Goal: Task Accomplishment & Management: Manage account settings

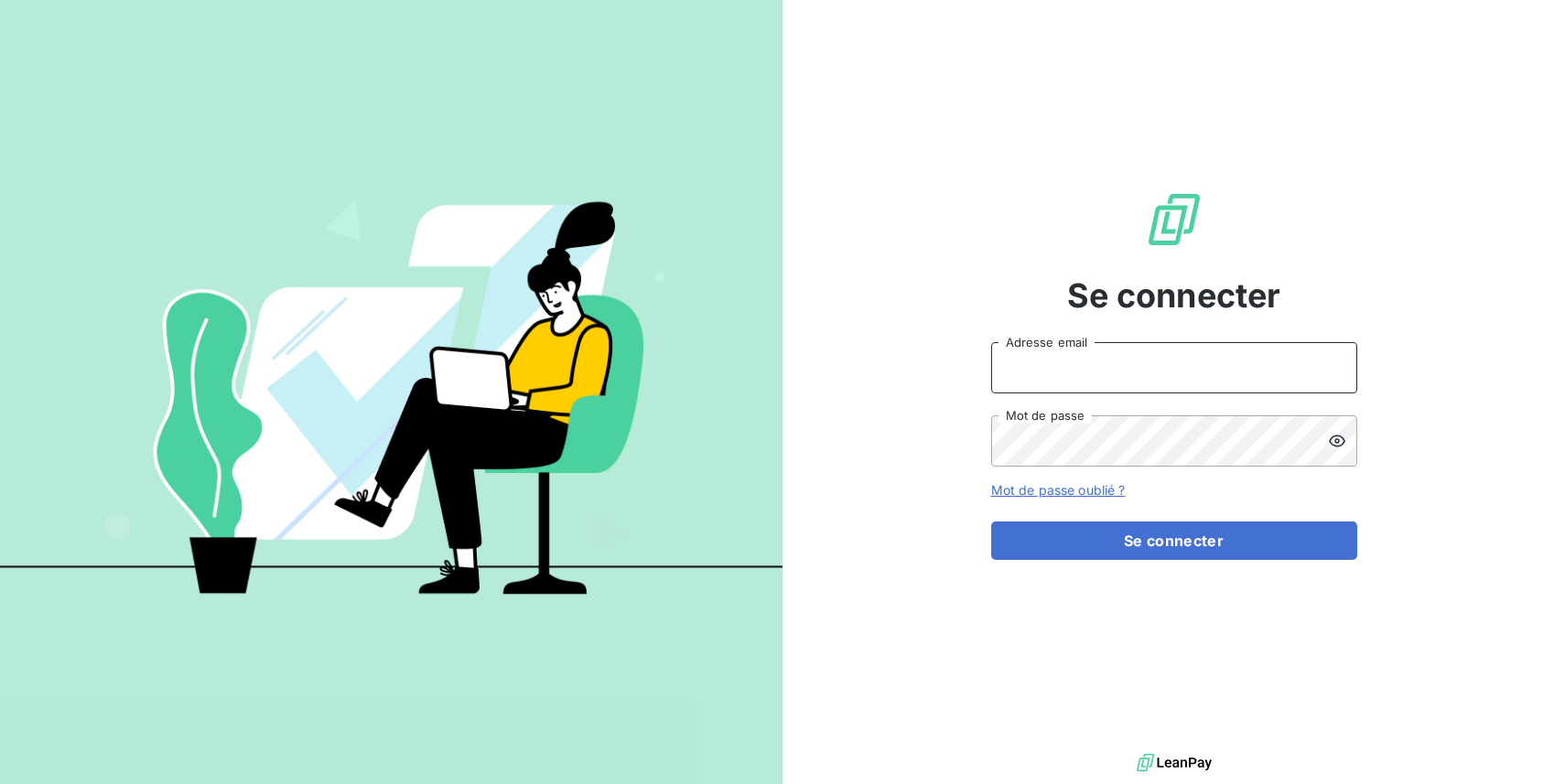
click at [1145, 366] on input "Adresse email" at bounding box center [1175, 367] width 367 height 51
type input "[PERSON_NAME][EMAIL_ADDRESS][DOMAIN_NAME]"
click at [992, 522] on button "Se connecter" at bounding box center [1175, 541] width 367 height 39
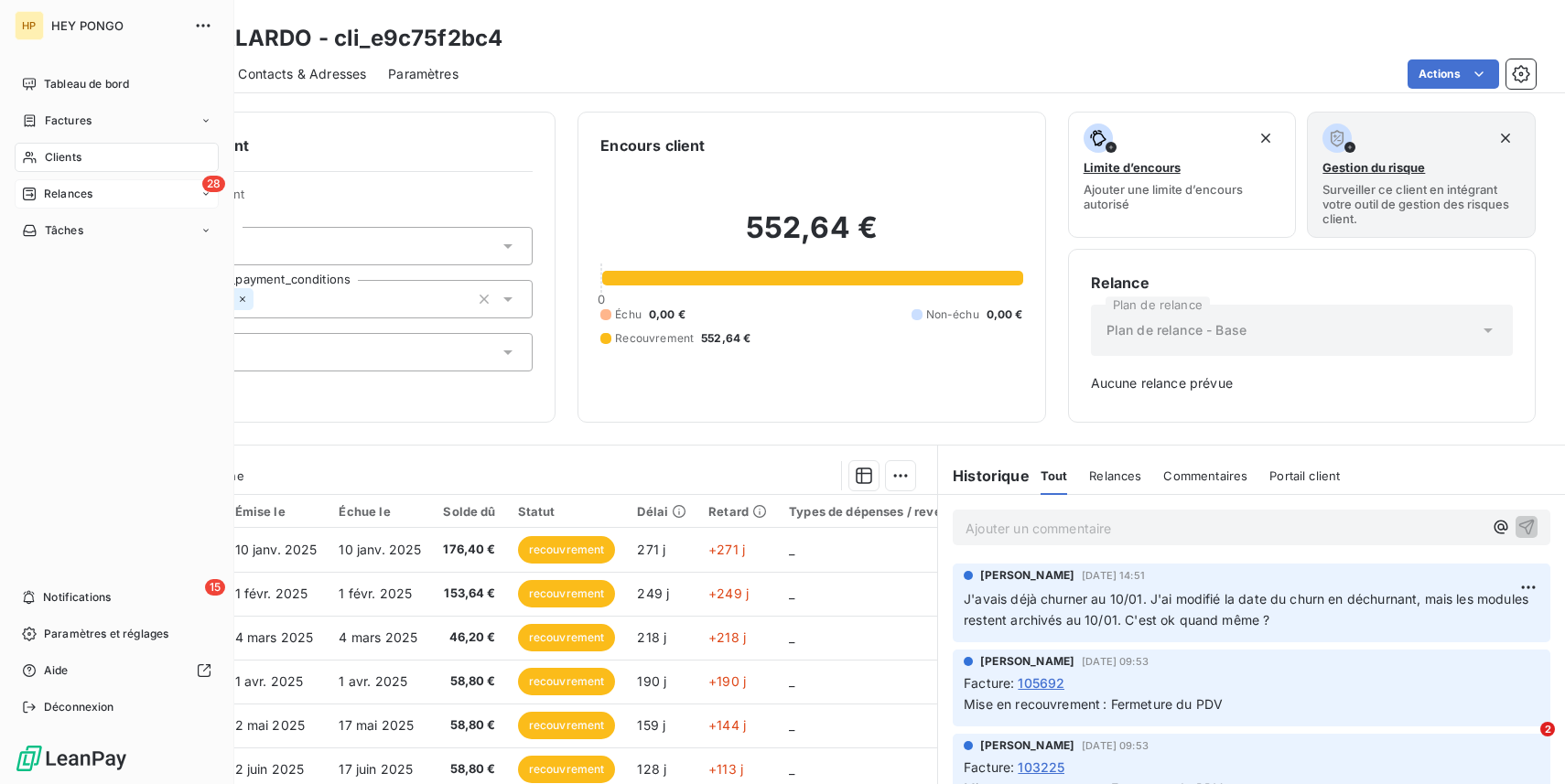
click at [44, 199] on span "Relances" at bounding box center [69, 194] width 48 height 16
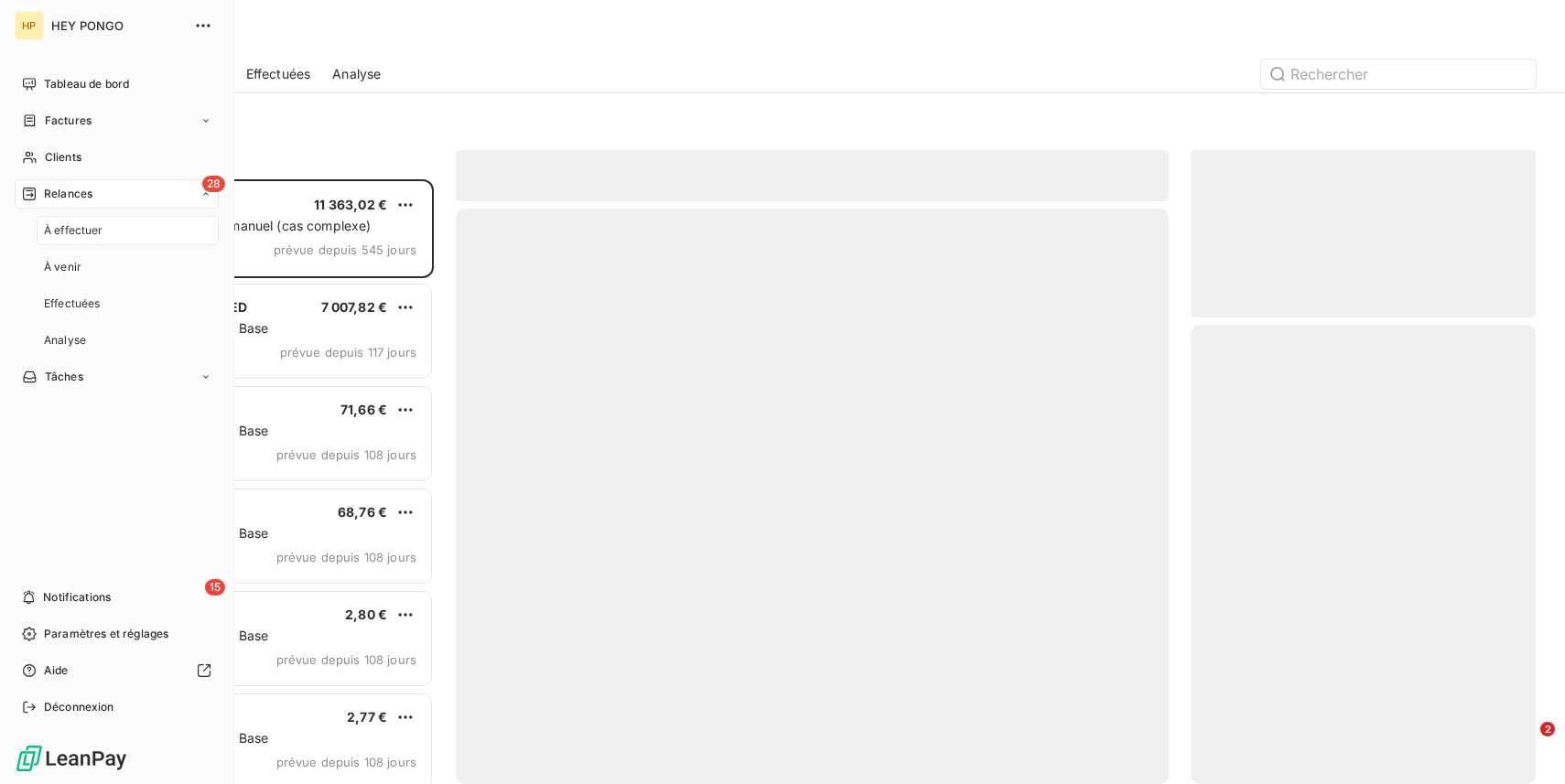
scroll to position [605, 345]
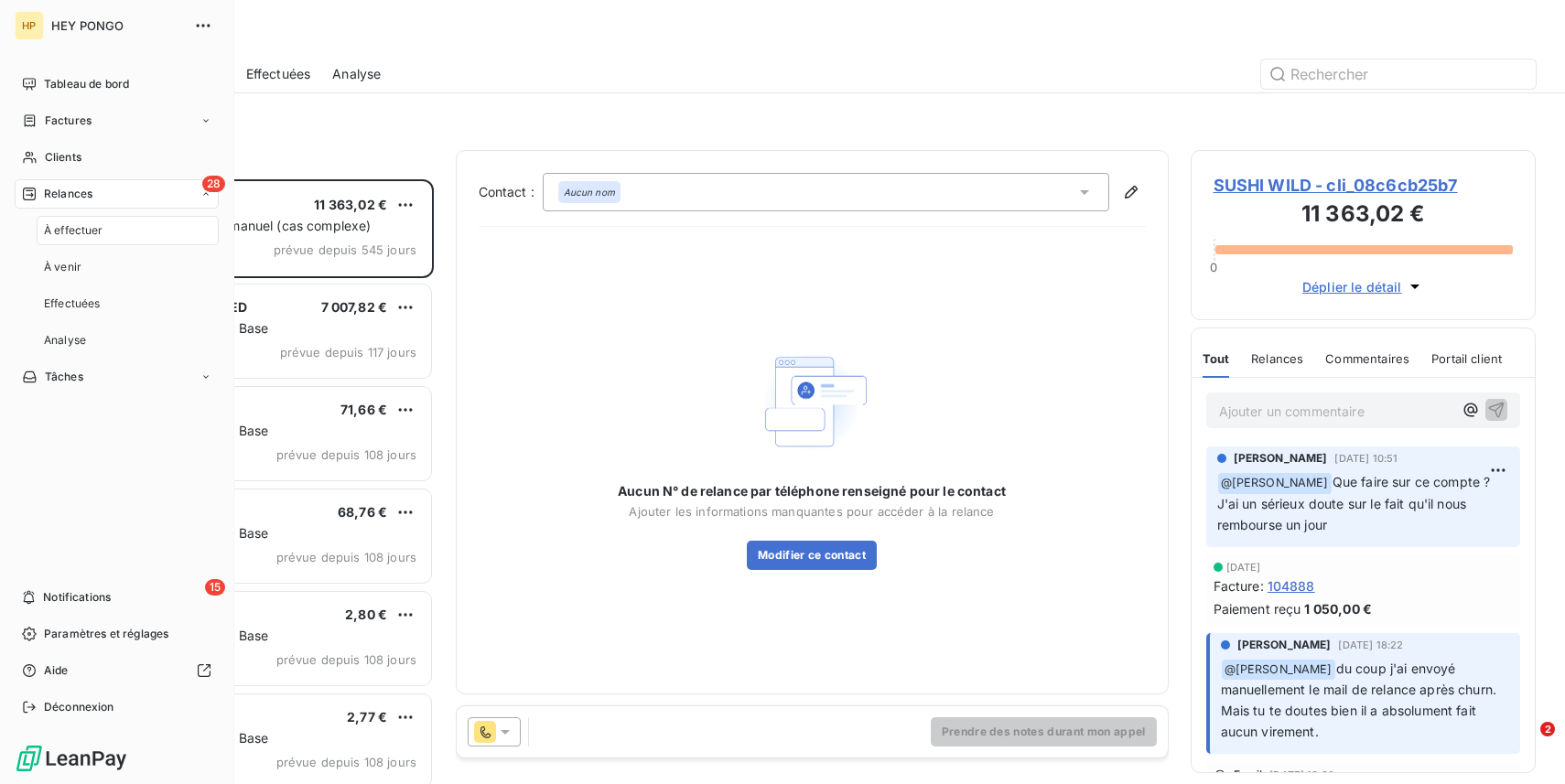
click at [92, 227] on span "À effectuer" at bounding box center [74, 230] width 60 height 16
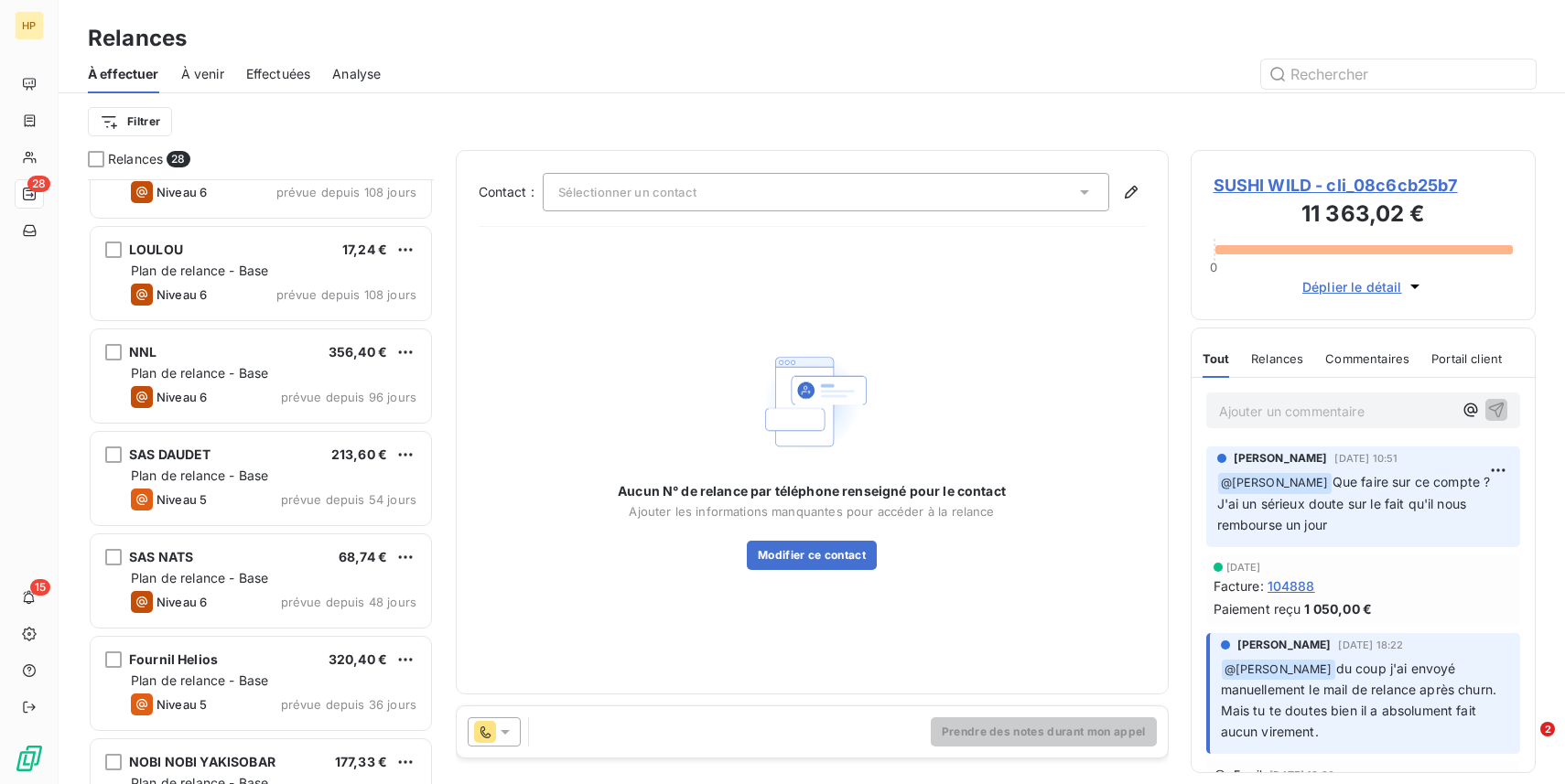
scroll to position [1169, 0]
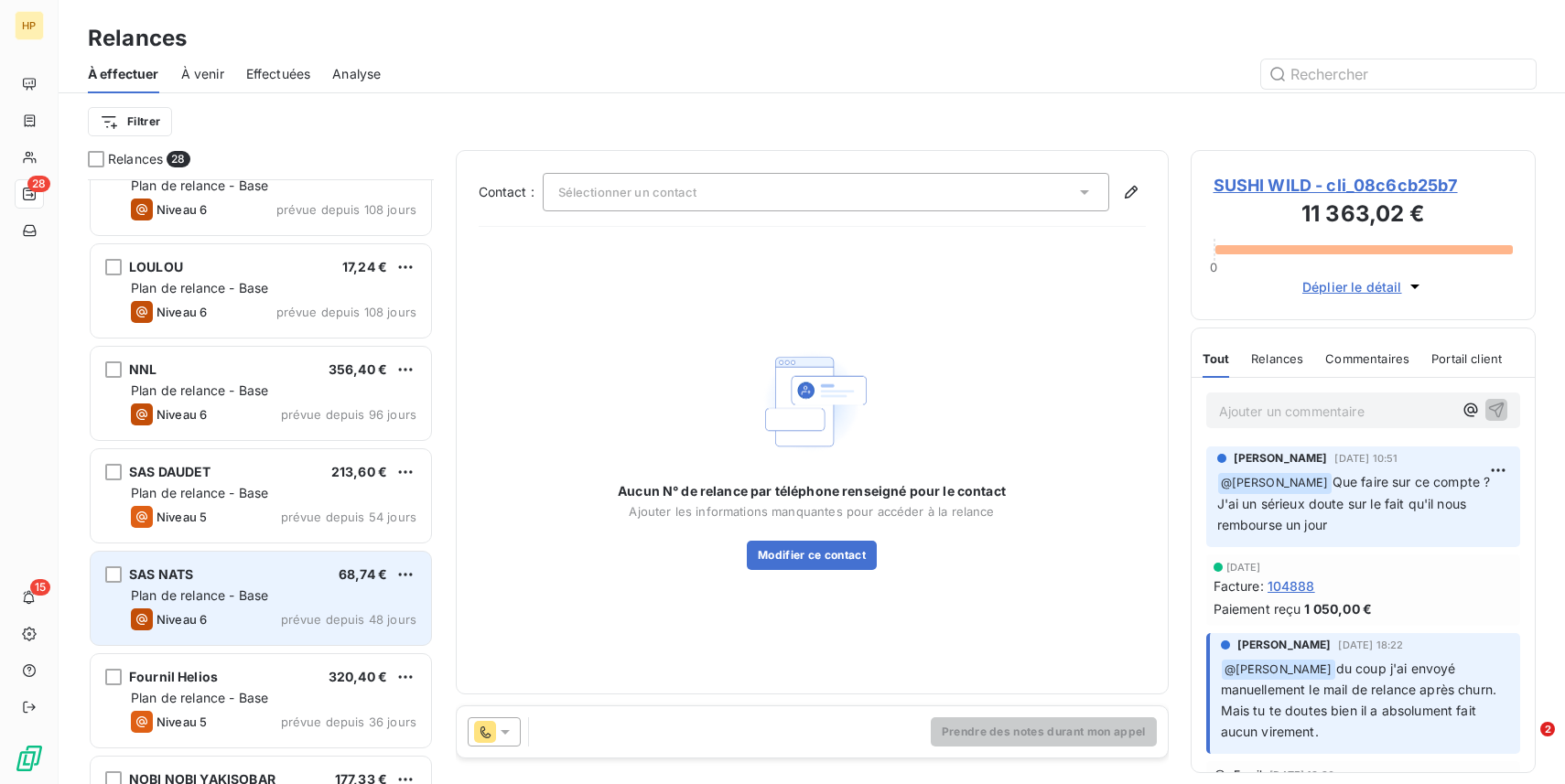
click at [230, 593] on span "Plan de relance - Base" at bounding box center [200, 595] width 137 height 15
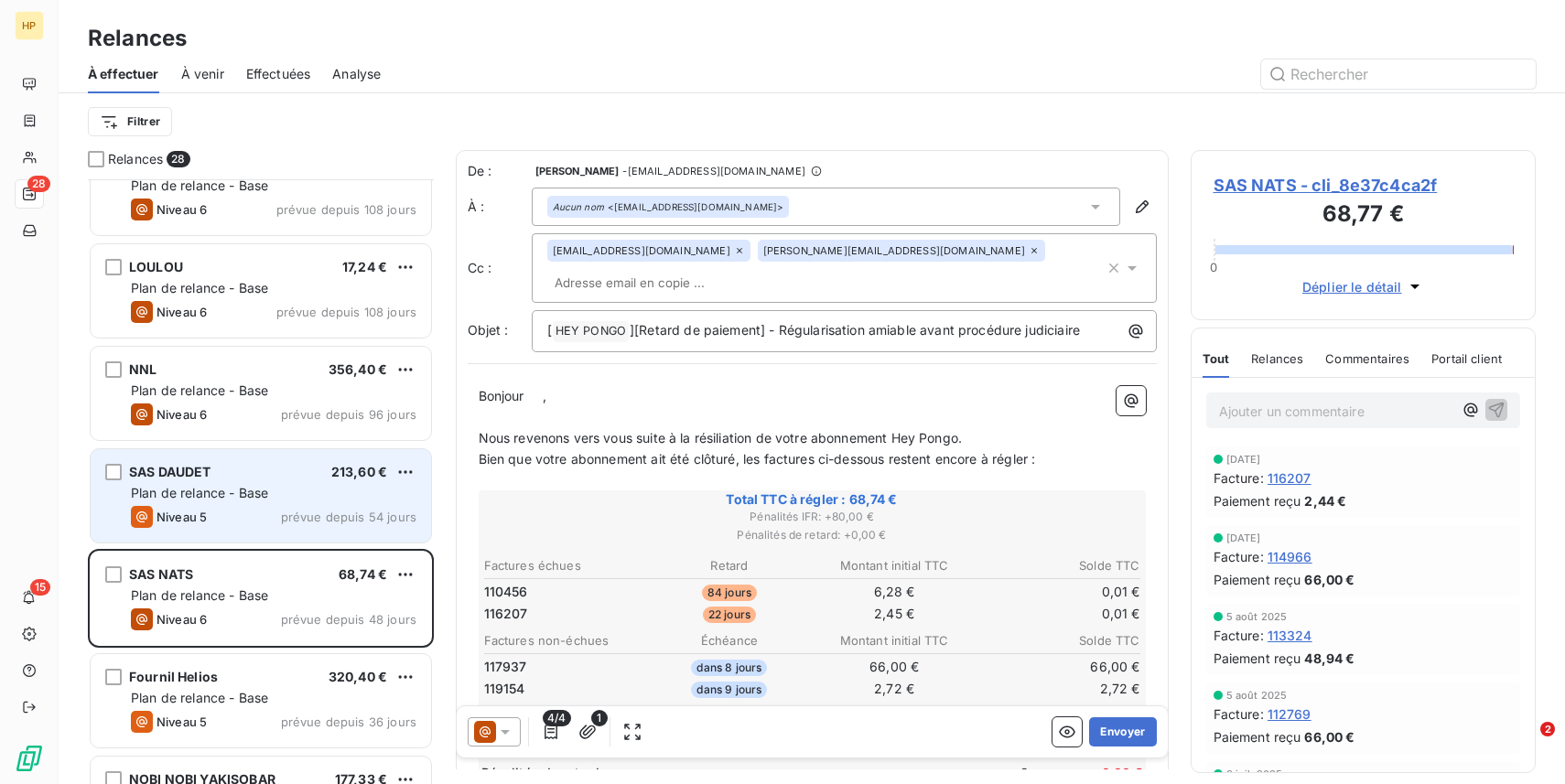
click at [260, 505] on div "SAS DAUDET 213,60 € Plan de relance - Base Niveau 5 prévue depuis 54 jours" at bounding box center [261, 496] width 341 height 94
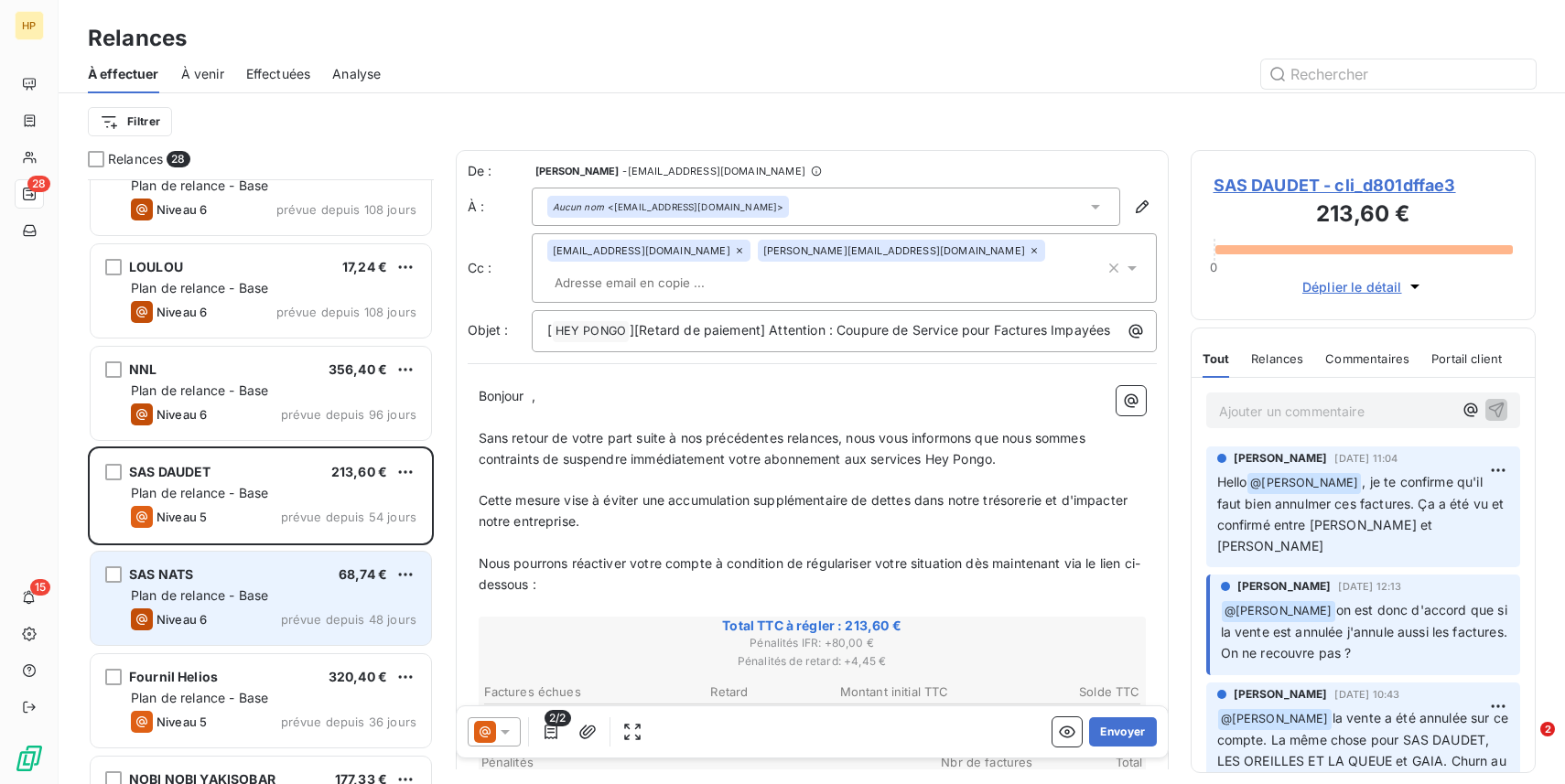
click at [249, 612] on div "Niveau 6 prévue depuis 48 jours" at bounding box center [274, 619] width 286 height 22
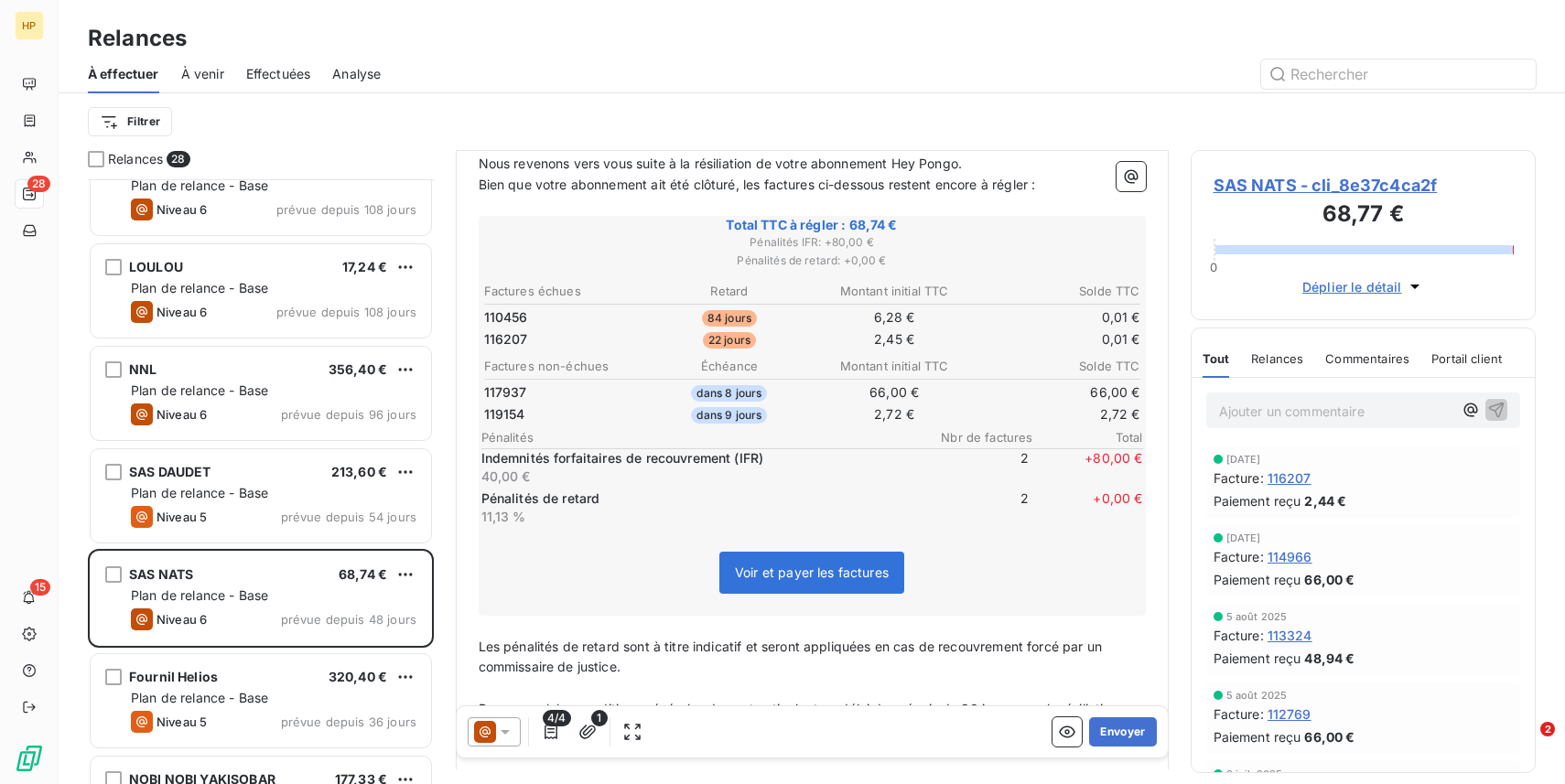
scroll to position [589, 0]
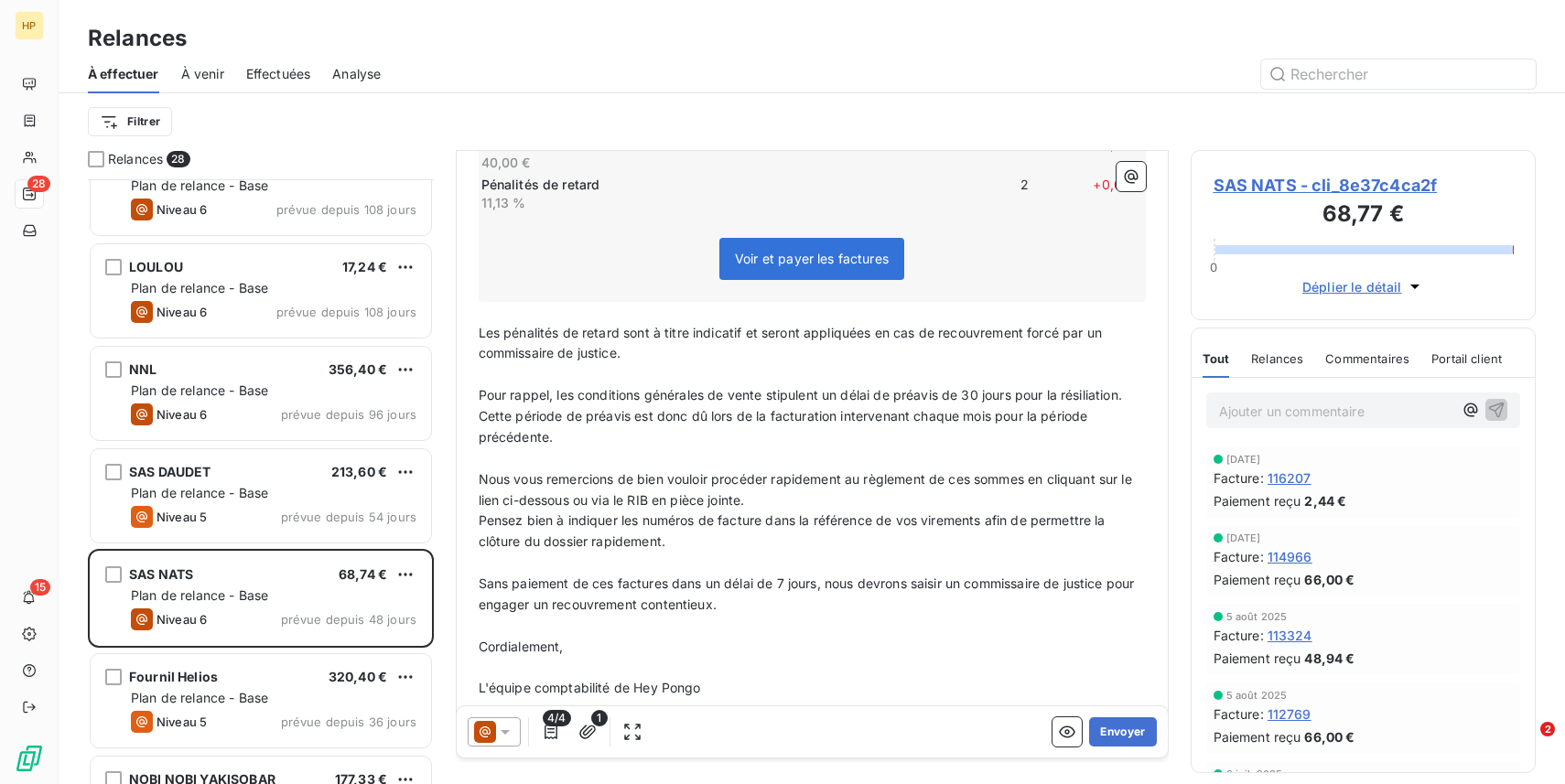
click at [1295, 475] on span "116207" at bounding box center [1290, 478] width 44 height 19
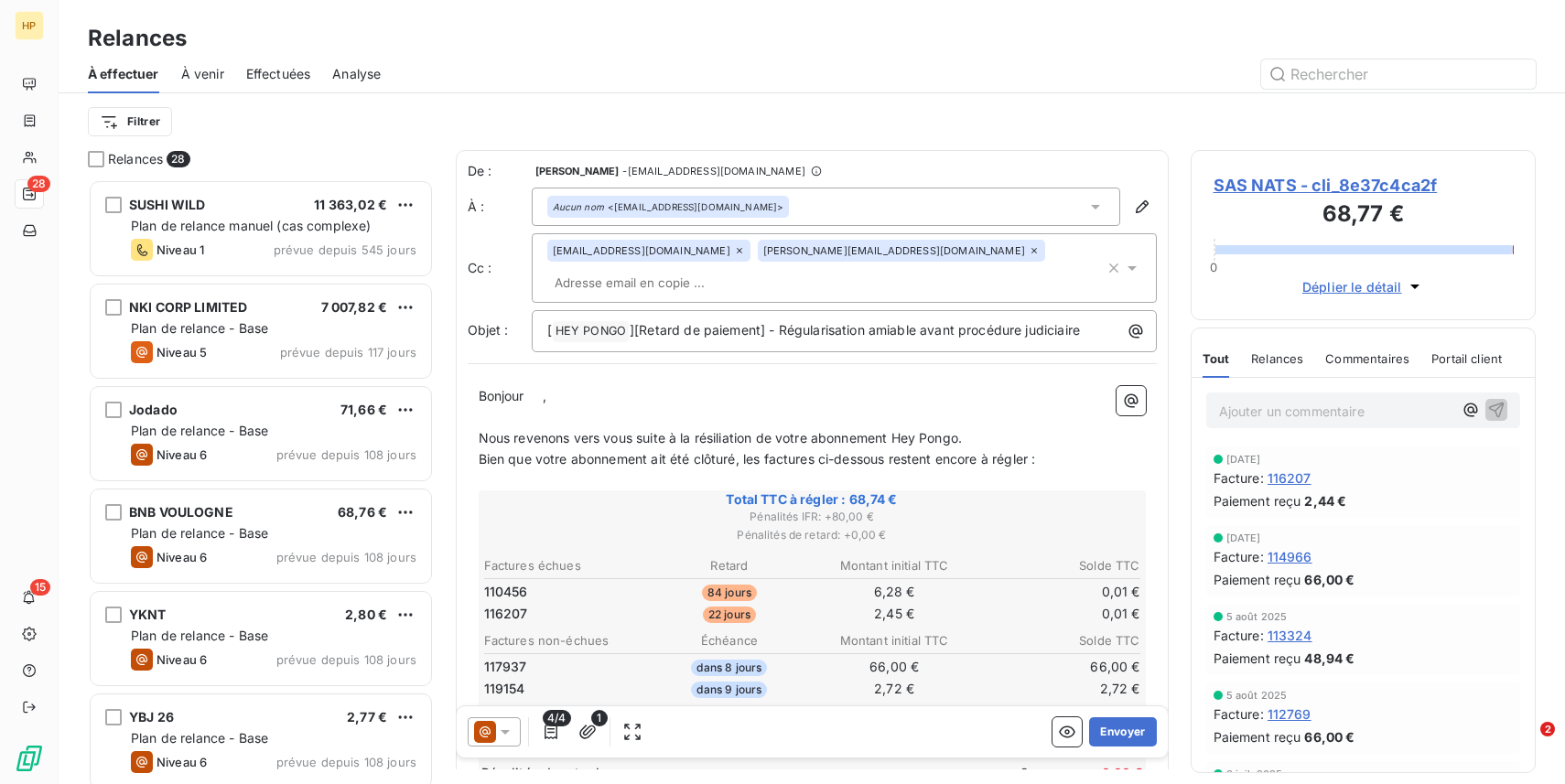
scroll to position [605, 345]
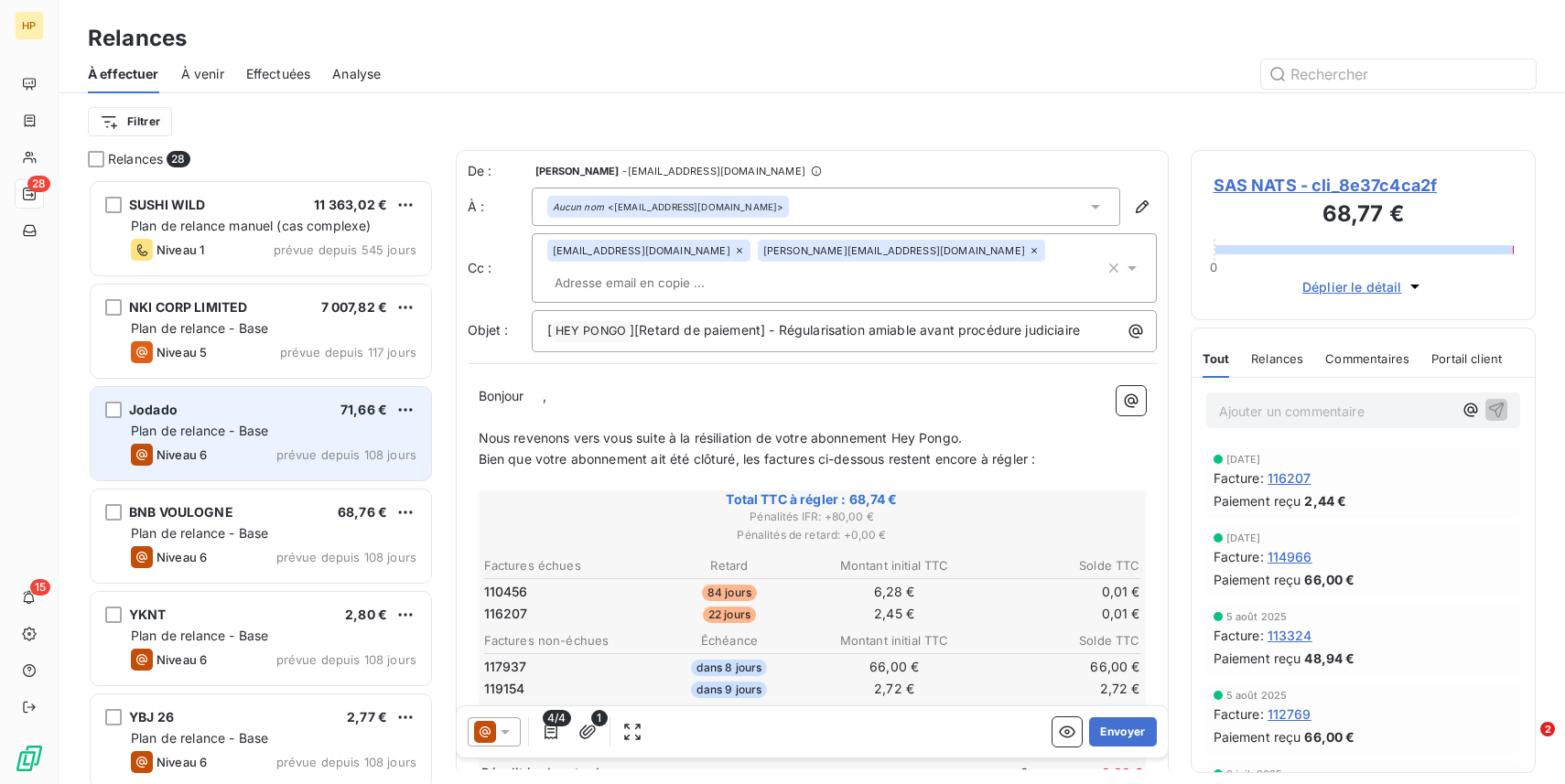
click at [246, 424] on span "Plan de relance - Base" at bounding box center [200, 430] width 137 height 15
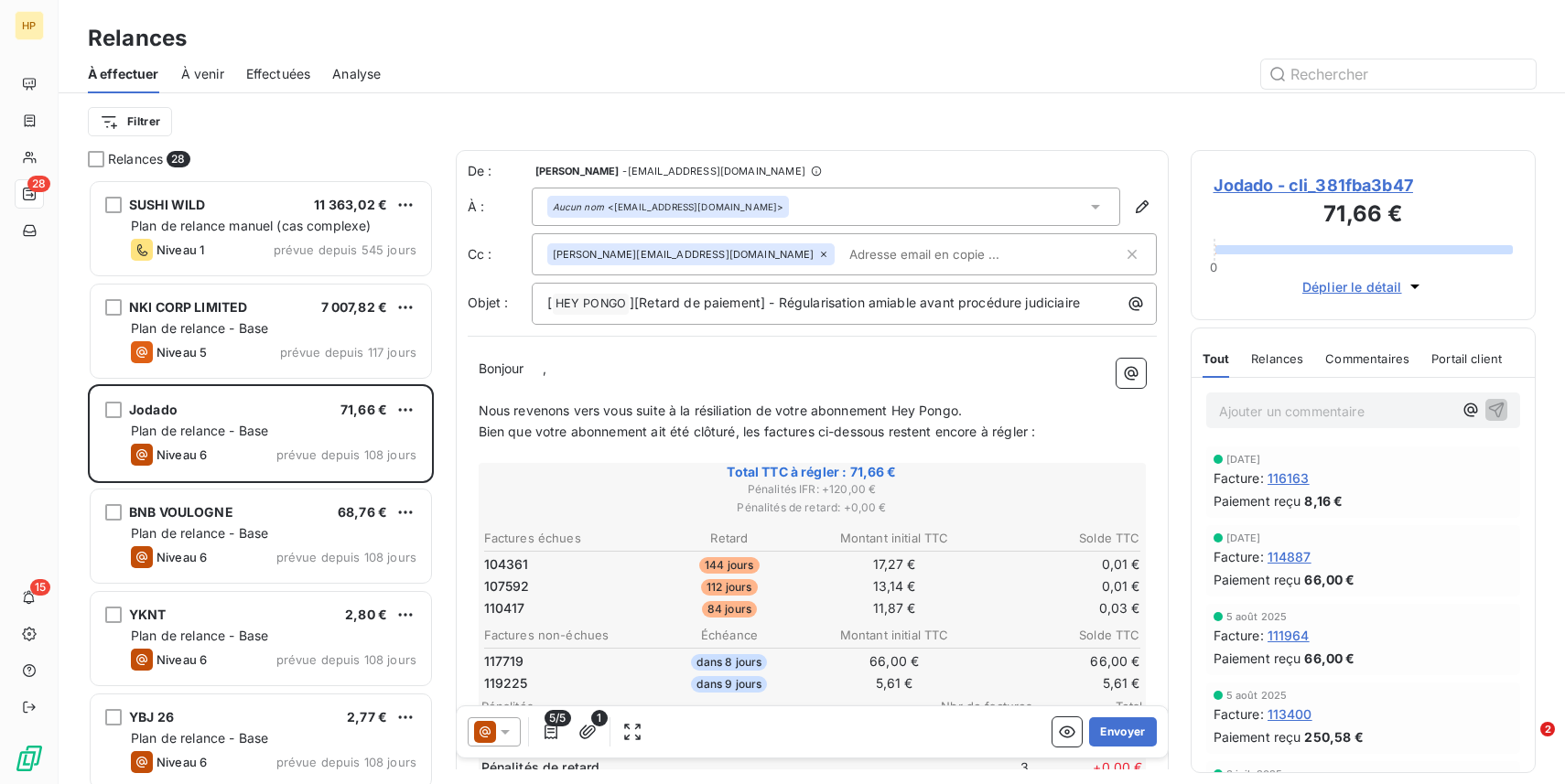
click at [1290, 477] on span "116163" at bounding box center [1289, 478] width 42 height 19
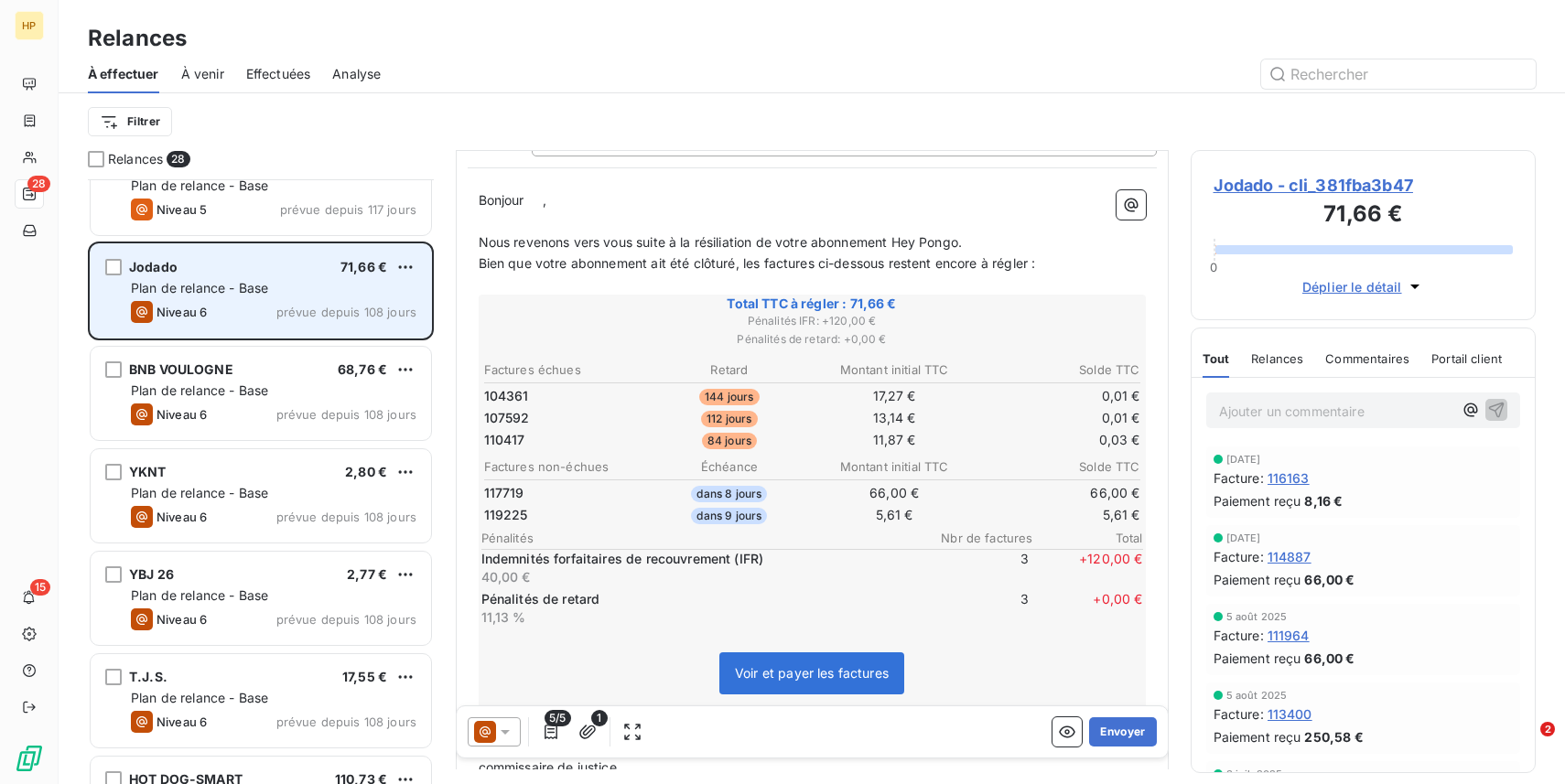
scroll to position [145, 0]
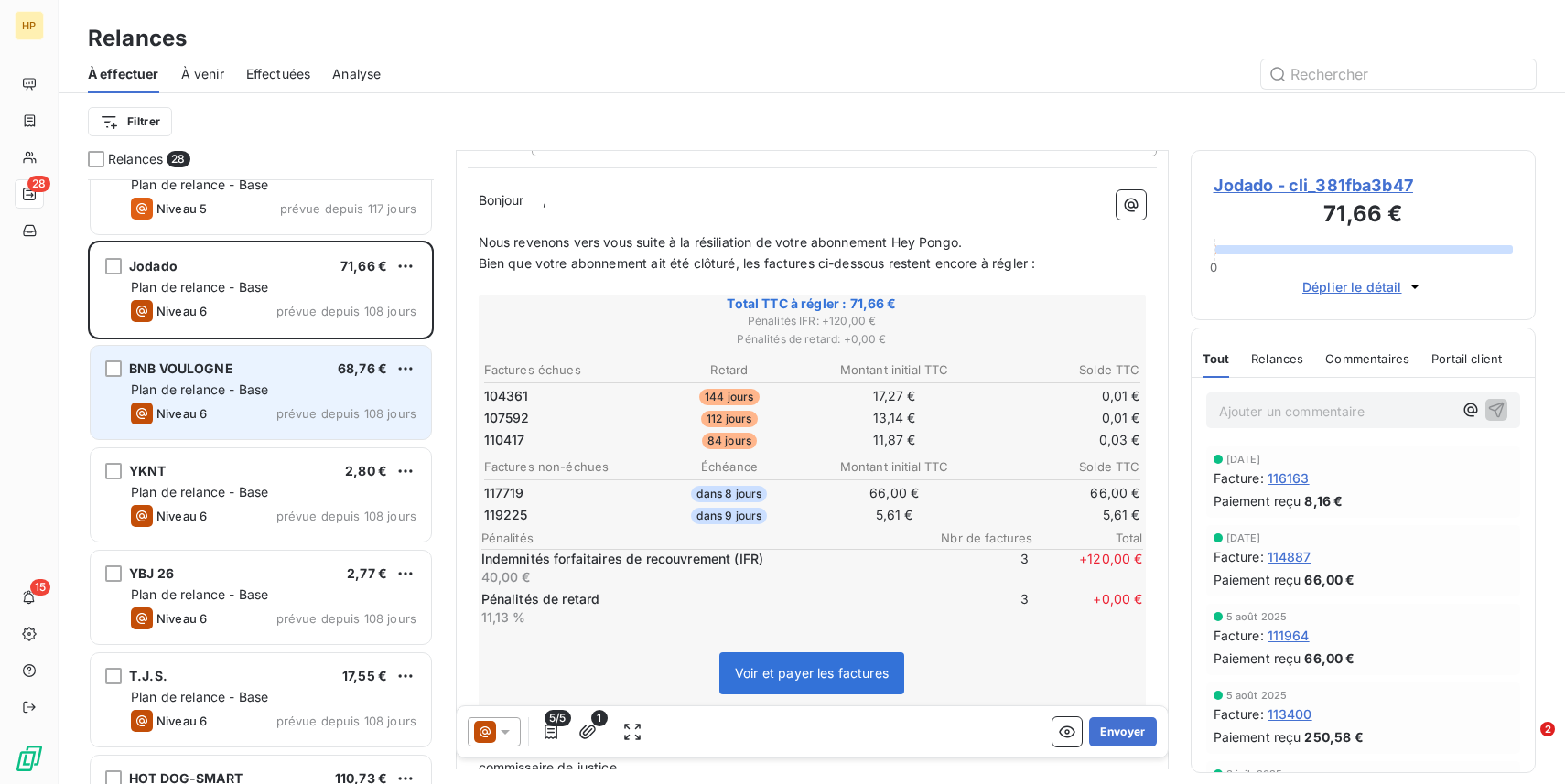
click at [263, 378] on div "BNB VOULOGNE 68,76 € Plan de relance - Base Niveau 6 prévue depuis 108 jours" at bounding box center [261, 392] width 341 height 94
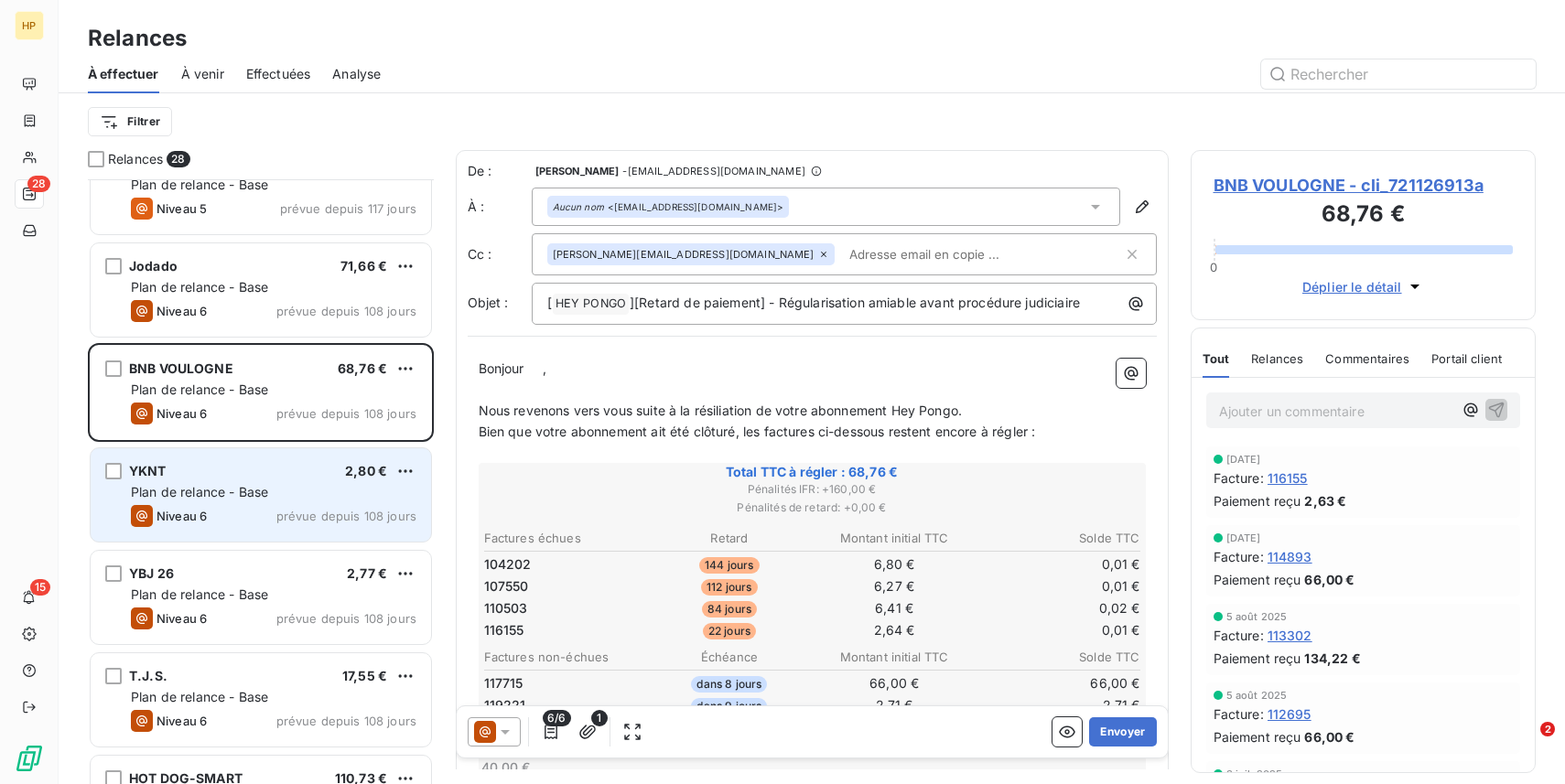
click at [263, 492] on span "Plan de relance - Base" at bounding box center [200, 492] width 137 height 15
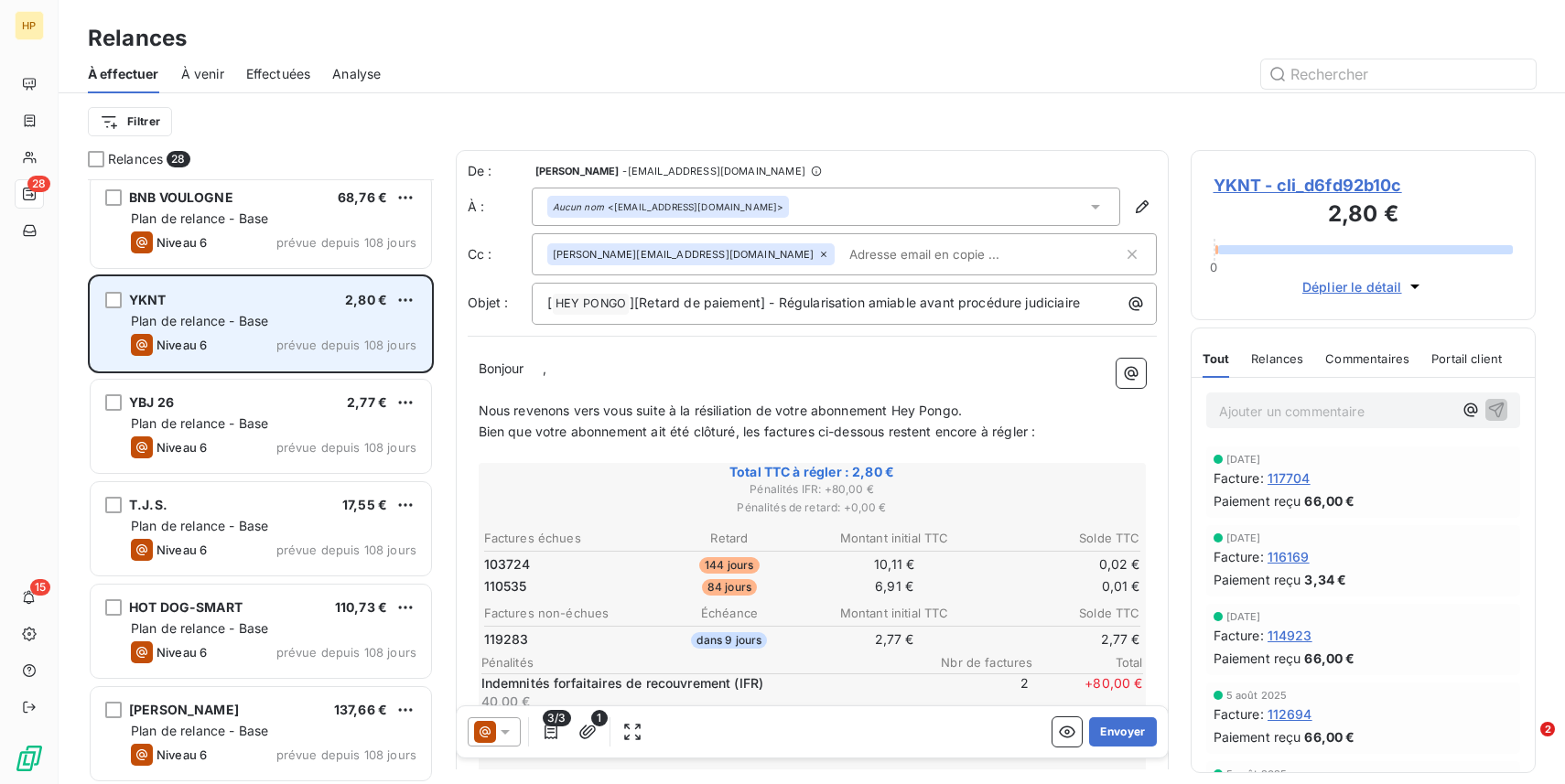
scroll to position [314, 0]
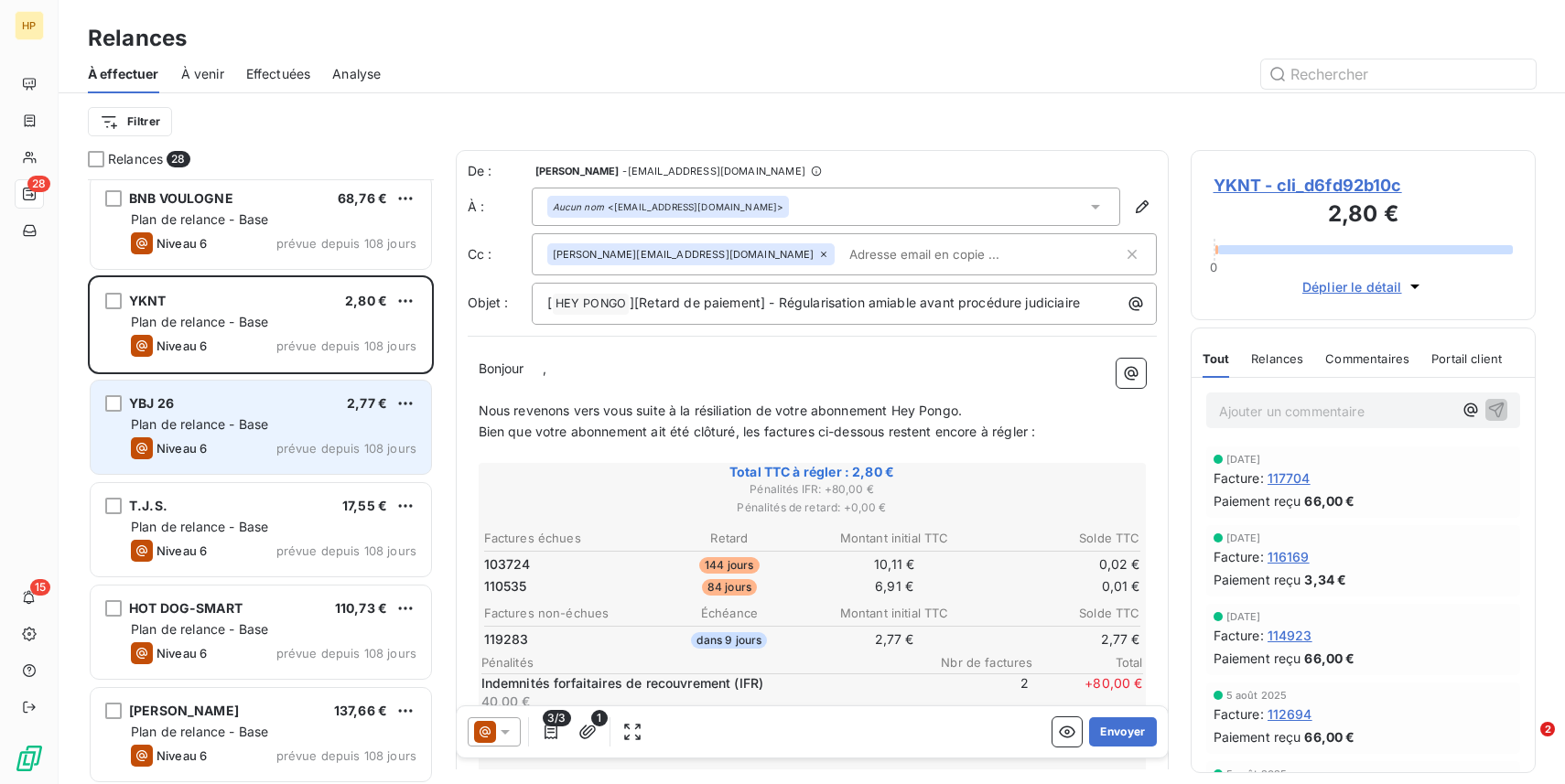
click at [309, 444] on span "prévue depuis 108 jours" at bounding box center [346, 447] width 140 height 14
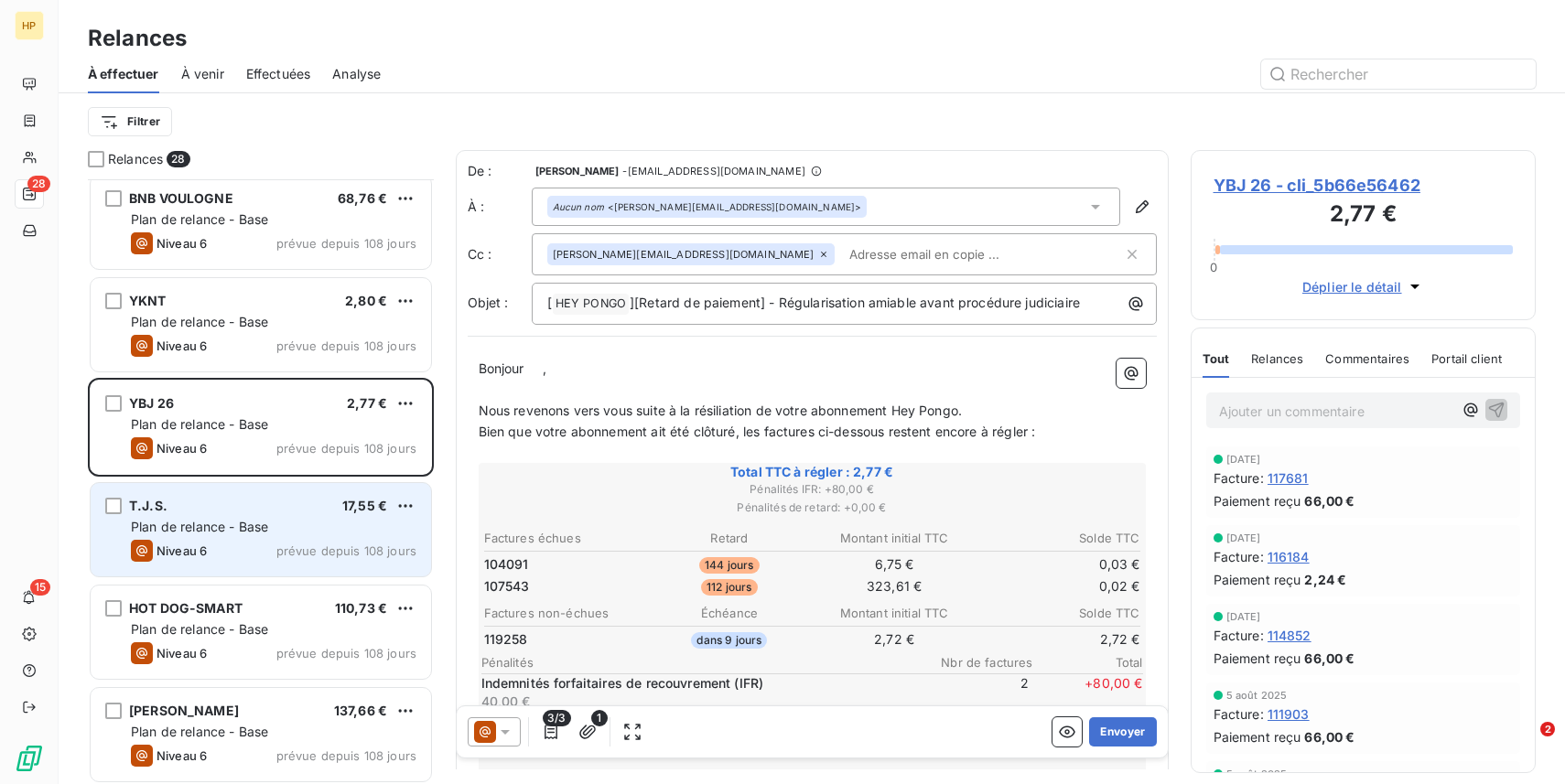
click at [239, 524] on span "Plan de relance - Base" at bounding box center [200, 527] width 137 height 15
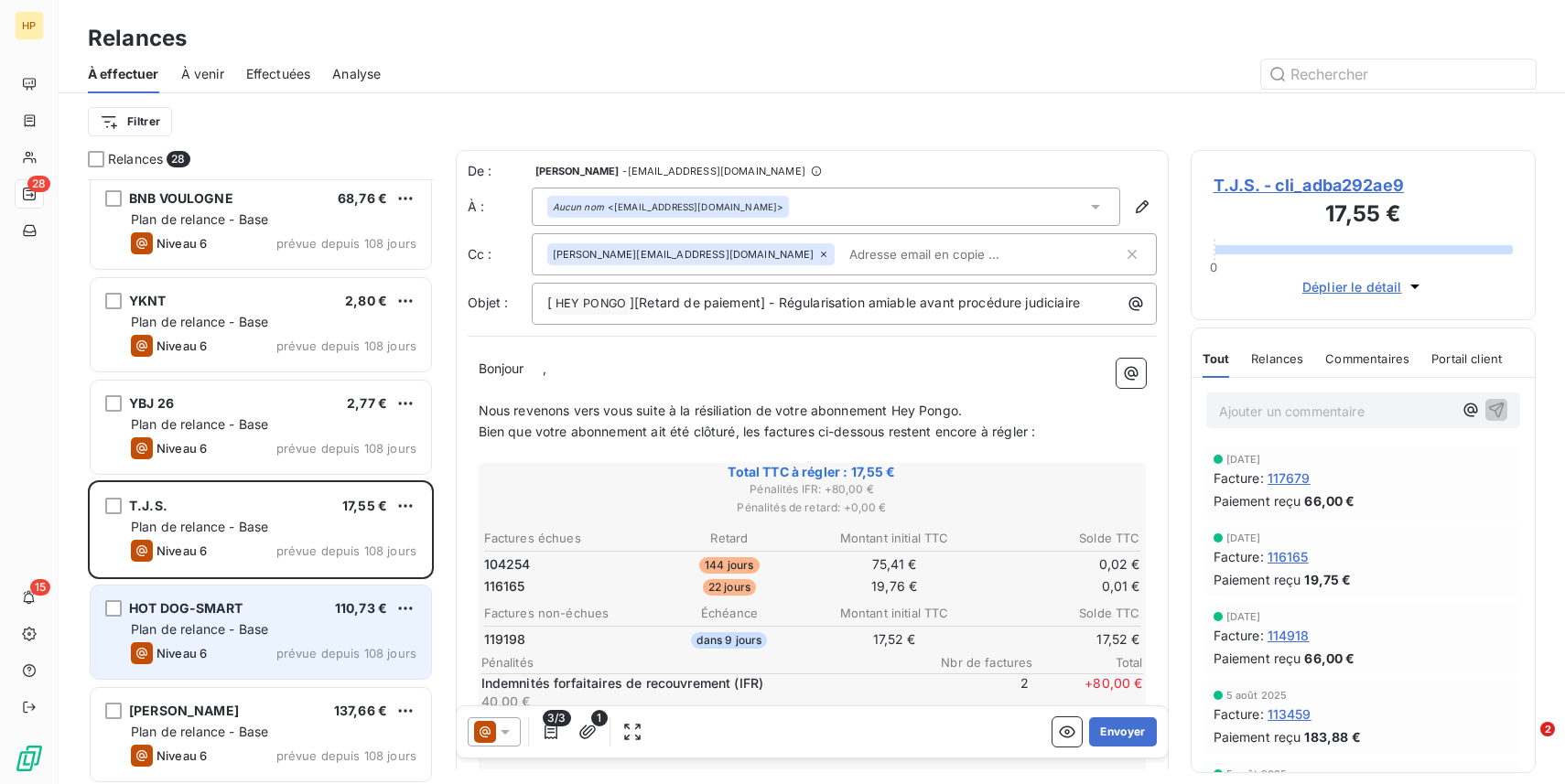
click at [246, 661] on div "Niveau 6 prévue depuis 108 jours" at bounding box center [274, 653] width 286 height 22
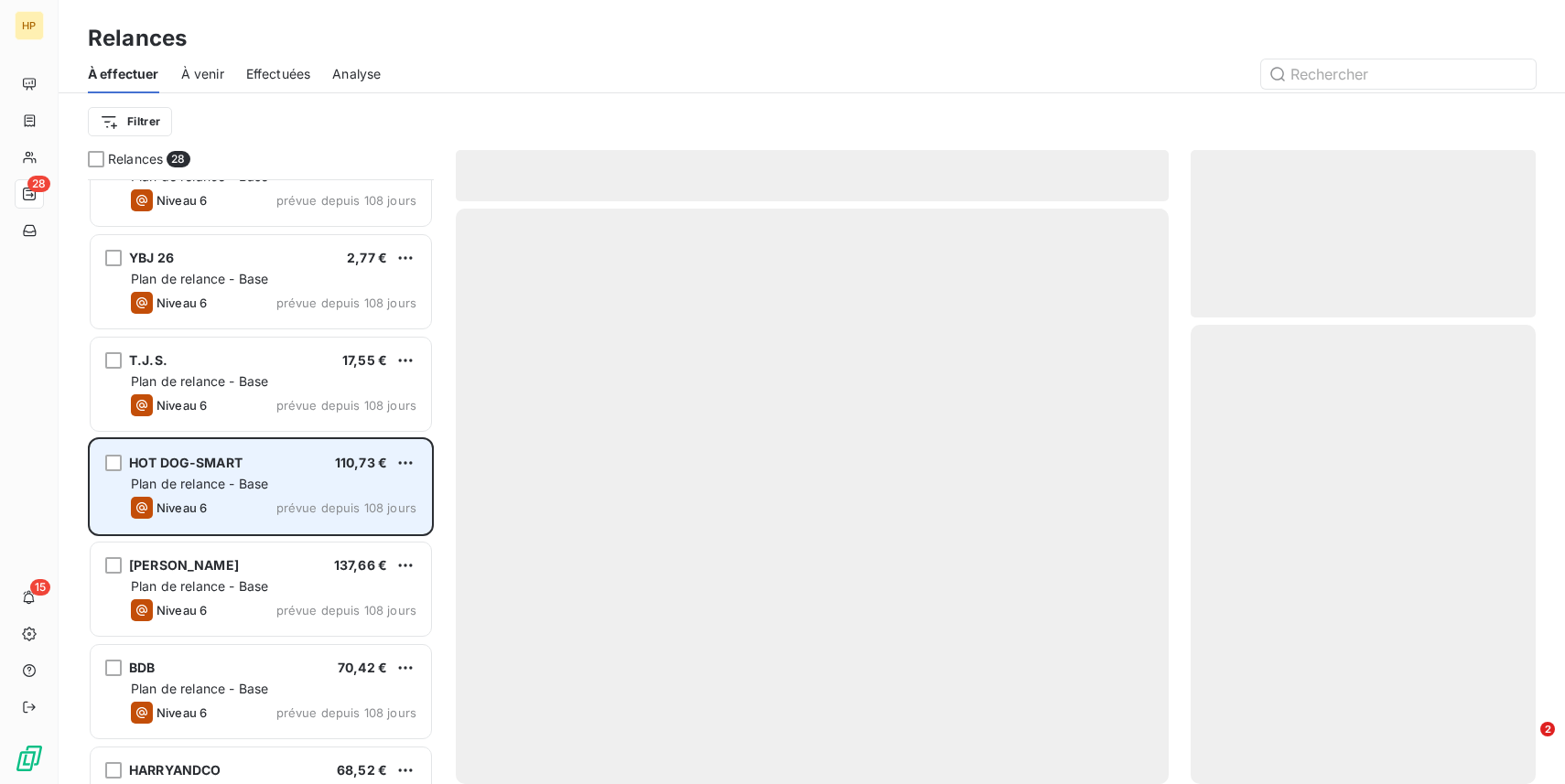
scroll to position [512, 0]
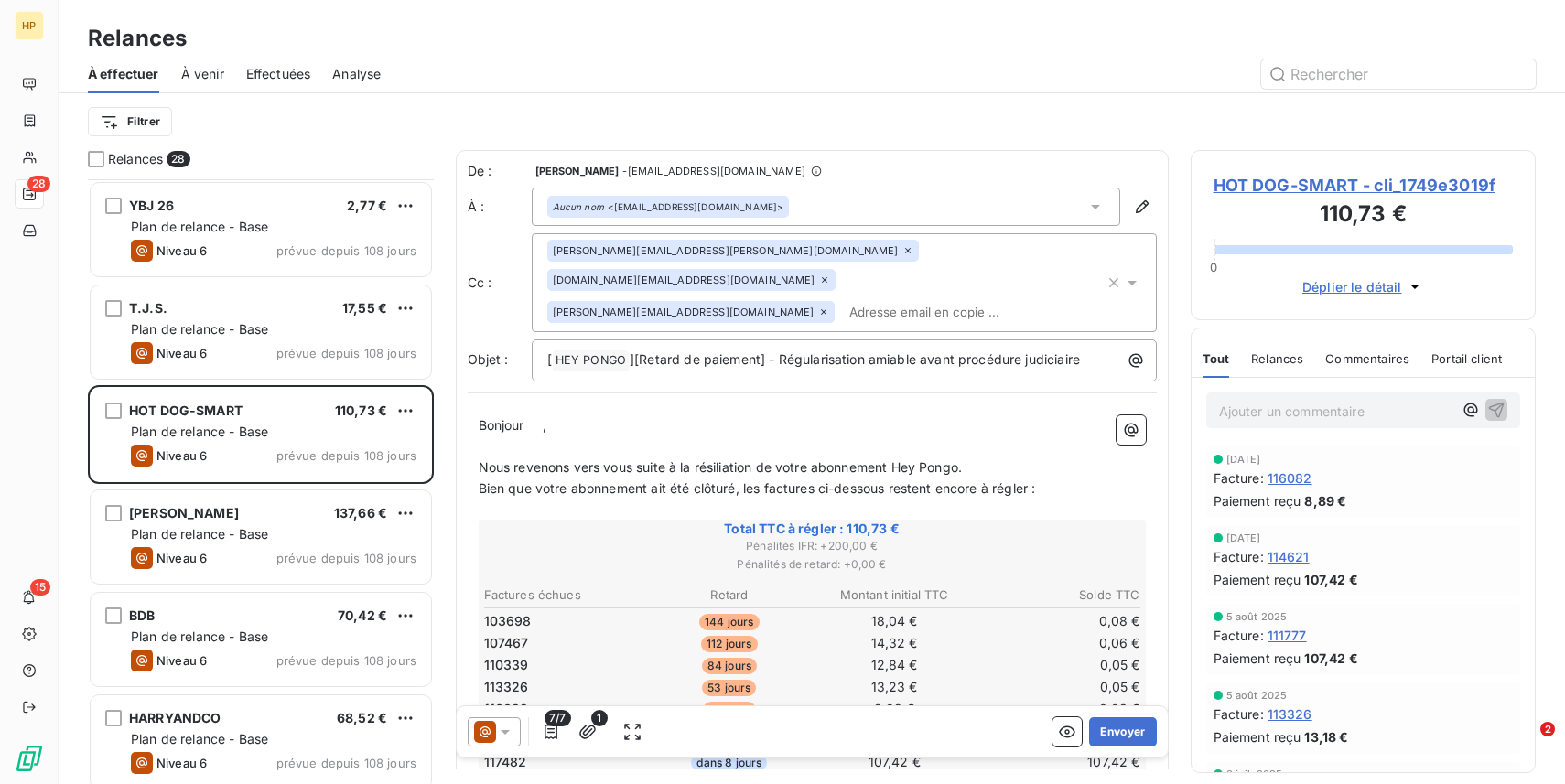
click at [1368, 191] on span "HOT DOG-SMART - cli_1749e3019f" at bounding box center [1363, 185] width 300 height 25
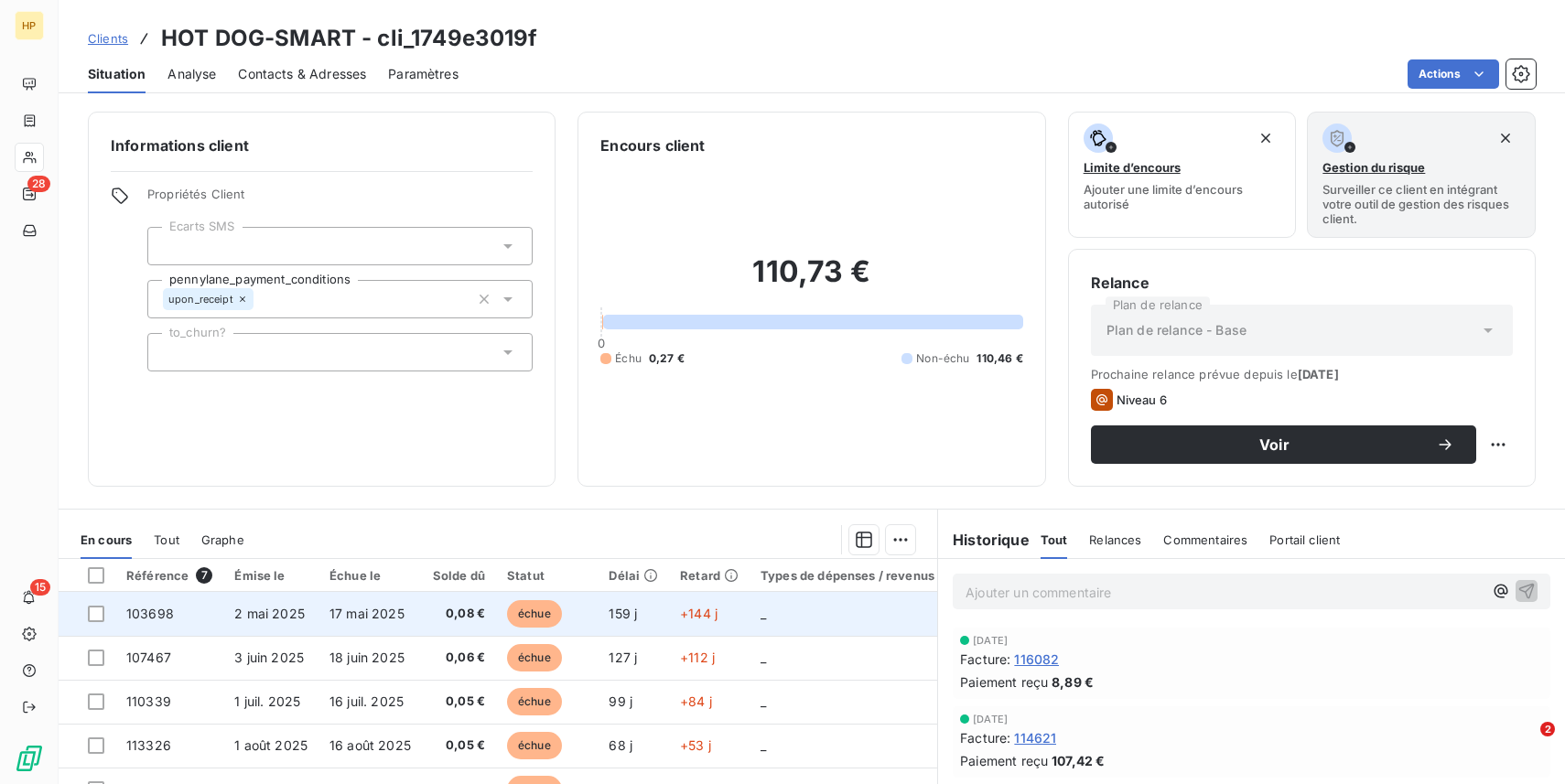
click at [574, 611] on td "échue" at bounding box center [546, 614] width 101 height 44
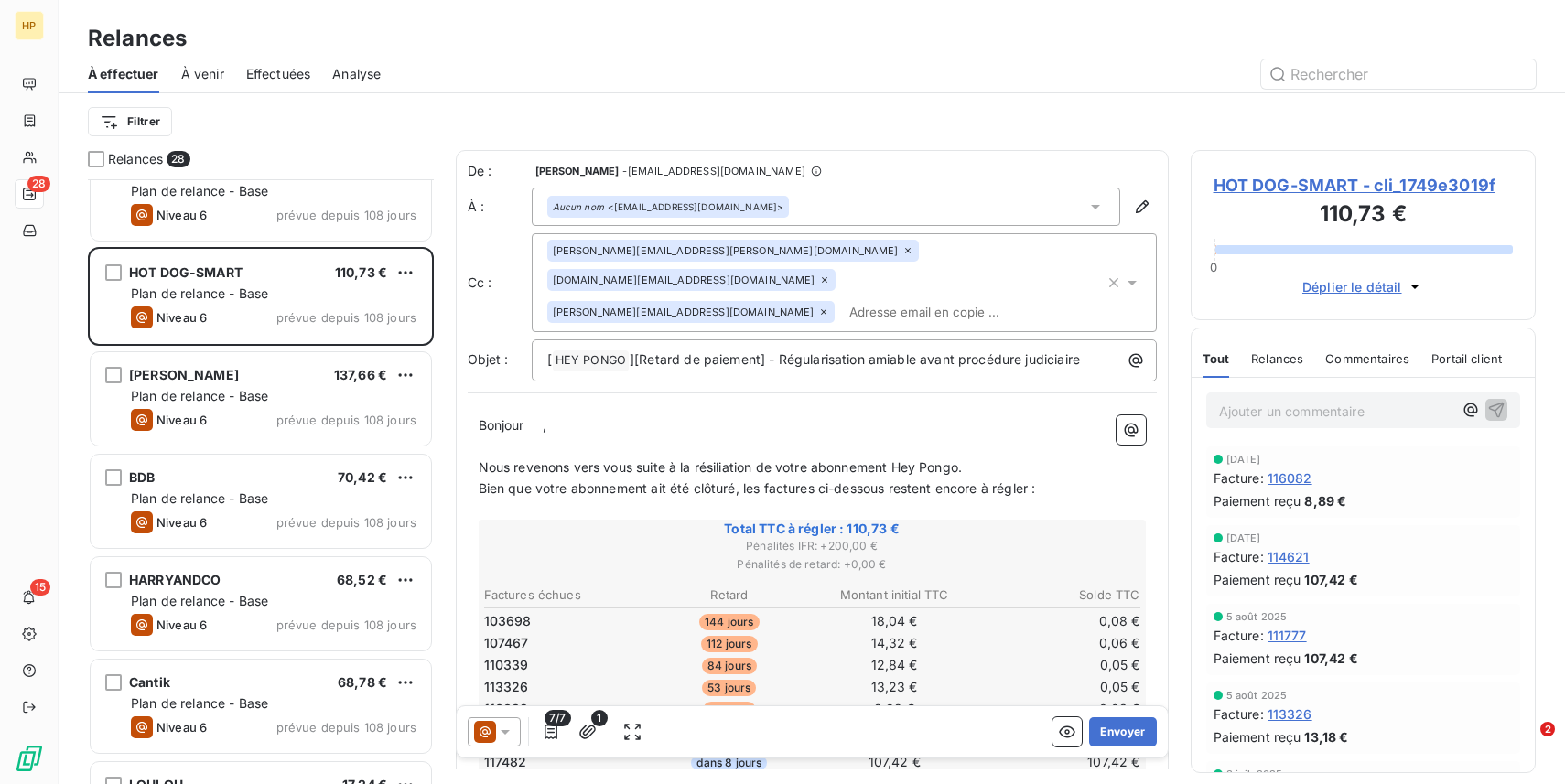
scroll to position [652, 0]
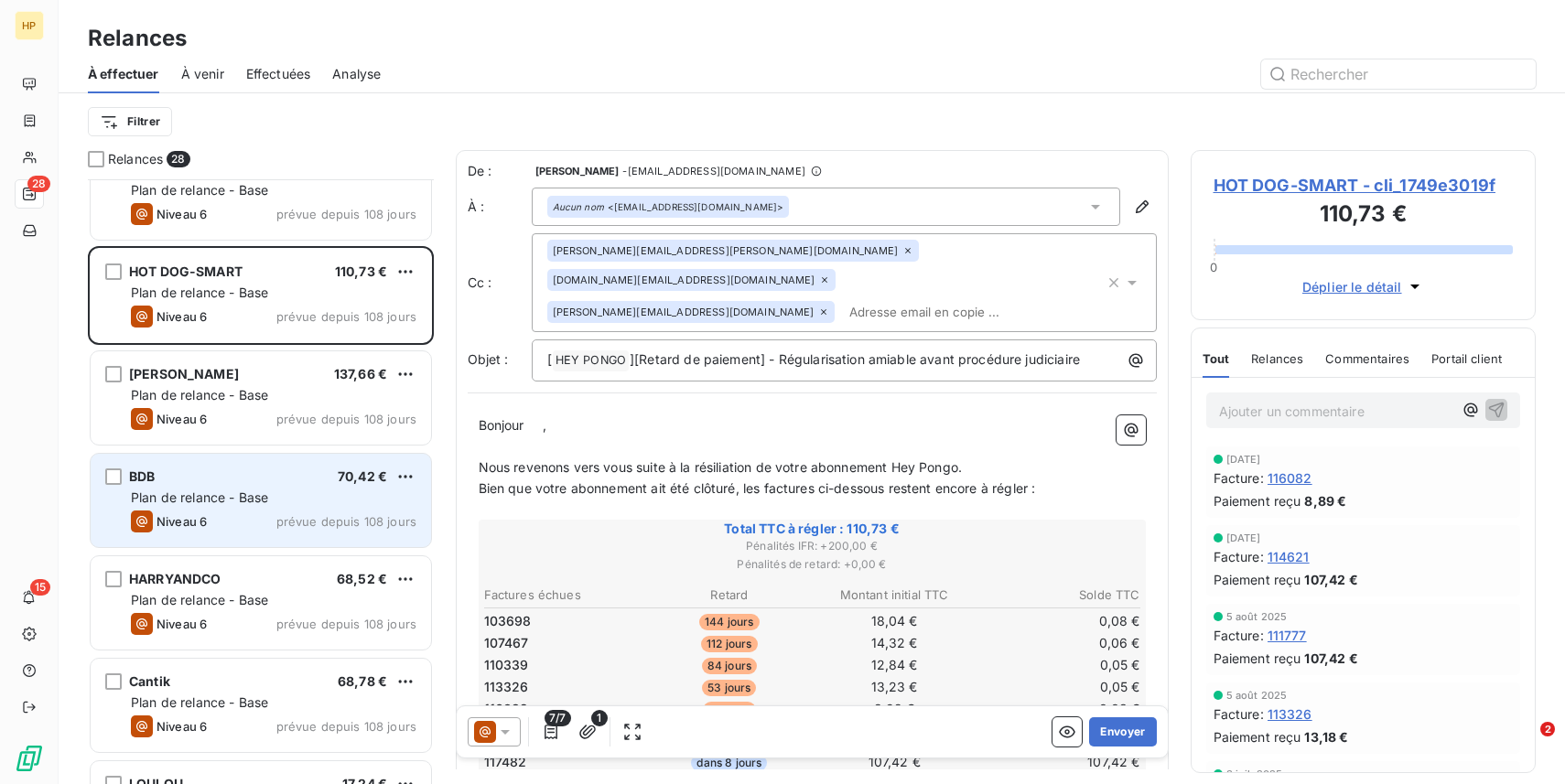
click at [229, 534] on div "BDB 70,42 € Plan de relance - Base Niveau 6 prévue depuis 108 jours" at bounding box center [261, 500] width 341 height 94
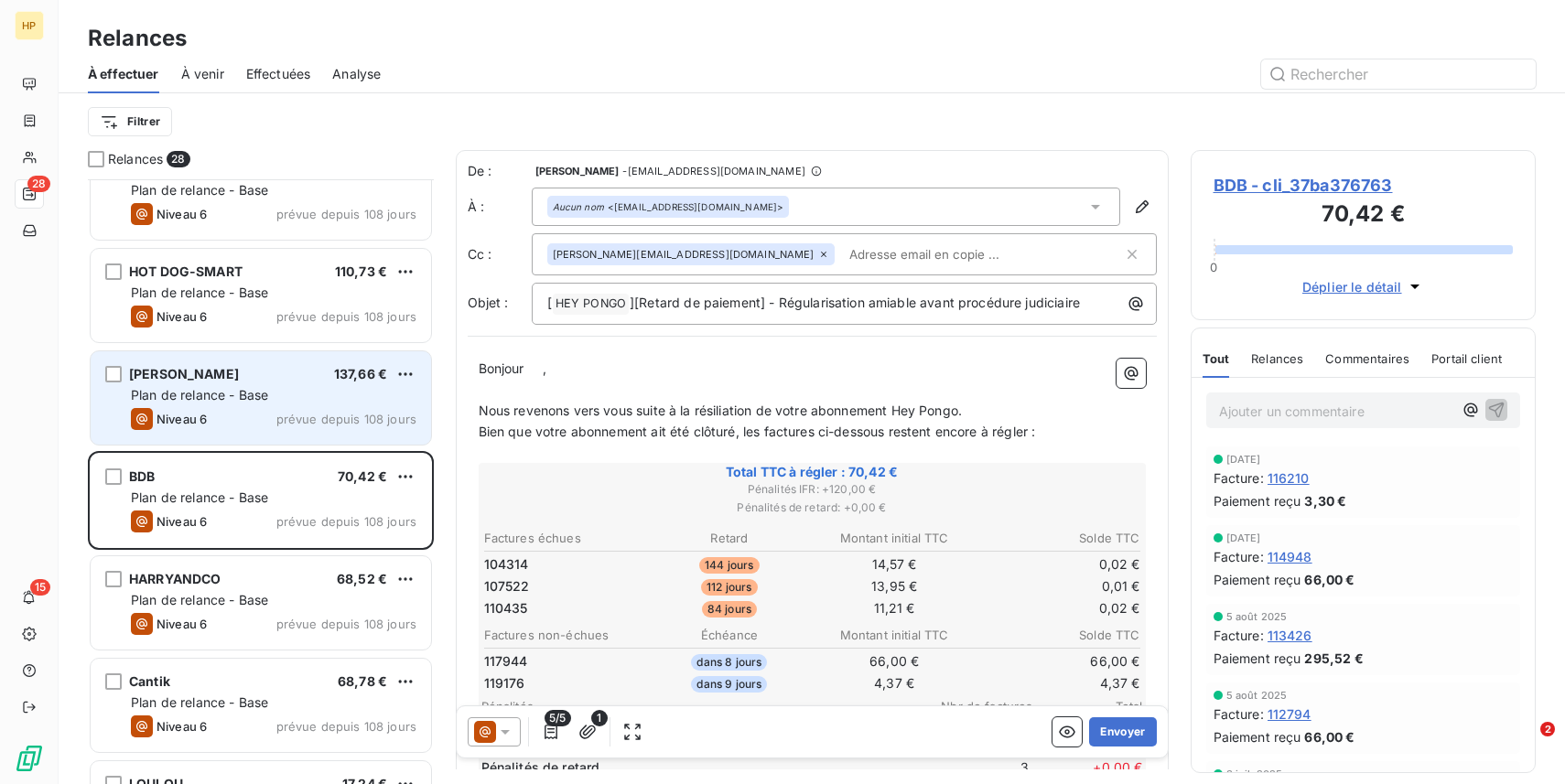
click at [277, 388] on div "Plan de relance - Base" at bounding box center [274, 394] width 286 height 18
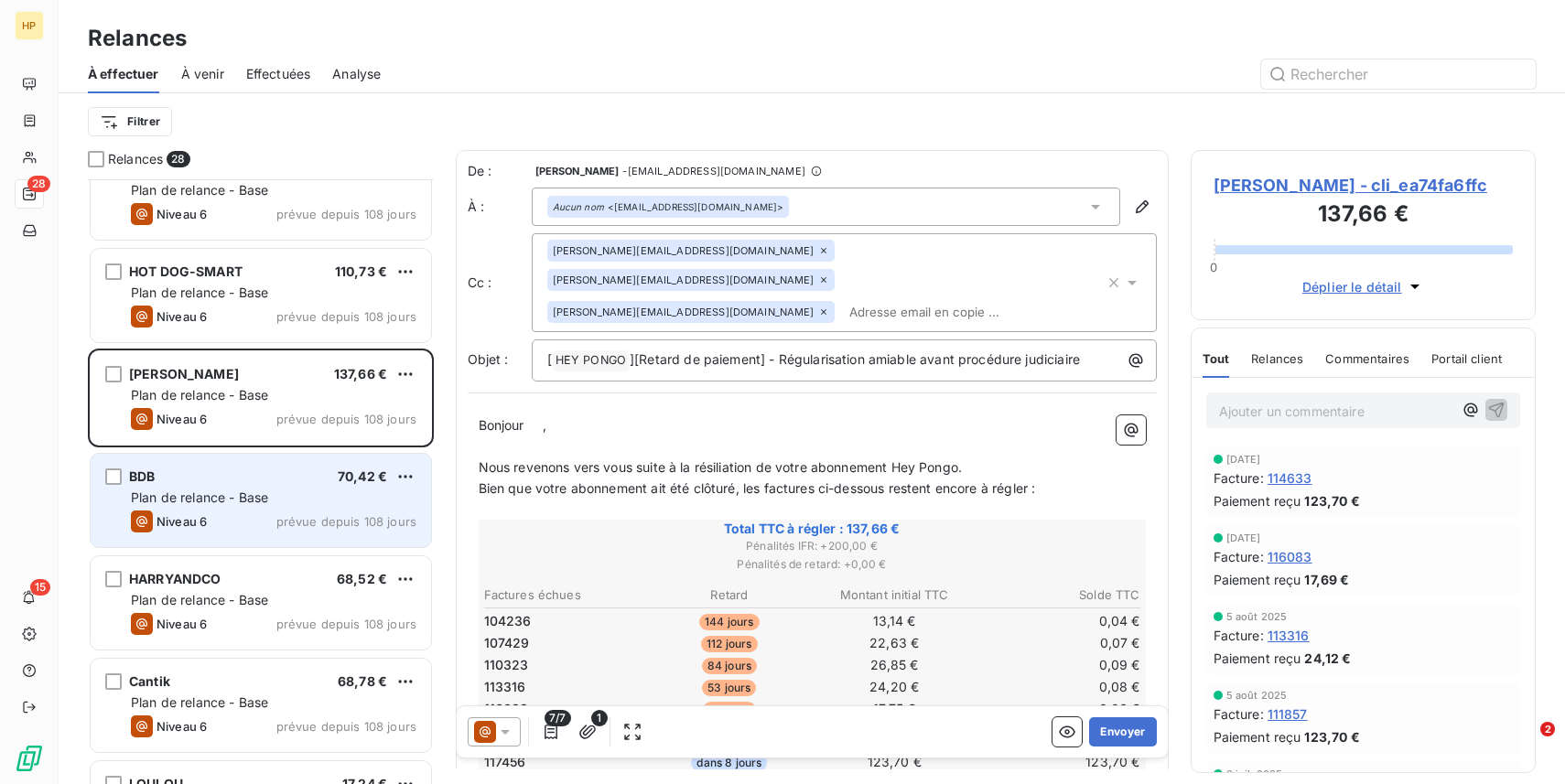
click at [277, 511] on div "Niveau 6 prévue depuis 108 jours" at bounding box center [274, 521] width 286 height 22
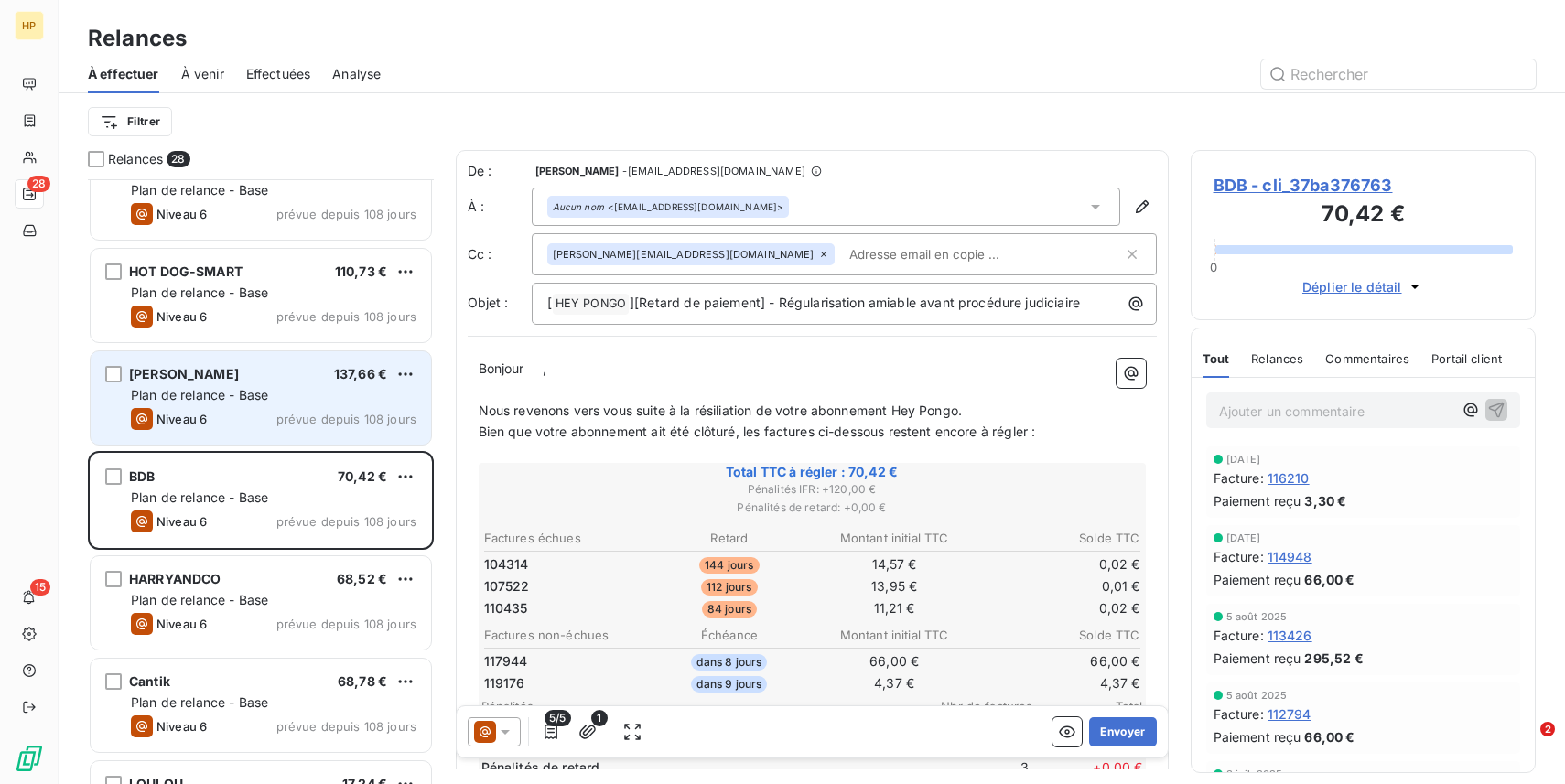
click at [287, 417] on span "prévue depuis 108 jours" at bounding box center [346, 419] width 140 height 14
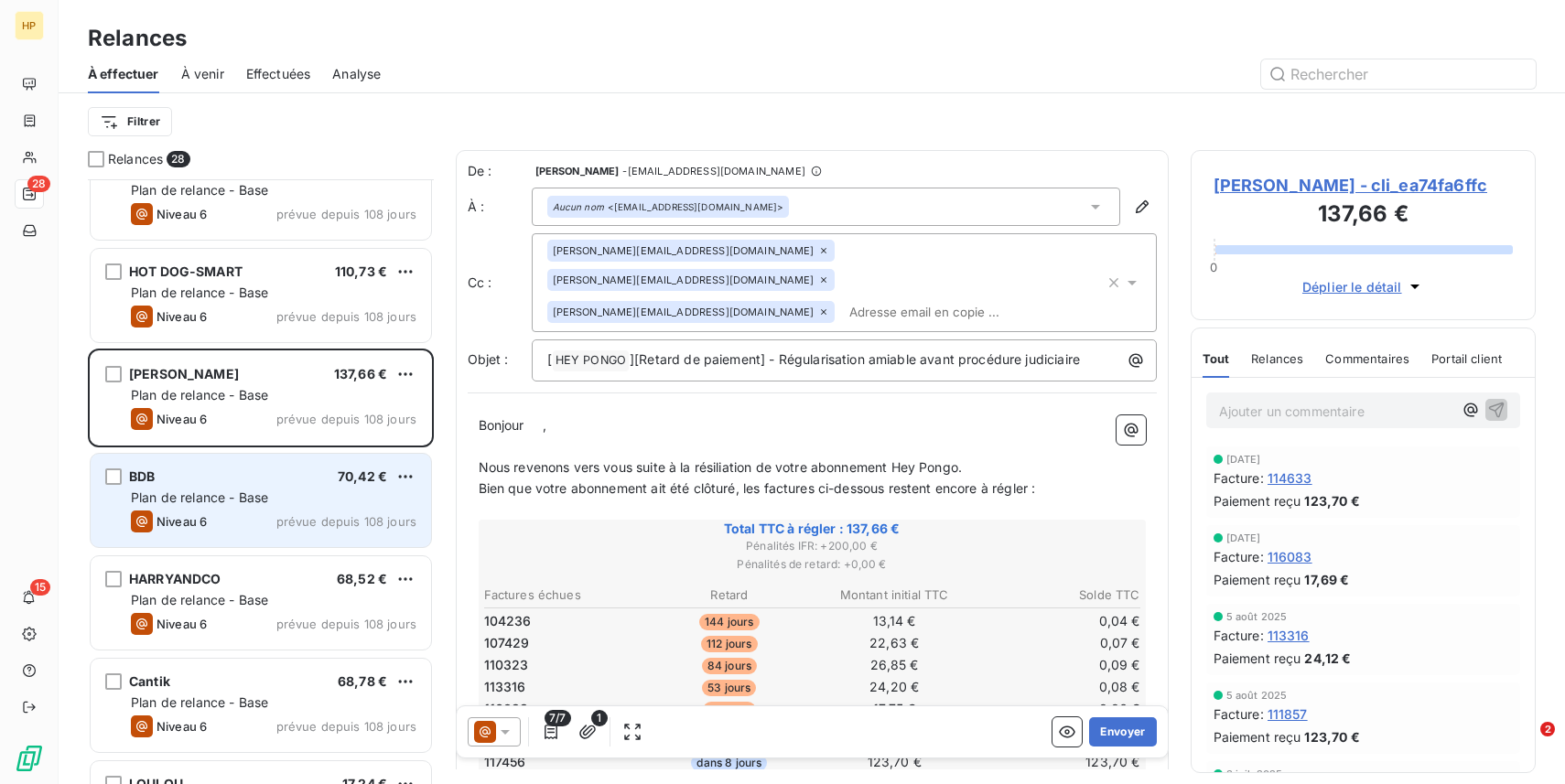
click at [260, 525] on div "Niveau 6 prévue depuis 108 jours" at bounding box center [274, 521] width 286 height 22
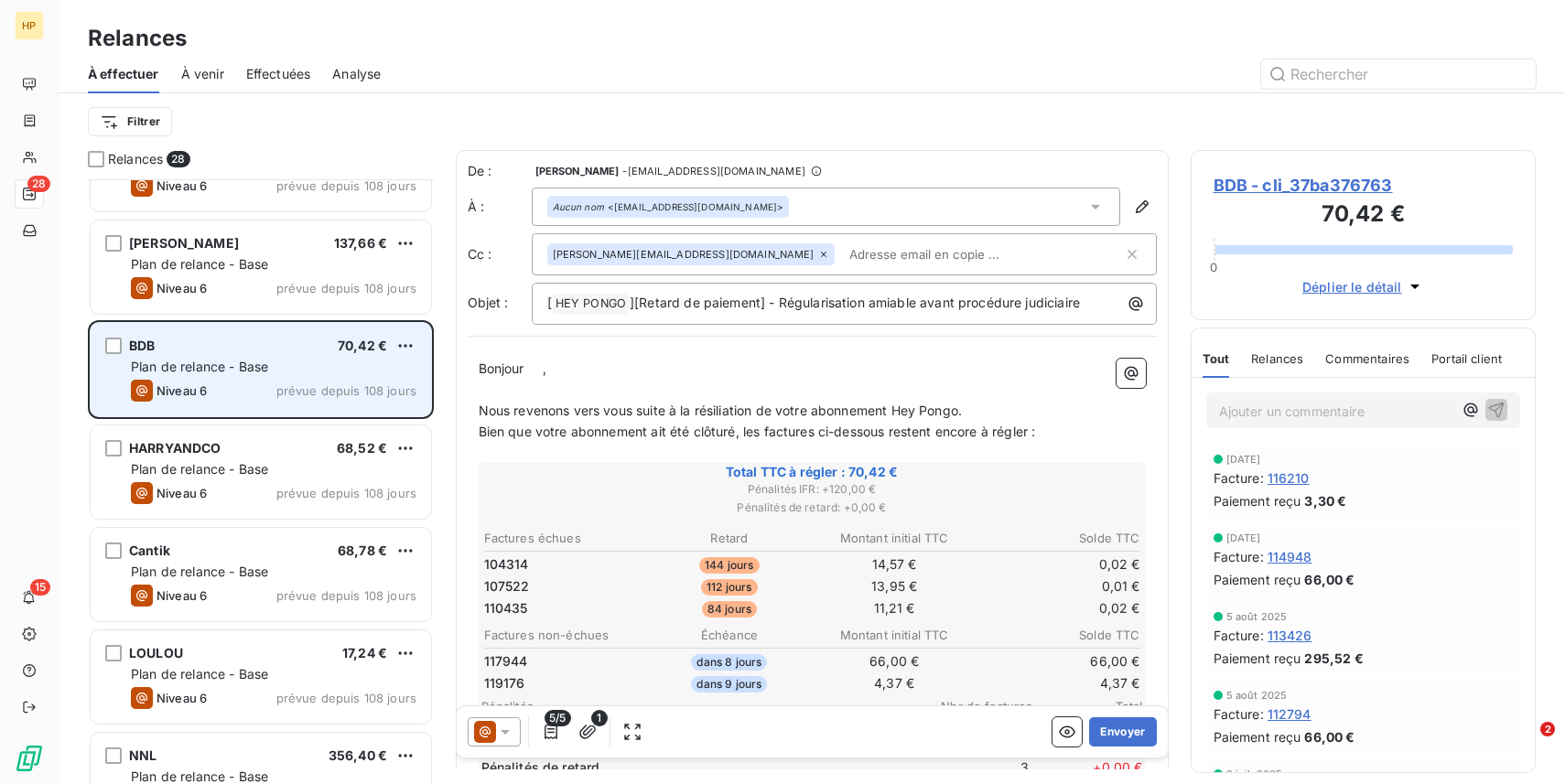
scroll to position [787, 0]
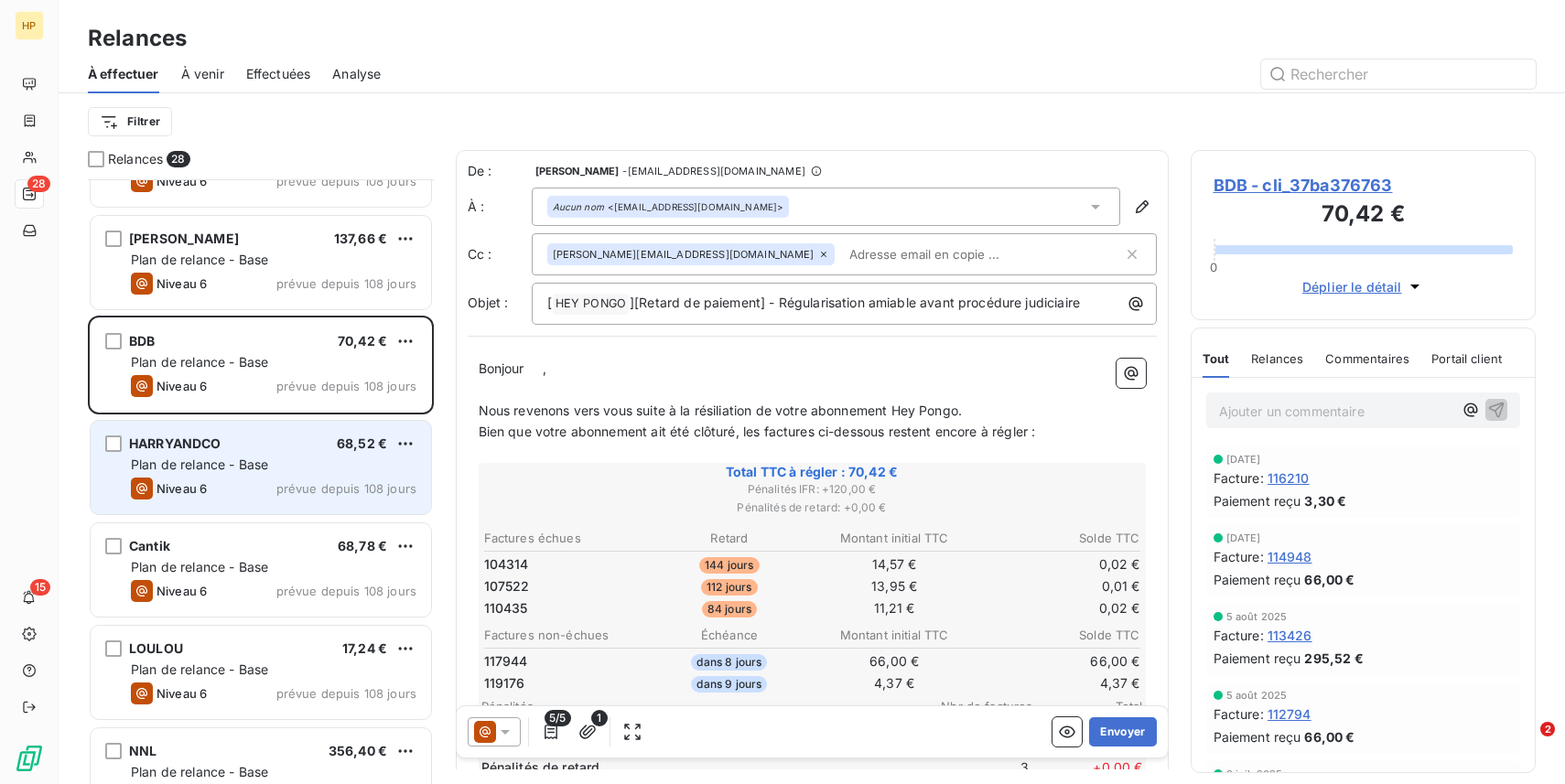
click at [261, 473] on div "Plan de relance - Base" at bounding box center [274, 465] width 286 height 18
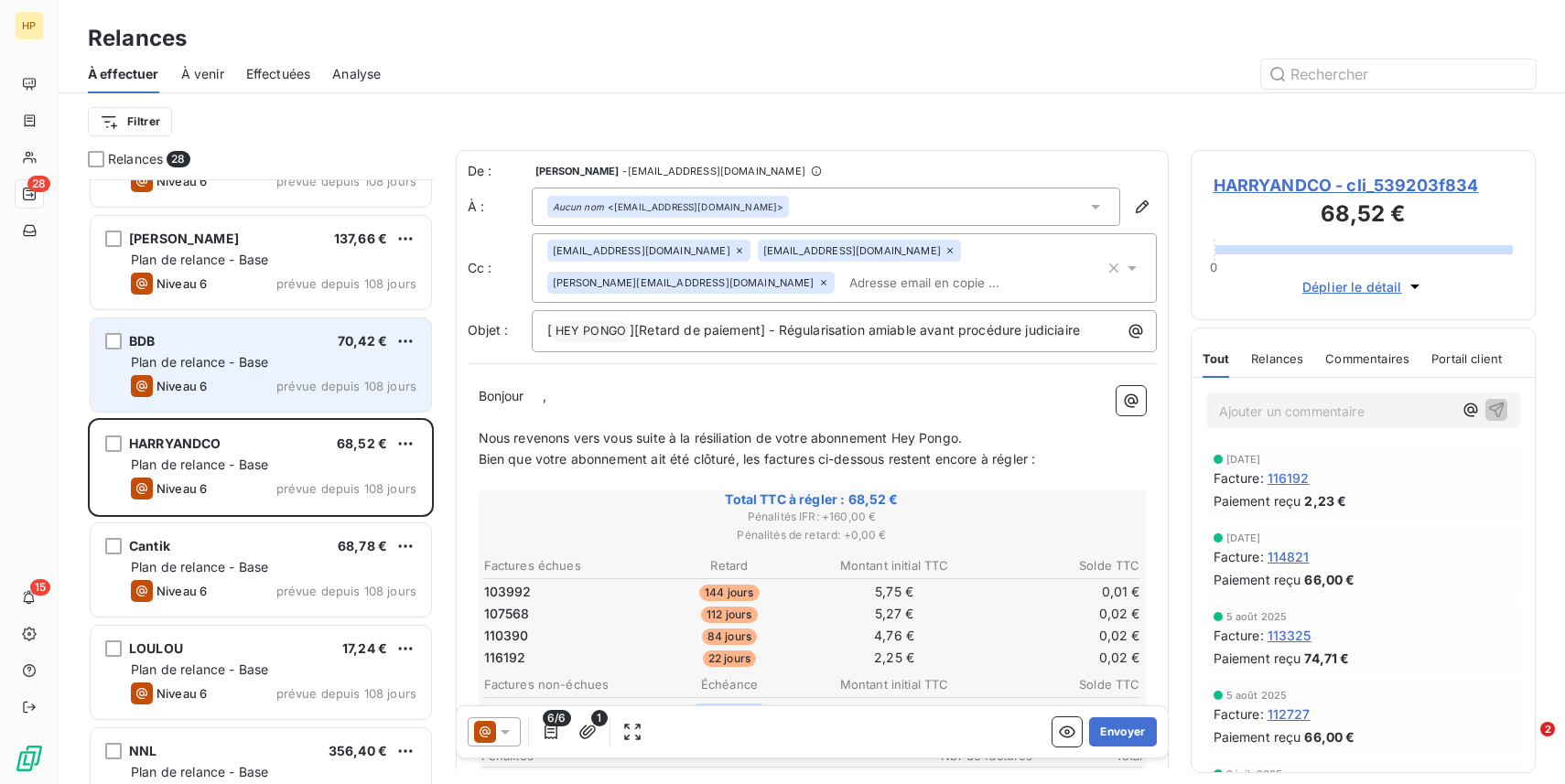
click at [281, 383] on span "prévue depuis 108 jours" at bounding box center [346, 386] width 140 height 14
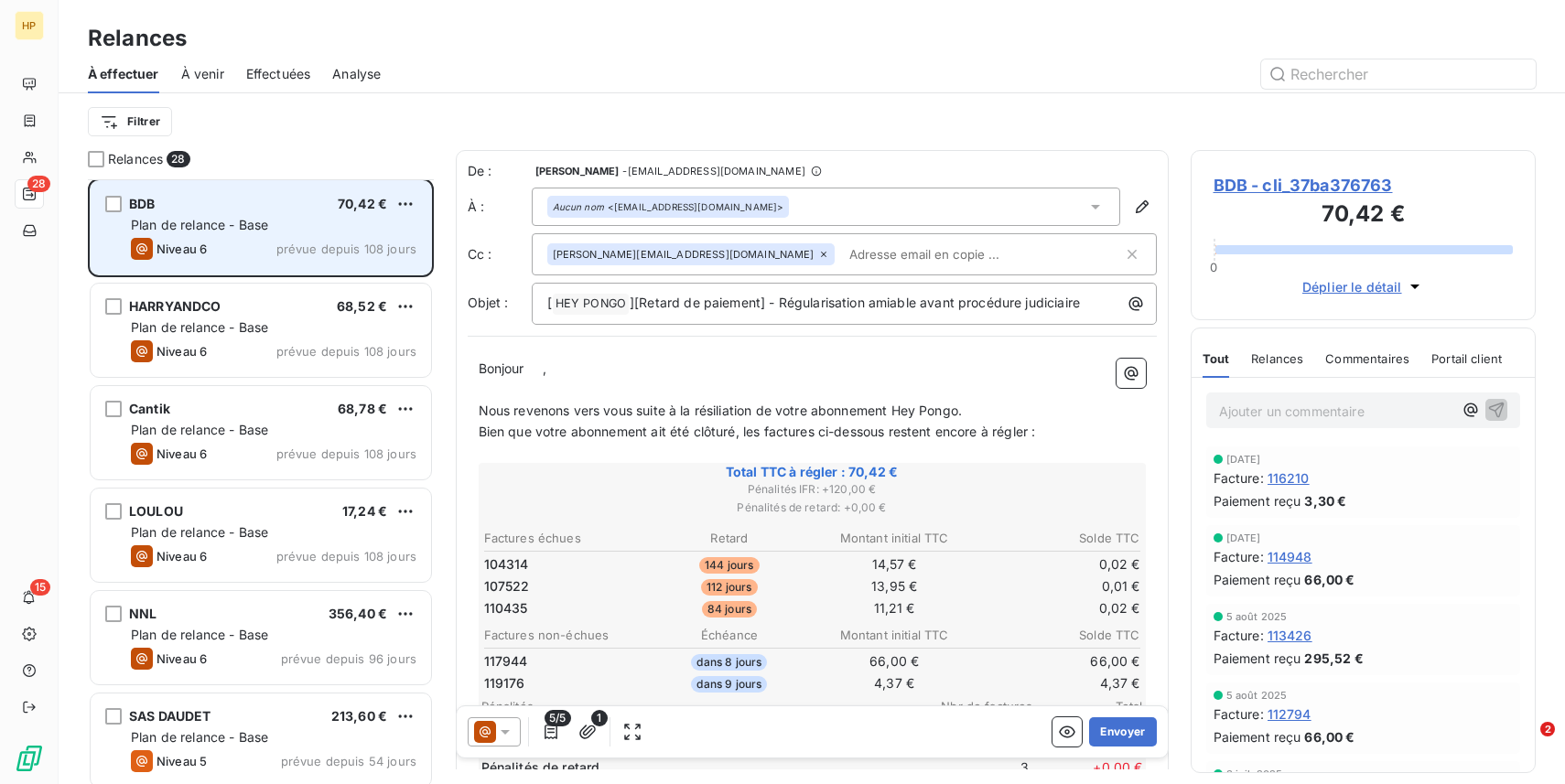
scroll to position [925, 0]
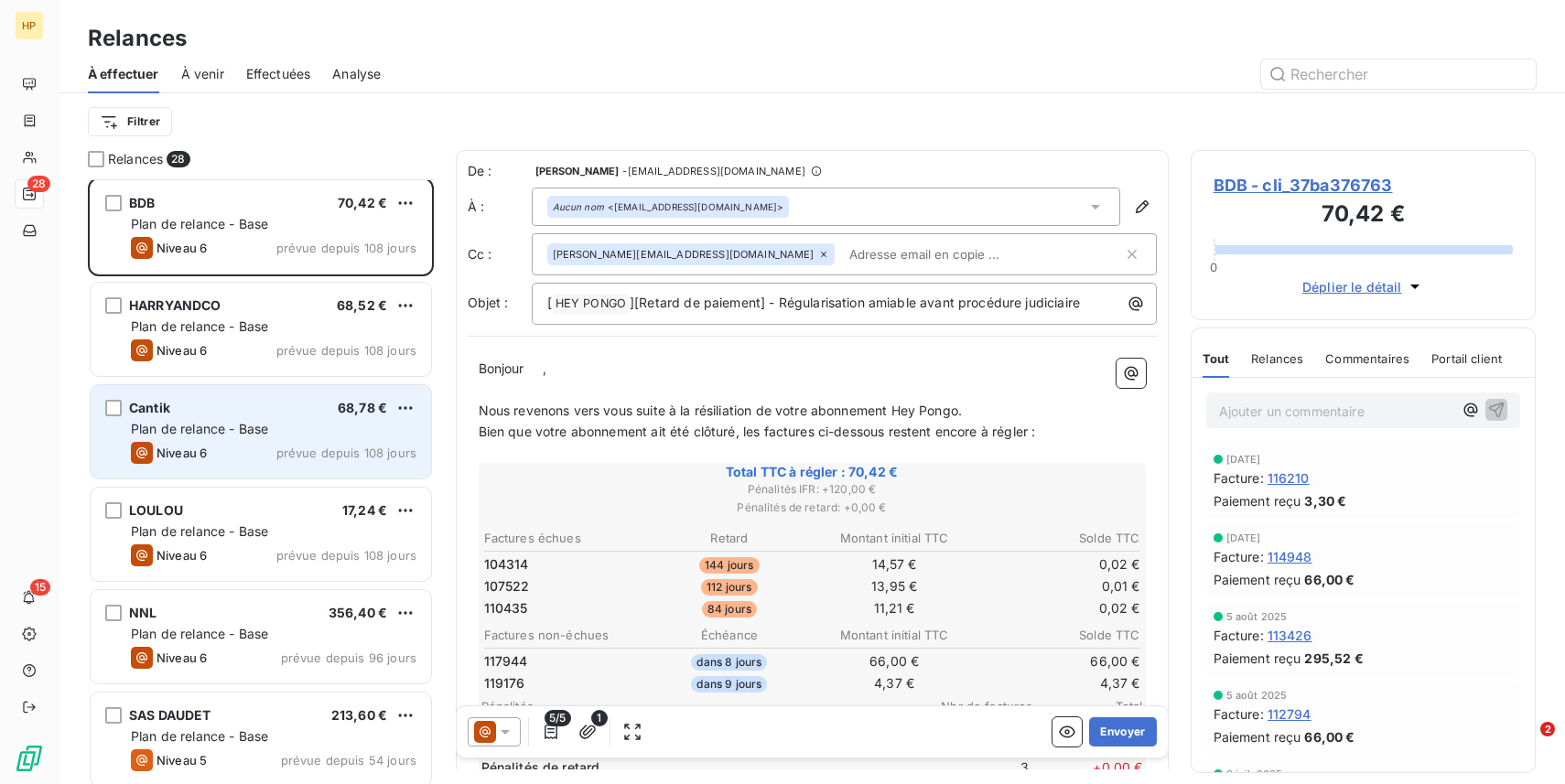
click at [247, 463] on div "Niveau 6 prévue depuis 108 jours" at bounding box center [274, 452] width 286 height 22
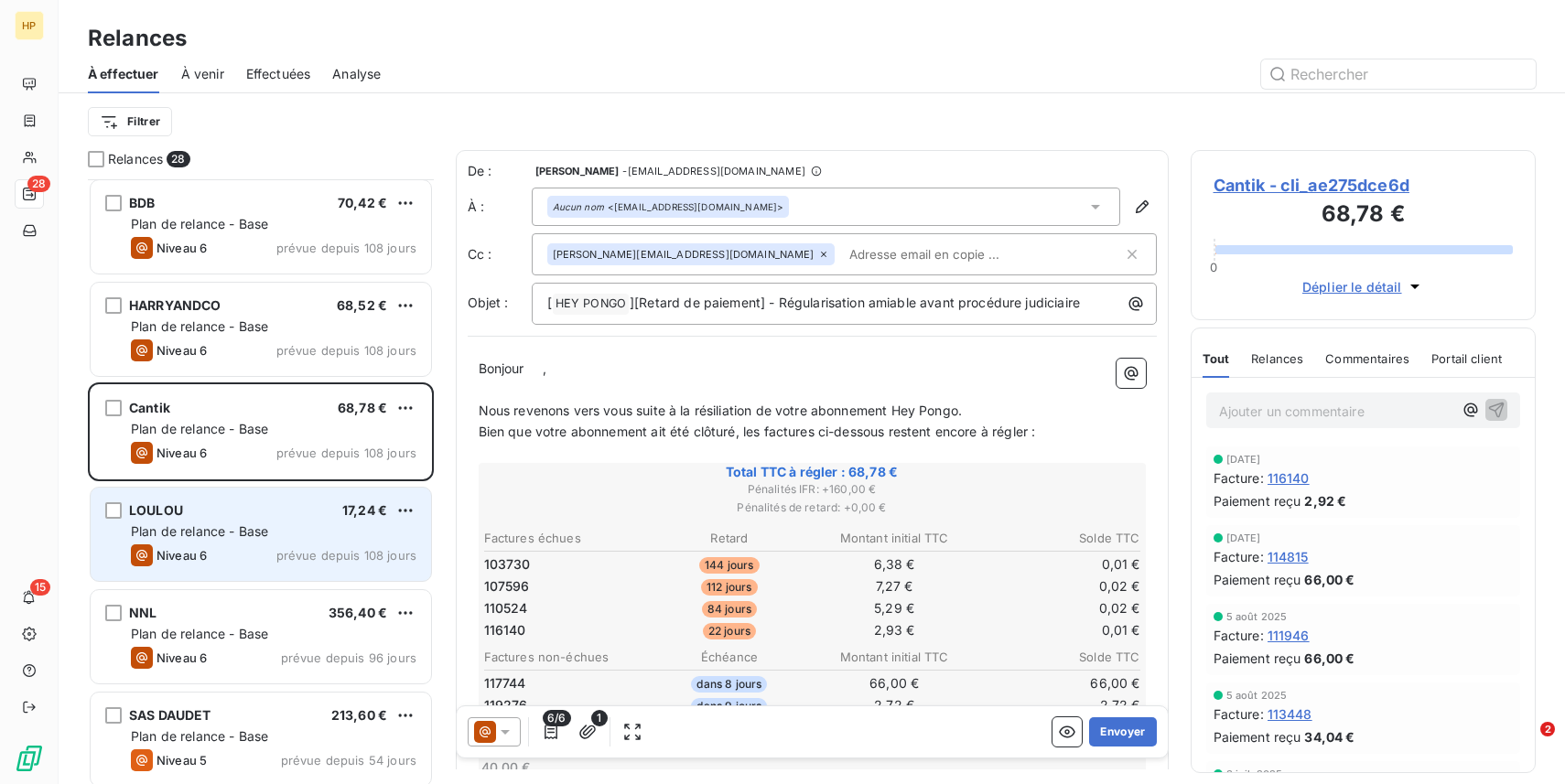
click at [250, 525] on span "Plan de relance - Base" at bounding box center [200, 531] width 137 height 15
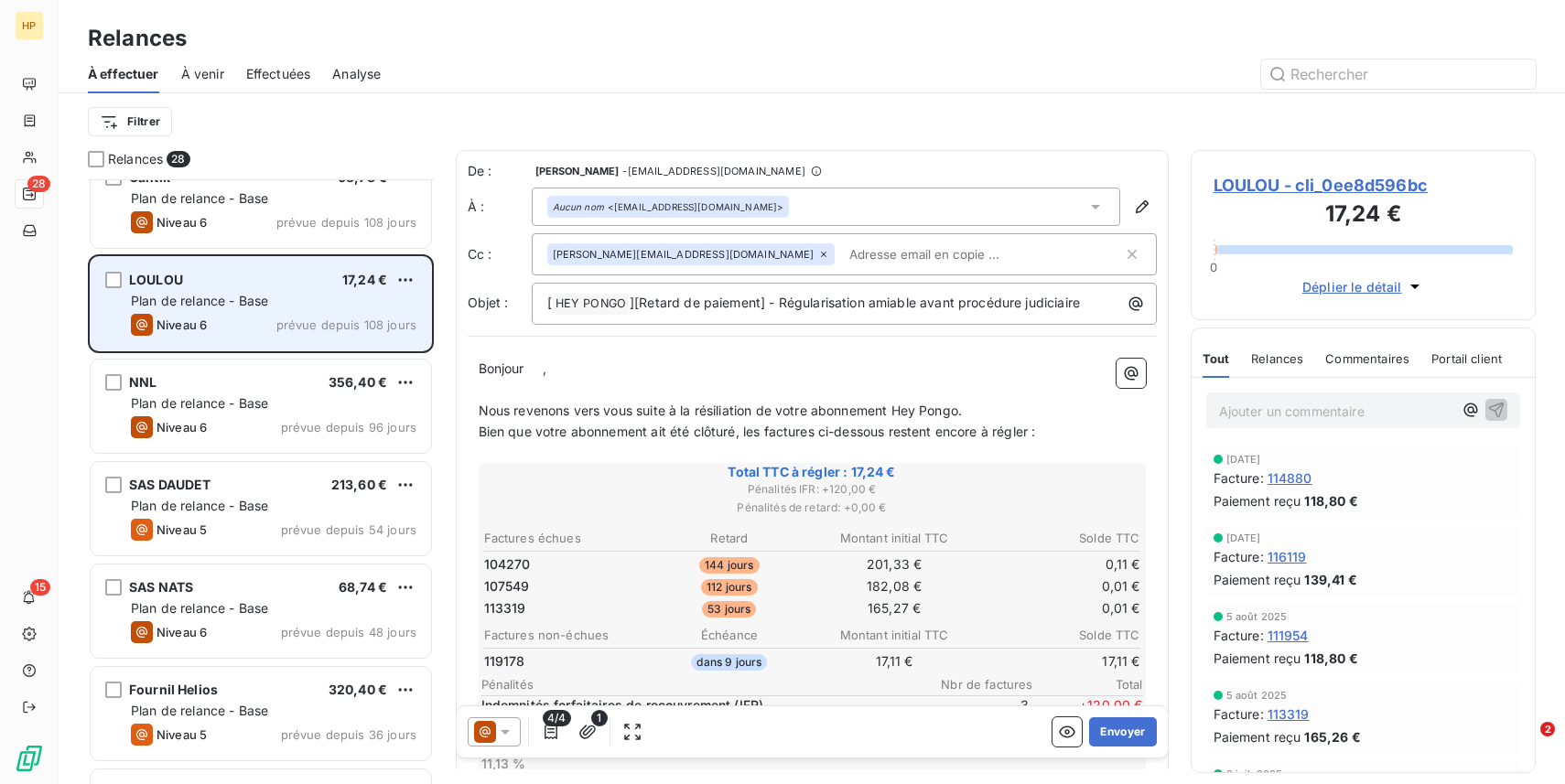
scroll to position [1162, 0]
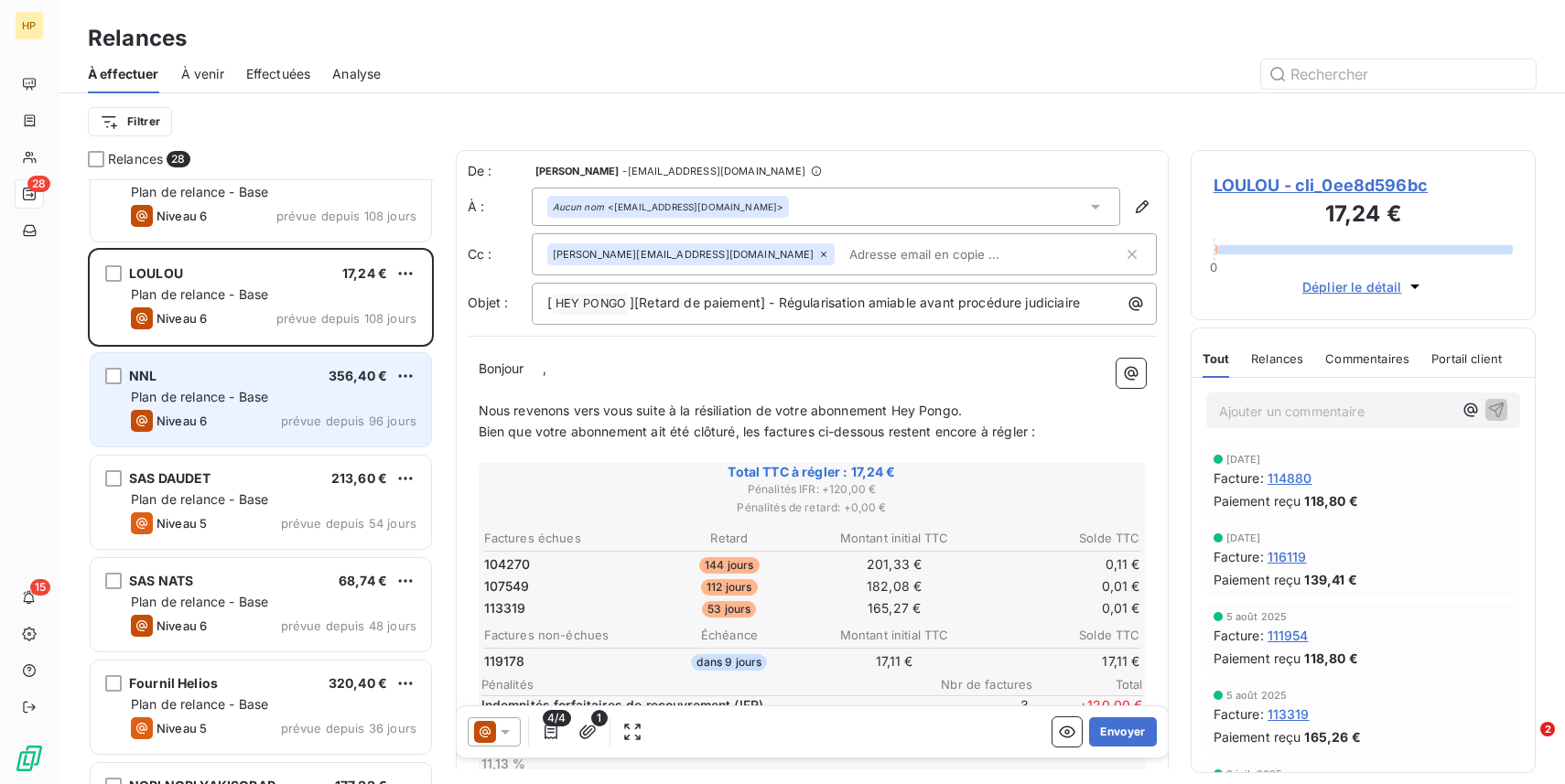
click at [286, 426] on span "prévue depuis 96 jours" at bounding box center [348, 420] width 135 height 14
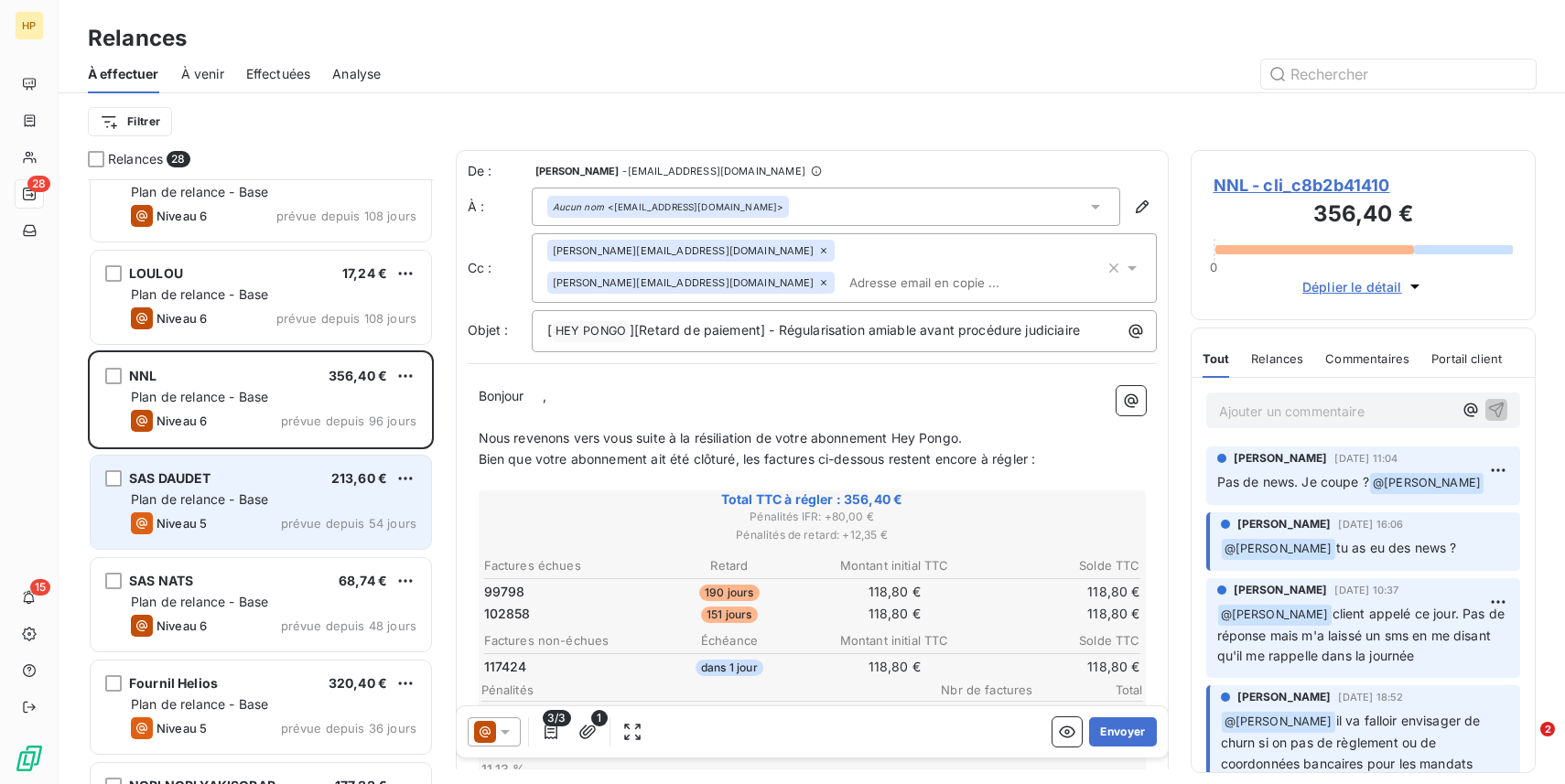
click at [255, 513] on div "Niveau 5 prévue depuis 54 jours" at bounding box center [274, 523] width 286 height 22
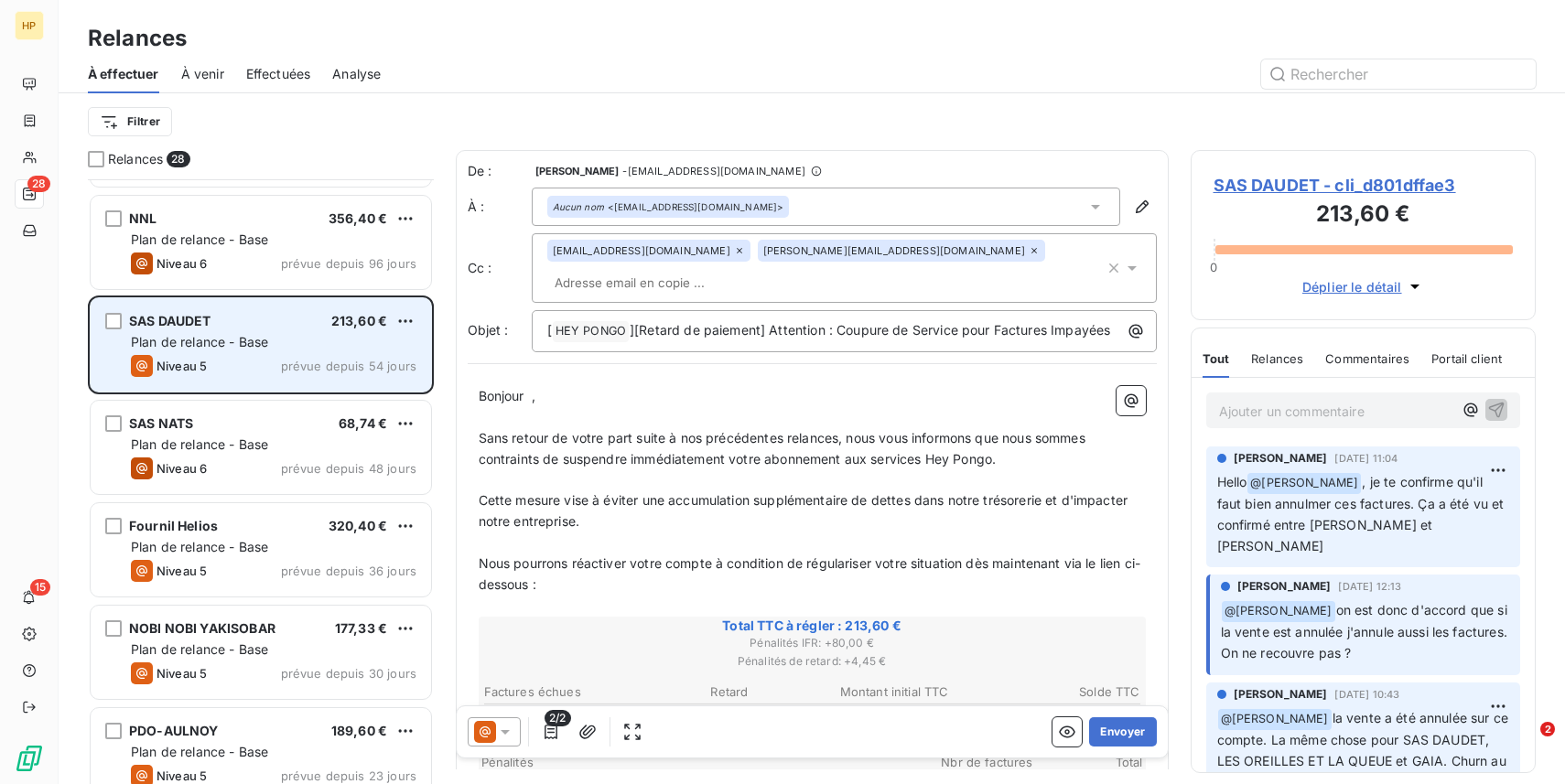
scroll to position [1332, 0]
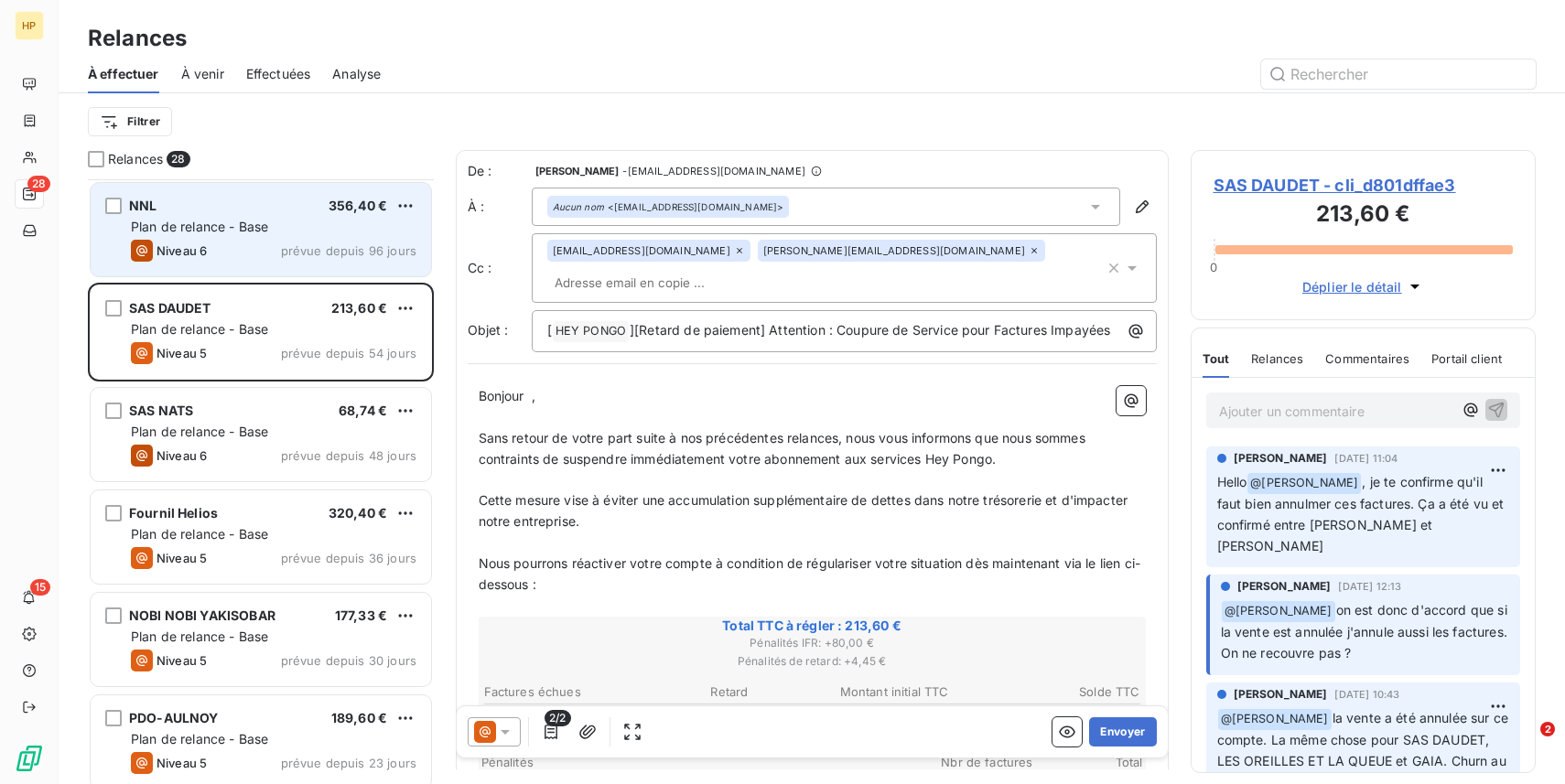
click at [287, 230] on div "Plan de relance - Base" at bounding box center [274, 227] width 286 height 18
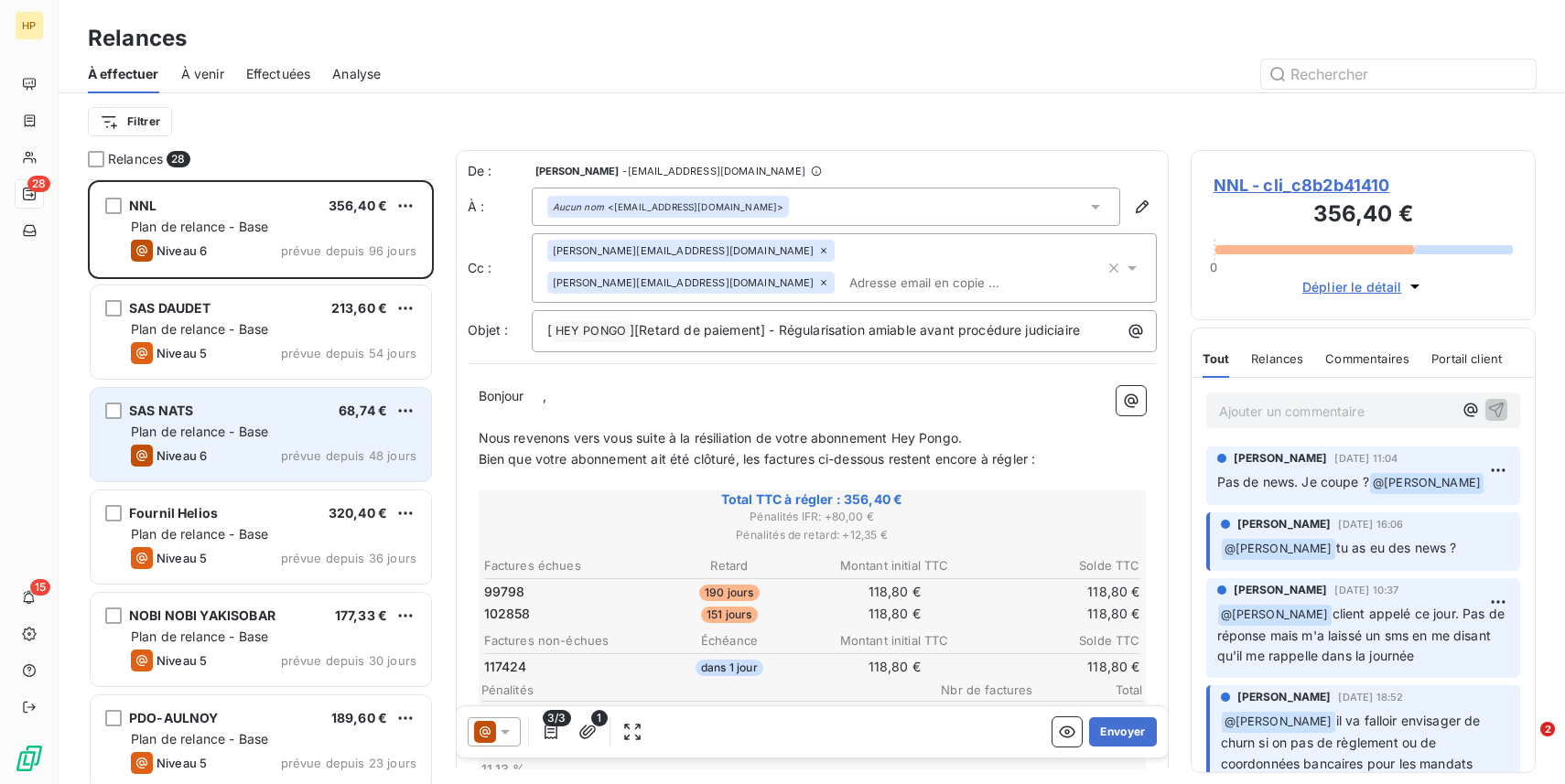
click at [211, 480] on div "SAS NATS 68,74 € Plan de relance - Base Niveau 6 prévue depuis 48 jours" at bounding box center [261, 434] width 341 height 94
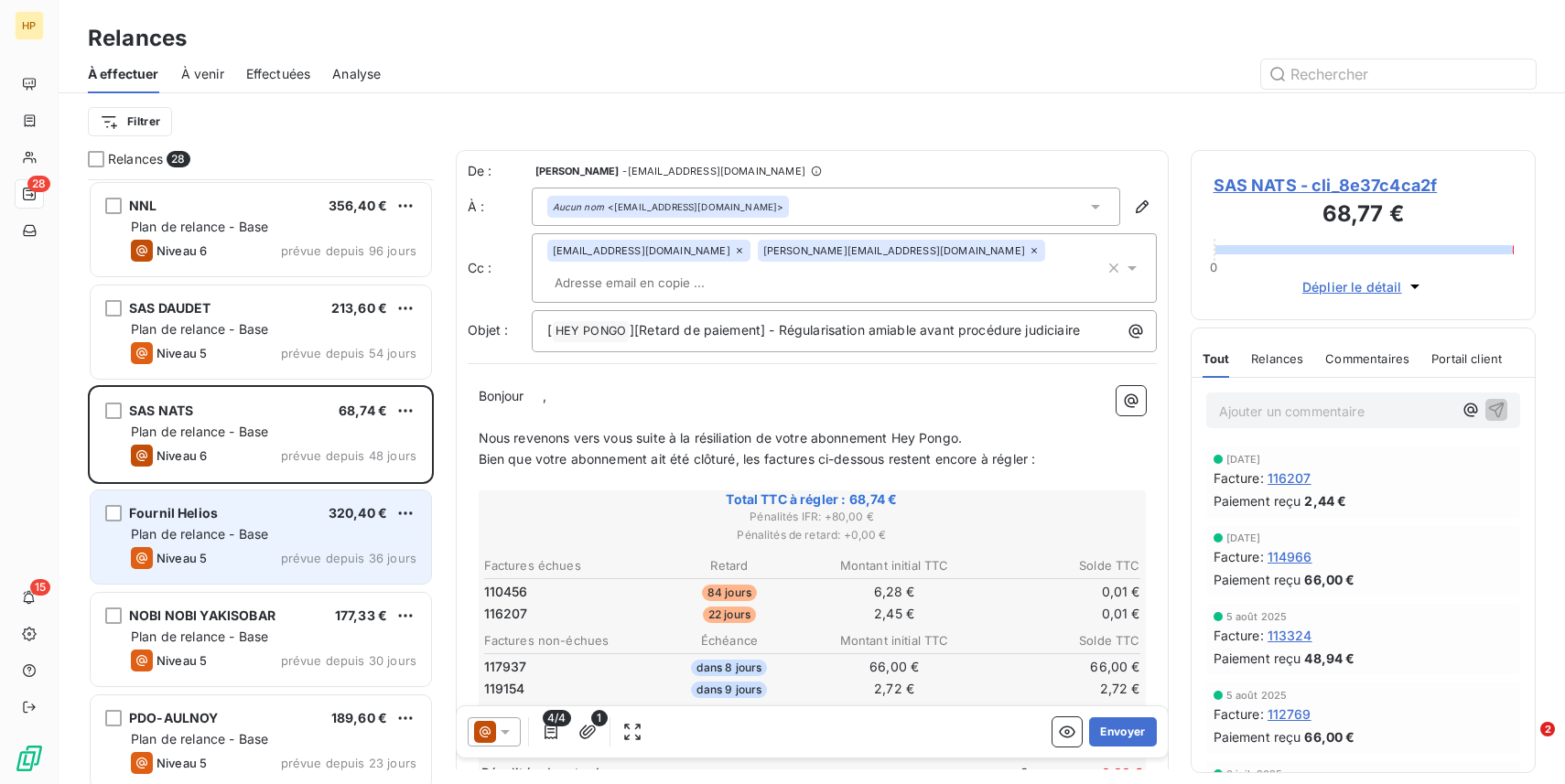
click at [210, 545] on div "Fournil Helios 320,40 € Plan de relance - Base Niveau 5 prévue depuis 36 jours" at bounding box center [261, 537] width 341 height 94
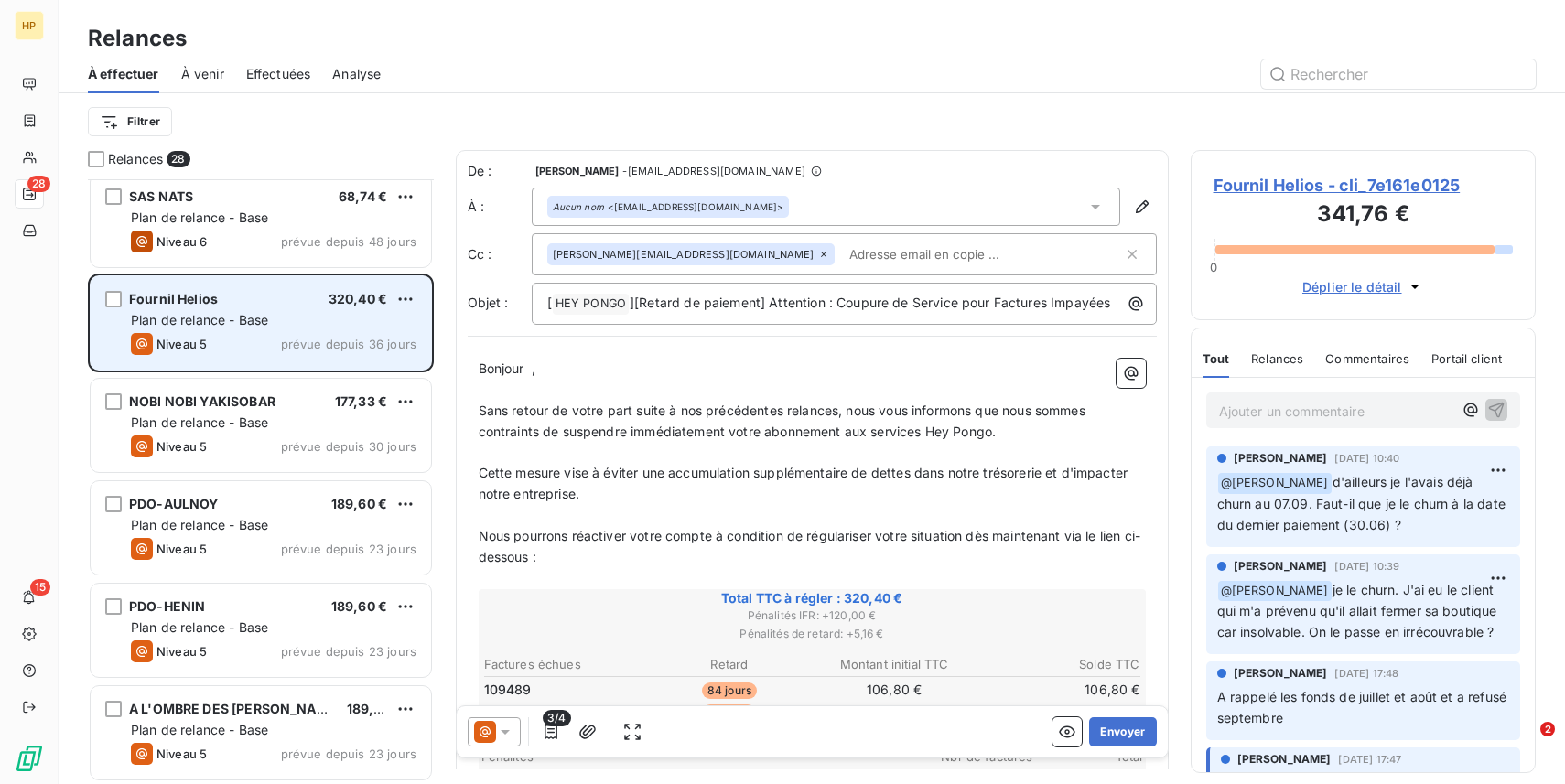
scroll to position [1547, 0]
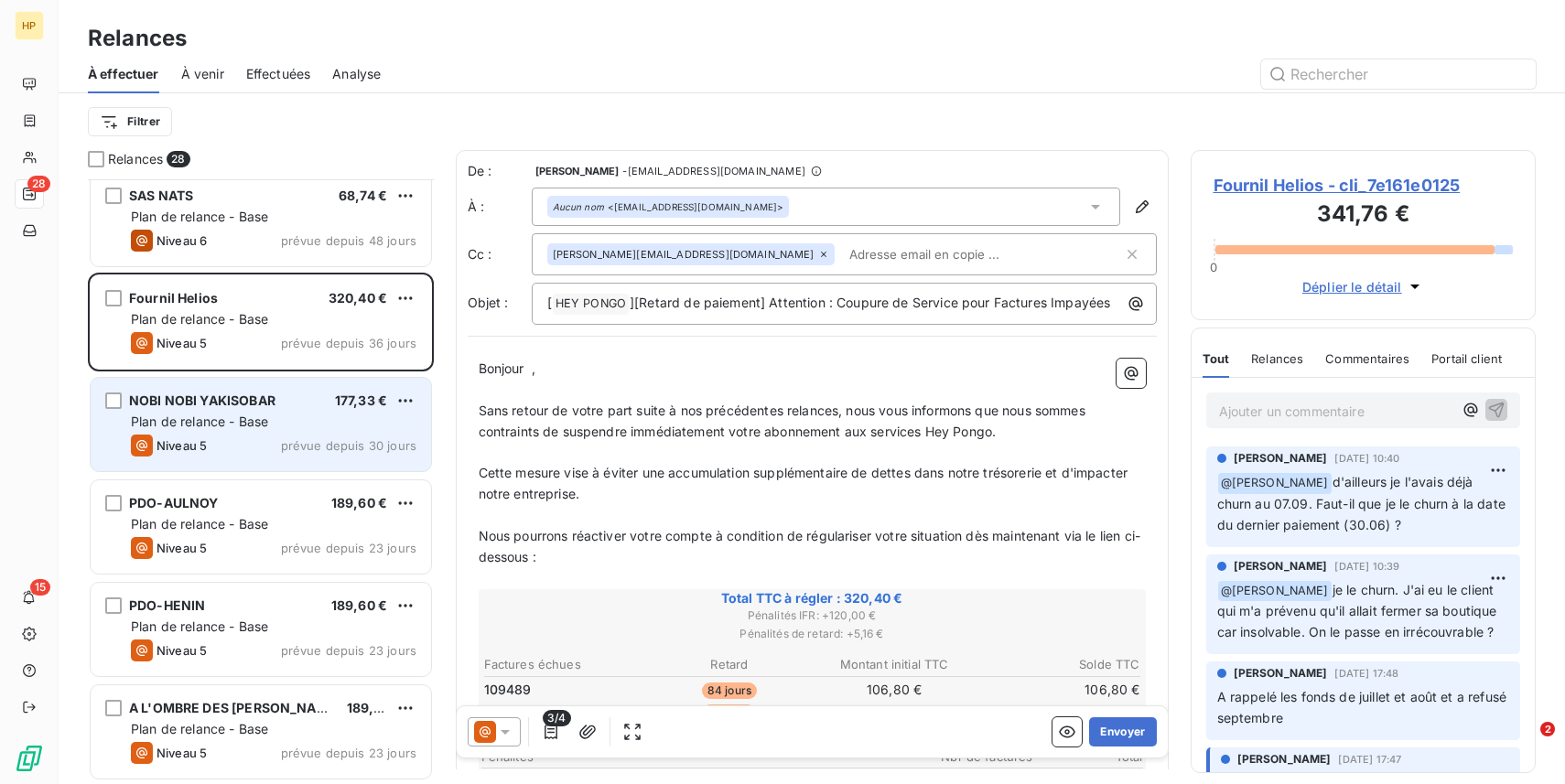
click at [206, 446] on span "Niveau 5" at bounding box center [181, 445] width 50 height 14
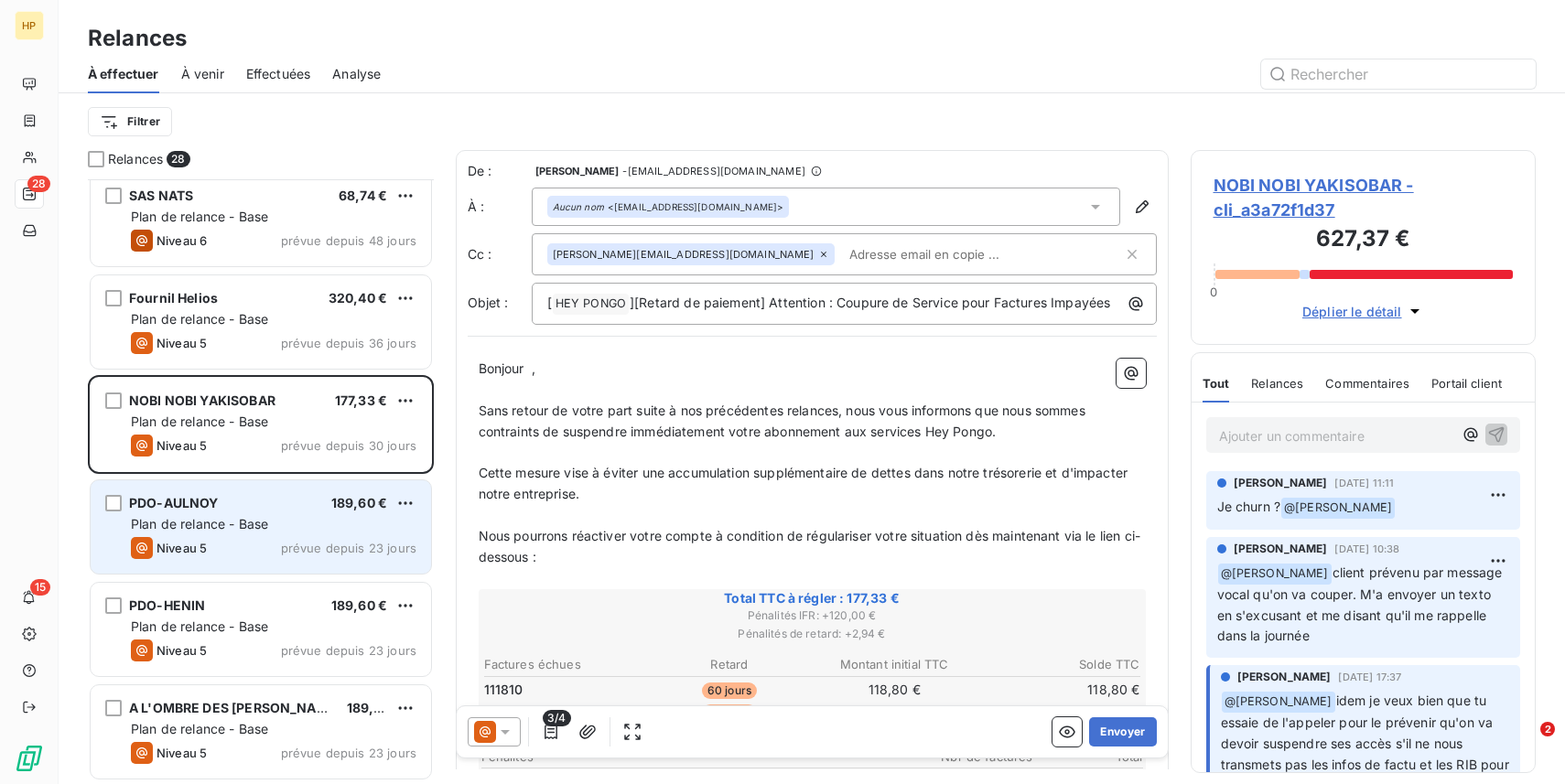
click at [188, 553] on span "Niveau 5" at bounding box center [181, 548] width 50 height 14
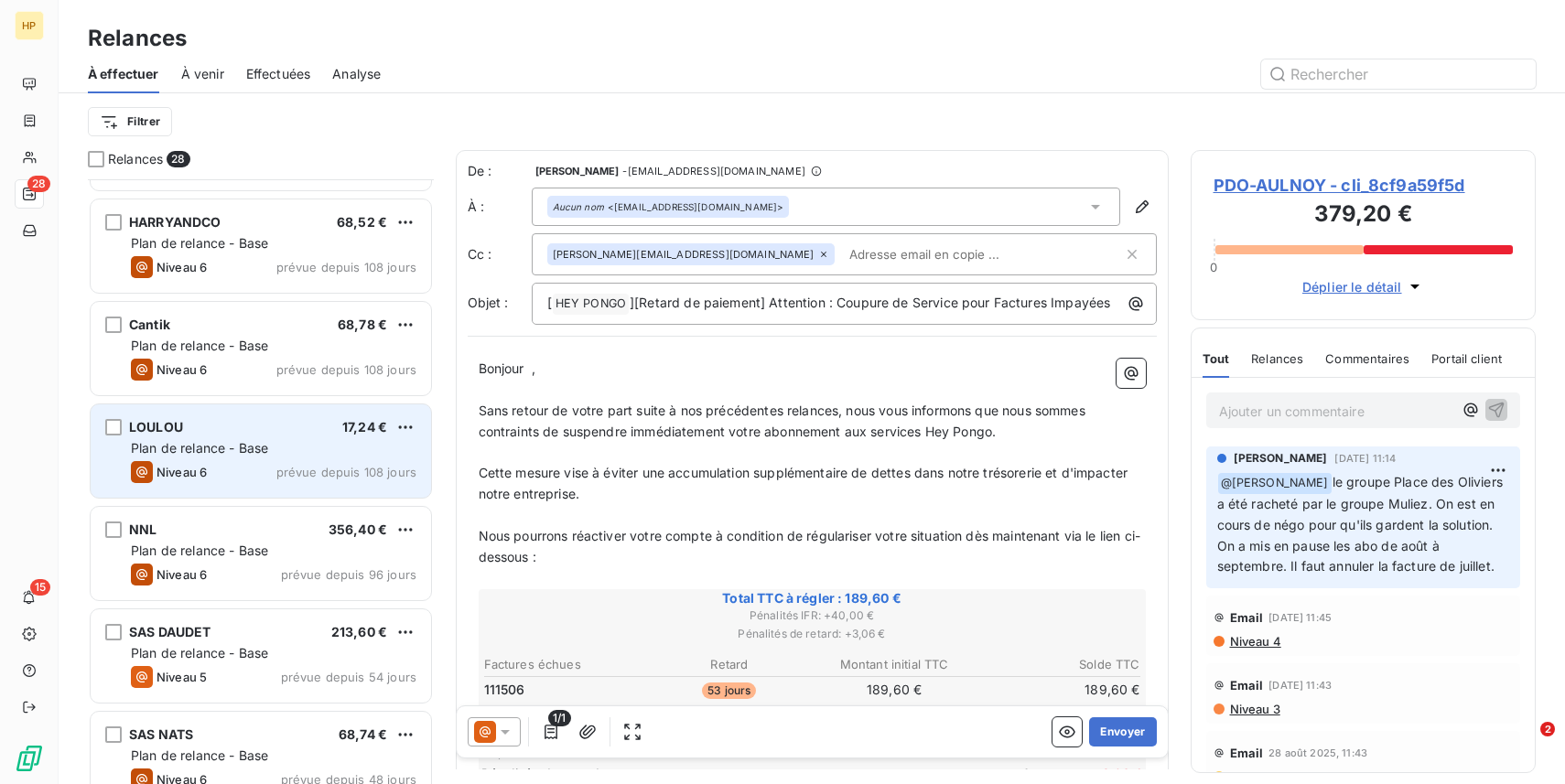
scroll to position [1007, 0]
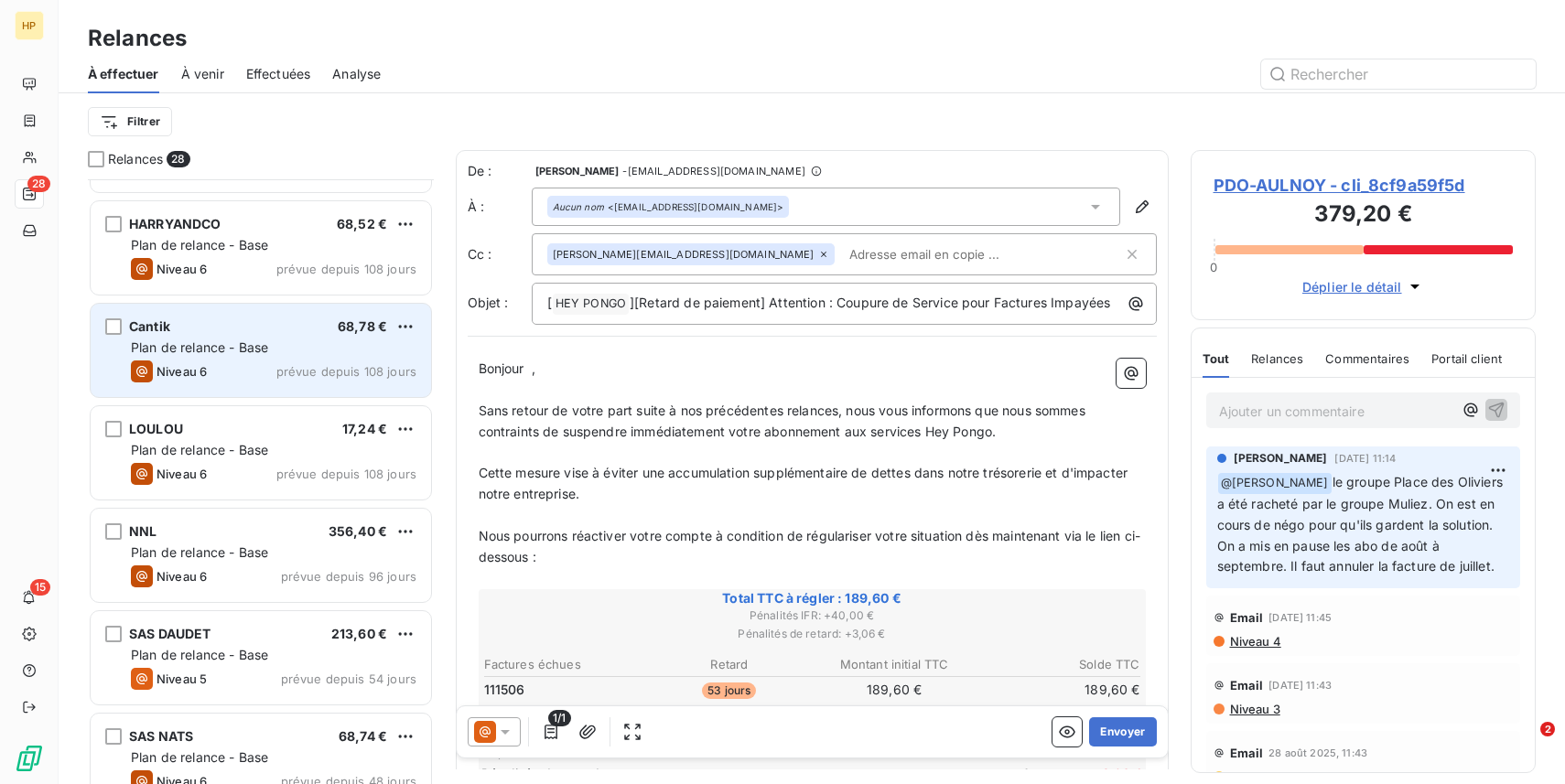
click at [270, 365] on div "Niveau 6 prévue depuis 108 jours" at bounding box center [274, 371] width 286 height 22
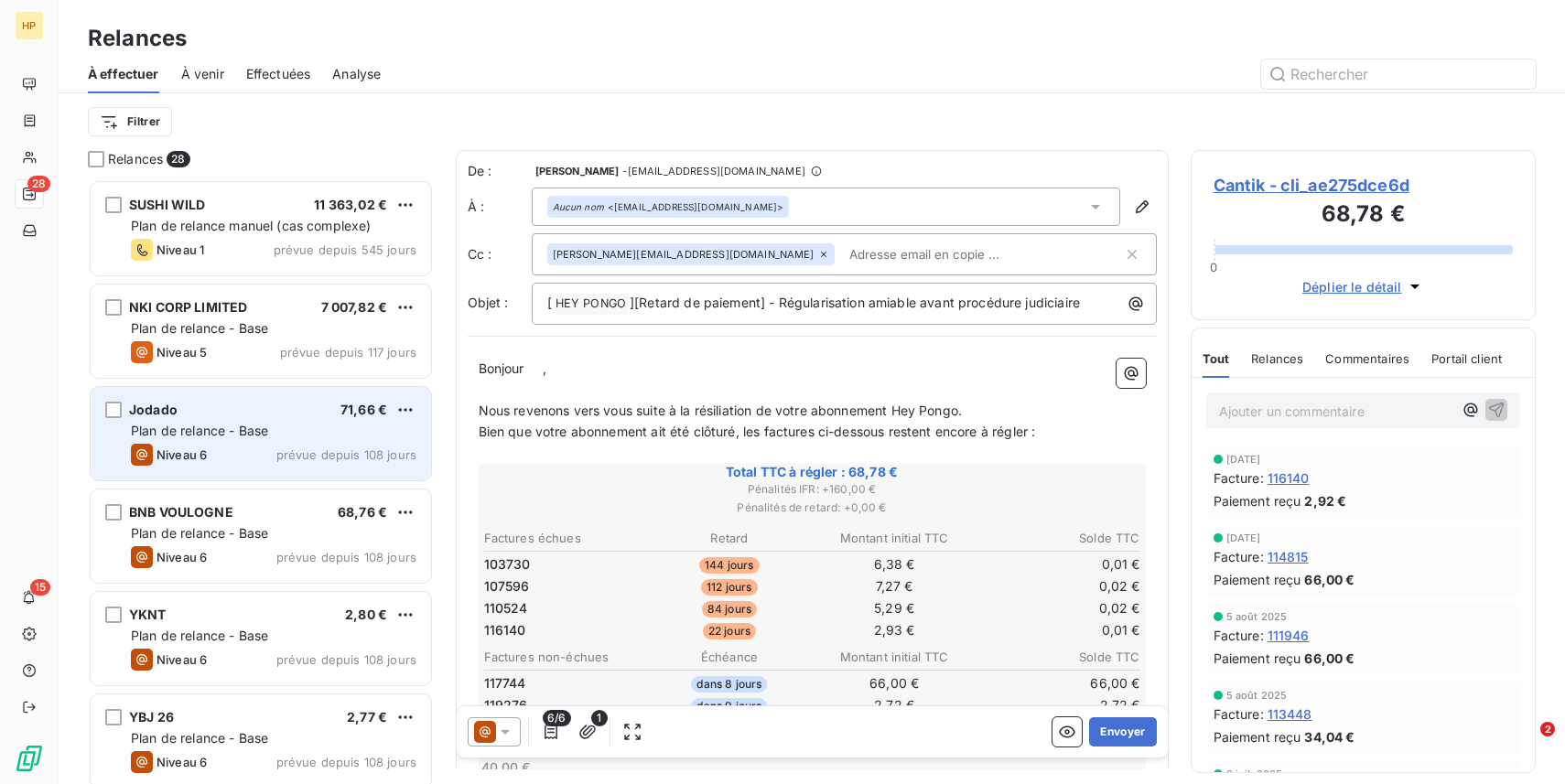
click at [251, 459] on div "Niveau 6 prévue depuis 108 jours" at bounding box center [274, 454] width 286 height 22
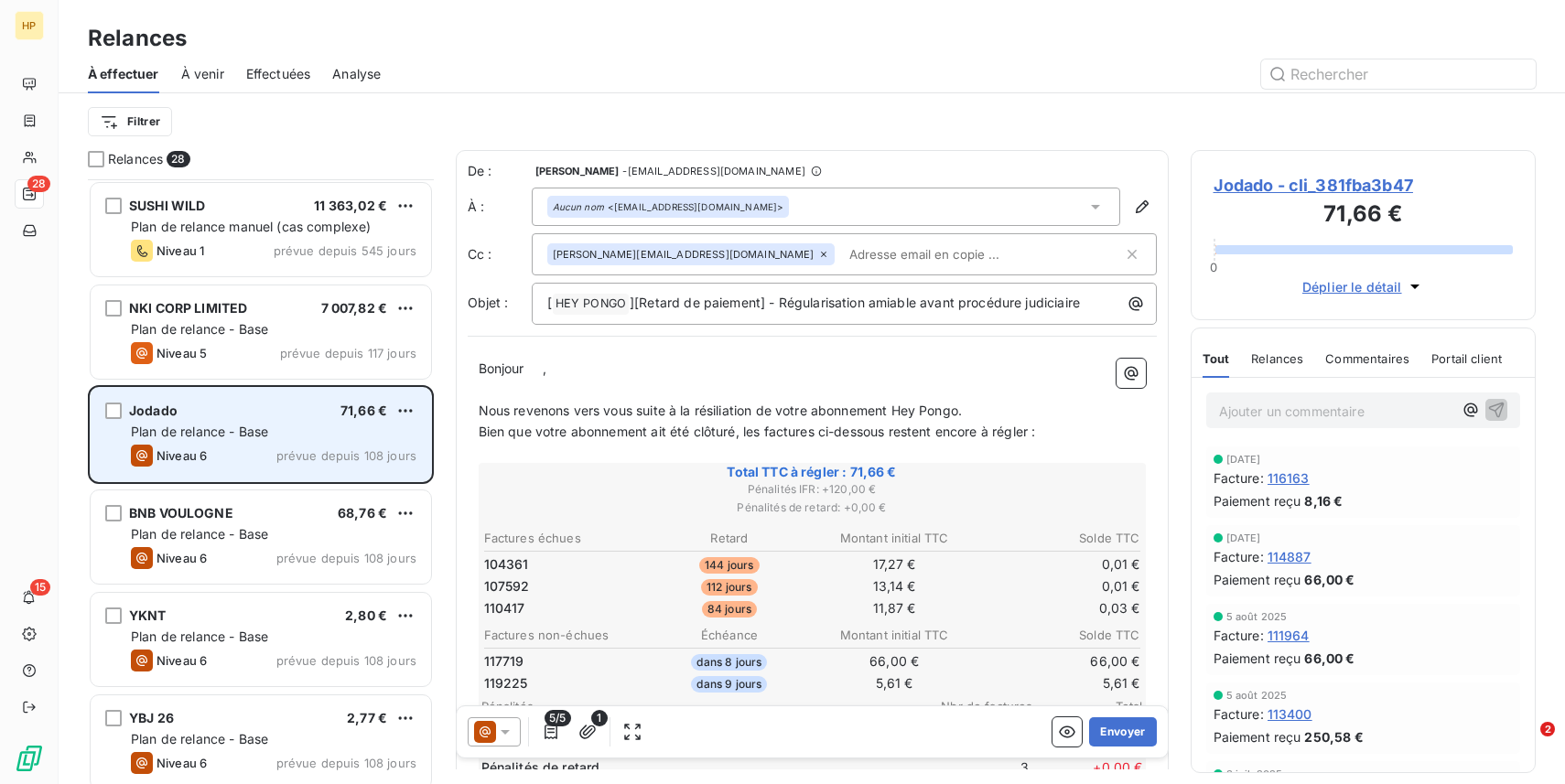
scroll to position [176, 0]
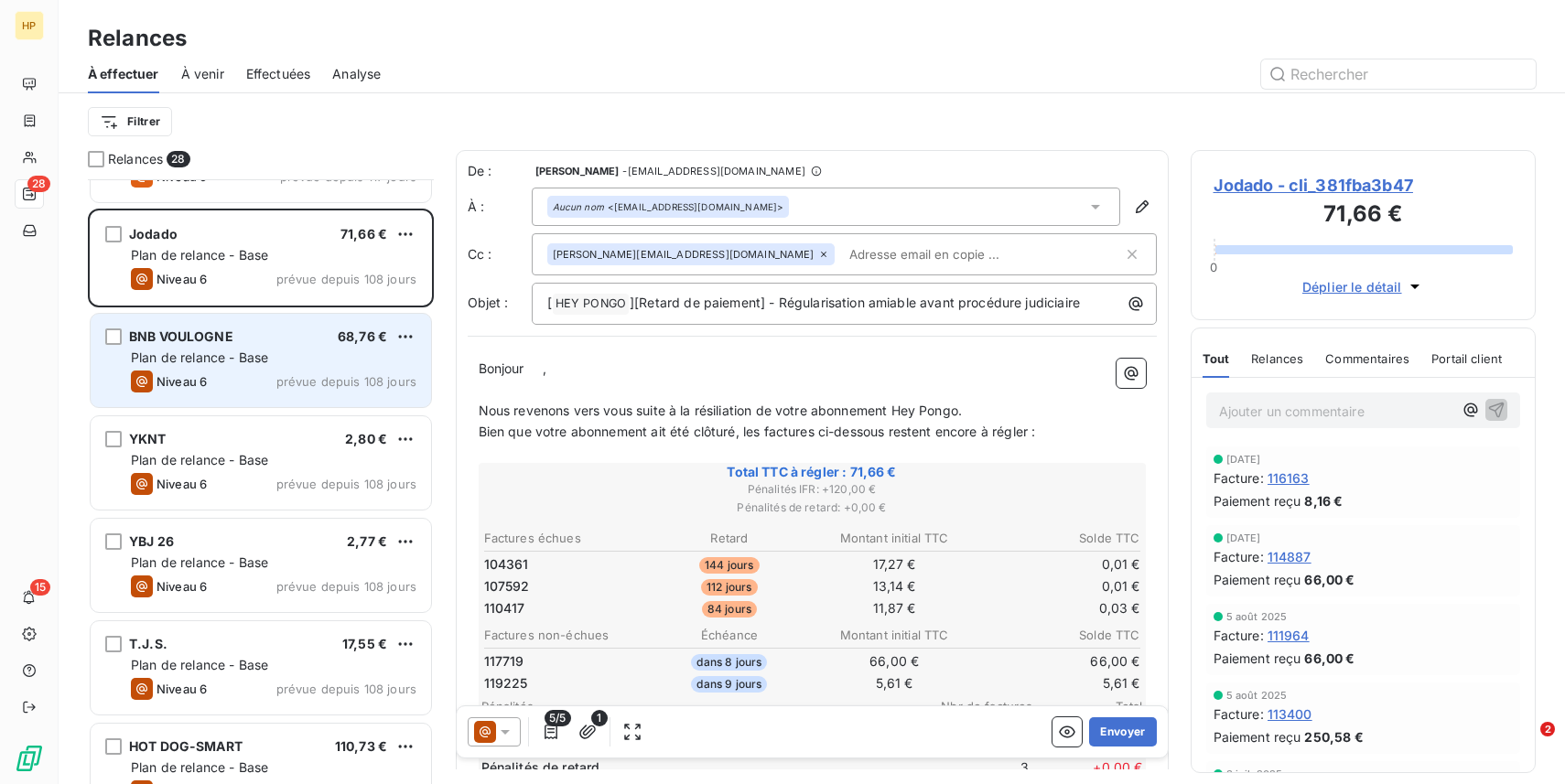
click at [239, 342] on div "BNB VOULOGNE 68,76 €" at bounding box center [274, 337] width 286 height 16
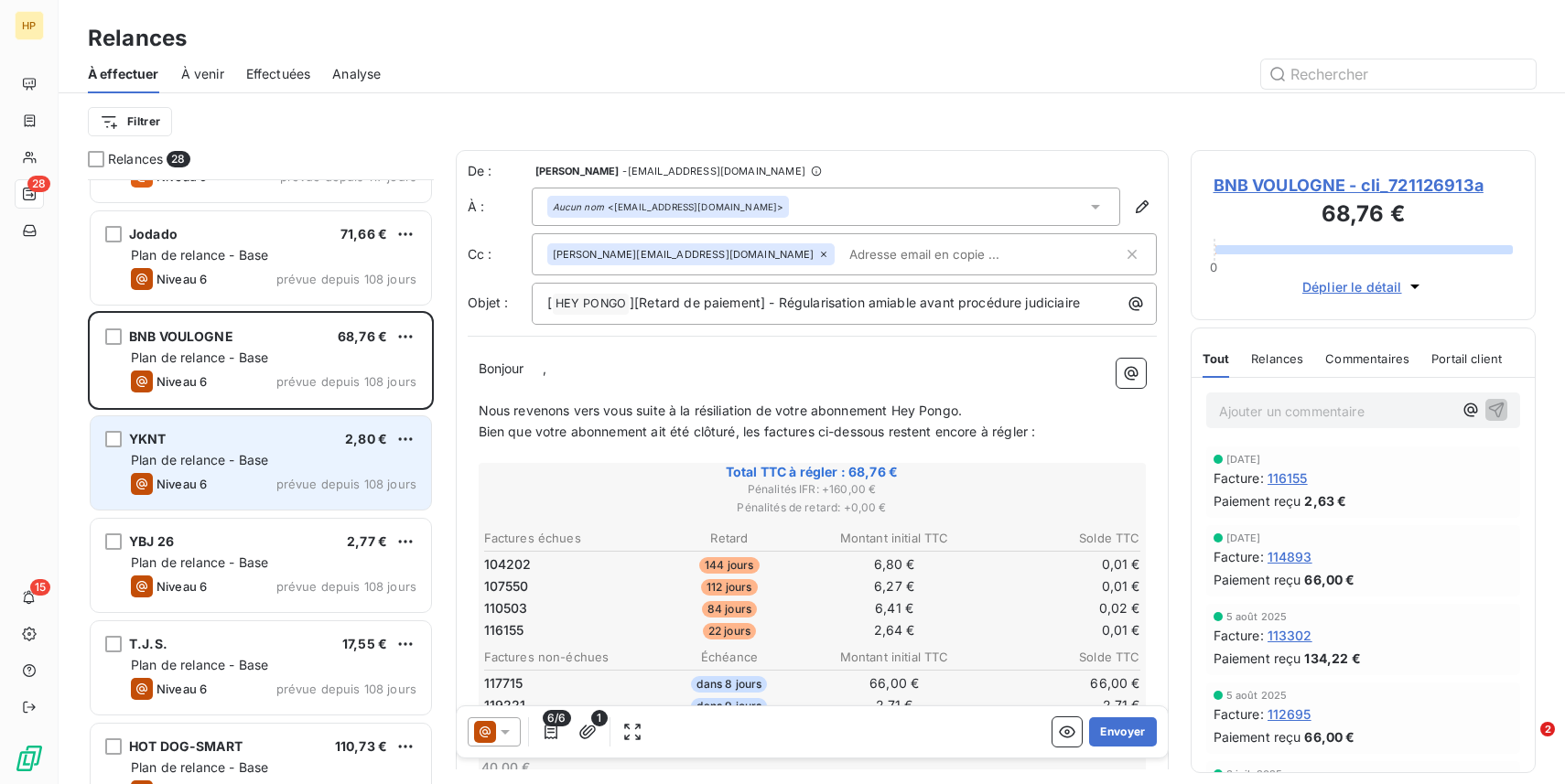
click at [241, 433] on div "YKNT 2,80 €" at bounding box center [274, 439] width 286 height 16
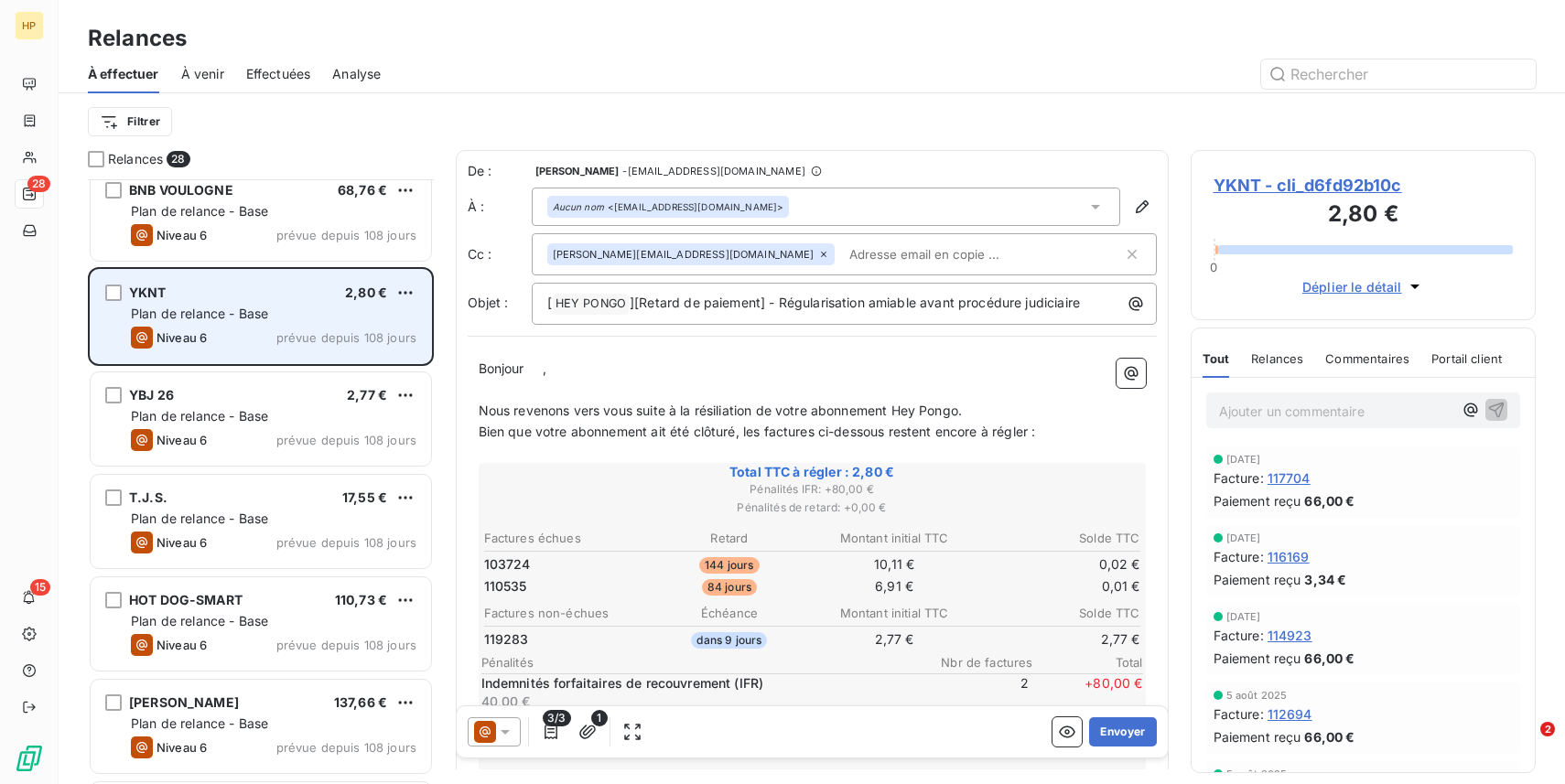
scroll to position [380, 0]
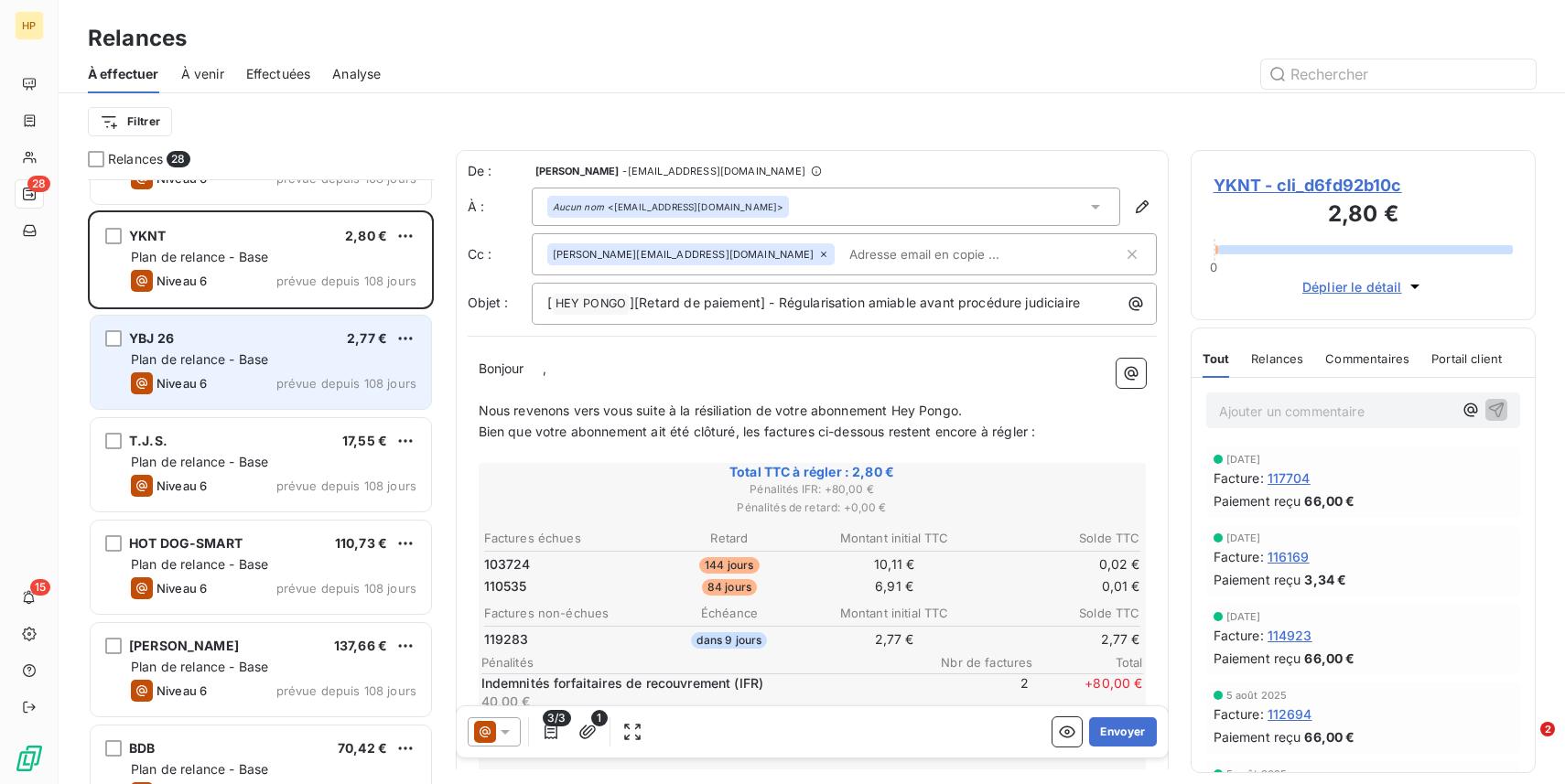
click at [242, 380] on div "Niveau 6 prévue depuis 108 jours" at bounding box center [274, 383] width 286 height 22
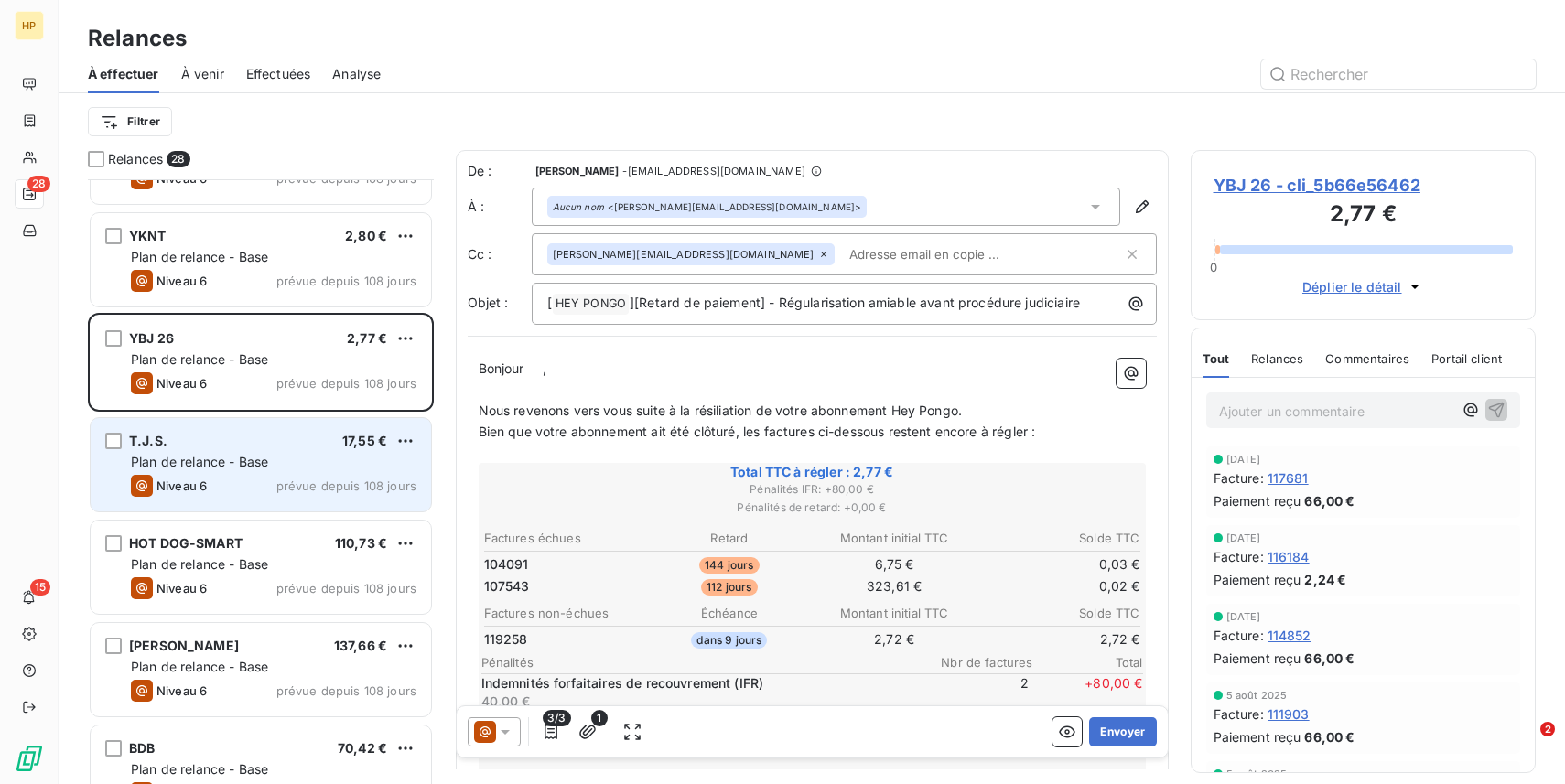
click at [233, 450] on div "T.J.S. 17,55 € Plan de relance - Base Niveau 6 prévue depuis 108 jours" at bounding box center [261, 465] width 341 height 94
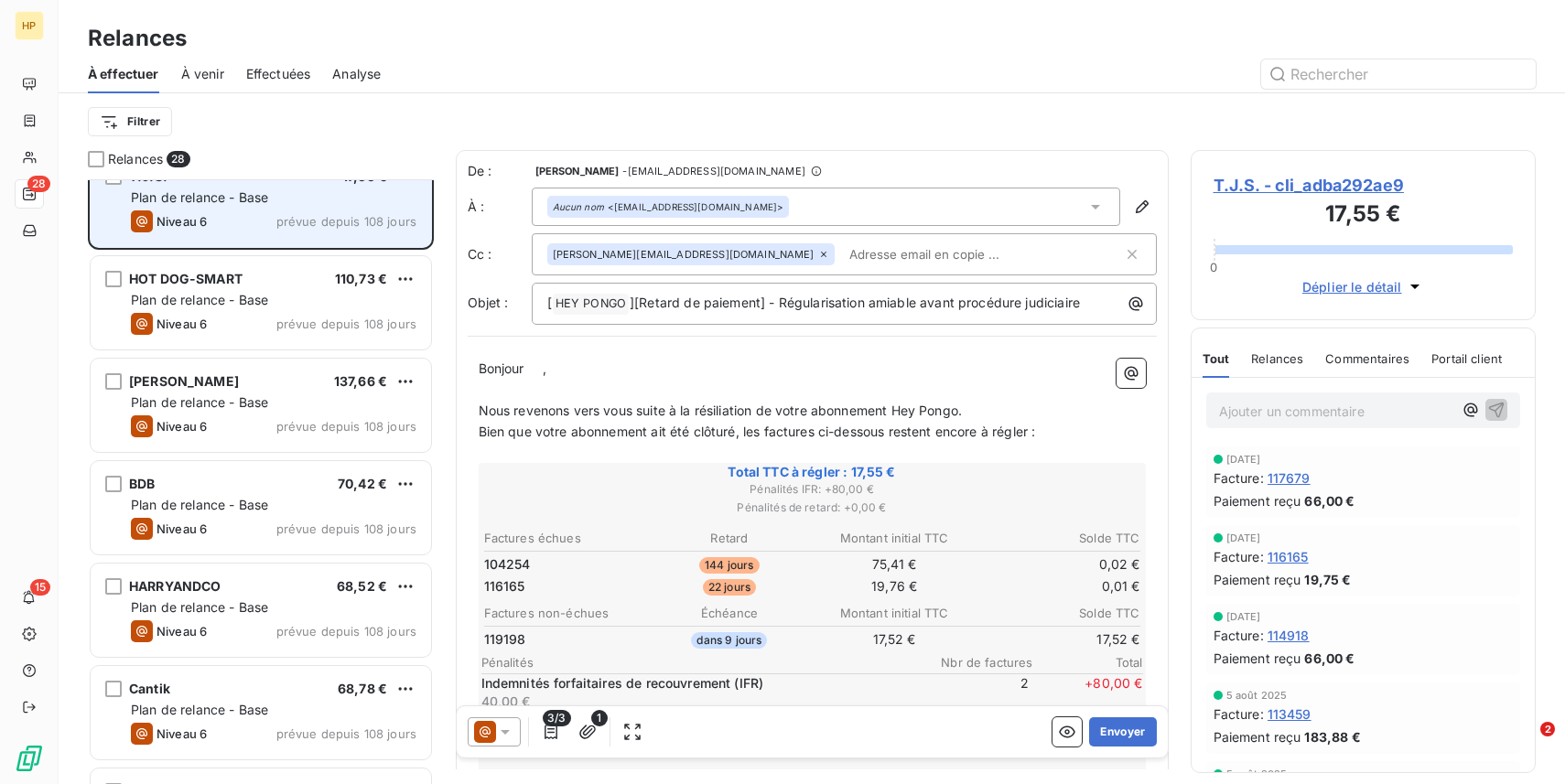
scroll to position [652, 0]
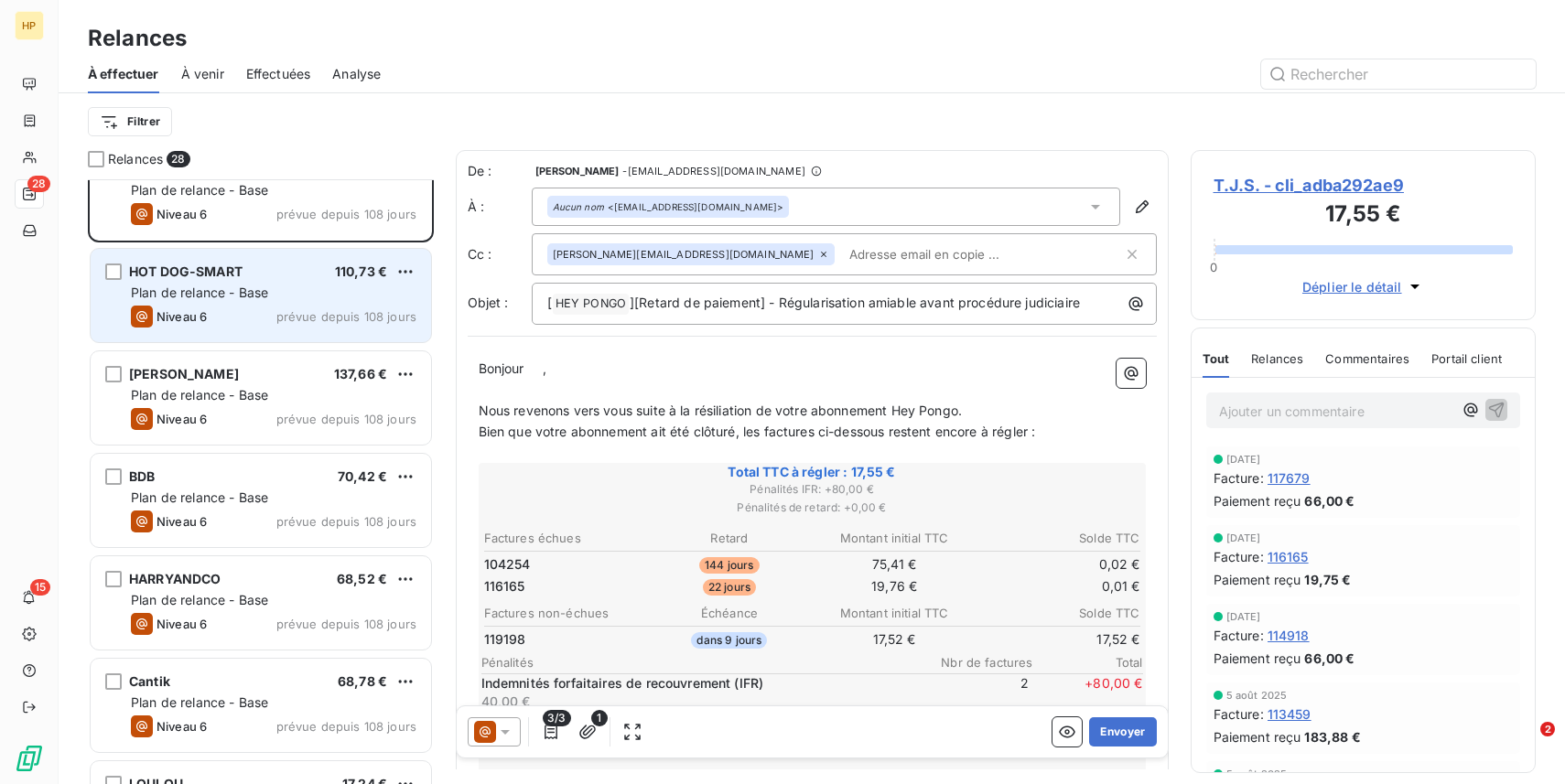
click at [244, 313] on div "Niveau 6 prévue depuis 108 jours" at bounding box center [274, 316] width 286 height 22
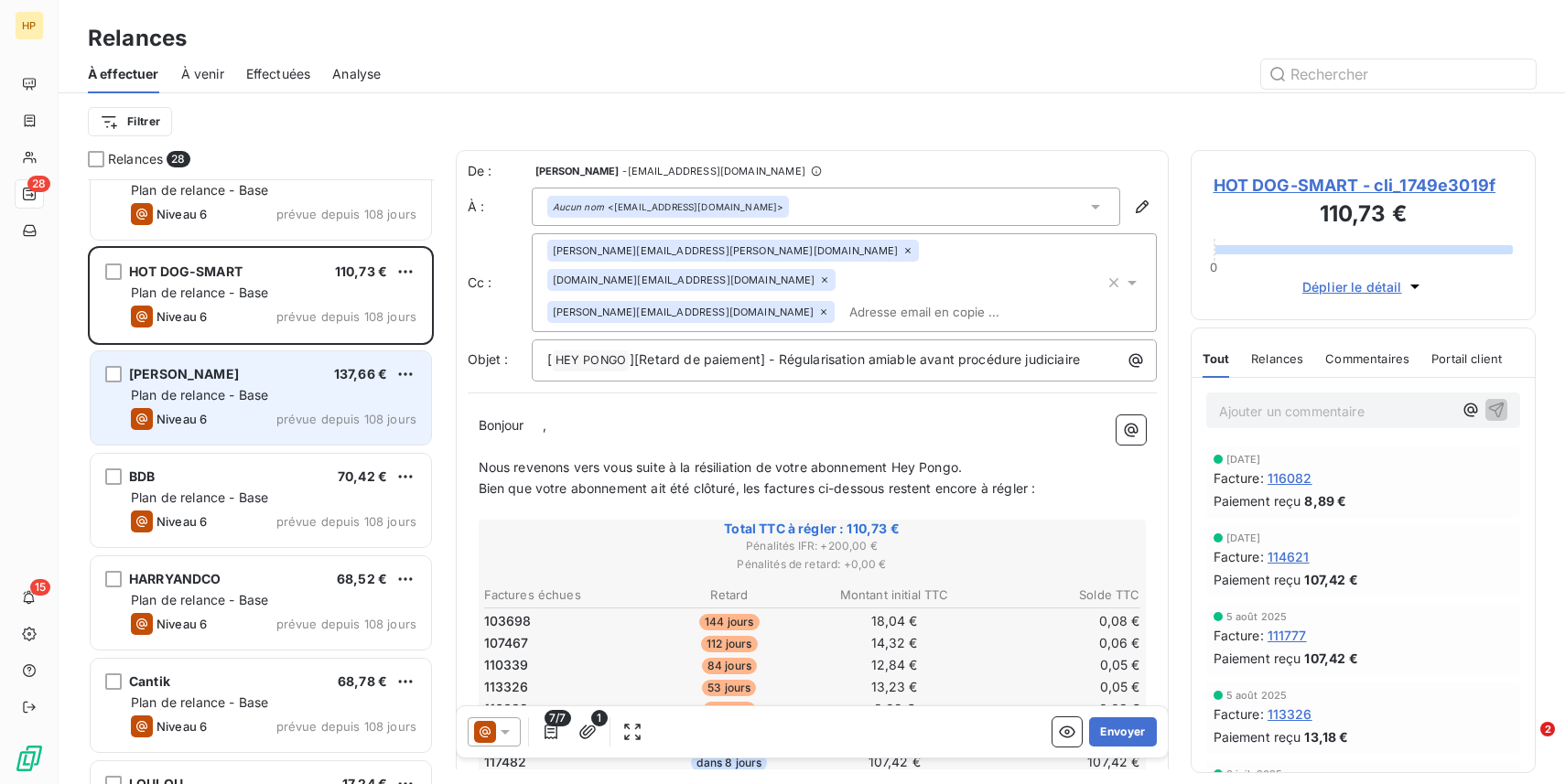
click at [235, 415] on div "Niveau 6 prévue depuis 108 jours" at bounding box center [274, 419] width 286 height 22
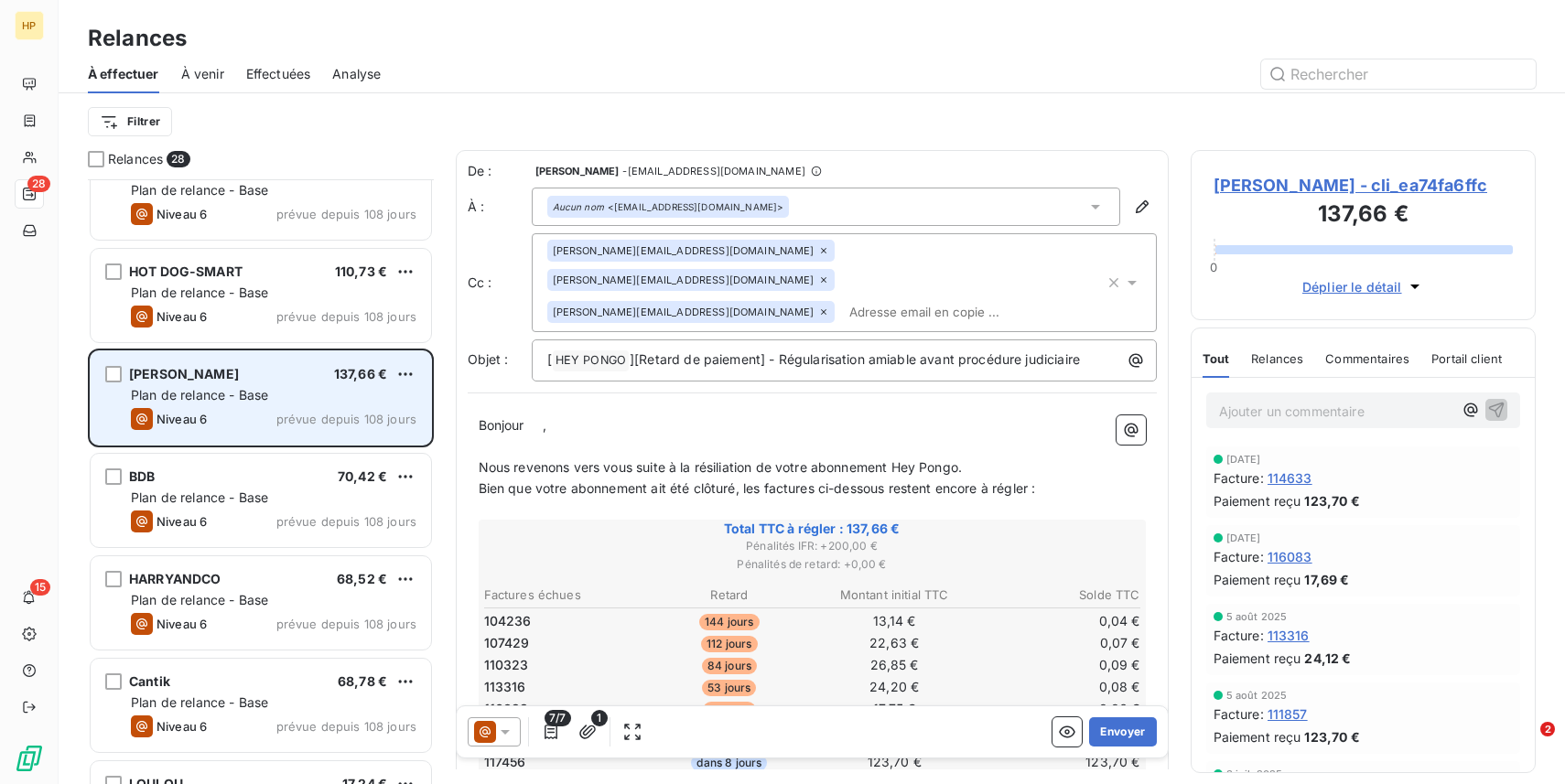
scroll to position [861, 0]
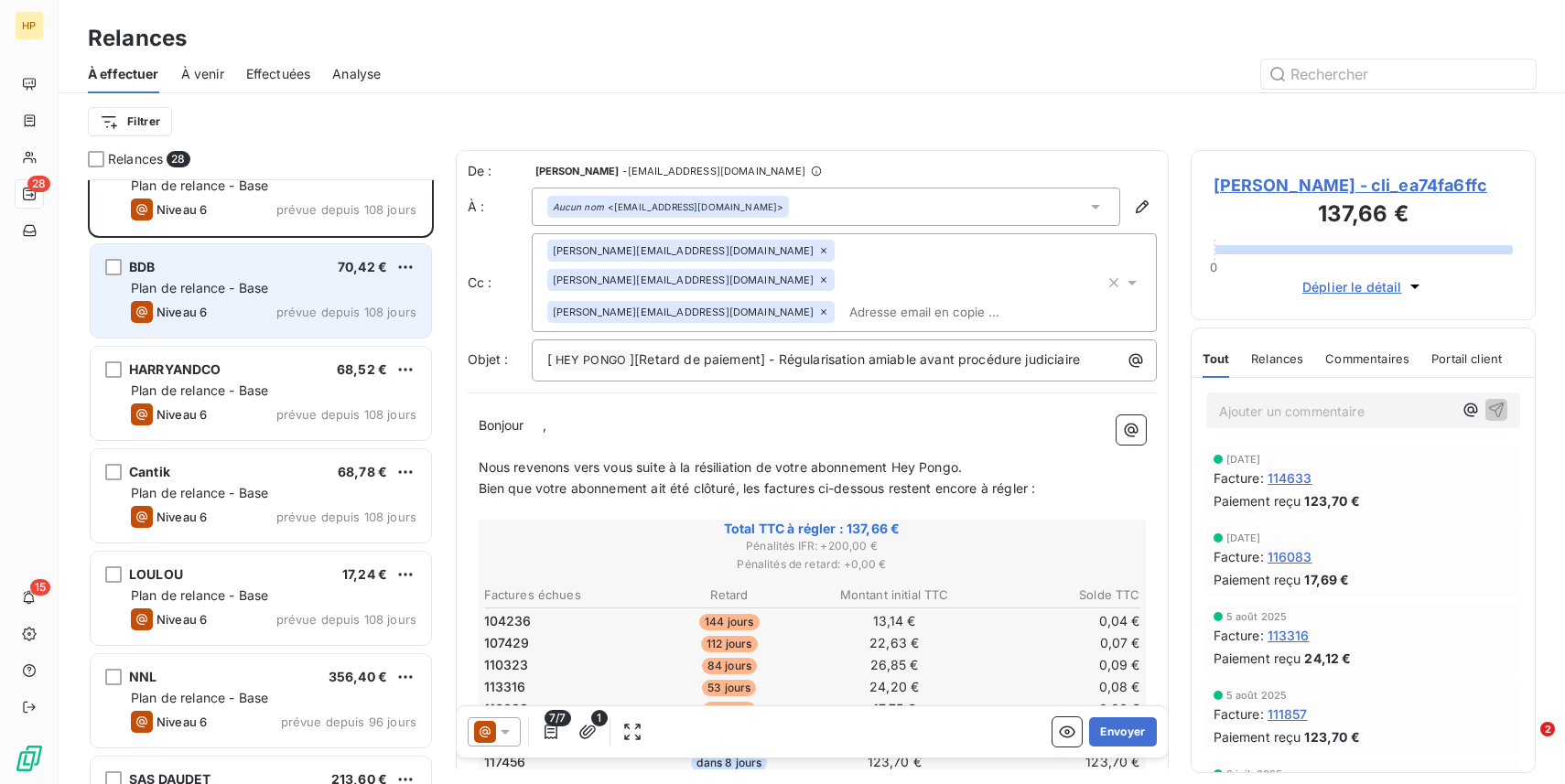
click at [245, 297] on div "BDB 70,42 € Plan de relance - Base Niveau 6 prévue depuis 108 jours" at bounding box center [261, 290] width 341 height 94
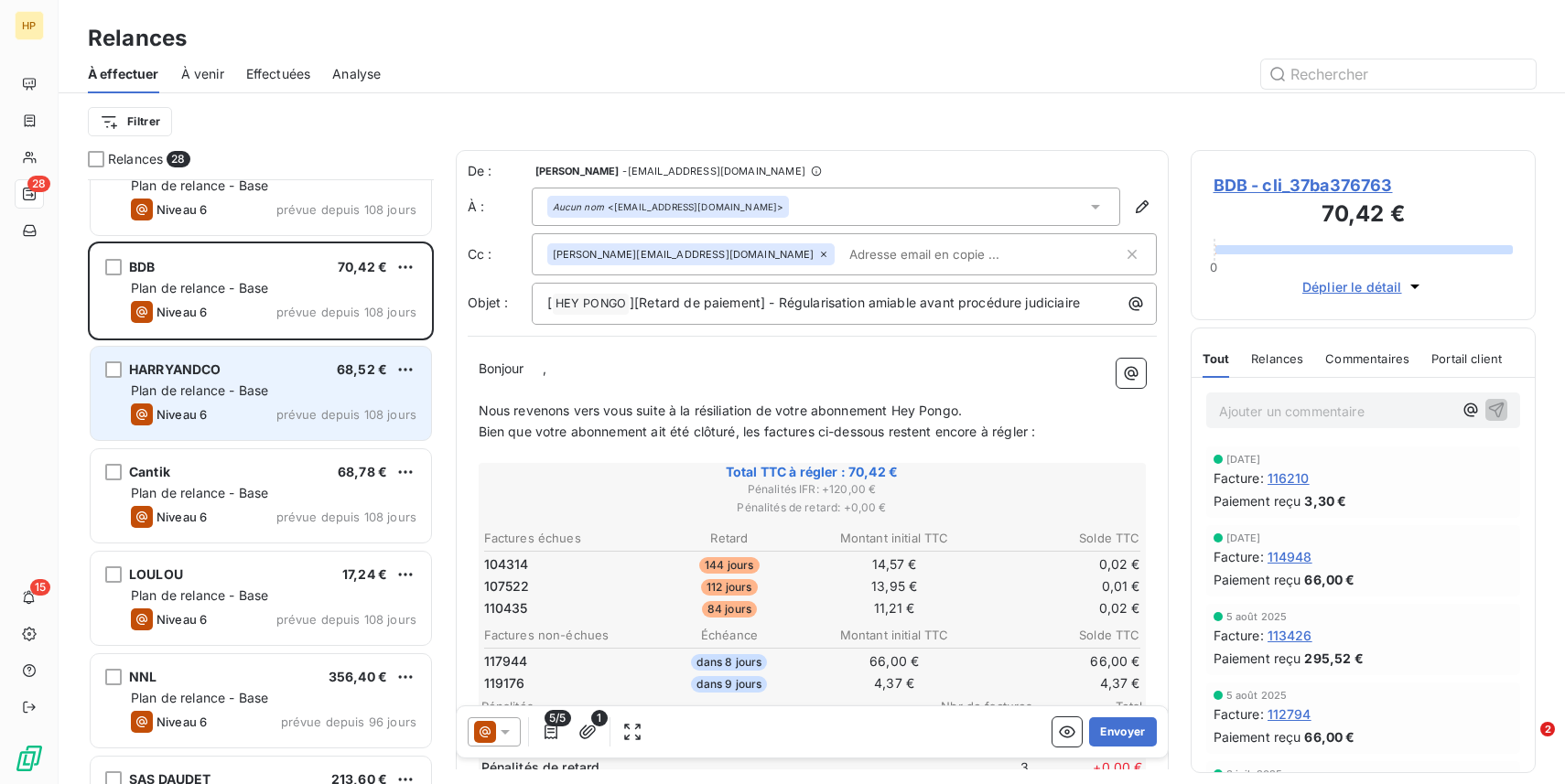
click at [235, 395] on span "Plan de relance - Base" at bounding box center [200, 391] width 137 height 15
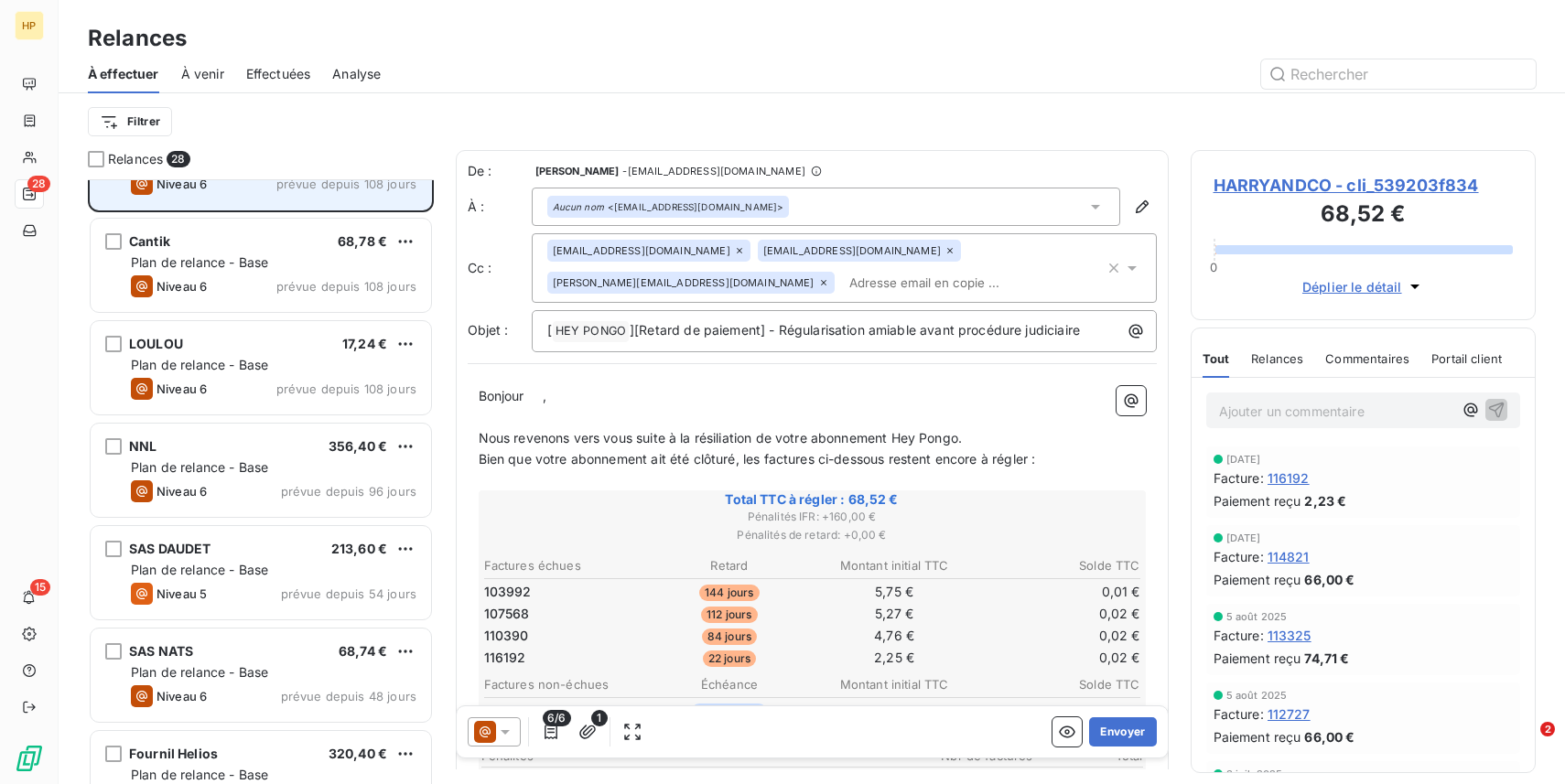
scroll to position [1096, 0]
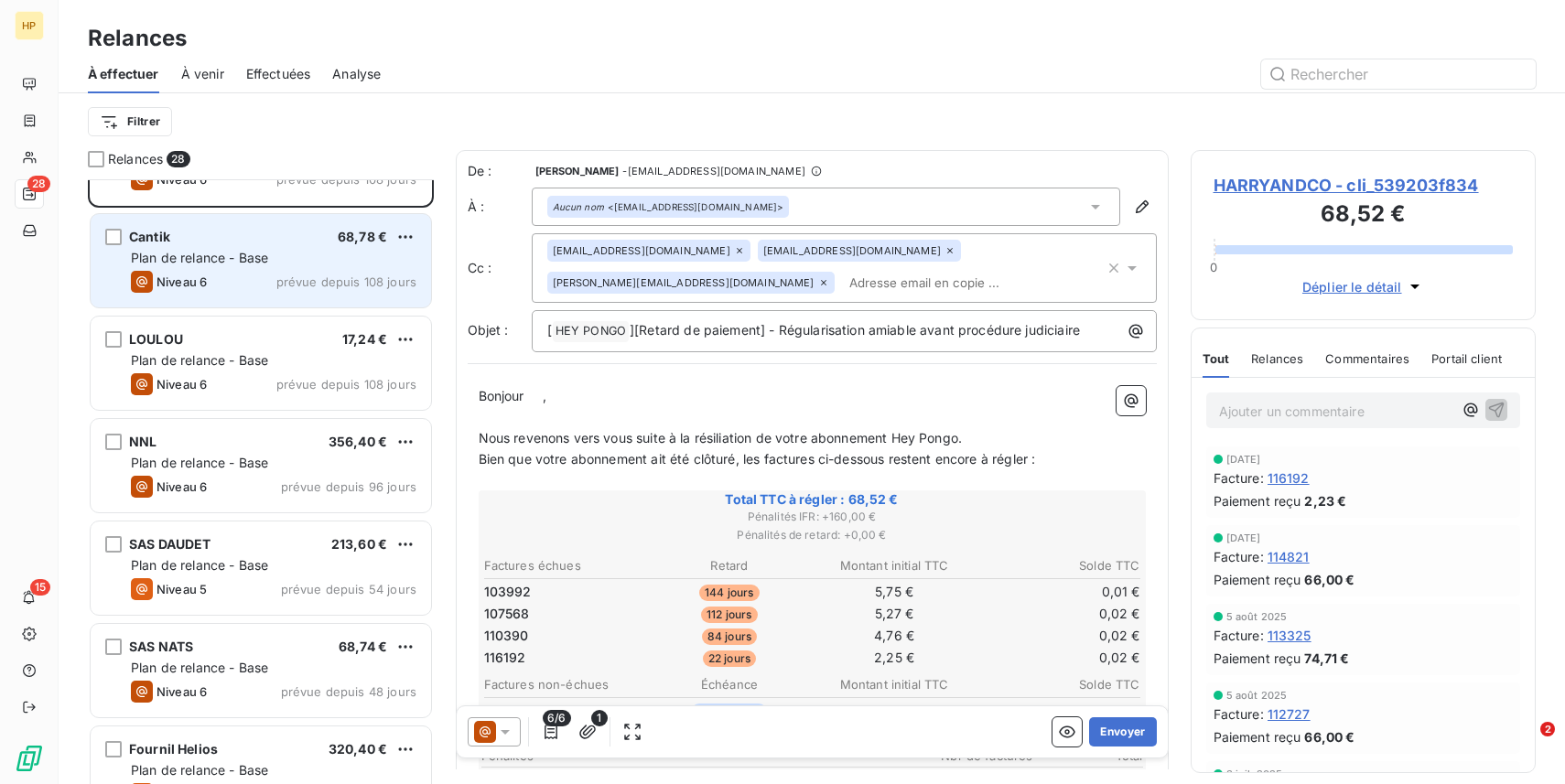
click at [262, 269] on div "Cantik 68,78 € Plan de relance - Base Niveau 6 prévue depuis 108 jours" at bounding box center [261, 260] width 341 height 94
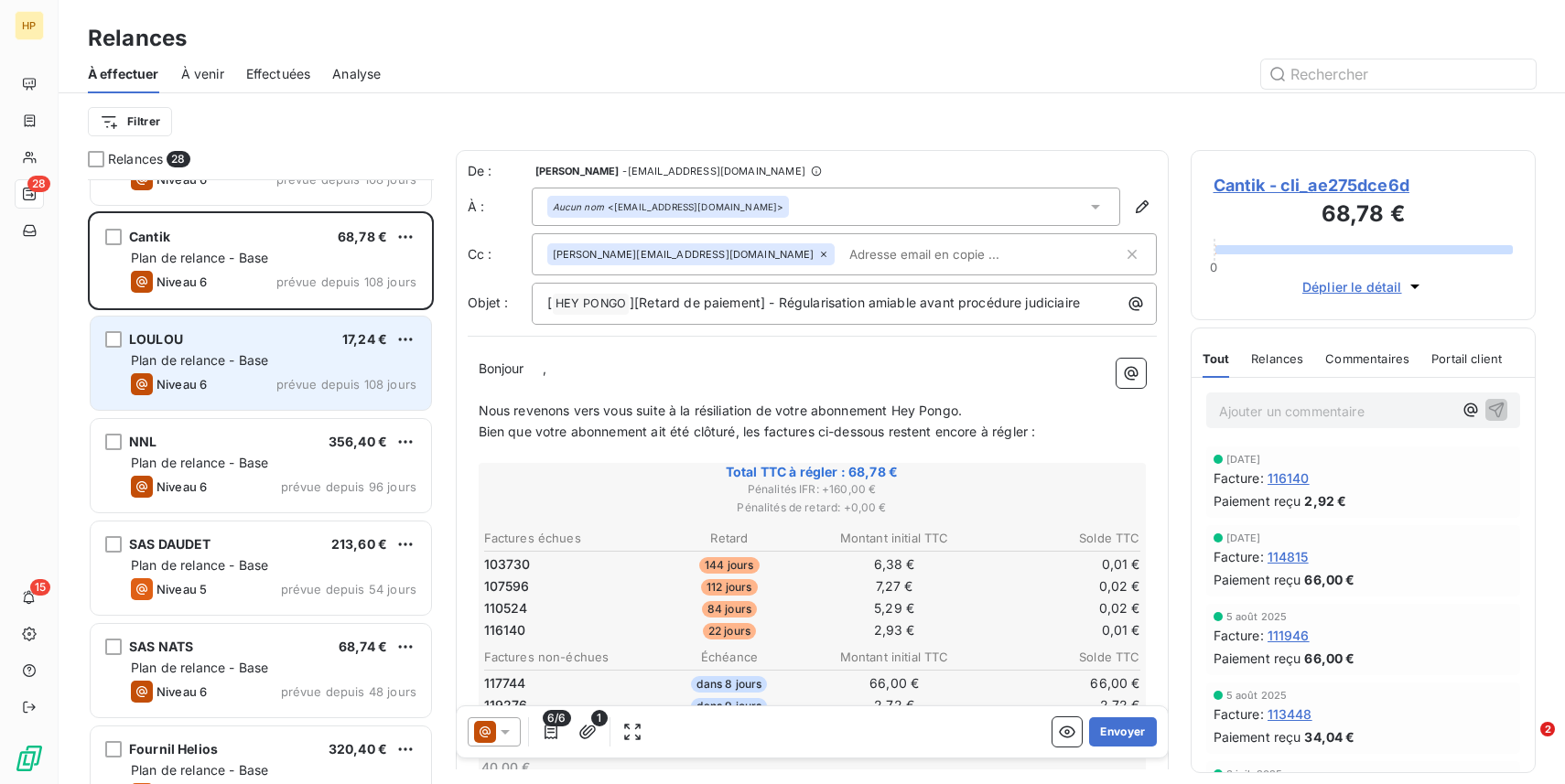
click at [246, 358] on span "Plan de relance - Base" at bounding box center [200, 360] width 137 height 15
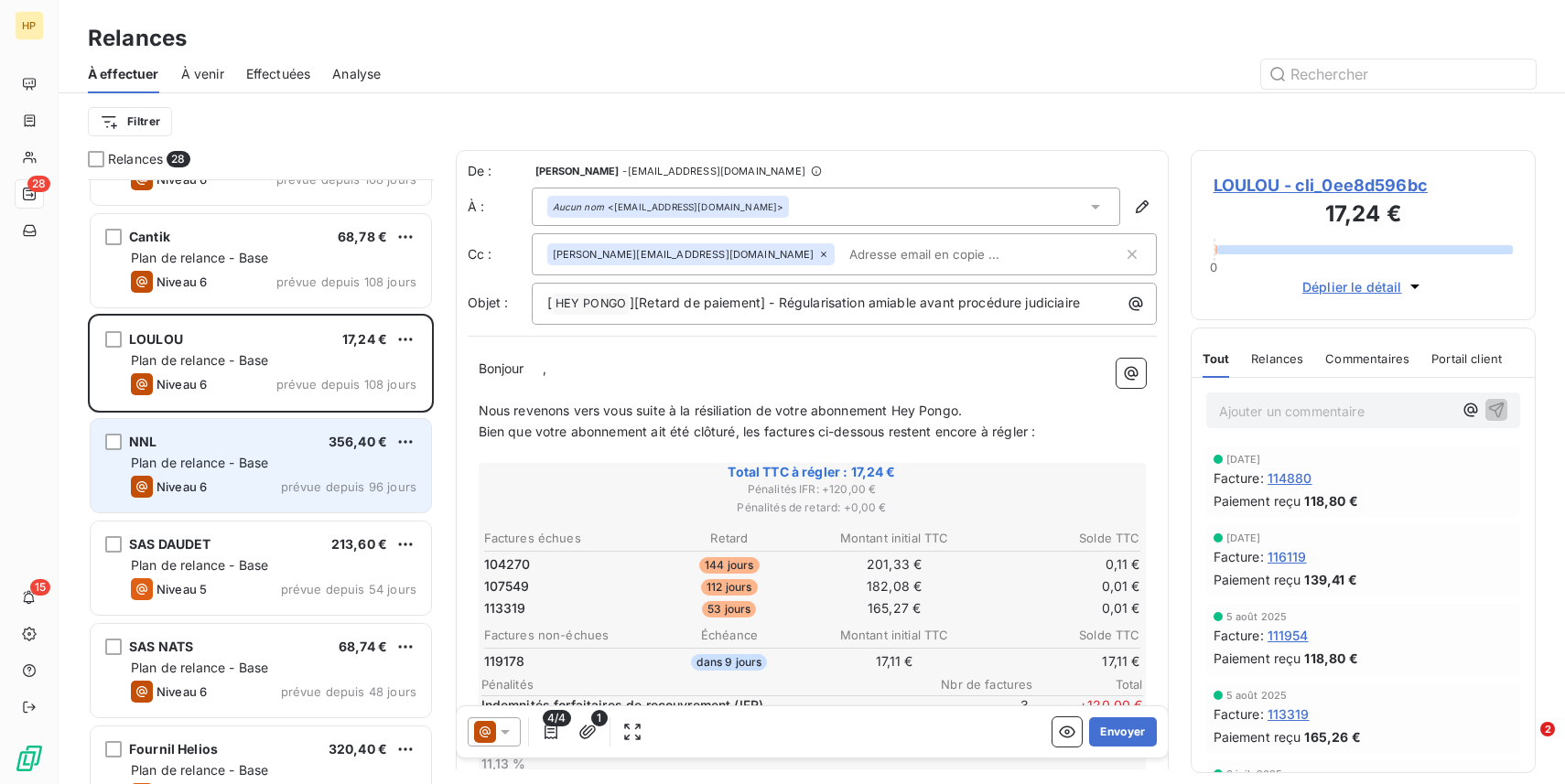
click at [254, 476] on div "Niveau 6 prévue depuis 96 jours" at bounding box center [274, 486] width 286 height 22
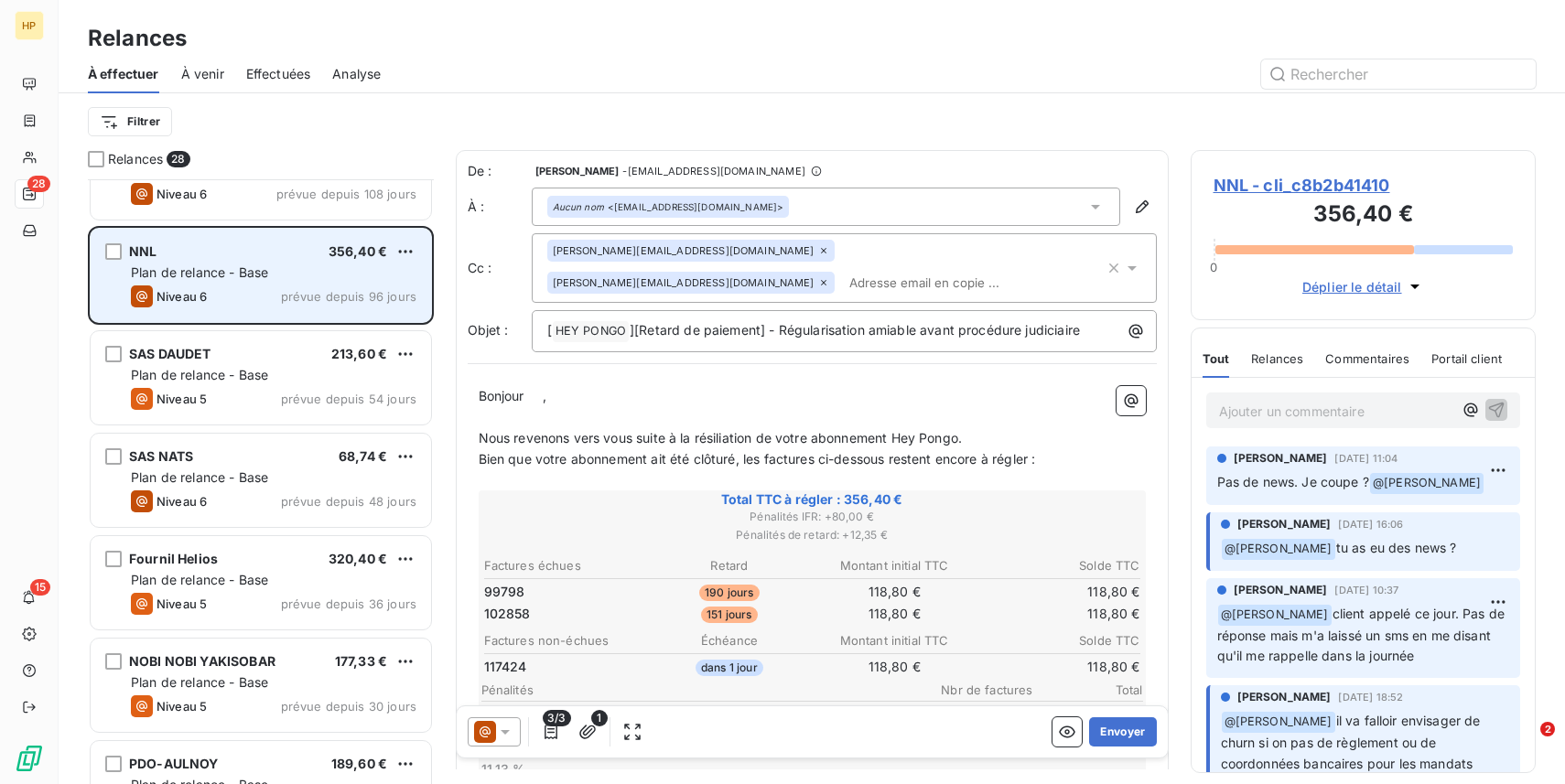
scroll to position [1286, 0]
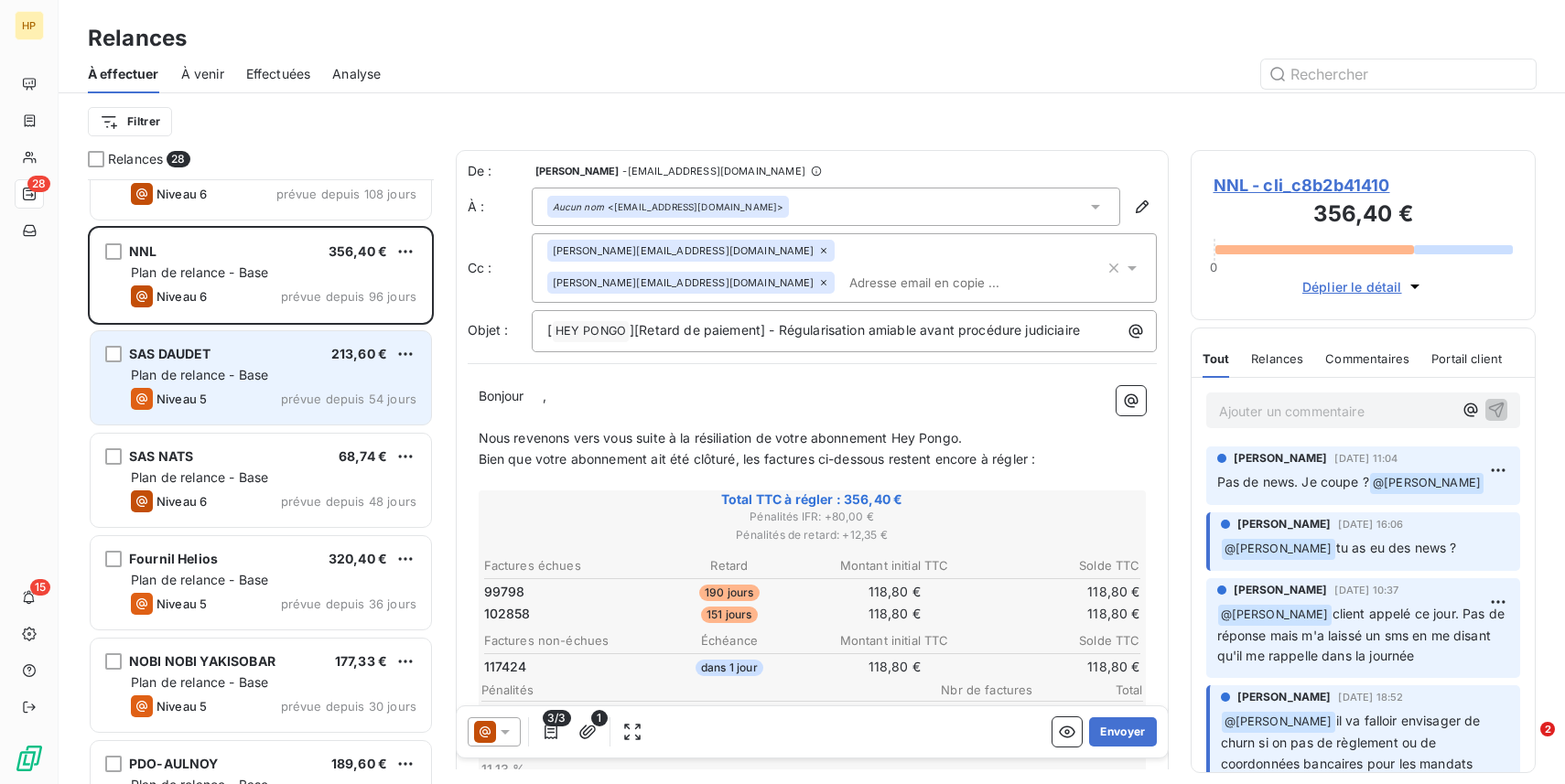
click at [267, 368] on span "Plan de relance - Base" at bounding box center [200, 374] width 137 height 15
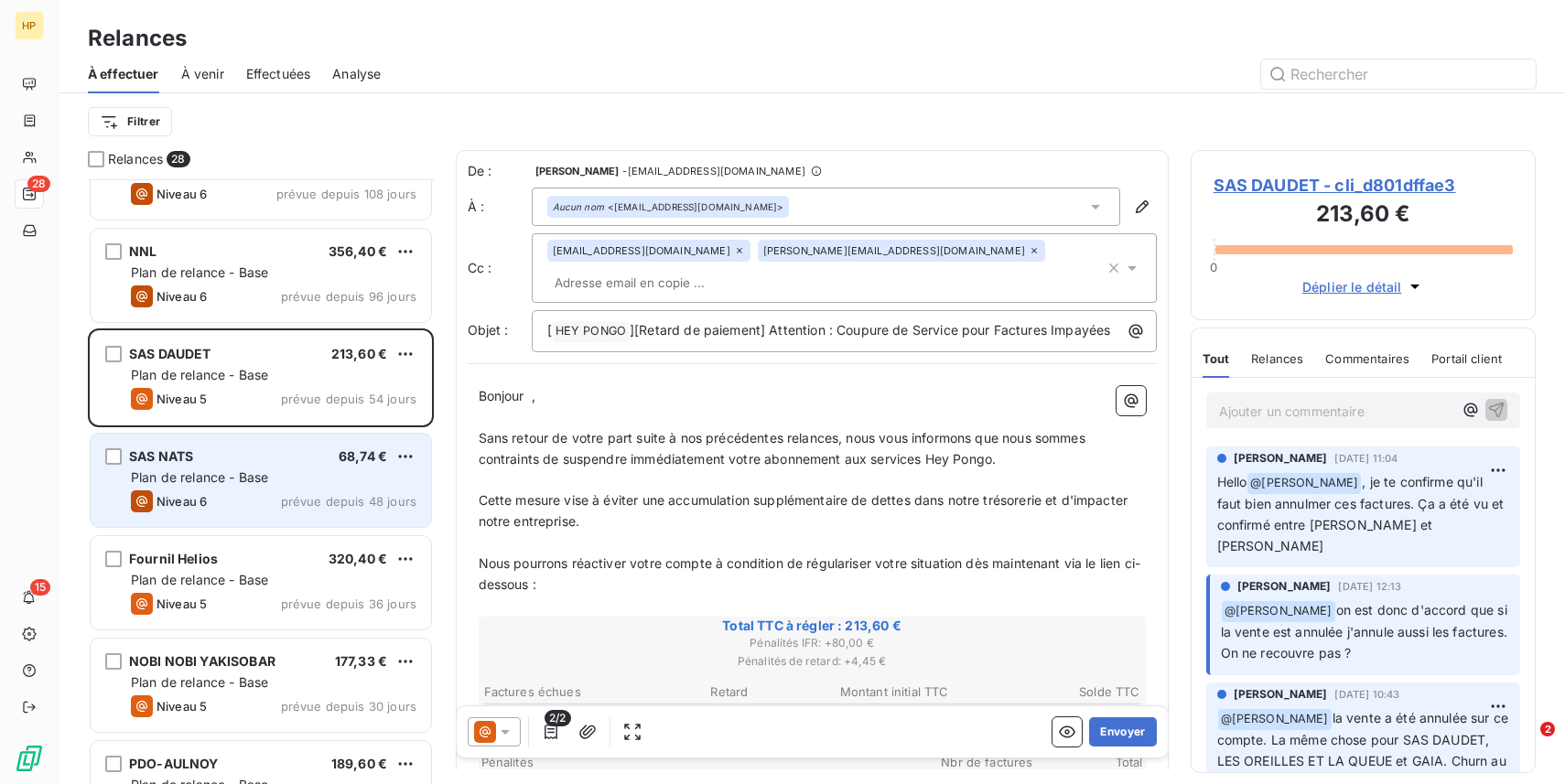
click at [277, 492] on div "Niveau 6 prévue depuis 48 jours" at bounding box center [274, 501] width 286 height 22
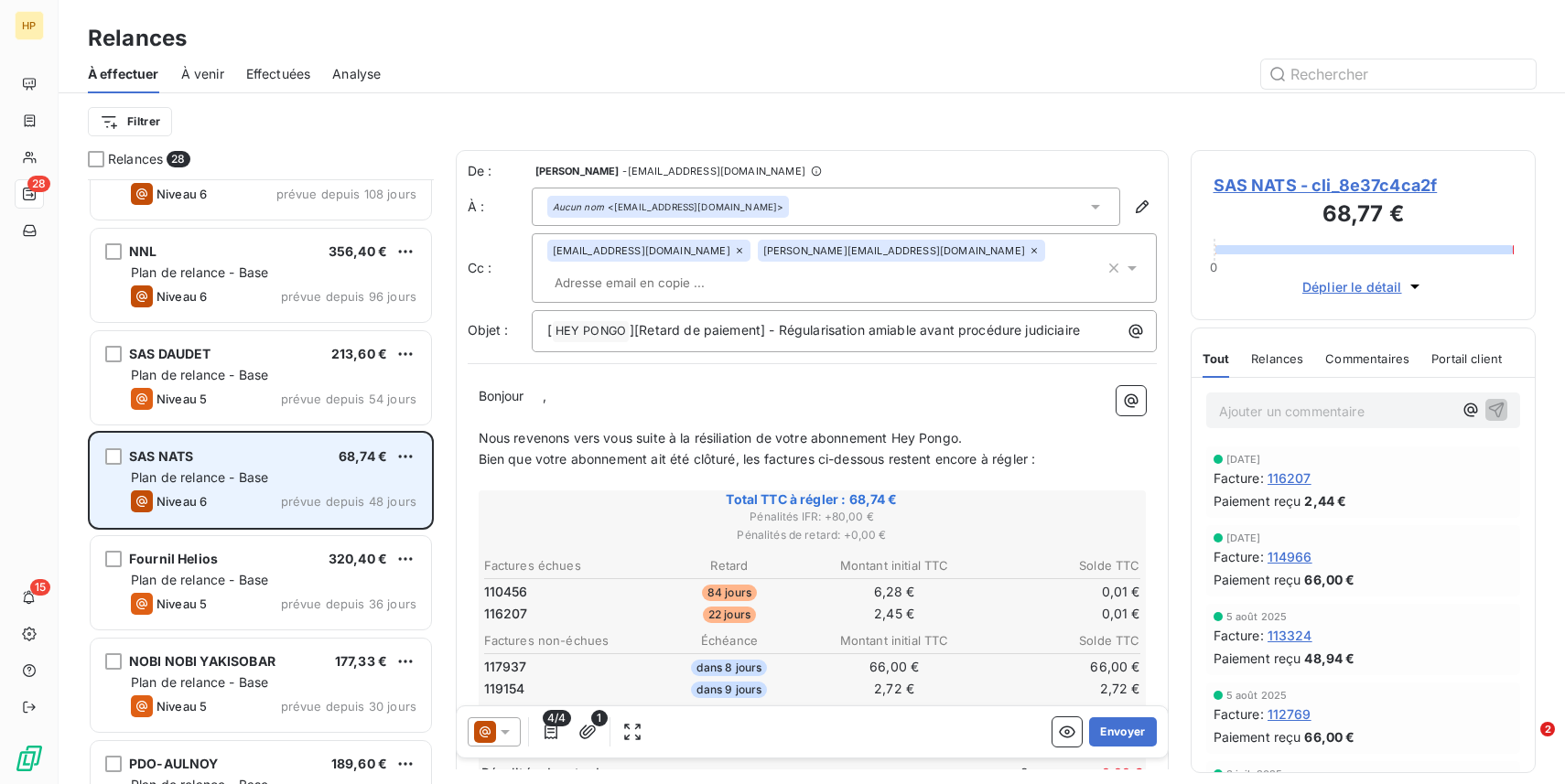
scroll to position [1470, 0]
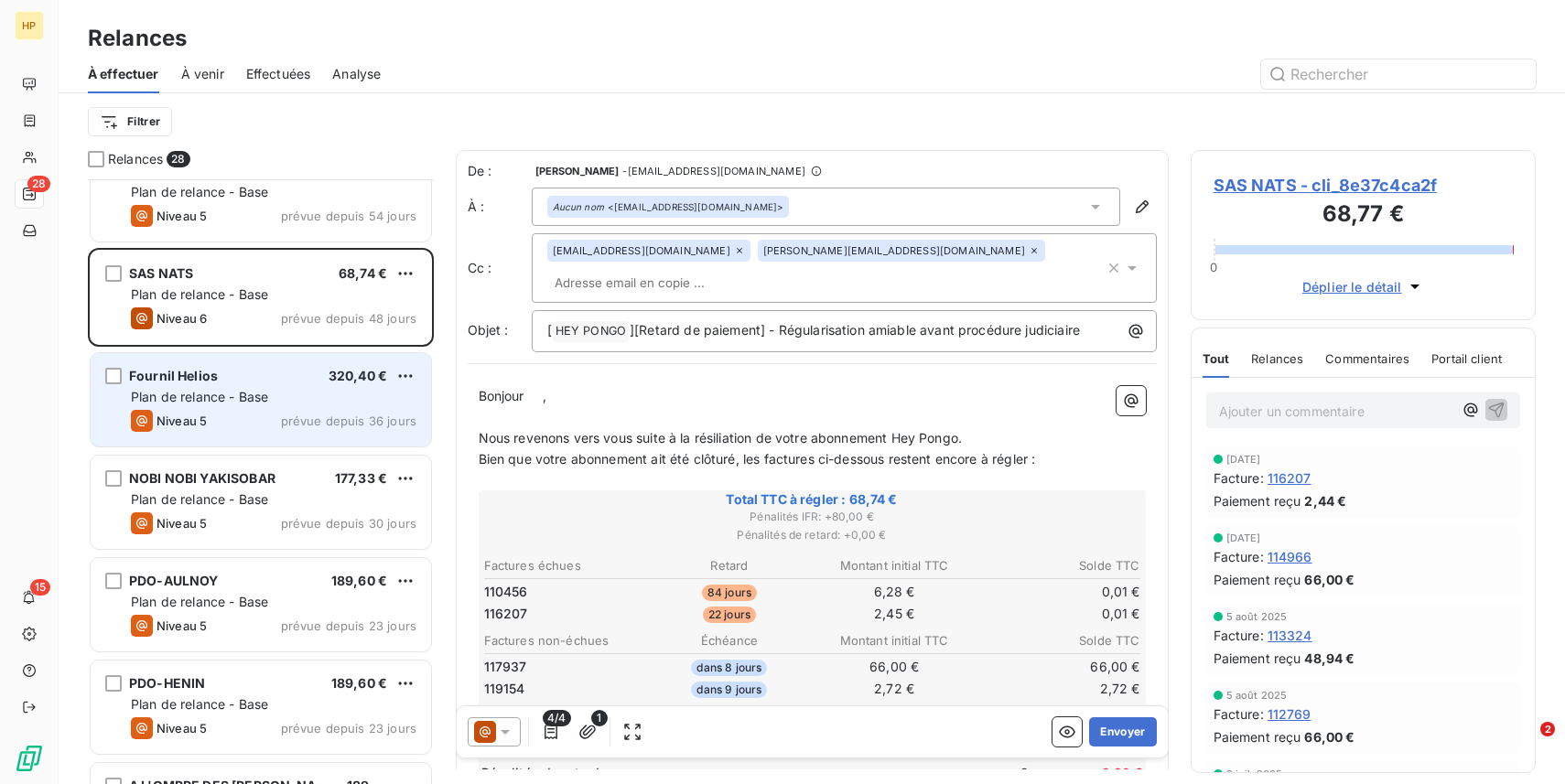
click at [291, 386] on div "Fournil Helios 320,40 € Plan de relance - Base Niveau 5 prévue depuis 36 jours" at bounding box center [261, 399] width 341 height 94
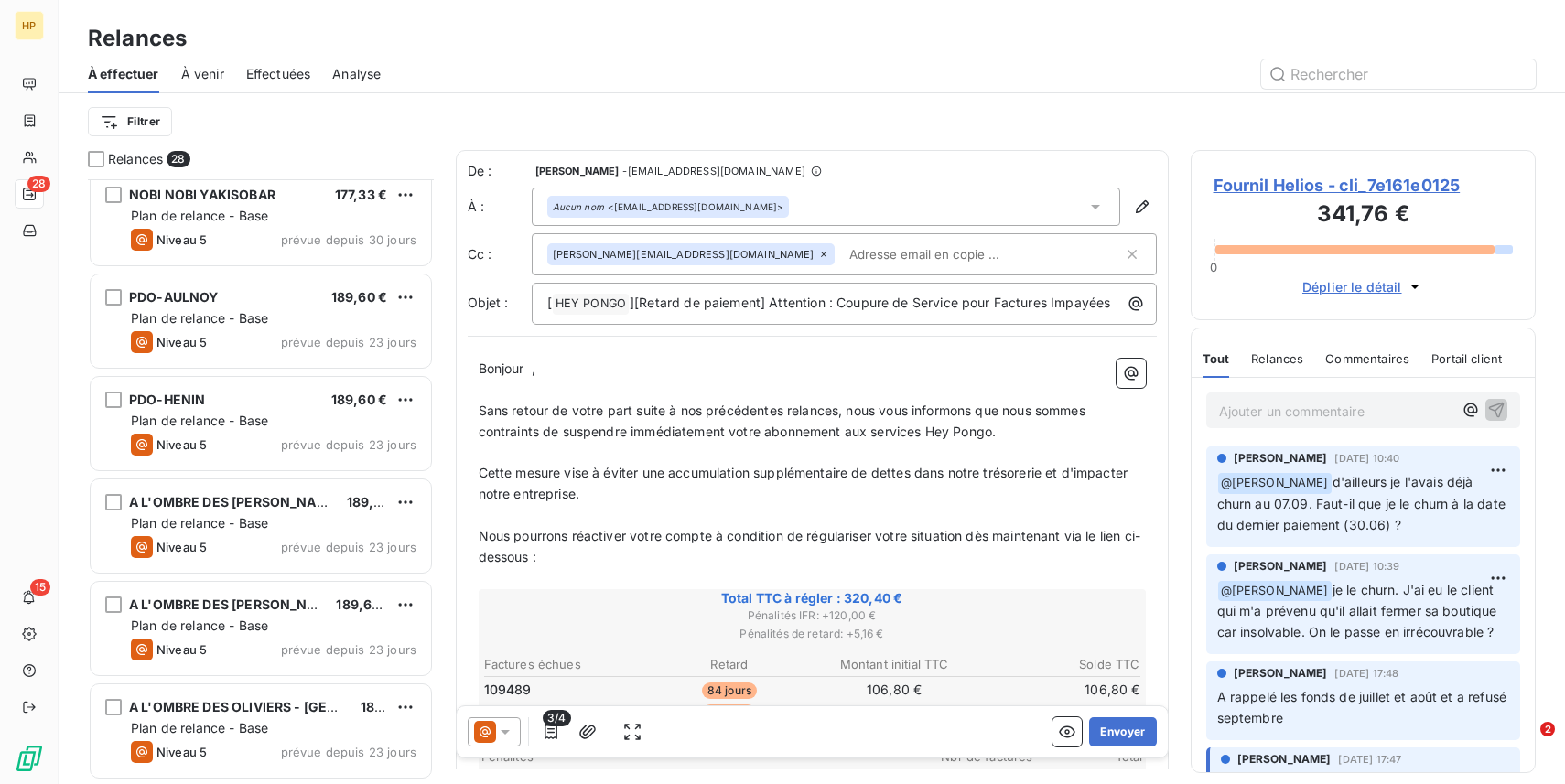
scroll to position [1758, 0]
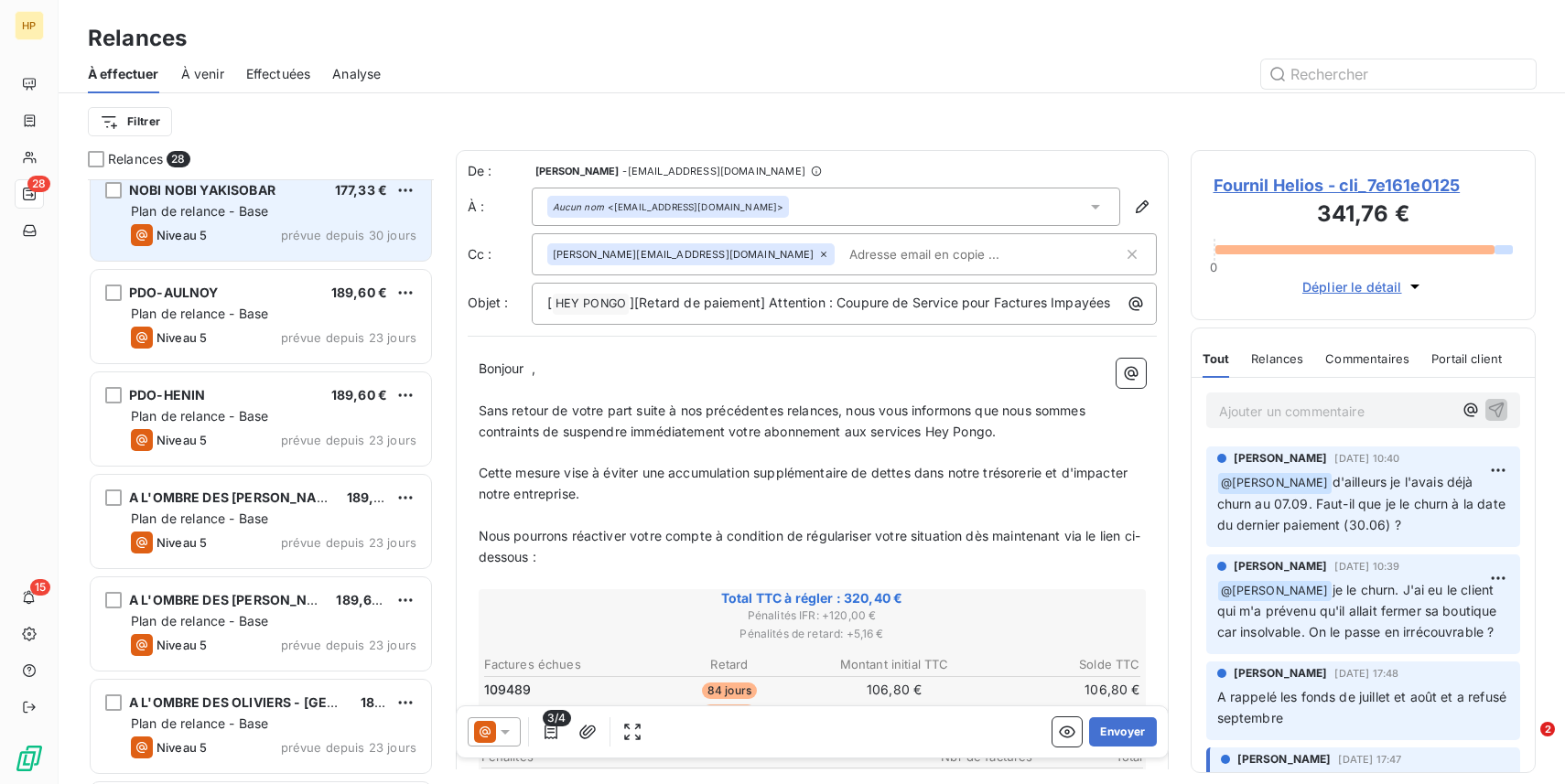
click at [307, 226] on div "Niveau 5 prévue depuis 30 jours" at bounding box center [274, 234] width 286 height 22
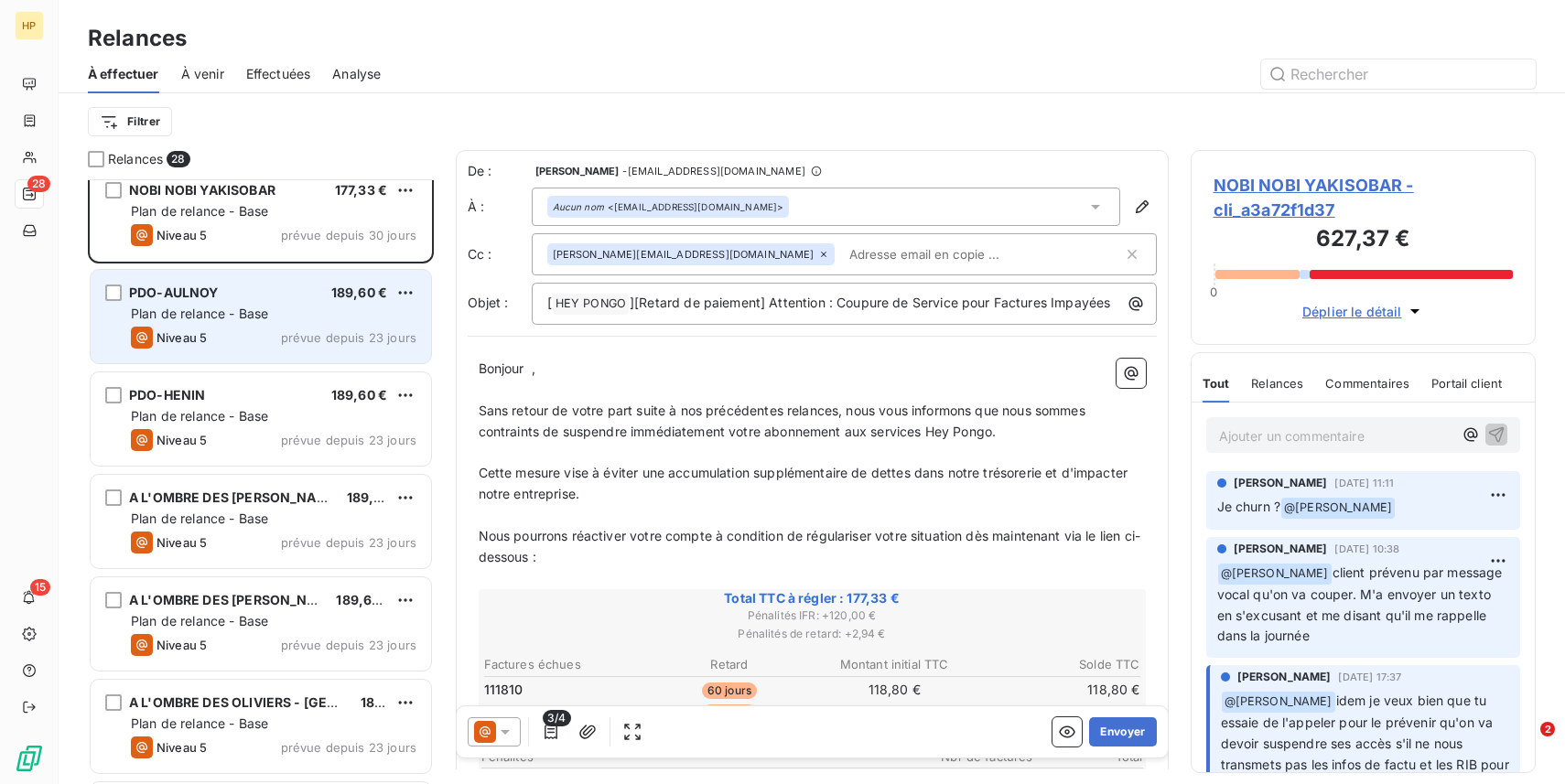
click at [292, 322] on div "Plan de relance - Base" at bounding box center [274, 313] width 286 height 18
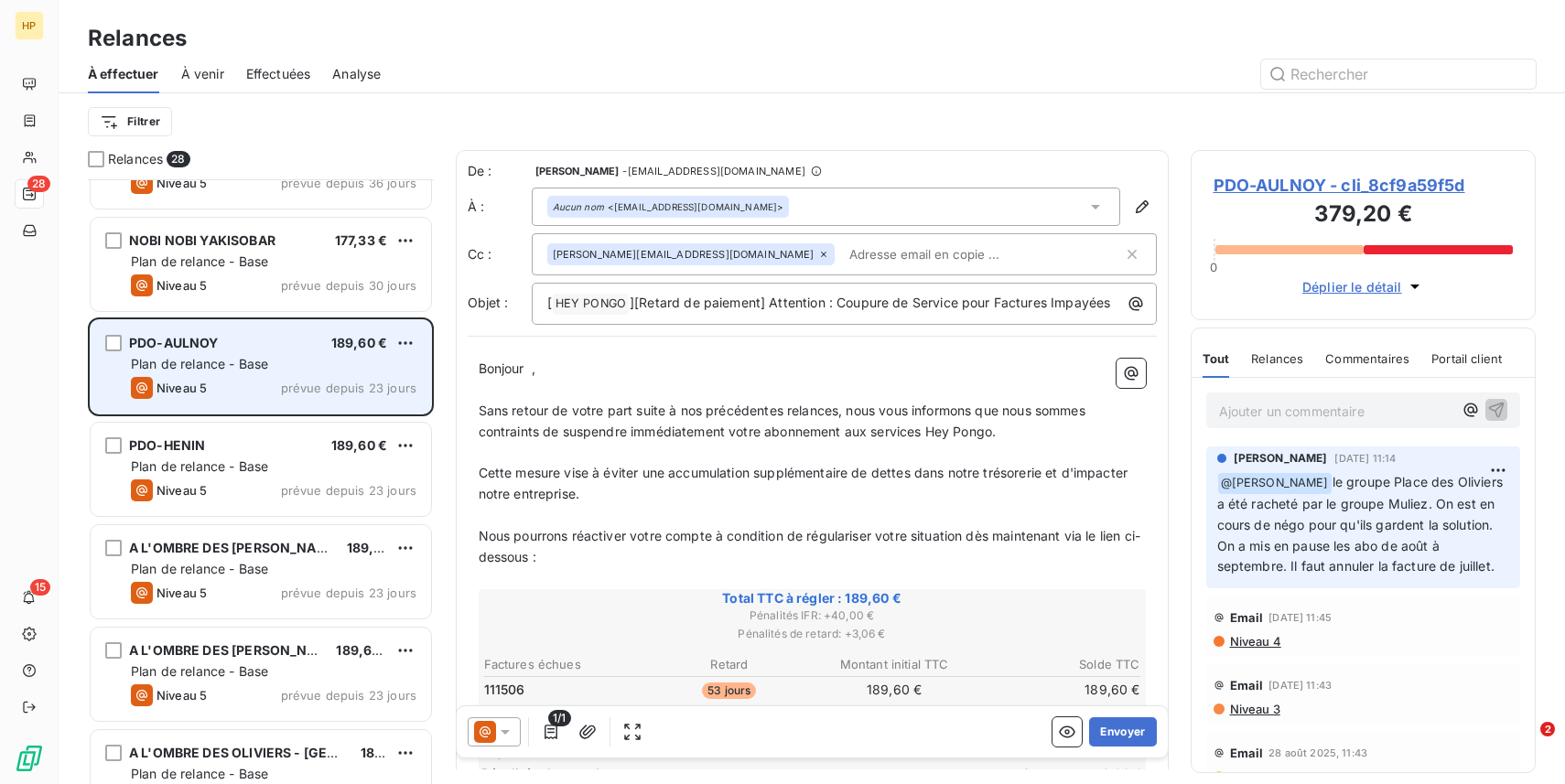
scroll to position [1699, 0]
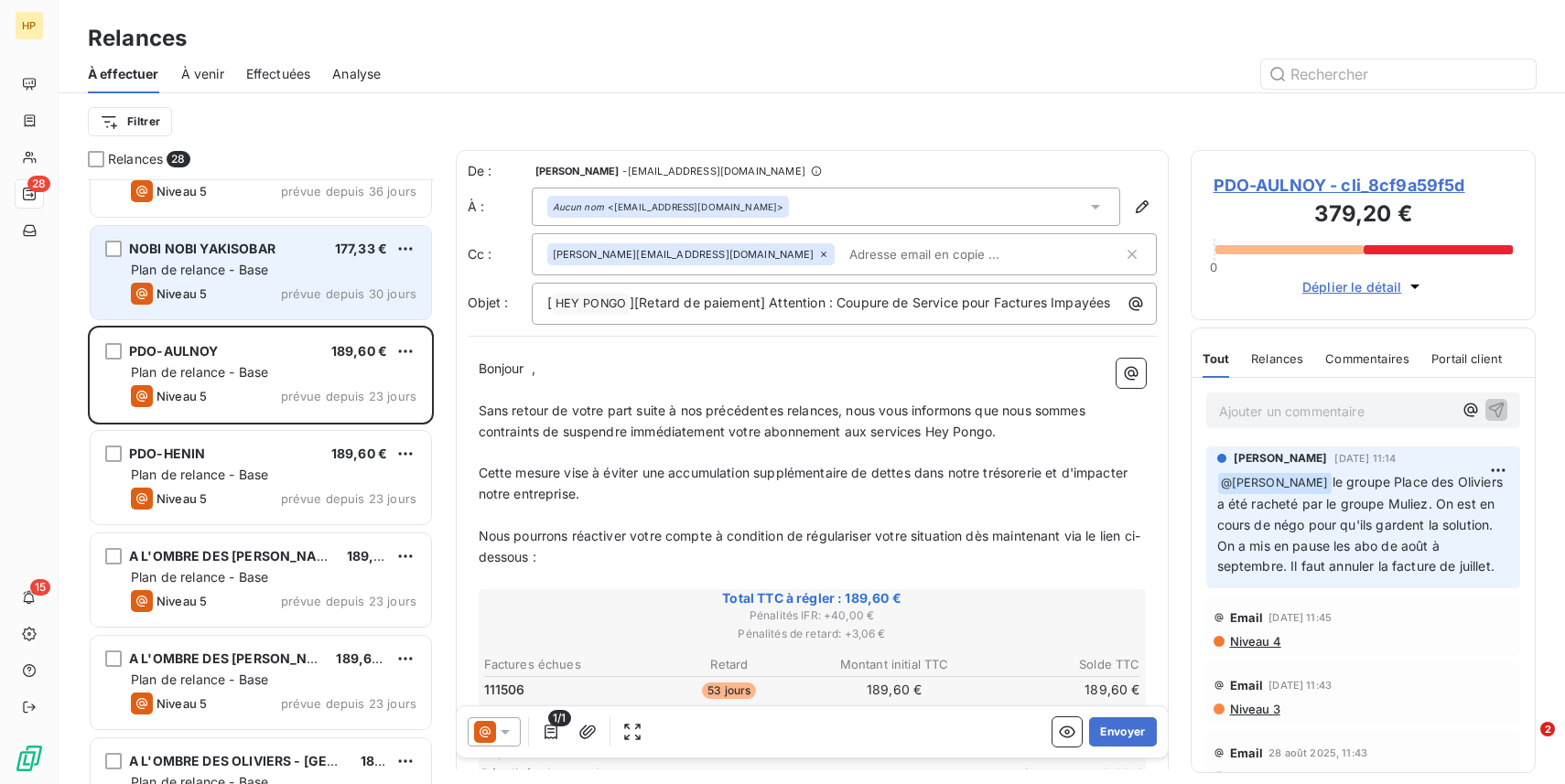
click at [301, 278] on div "Plan de relance - Base" at bounding box center [274, 269] width 286 height 18
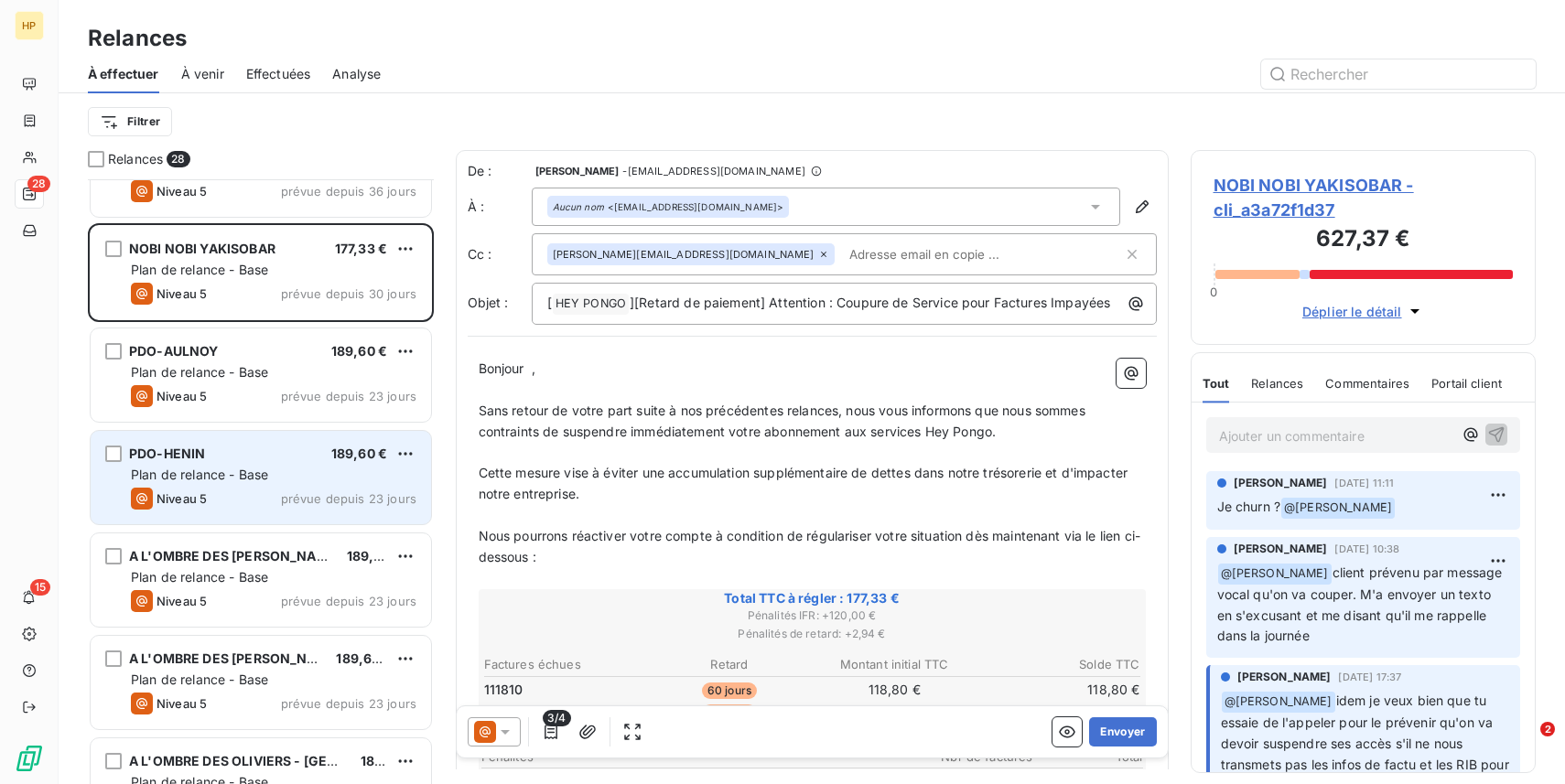
click at [299, 474] on div "Plan de relance - Base" at bounding box center [274, 474] width 286 height 18
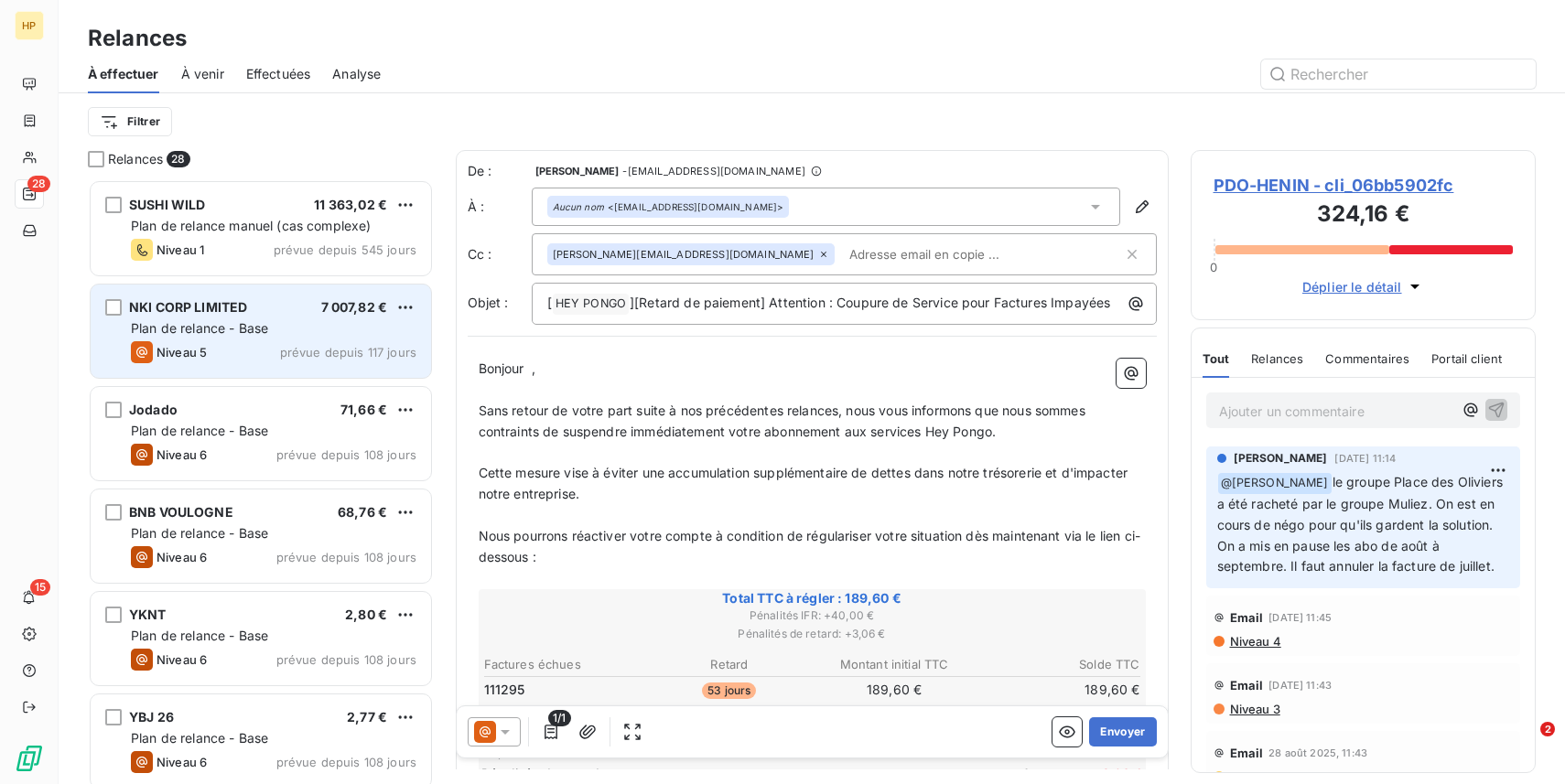
click at [245, 339] on div "NKI CORP LIMITED 7 007,82 € Plan de relance - Base Niveau 5 prévue depuis 117 j…" at bounding box center [261, 331] width 341 height 94
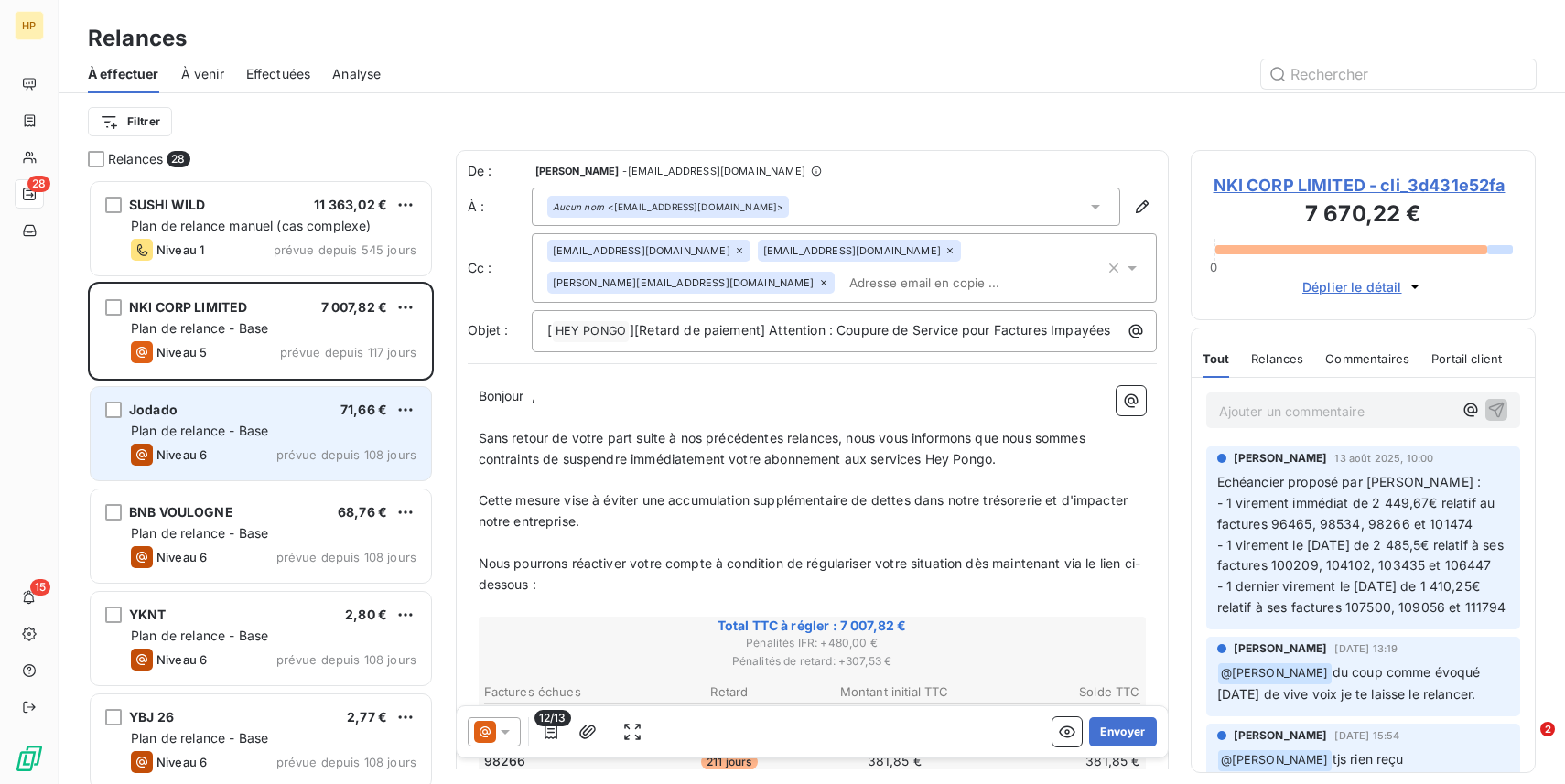
click at [224, 416] on div "Jodado 71,66 €" at bounding box center [274, 410] width 286 height 16
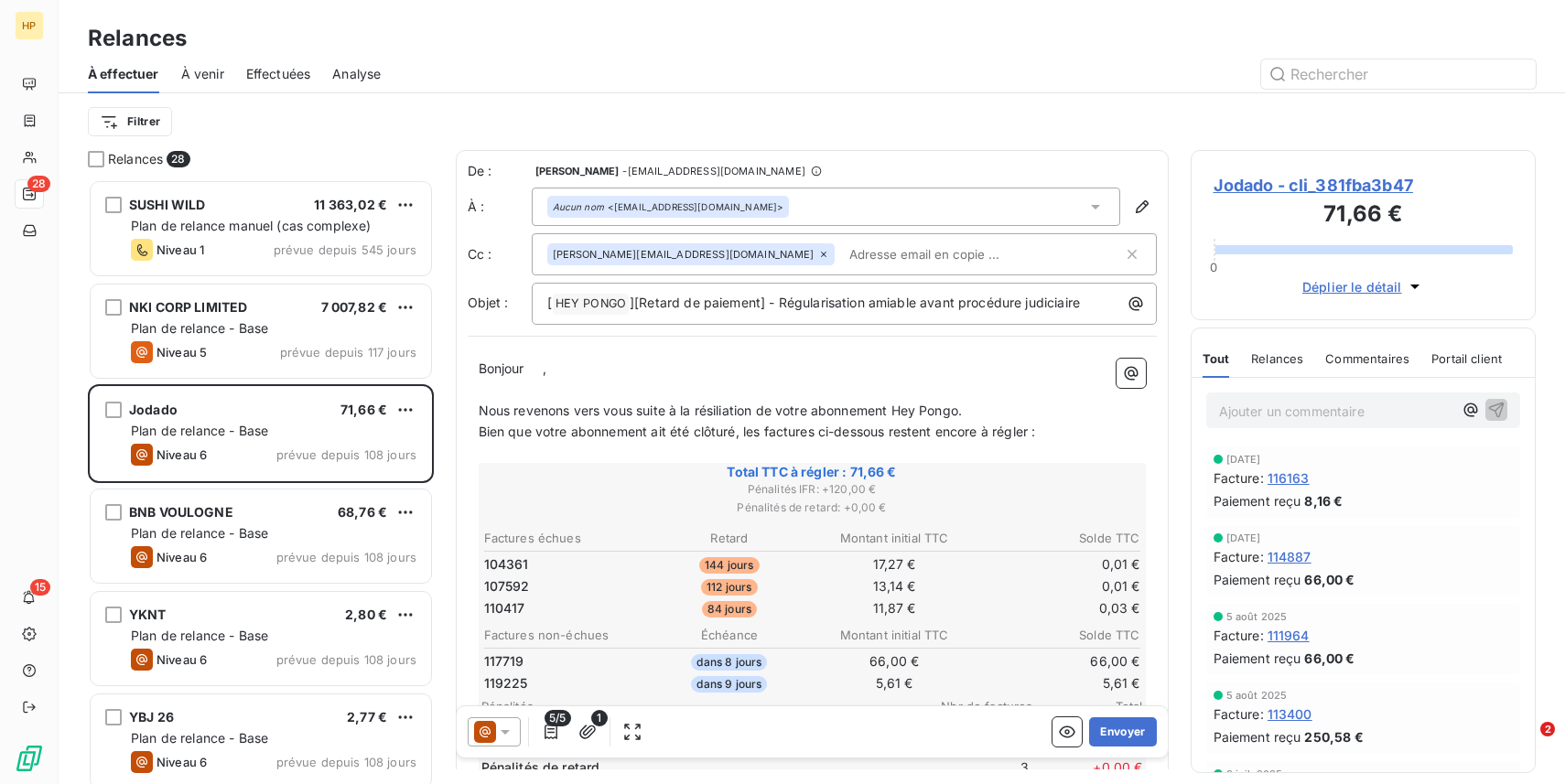
click at [1350, 188] on span "Jodado - cli_381fba3b47" at bounding box center [1363, 185] width 300 height 25
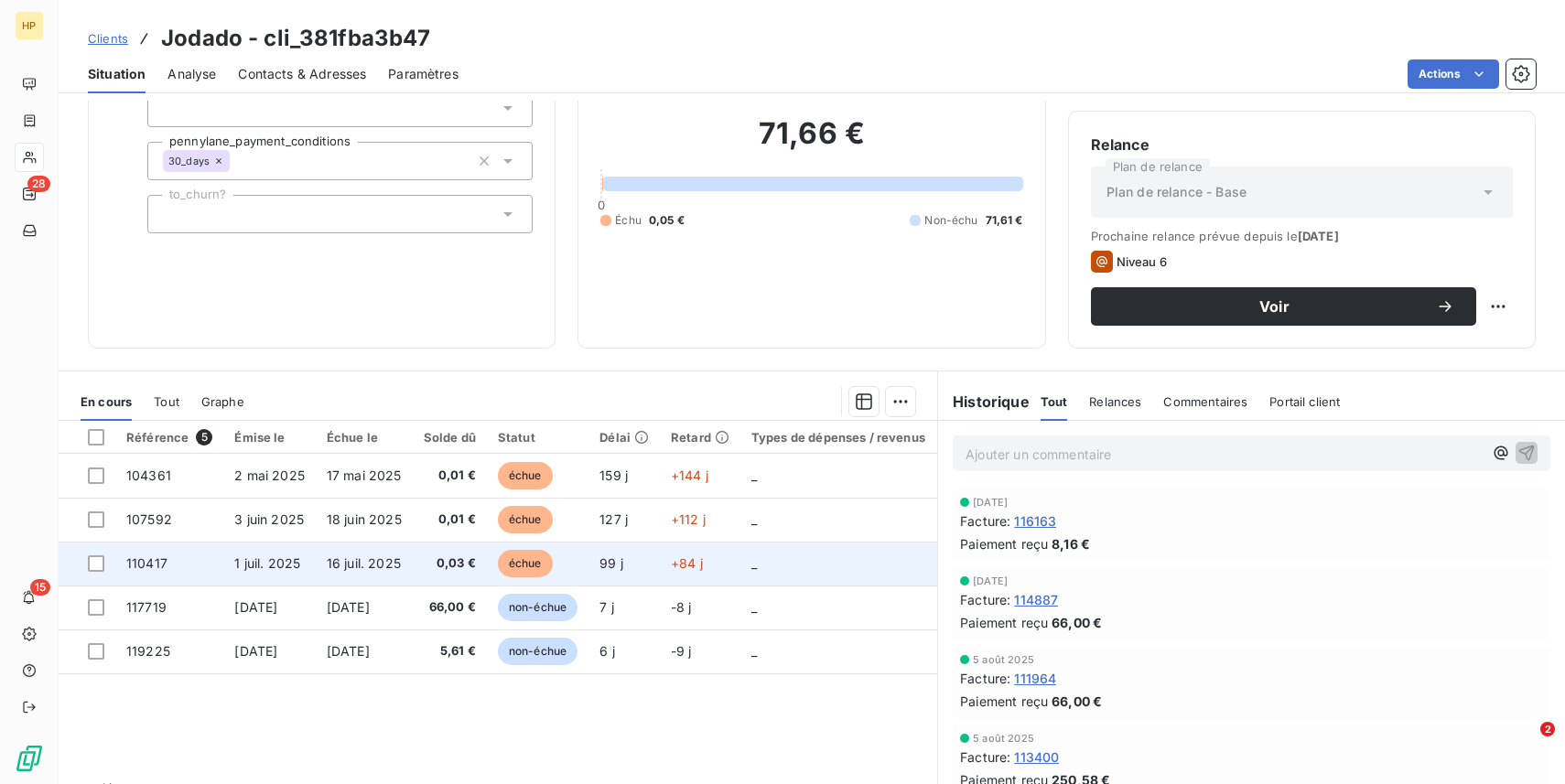
scroll to position [182, 0]
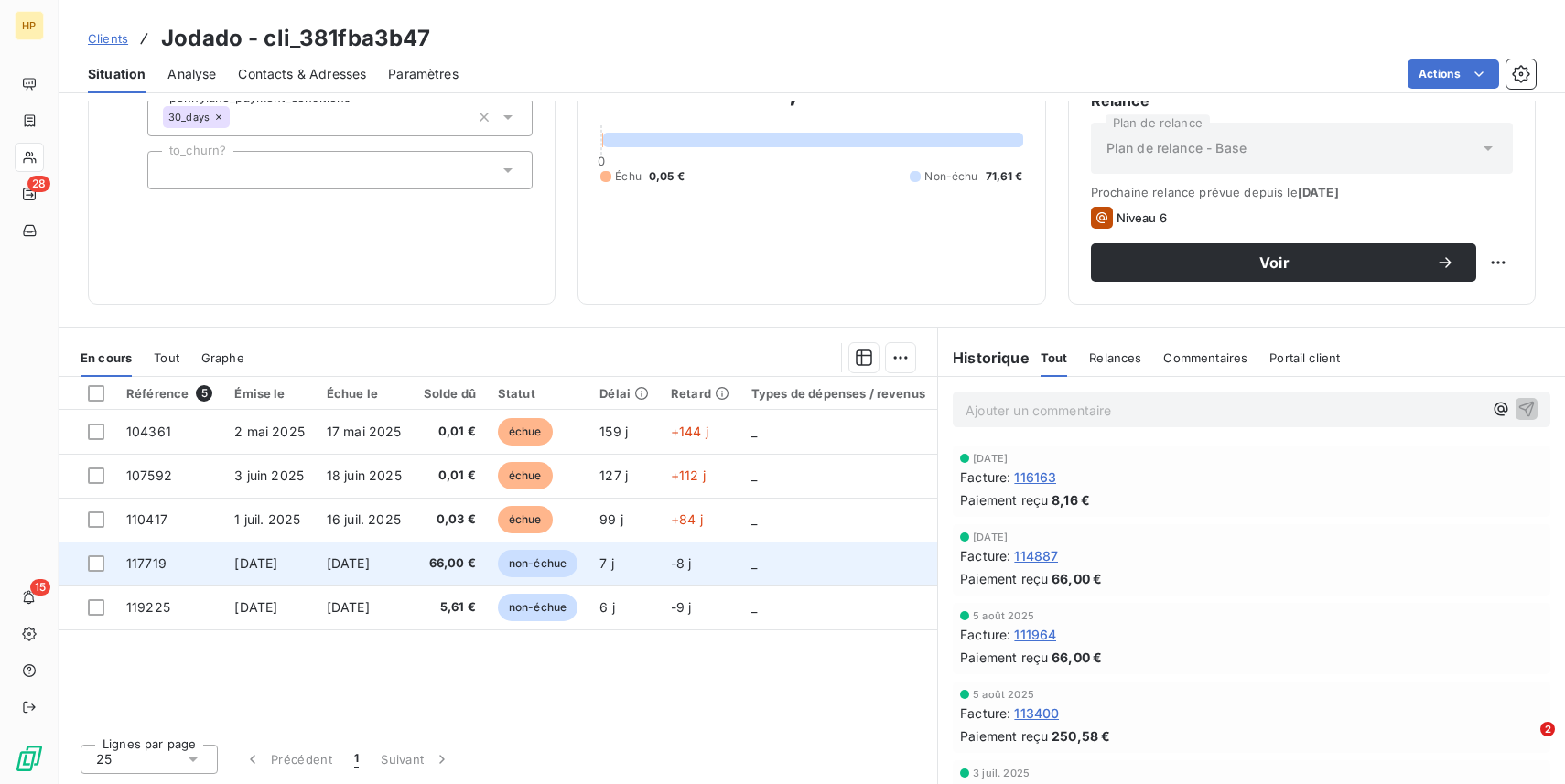
click at [252, 572] on td "[DATE]" at bounding box center [270, 564] width 93 height 44
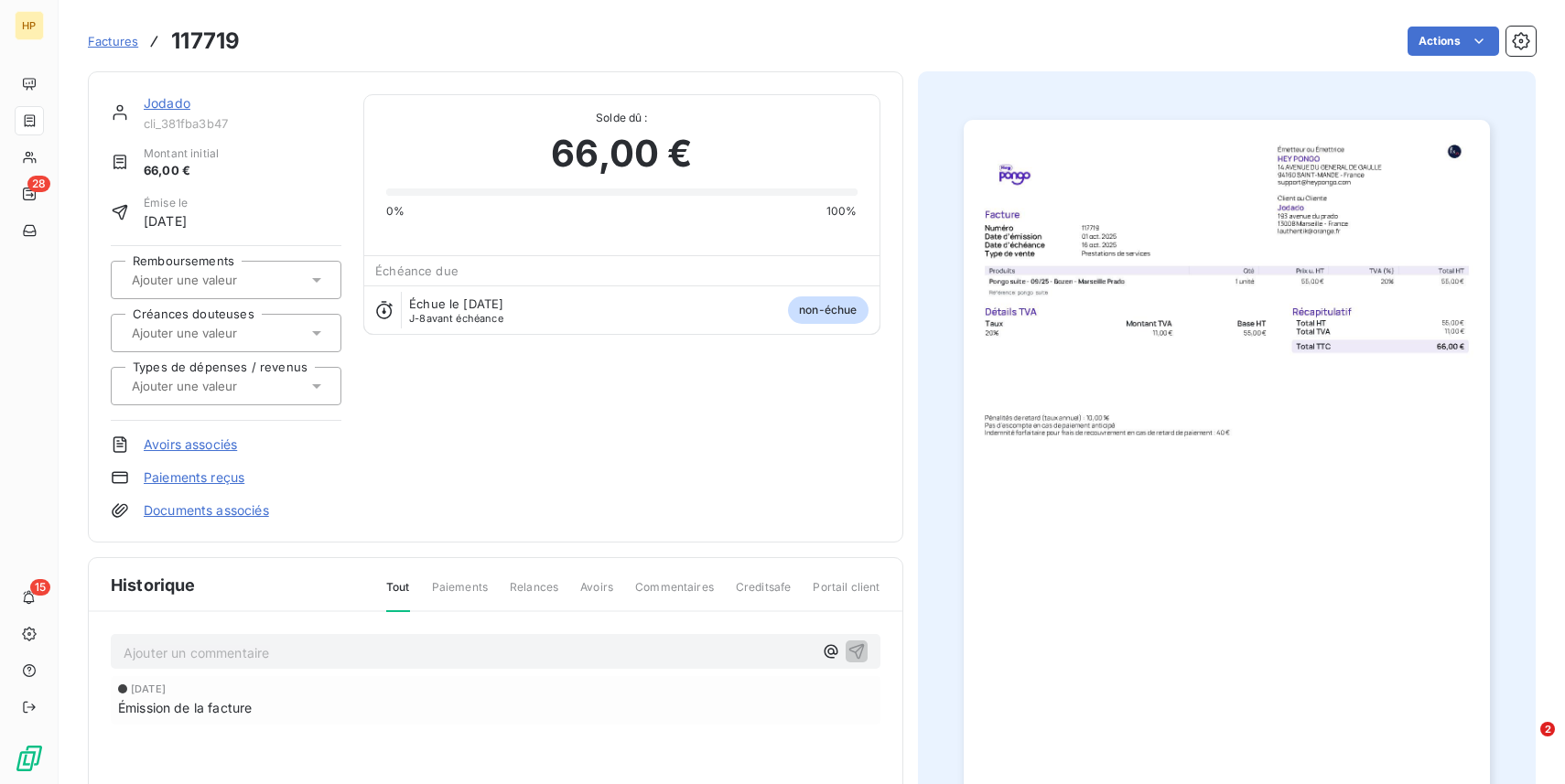
click at [172, 104] on link "Jodado" at bounding box center [167, 103] width 46 height 15
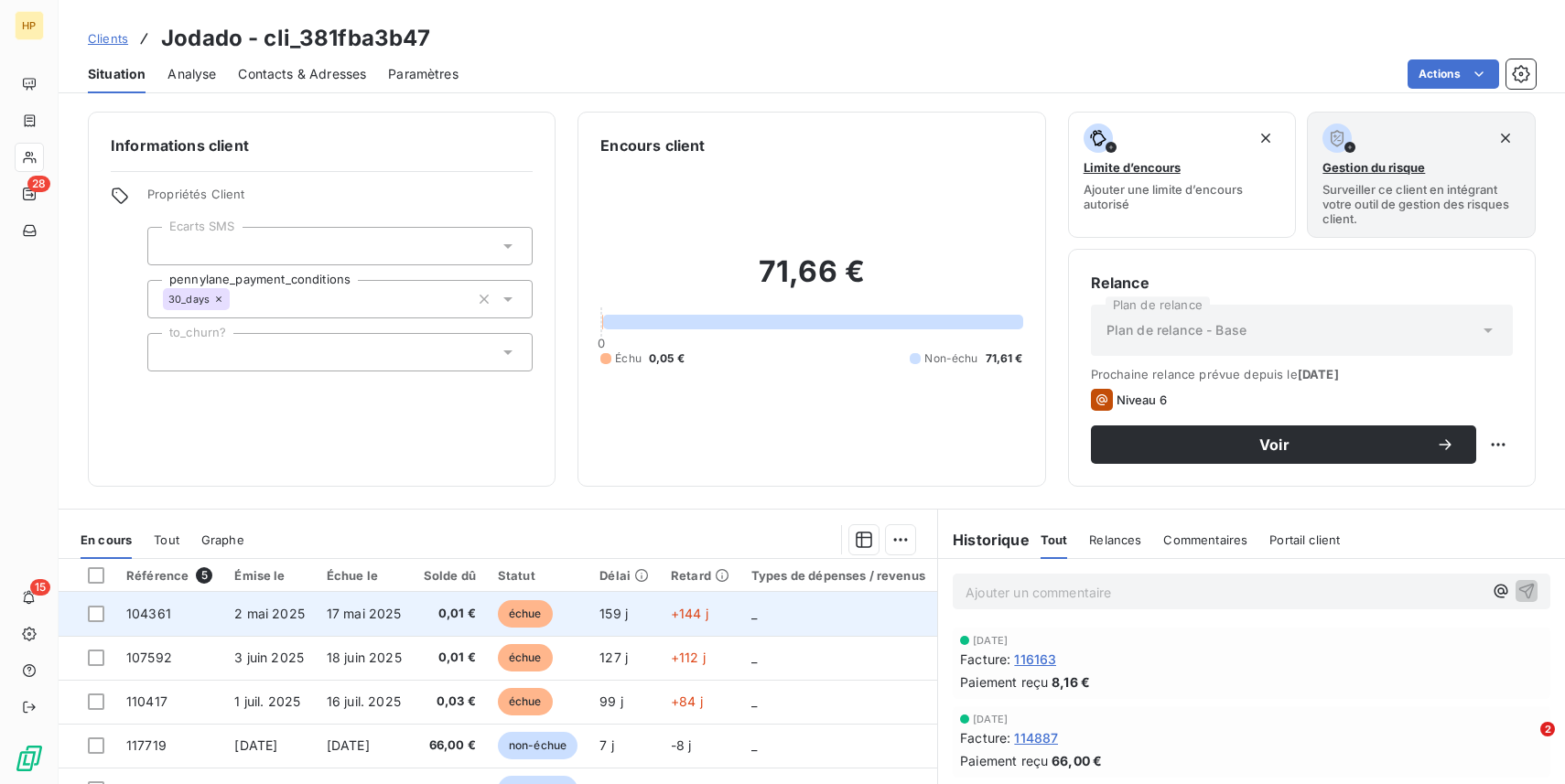
click at [535, 629] on td "échue" at bounding box center [537, 614] width 101 height 44
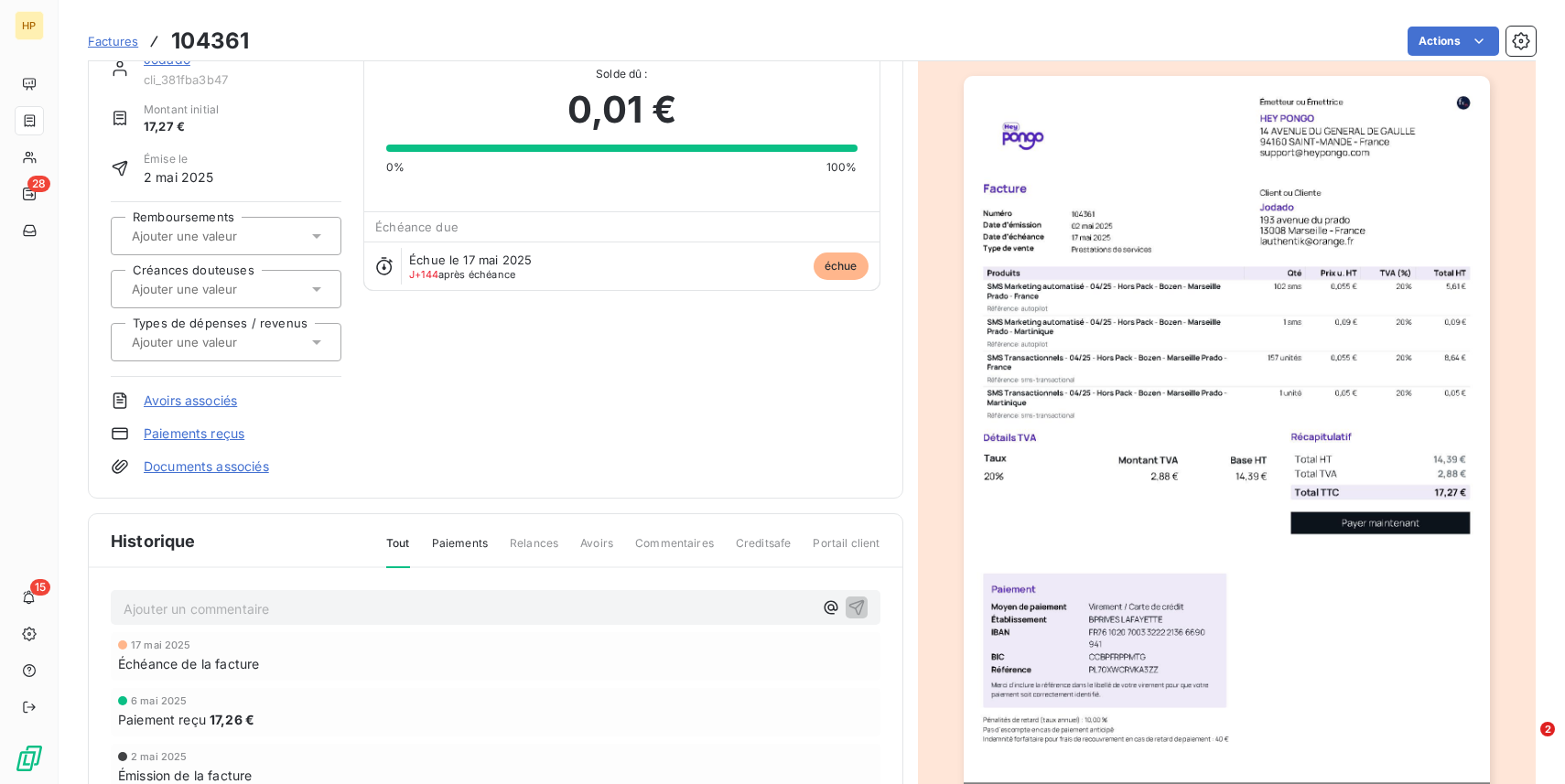
scroll to position [43, 0]
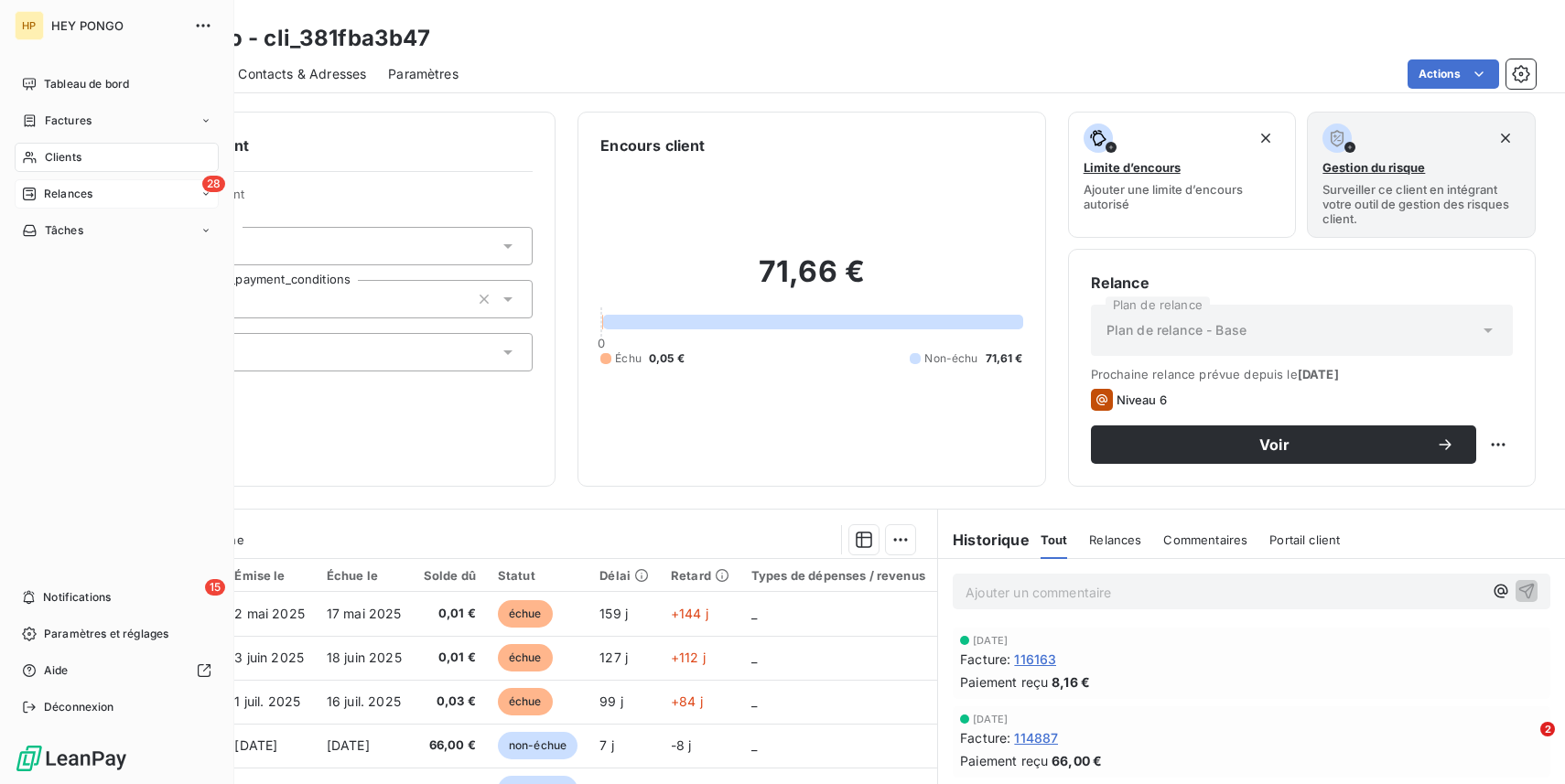
click at [60, 196] on span "Relances" at bounding box center [69, 194] width 48 height 16
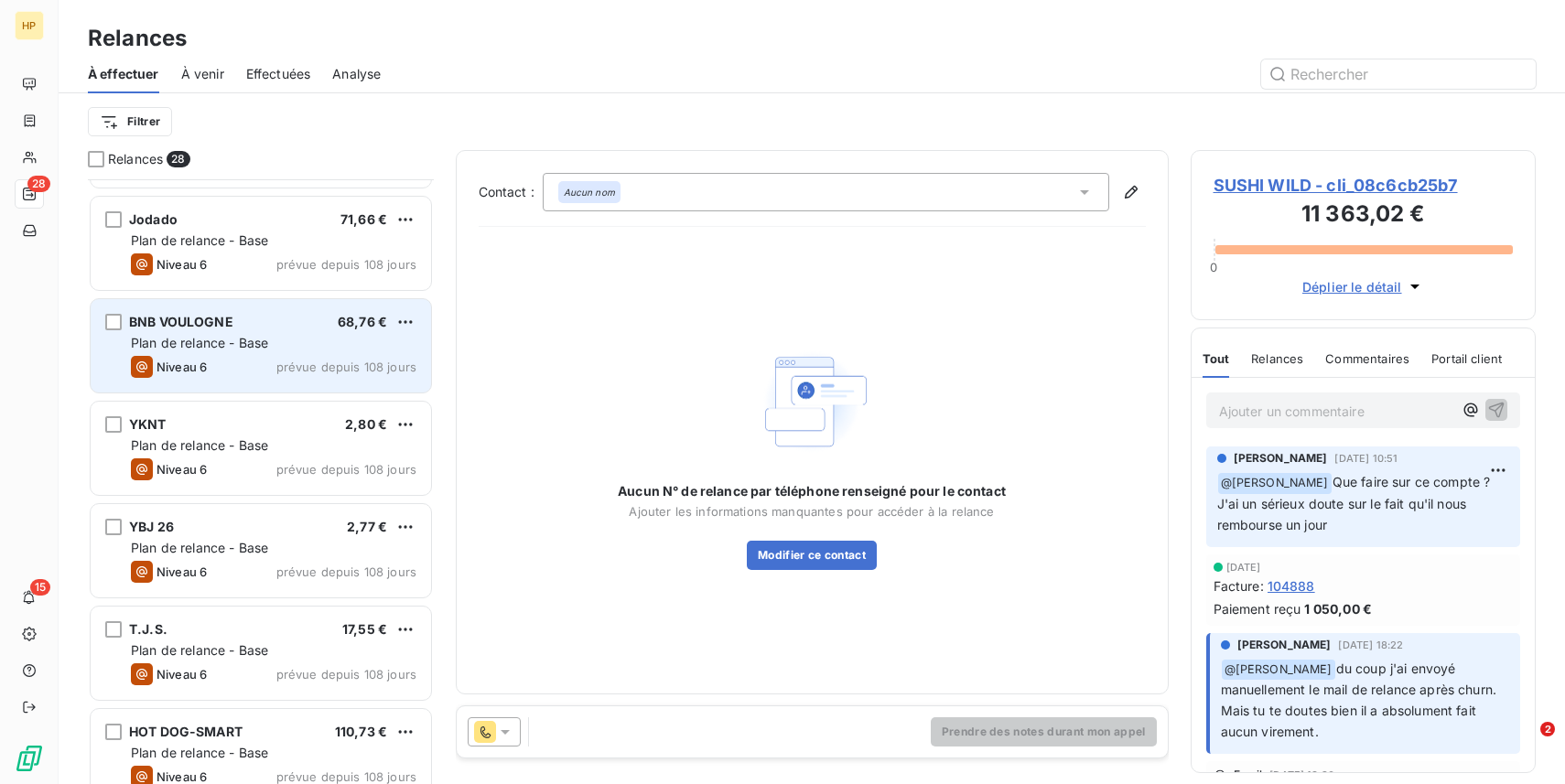
scroll to position [192, 0]
click at [271, 359] on div "Niveau 6 prévue depuis 108 jours" at bounding box center [274, 365] width 286 height 22
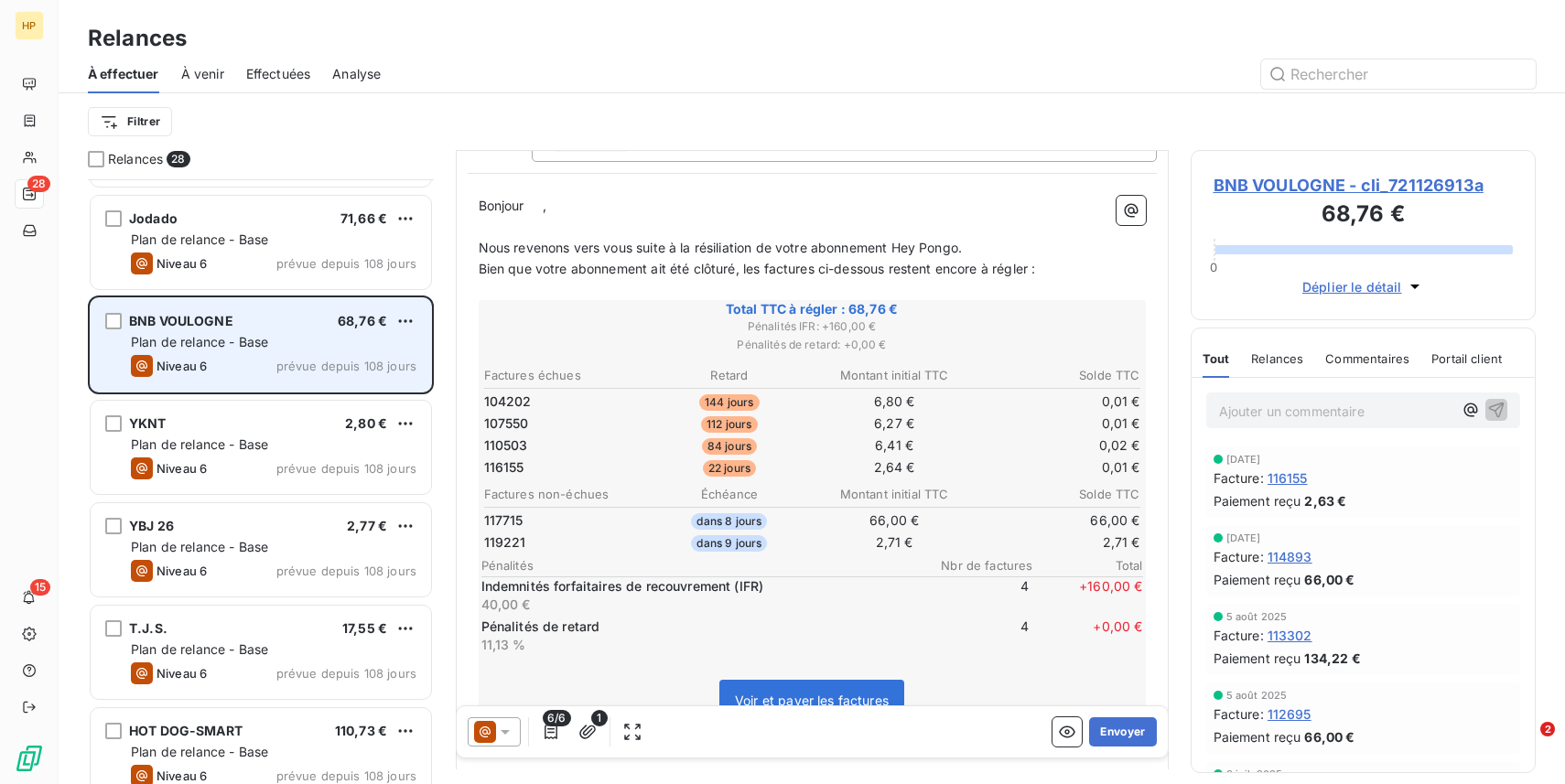
scroll to position [165, 0]
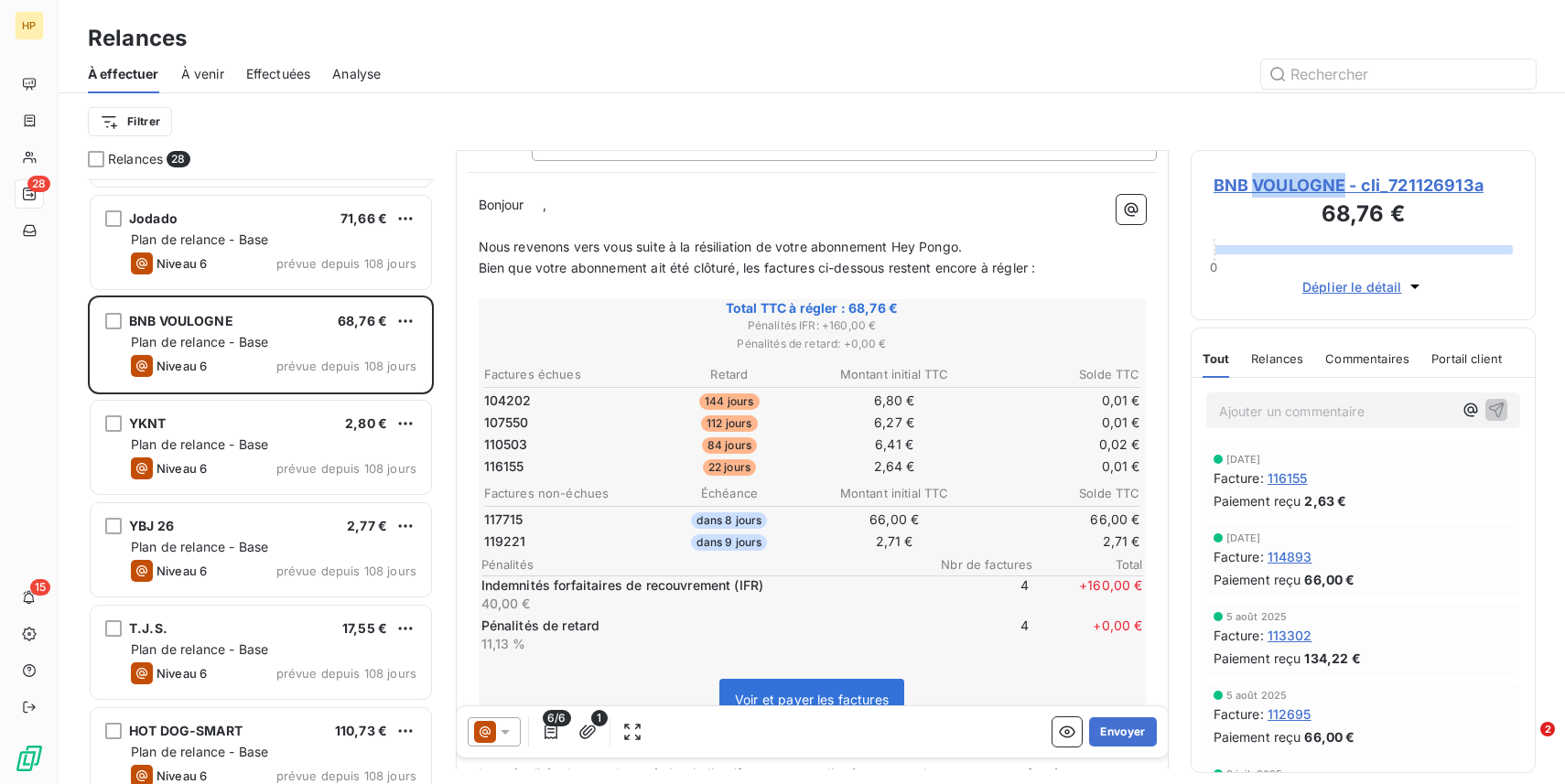
click at [1324, 191] on span "BNB VOULOGNE - cli_721126913a" at bounding box center [1363, 185] width 300 height 25
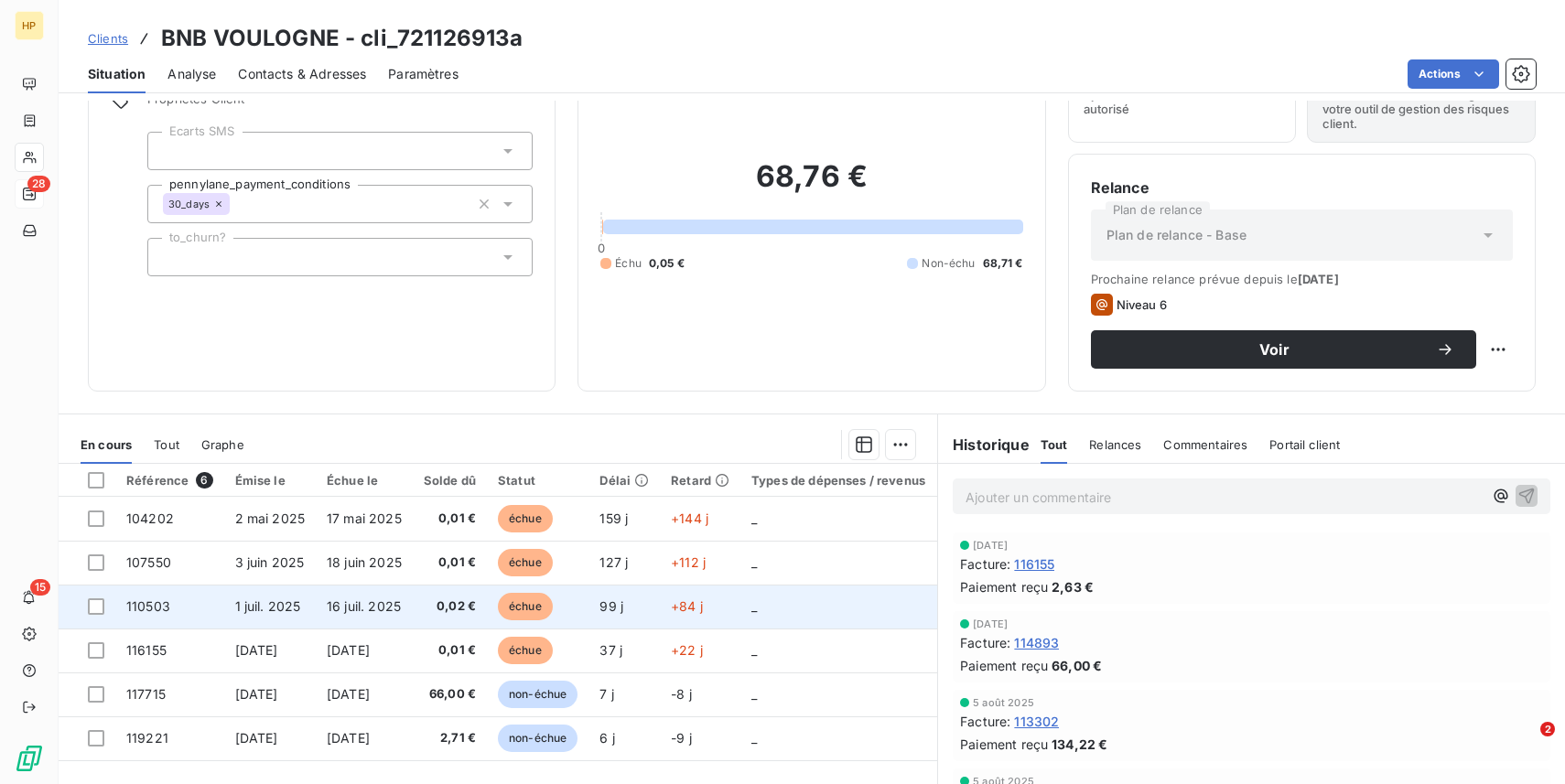
scroll to position [82, 0]
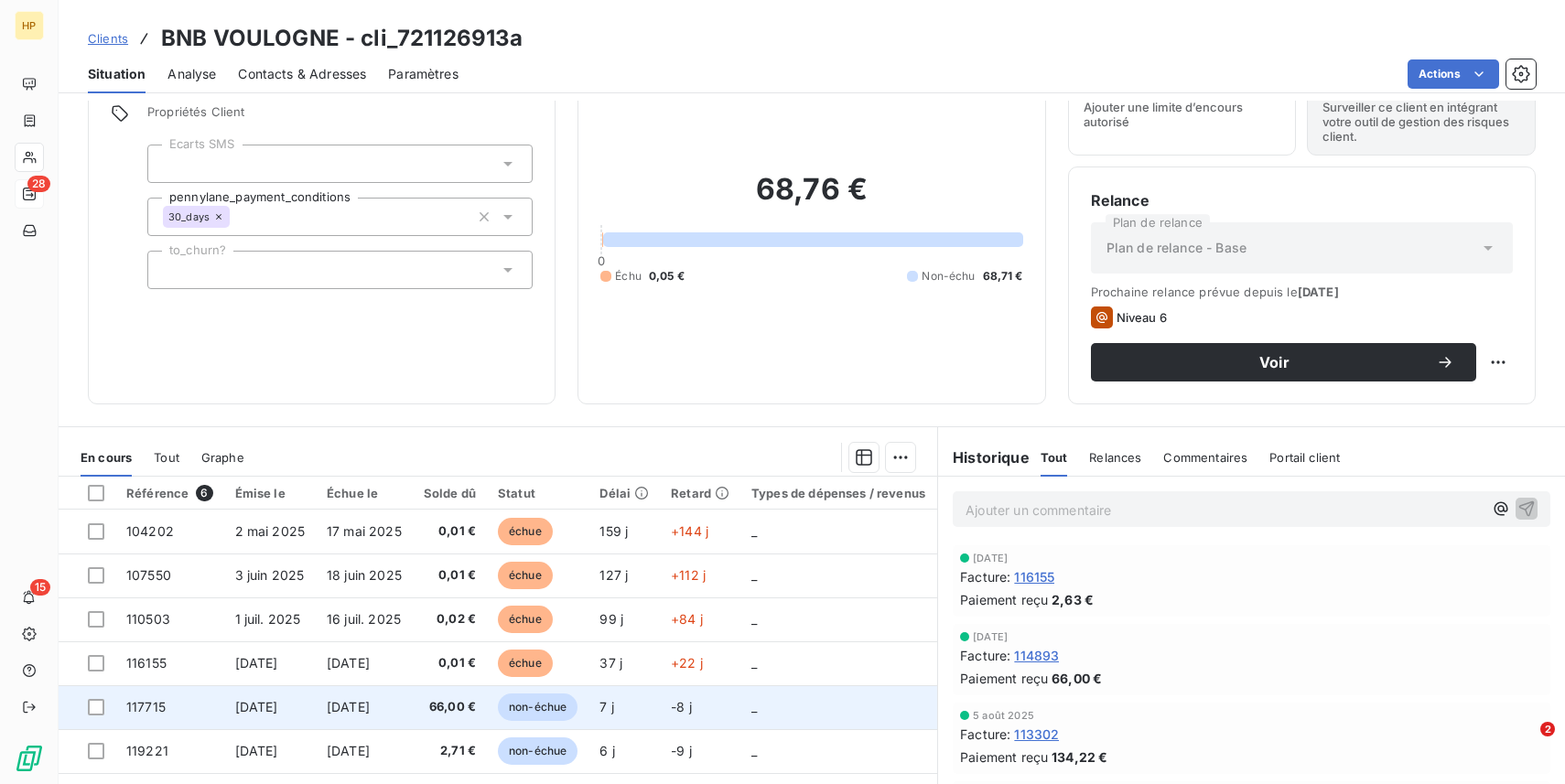
click at [343, 717] on td "[DATE]" at bounding box center [364, 708] width 97 height 44
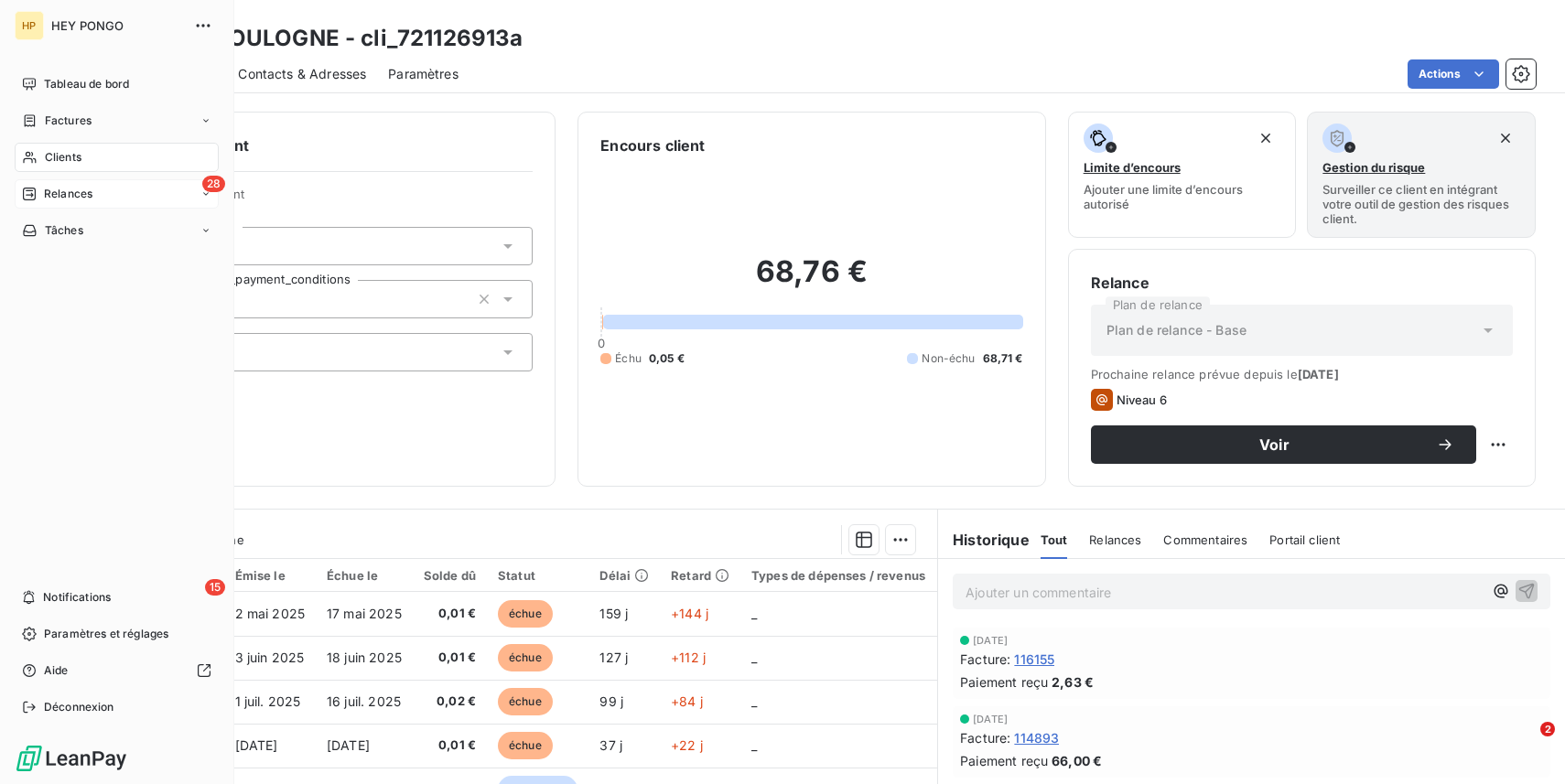
click at [54, 166] on div "Clients" at bounding box center [117, 157] width 205 height 29
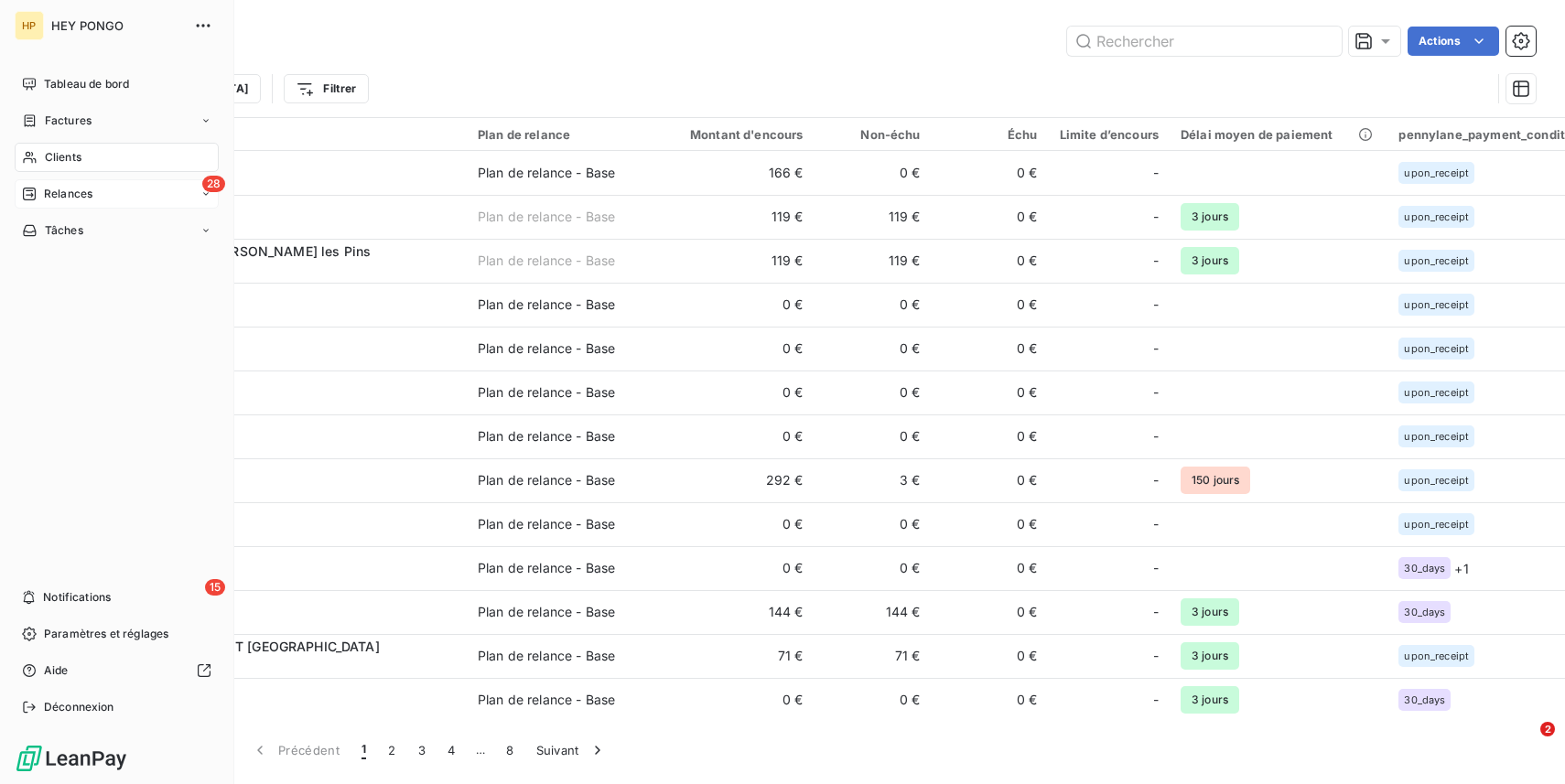
click at [28, 202] on div "Relances" at bounding box center [57, 194] width 70 height 16
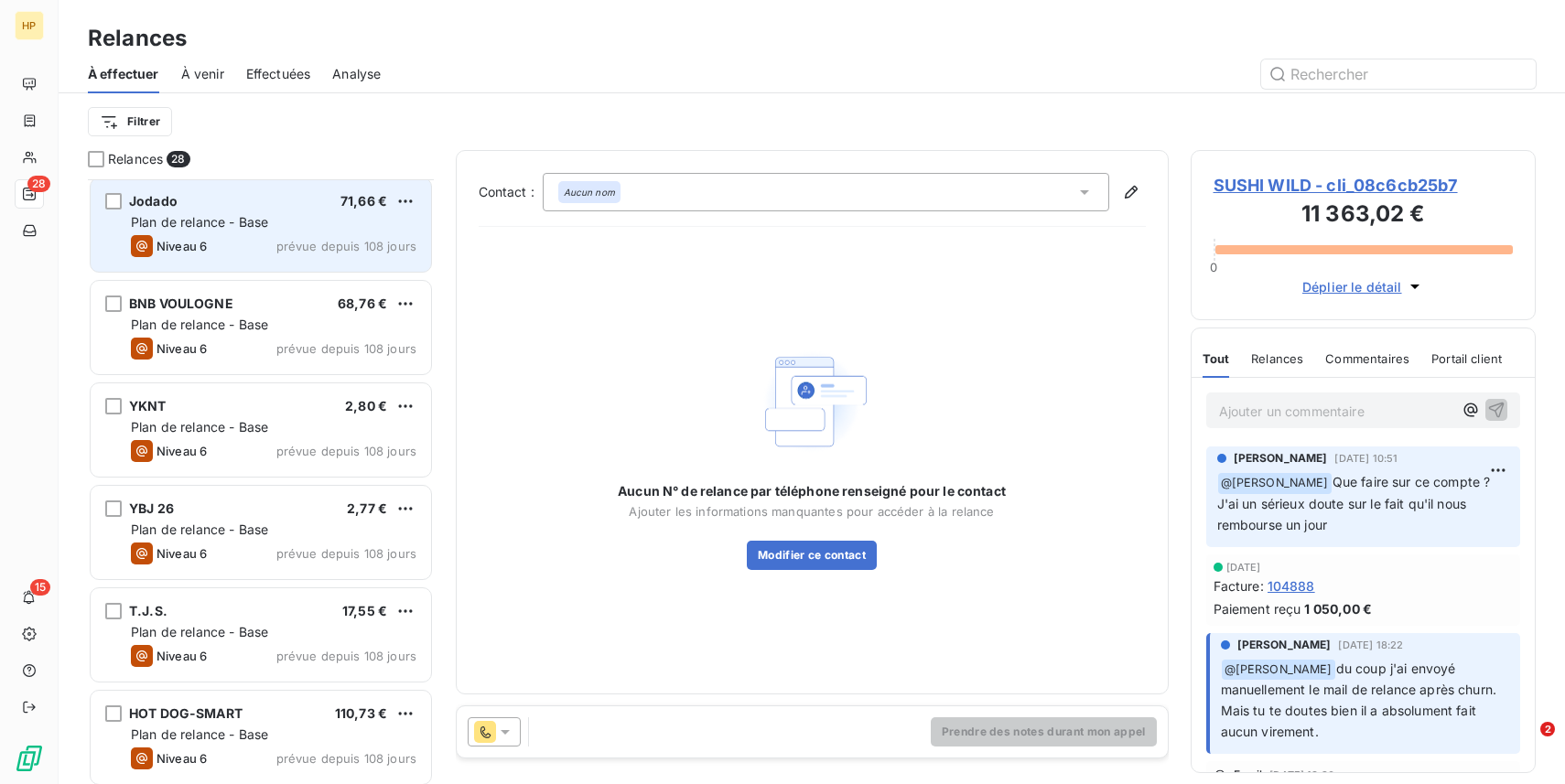
scroll to position [216, 0]
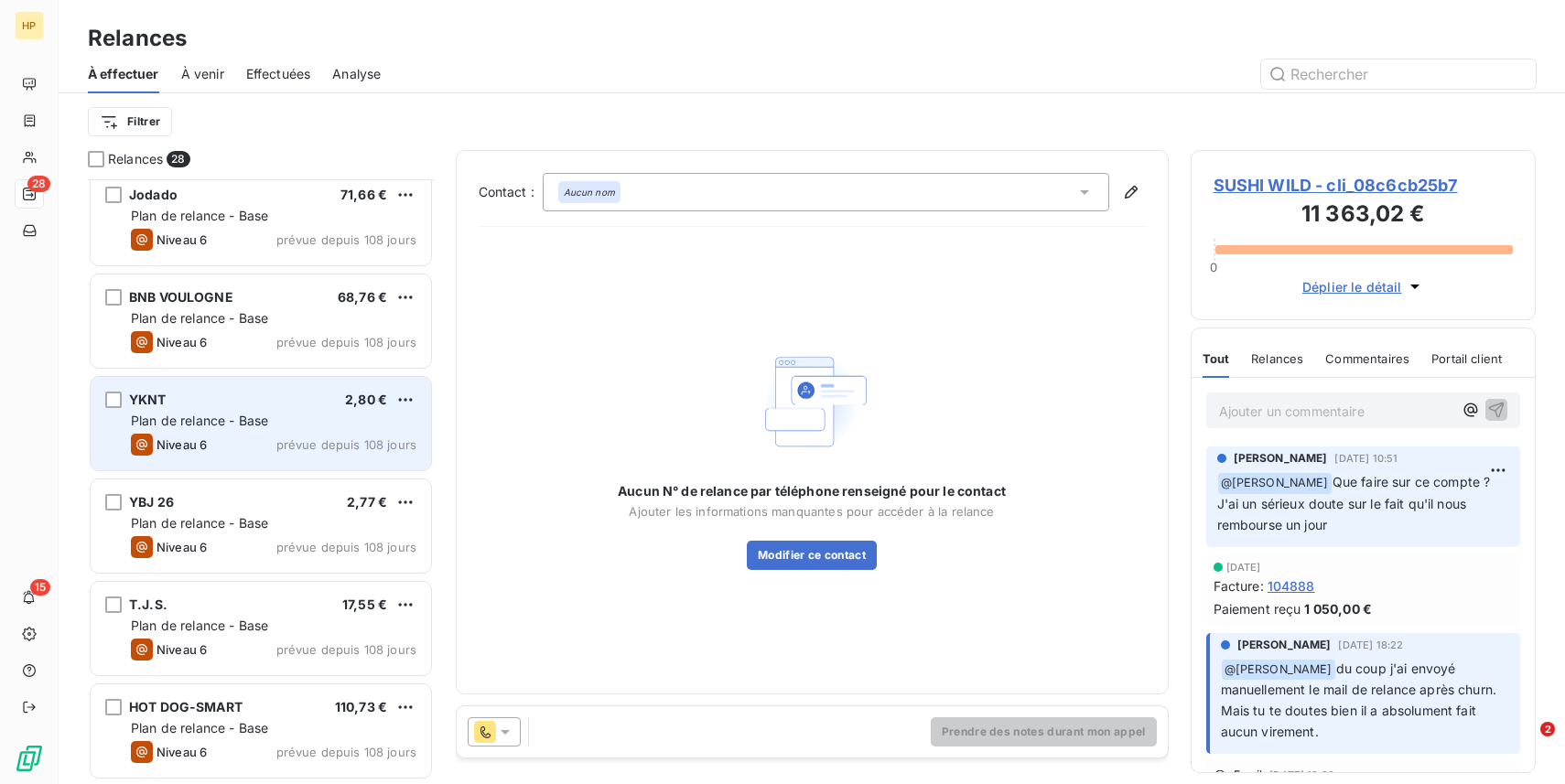
click at [226, 407] on div "YKNT 2,80 €" at bounding box center [274, 399] width 286 height 16
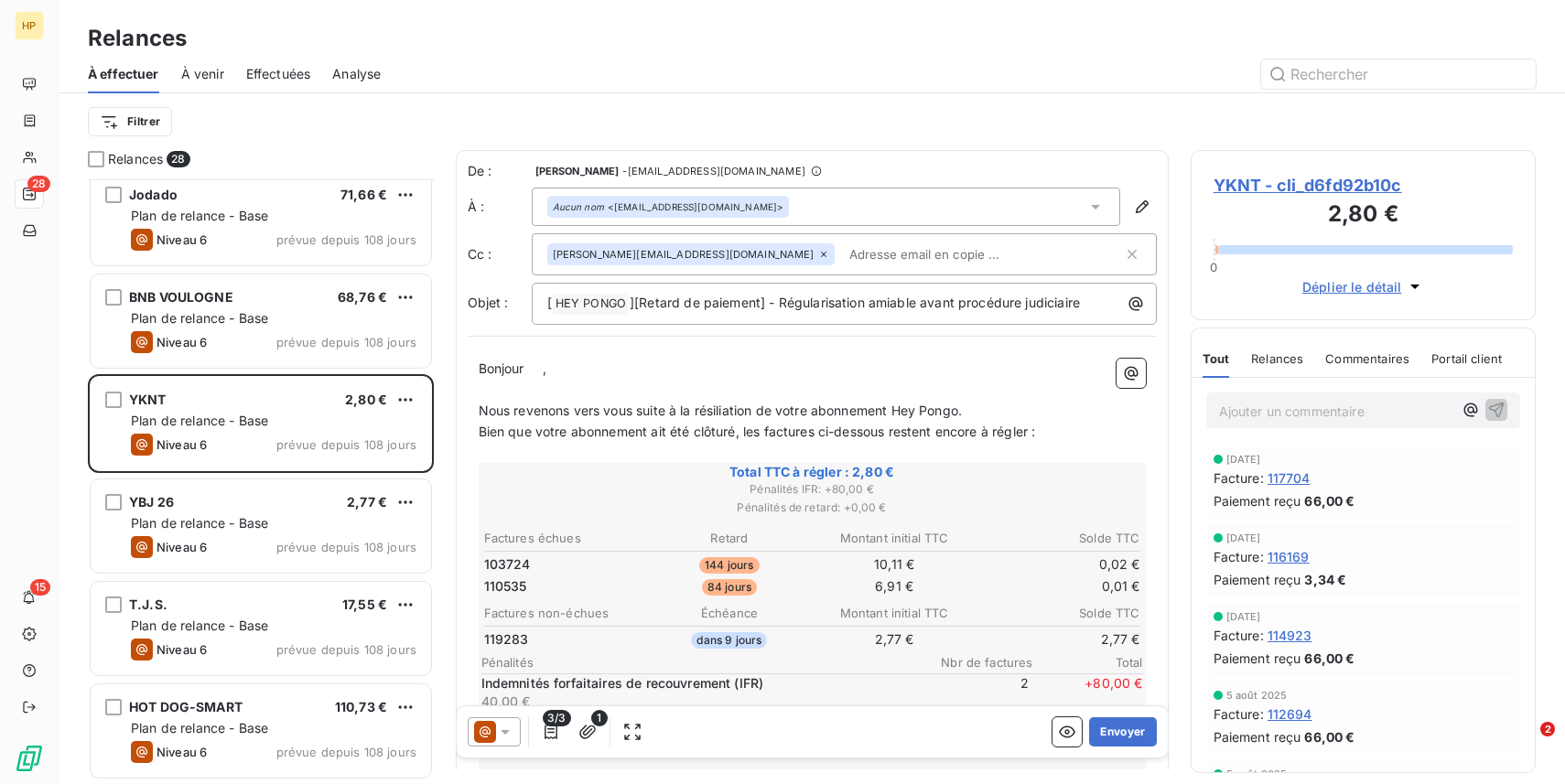
click at [1322, 178] on span "YKNT - cli_d6fd92b10c" at bounding box center [1363, 185] width 300 height 25
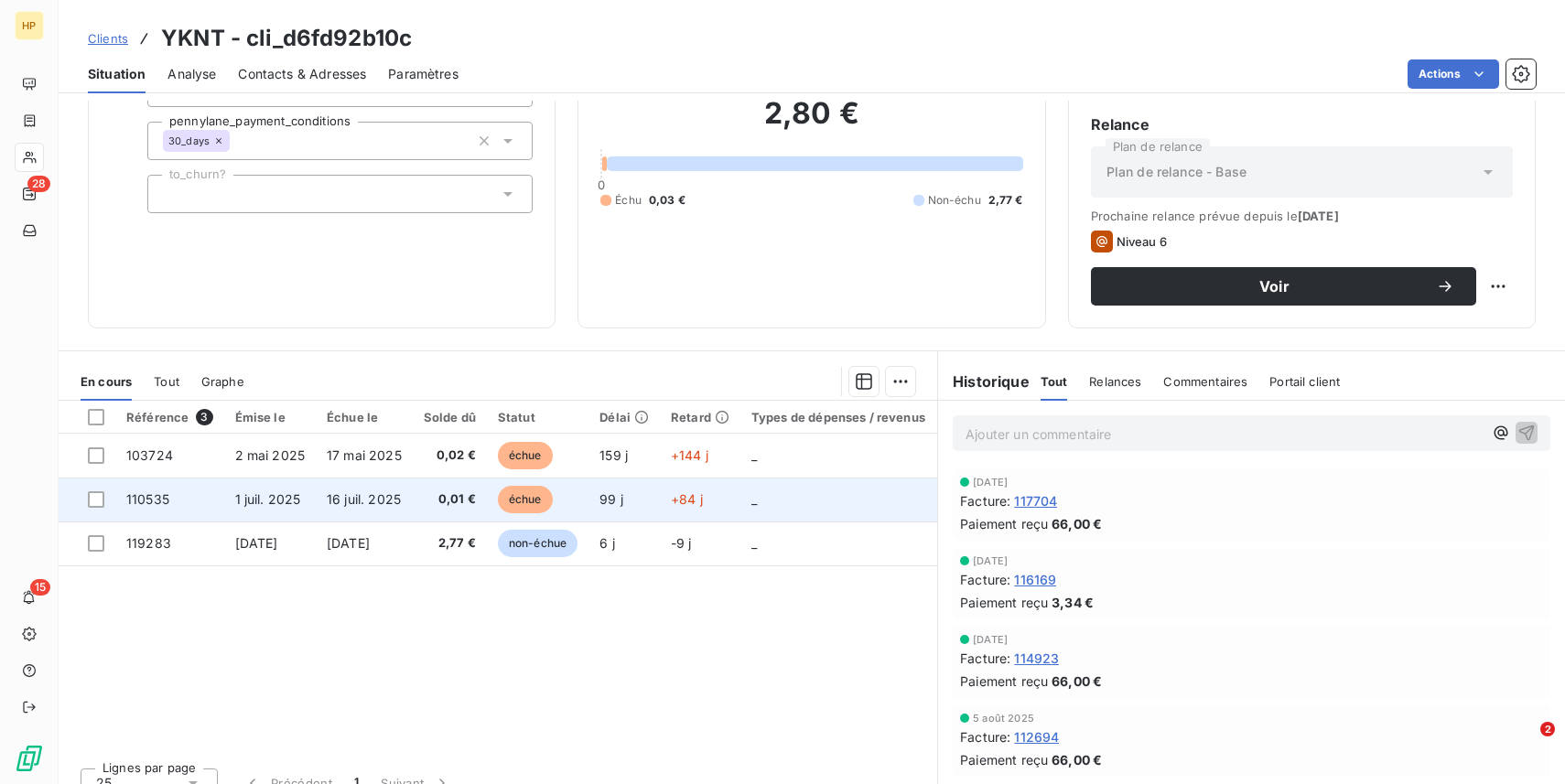
scroll to position [182, 0]
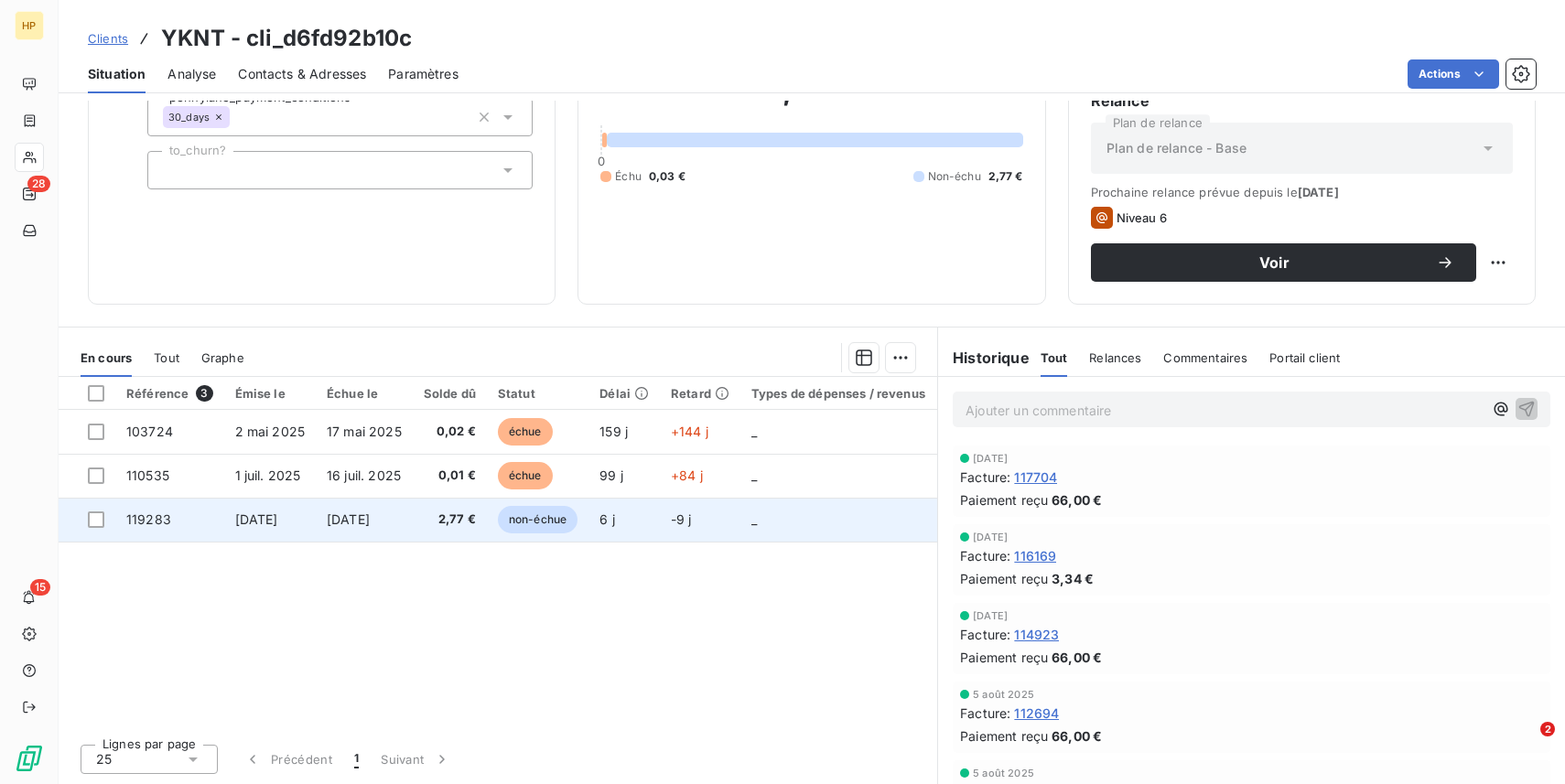
click at [456, 539] on td "2,77 €" at bounding box center [450, 520] width 74 height 44
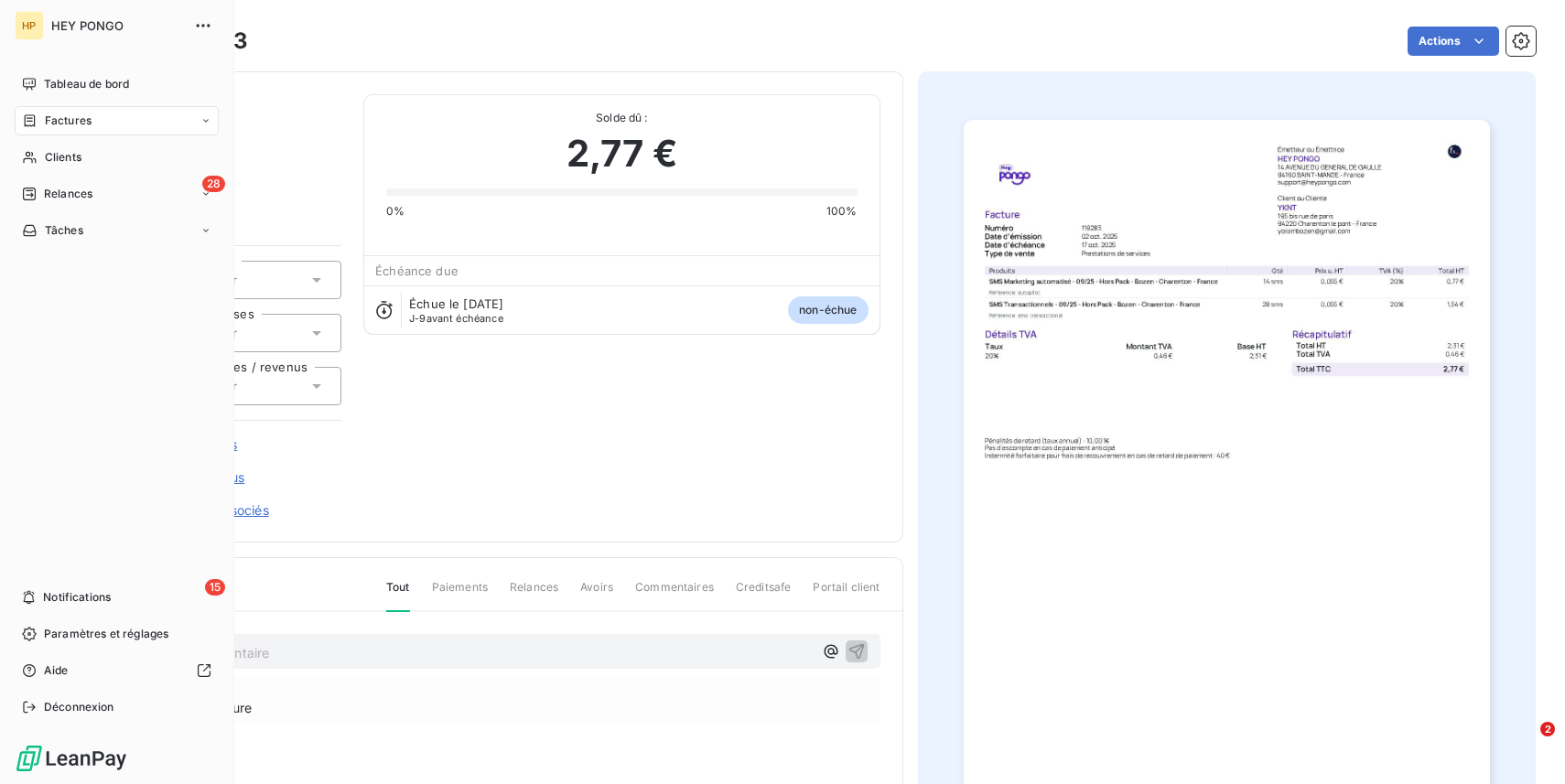
click at [76, 122] on span "Factures" at bounding box center [68, 121] width 46 height 16
click at [83, 190] on span "Relances" at bounding box center [69, 194] width 48 height 16
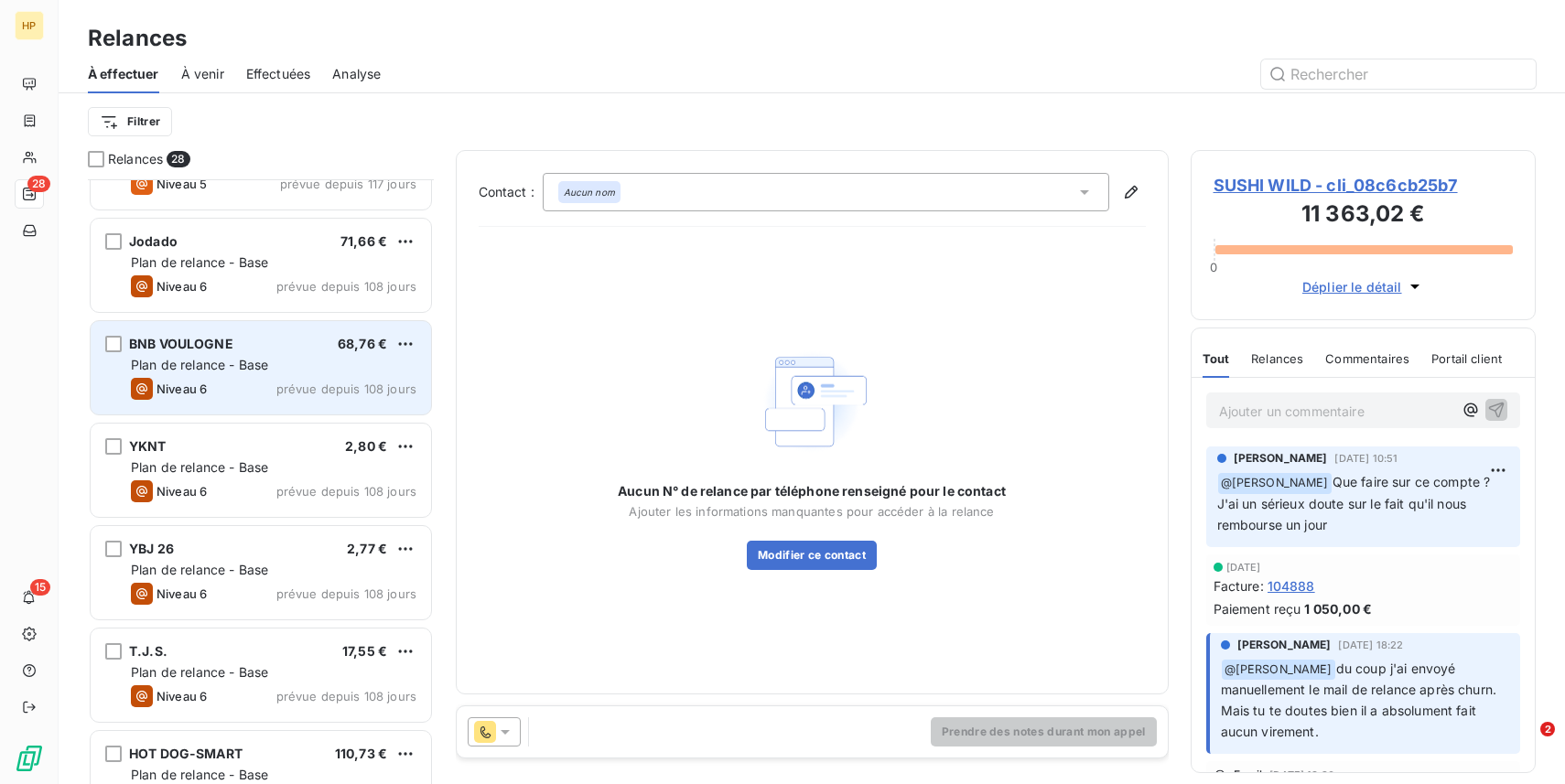
scroll to position [182, 0]
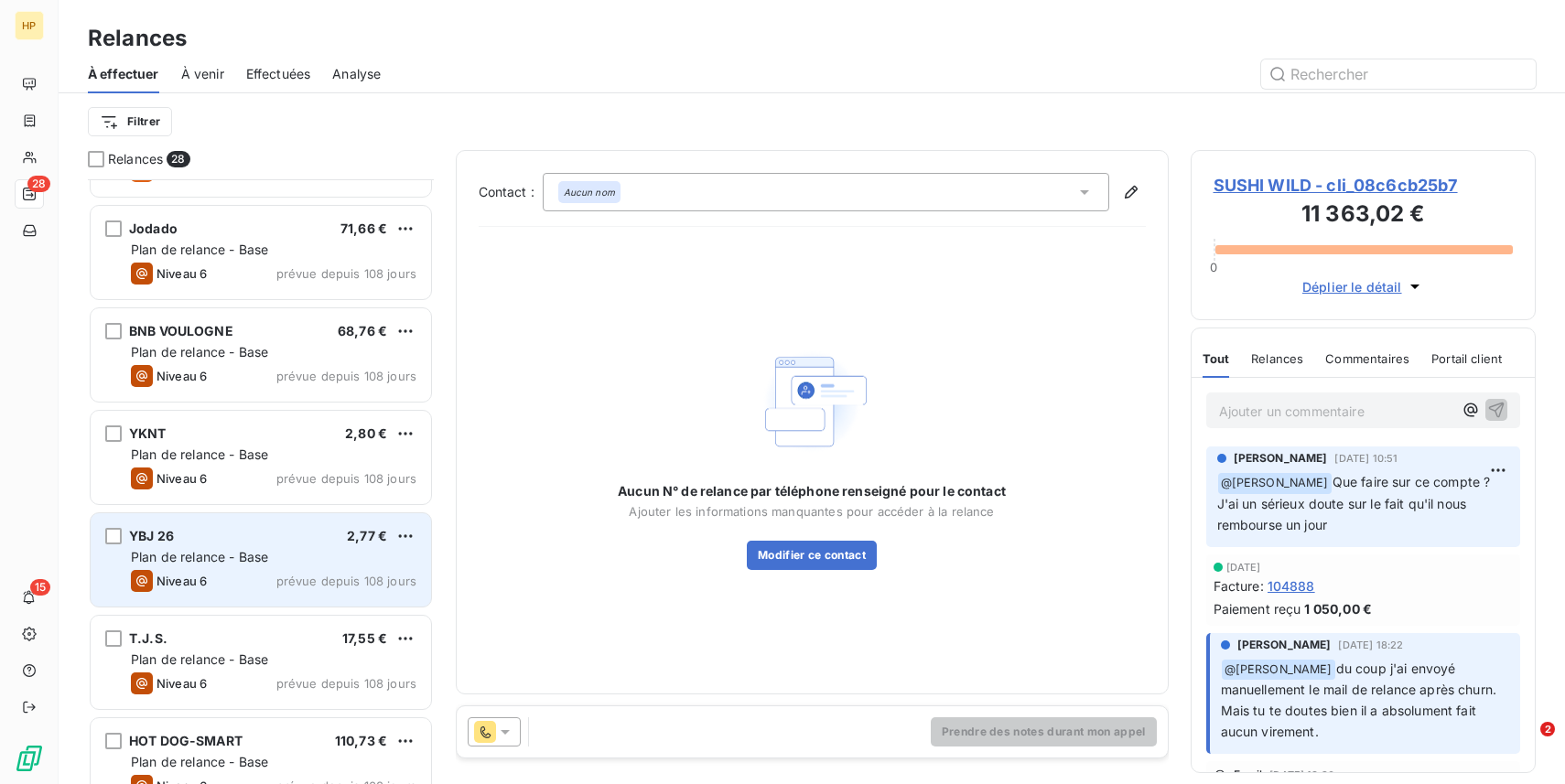
click at [222, 566] on div "YBJ 26 2,77 € Plan de relance - Base Niveau 6 prévue depuis 108 jours" at bounding box center [261, 559] width 341 height 94
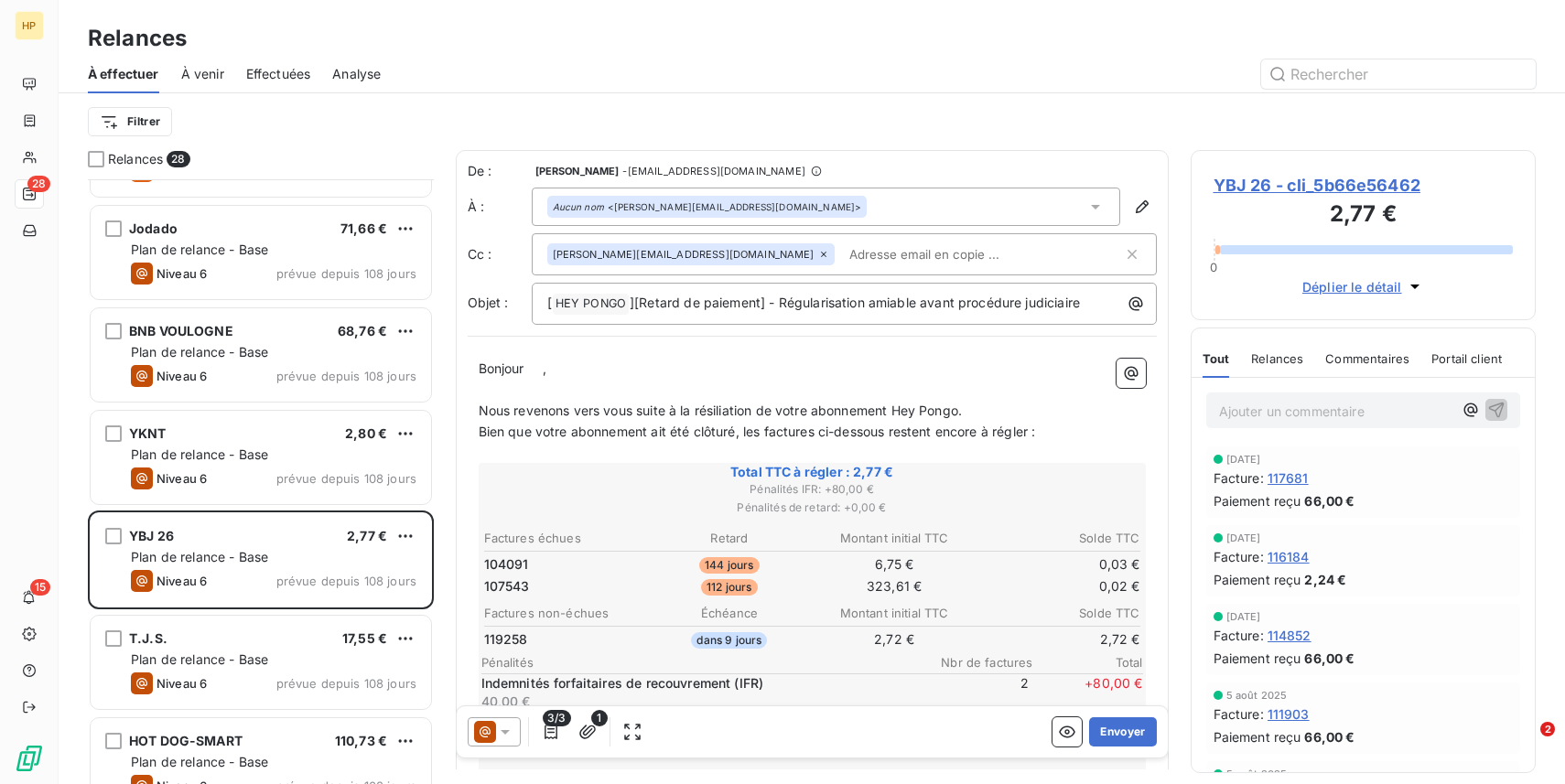
click at [1316, 188] on span "YBJ 26 - cli_5b66e56462" at bounding box center [1363, 185] width 300 height 25
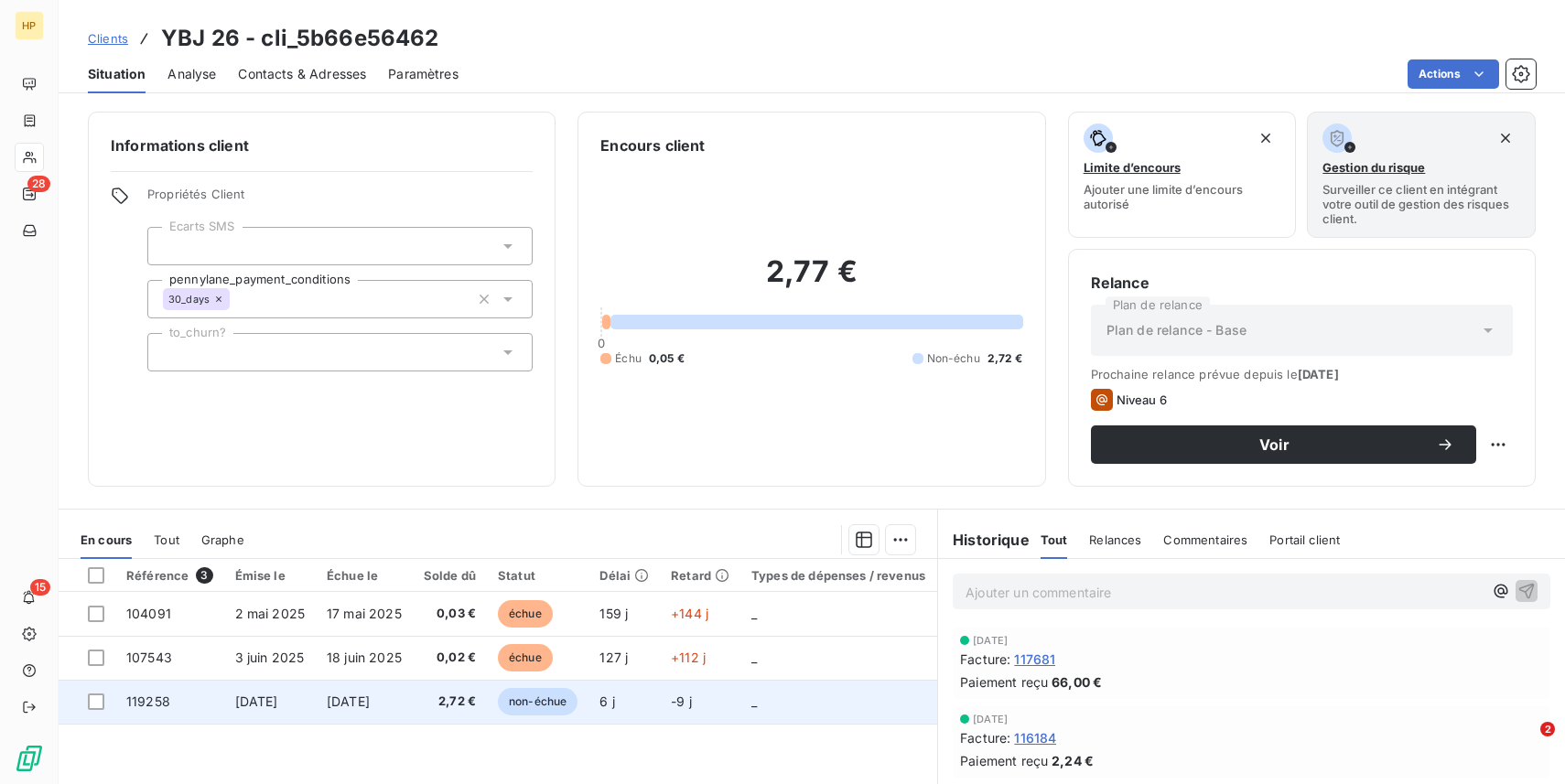
click at [343, 701] on span "[DATE]" at bounding box center [348, 701] width 43 height 15
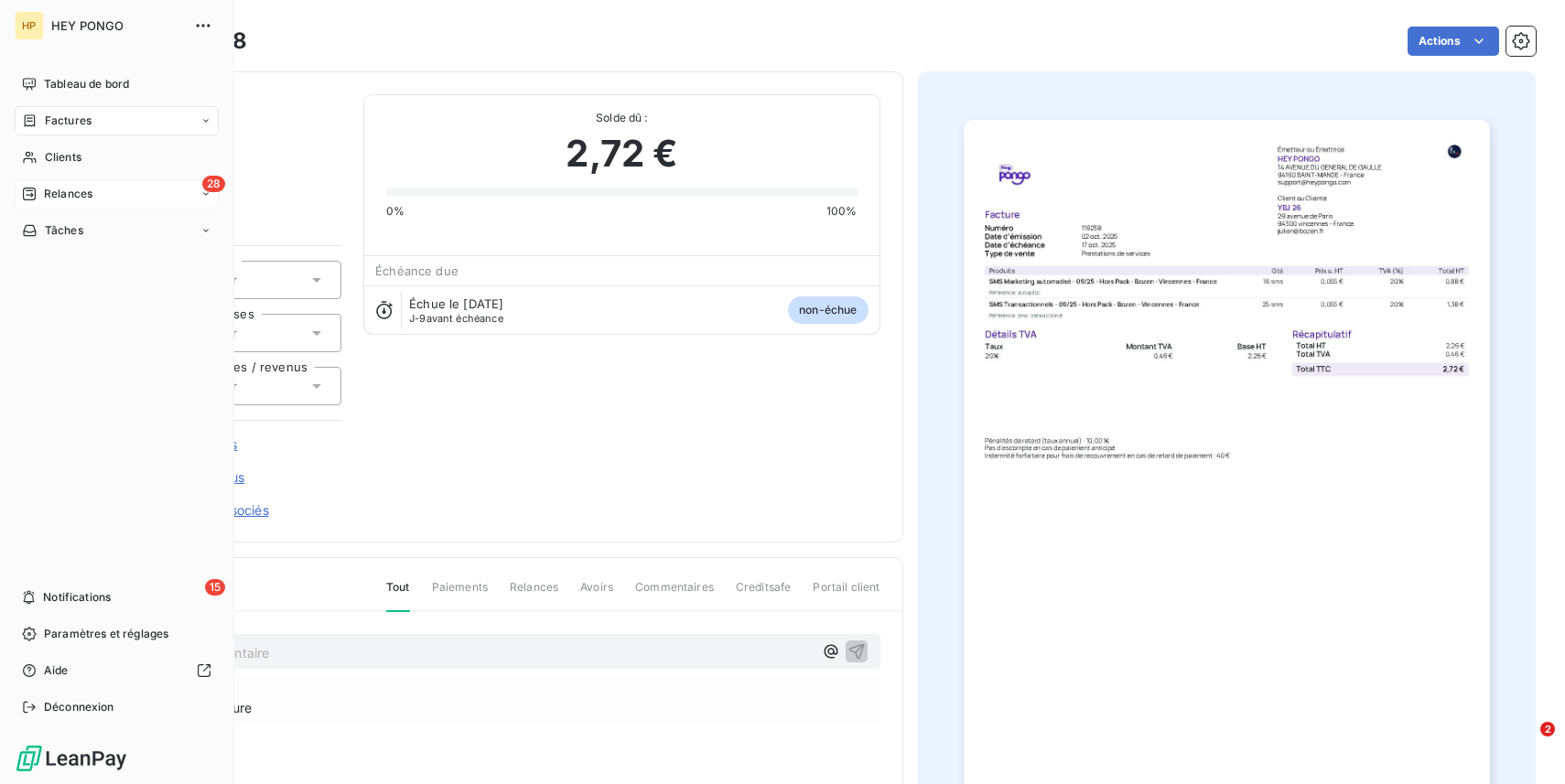
click at [64, 194] on span "Relances" at bounding box center [69, 194] width 48 height 16
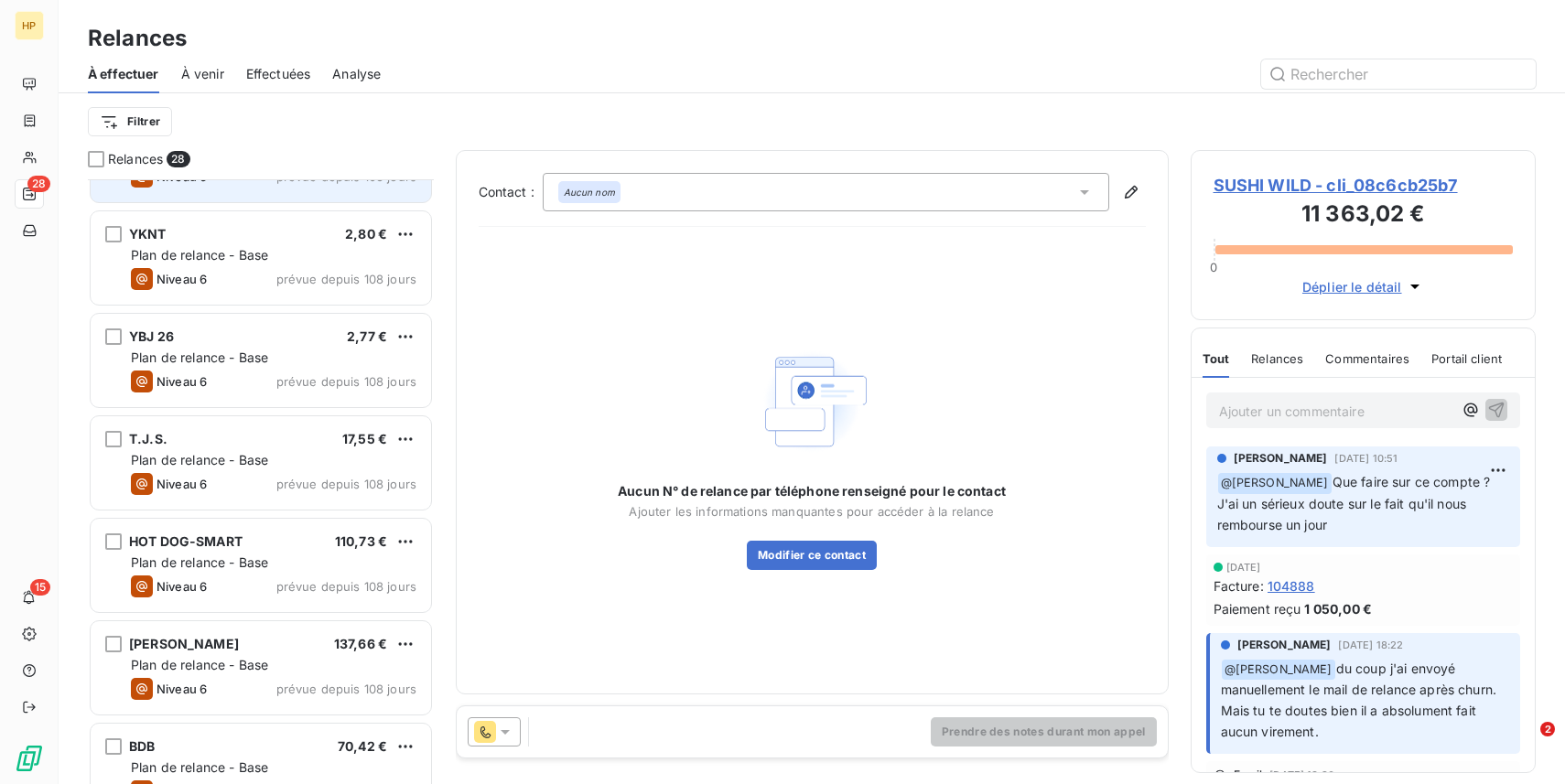
scroll to position [383, 0]
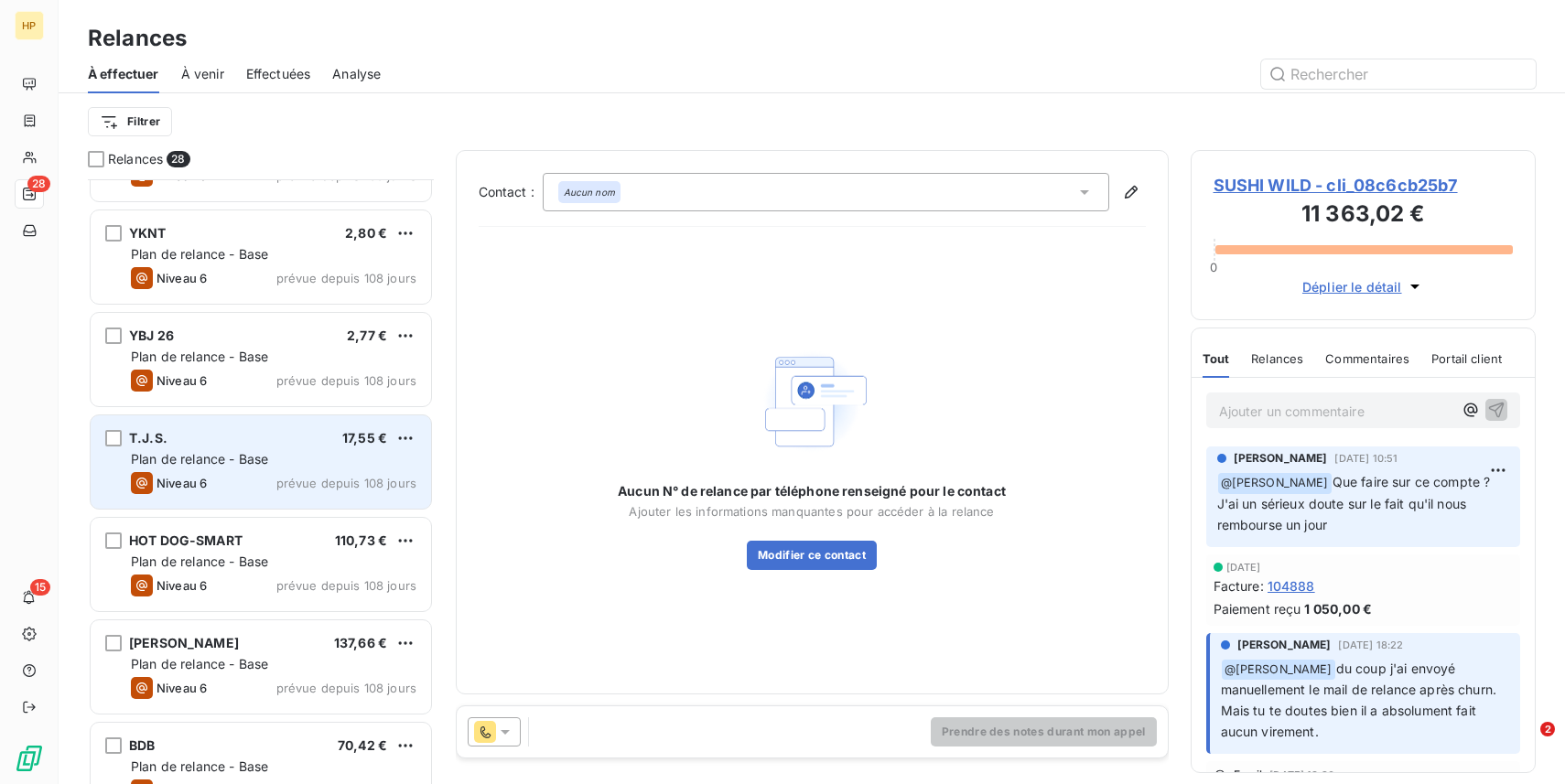
click at [226, 441] on div "T.J.S. 17,55 €" at bounding box center [274, 438] width 286 height 16
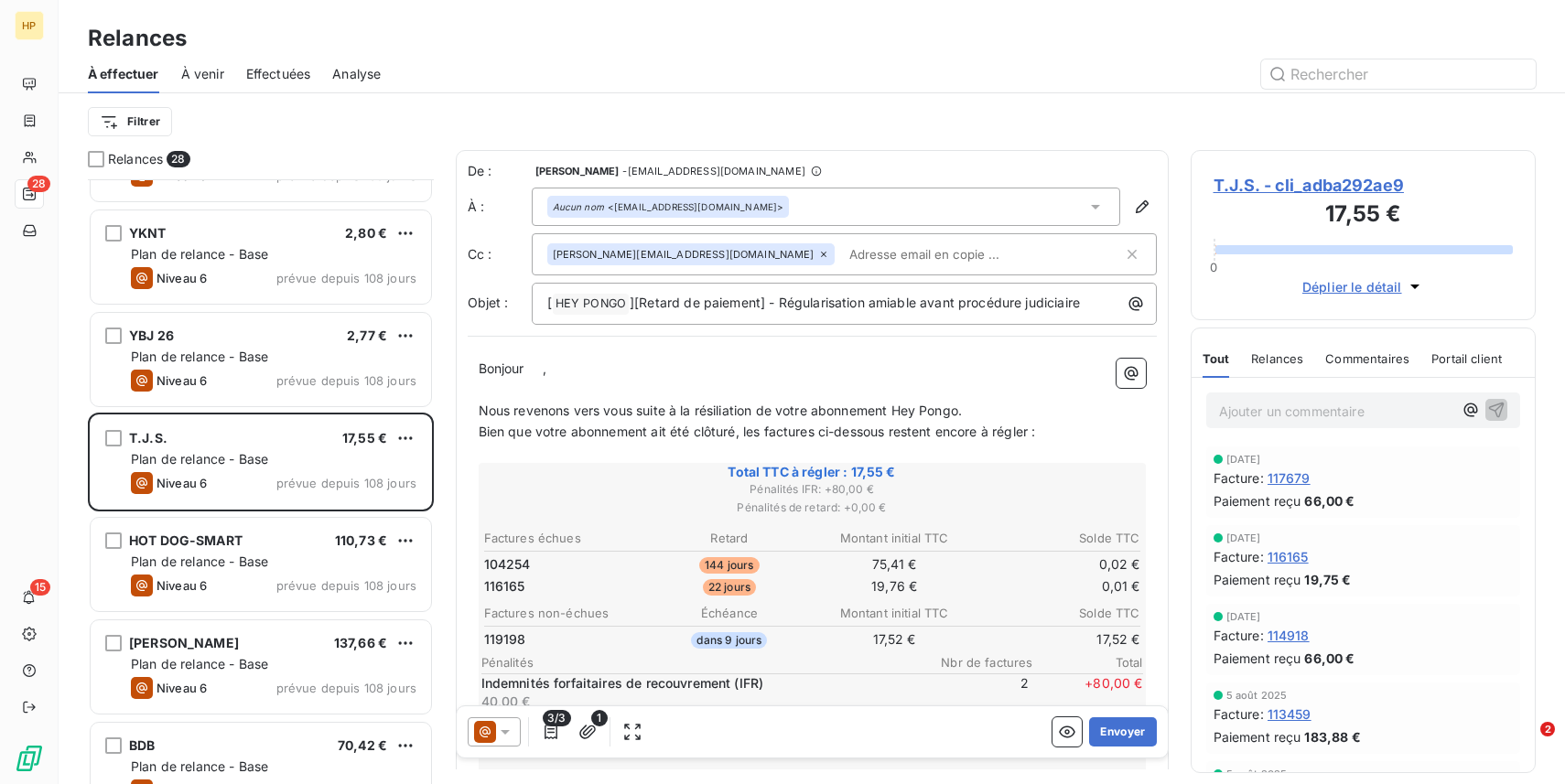
click at [1300, 192] on span "T.J.S. - cli_adba292ae9" at bounding box center [1363, 185] width 300 height 25
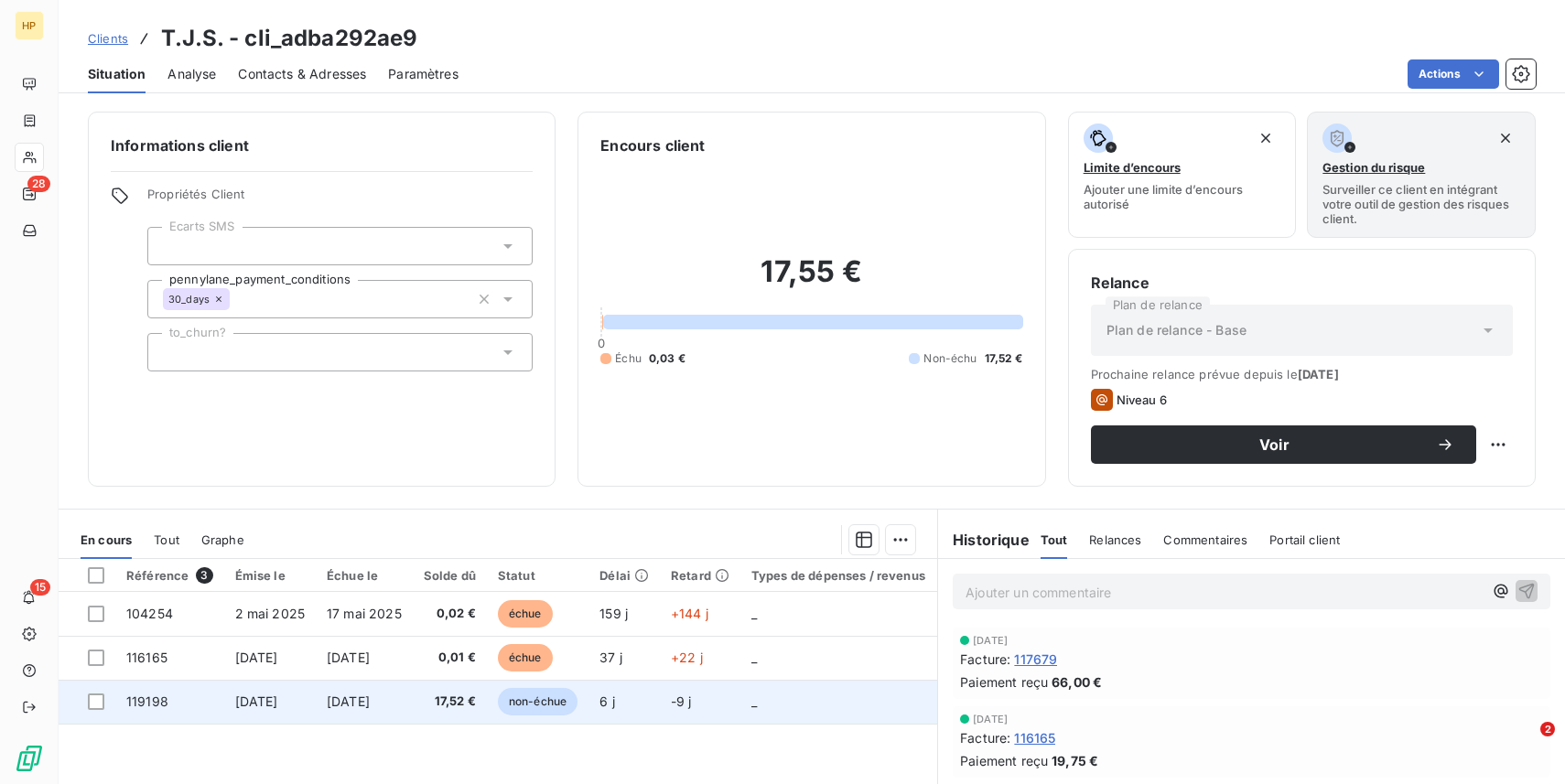
click at [347, 711] on td "[DATE]" at bounding box center [364, 702] width 97 height 44
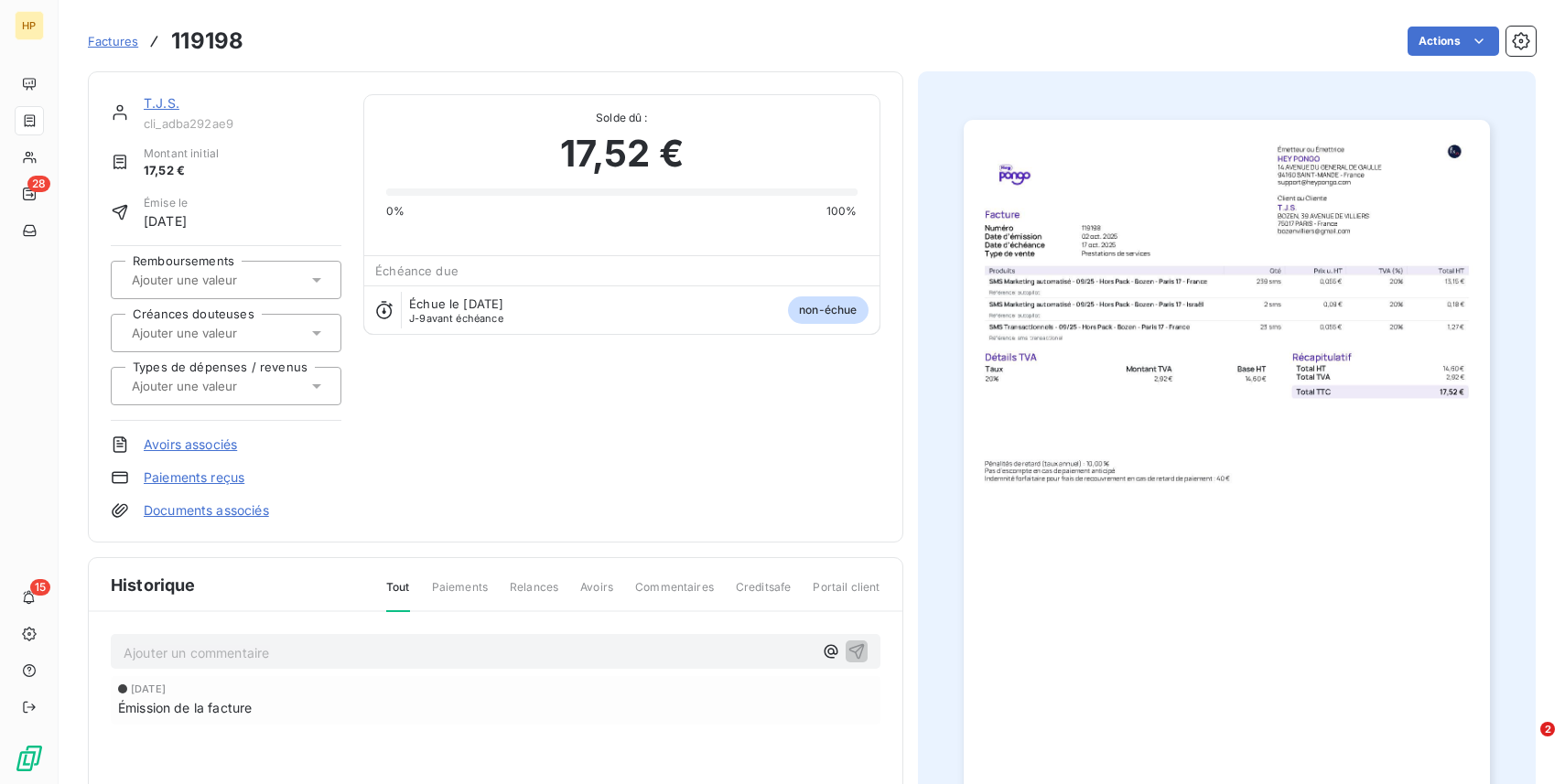
click at [104, 42] on span "Factures" at bounding box center [113, 41] width 50 height 14
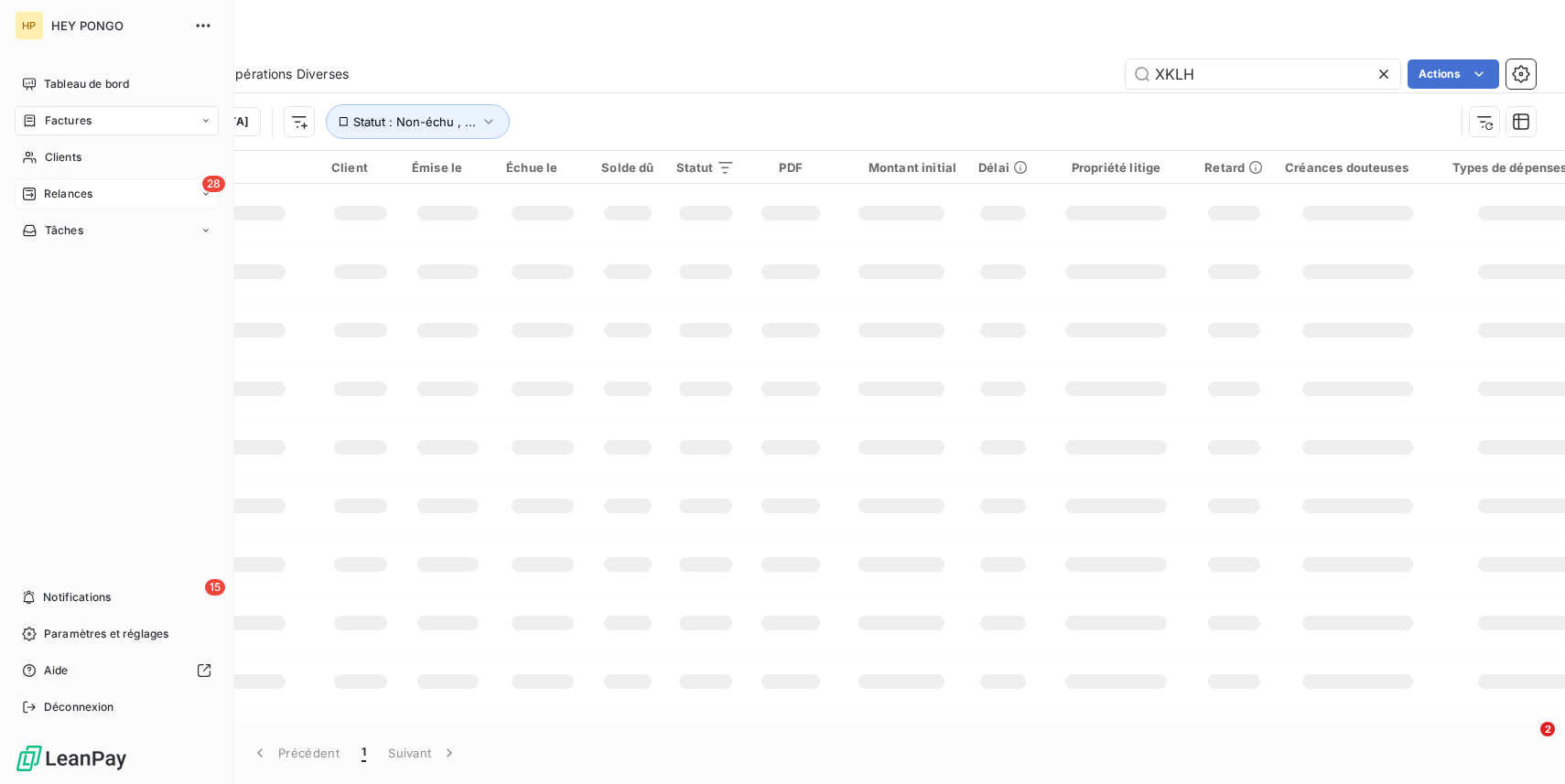
click at [26, 189] on icon at bounding box center [29, 194] width 13 height 13
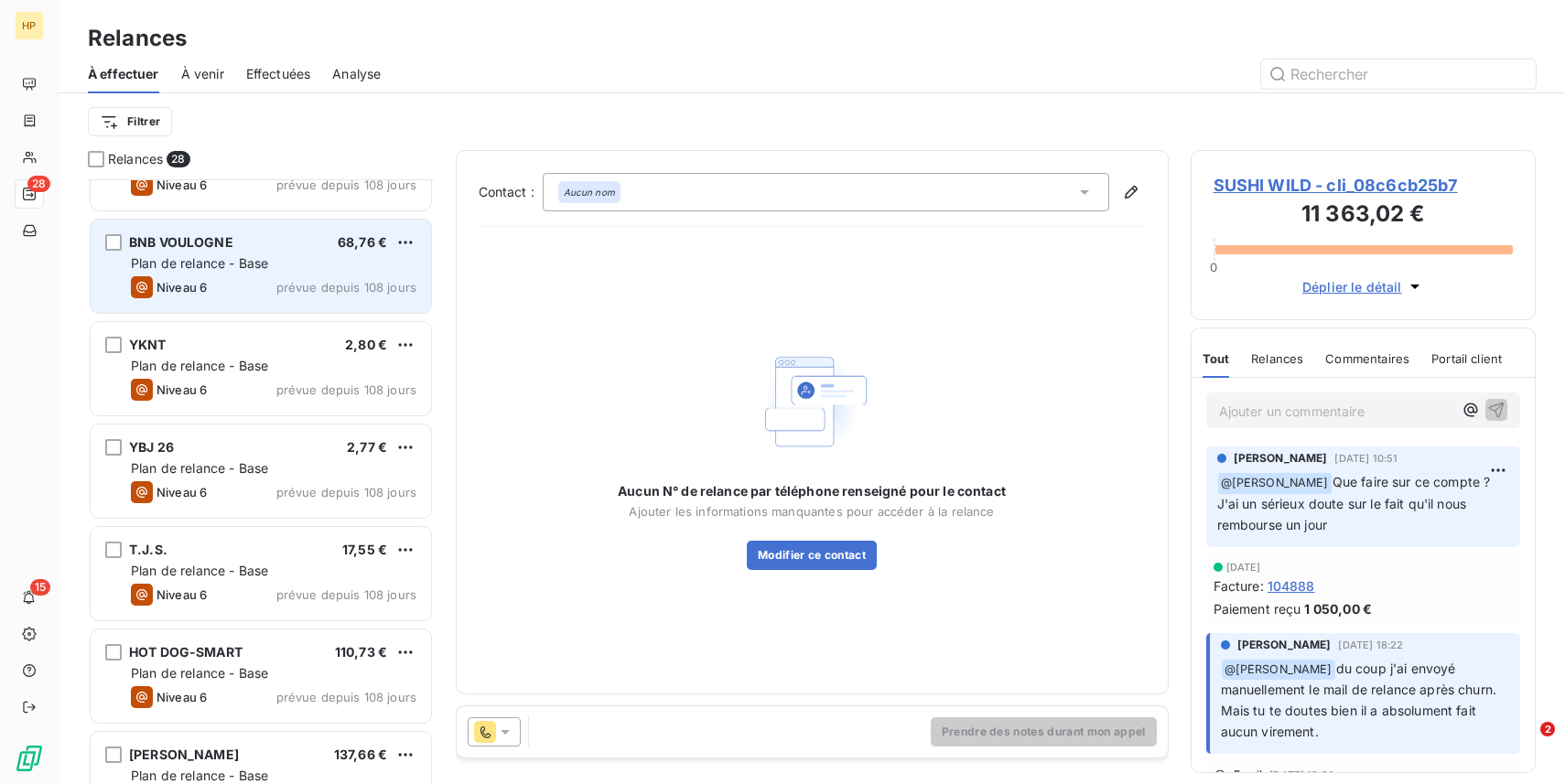
scroll to position [277, 0]
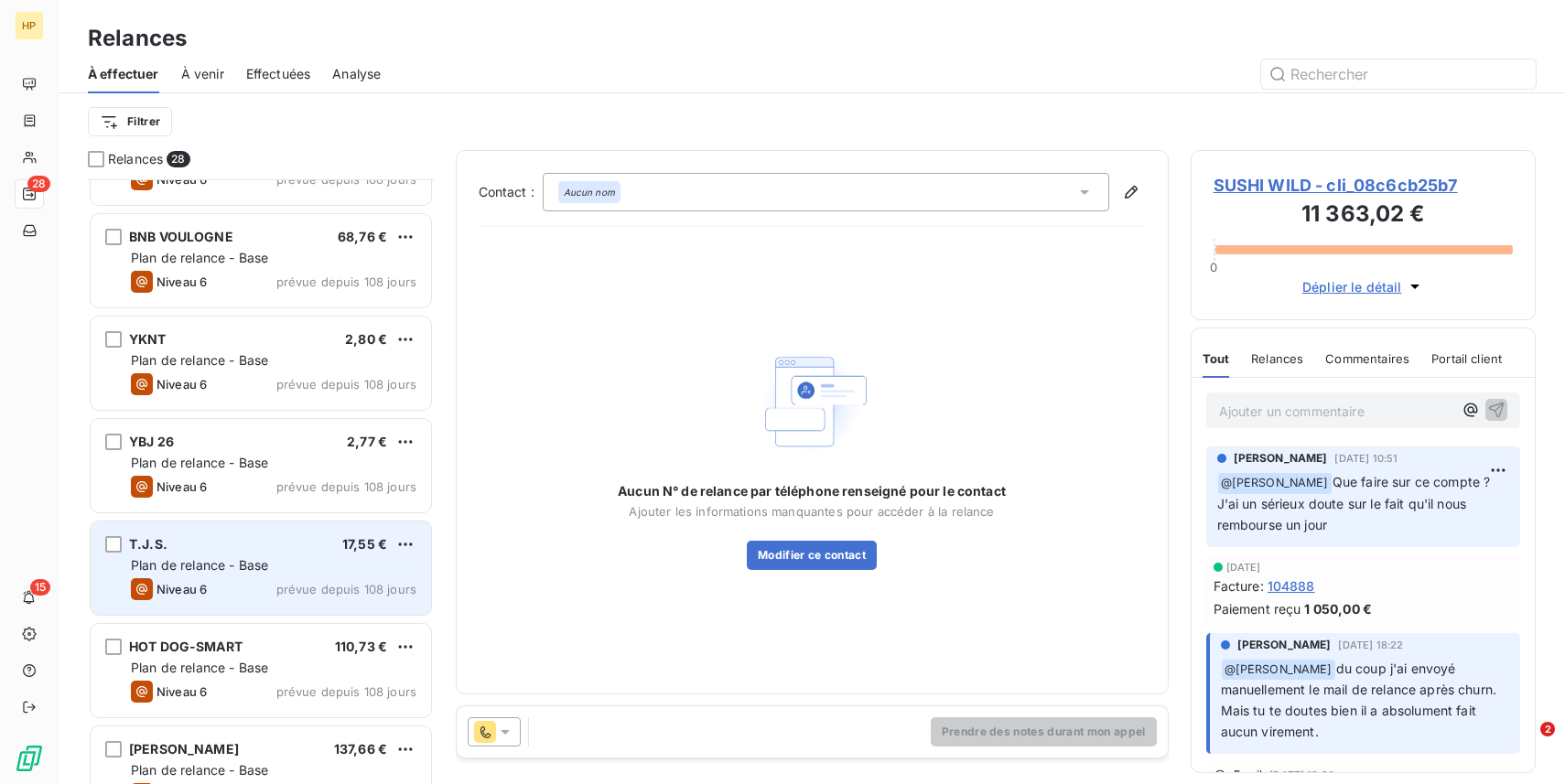
click at [248, 569] on span "Plan de relance - Base" at bounding box center [200, 565] width 137 height 15
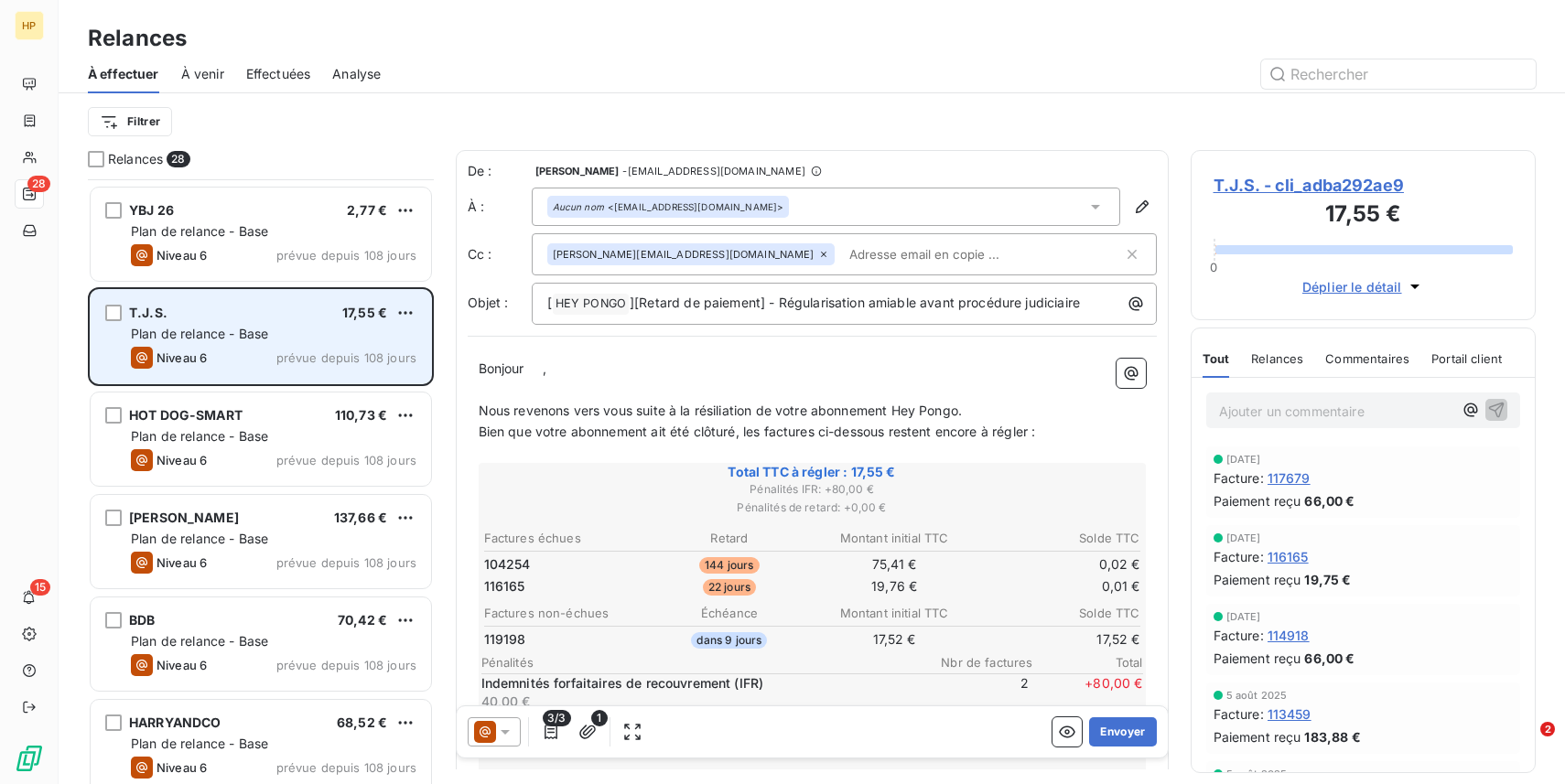
scroll to position [514, 0]
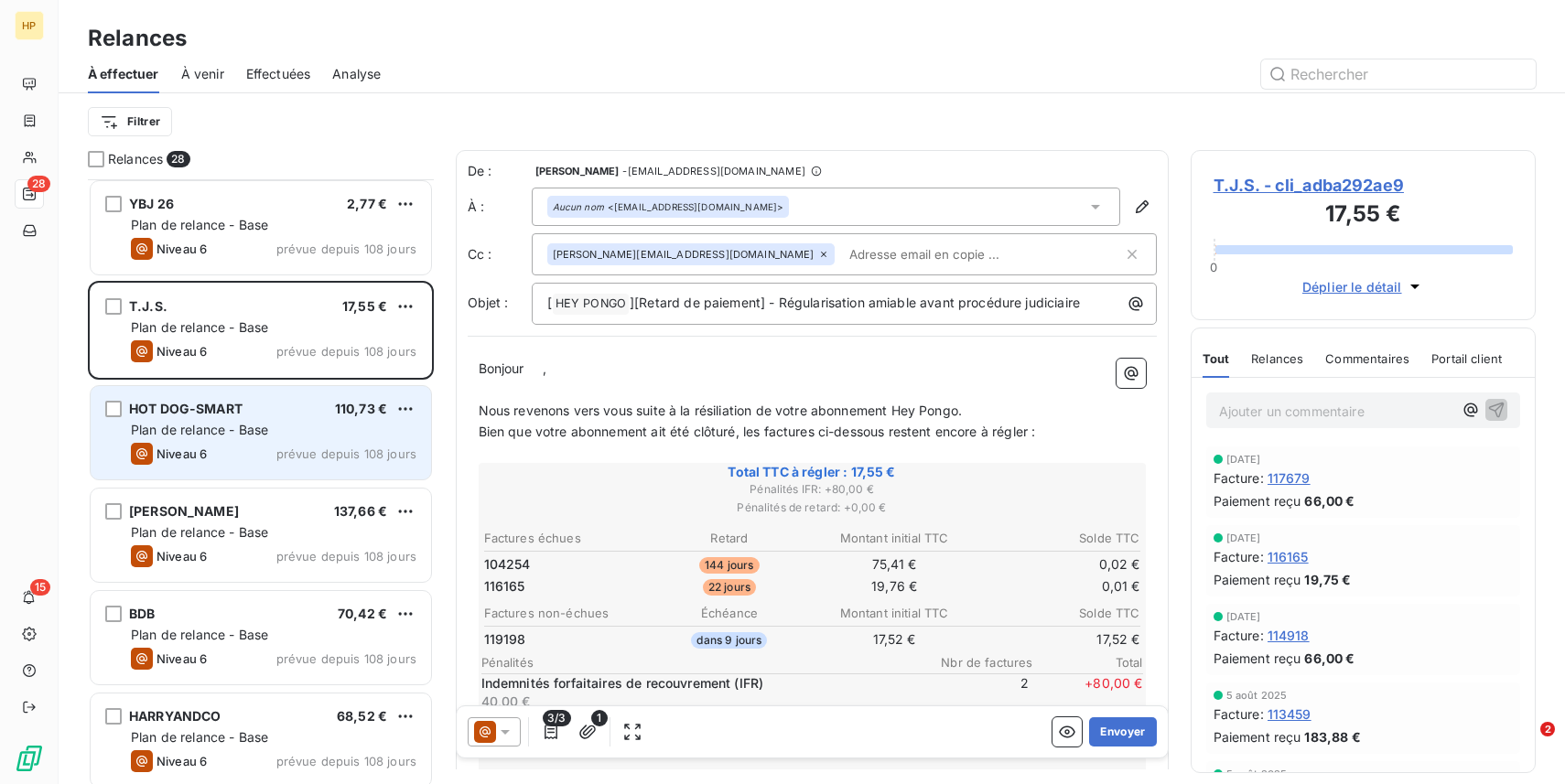
click at [224, 419] on div "HOT DOG-SMART 110,73 € Plan de relance - Base Niveau 6 prévue depuis 108 jours" at bounding box center [261, 432] width 341 height 94
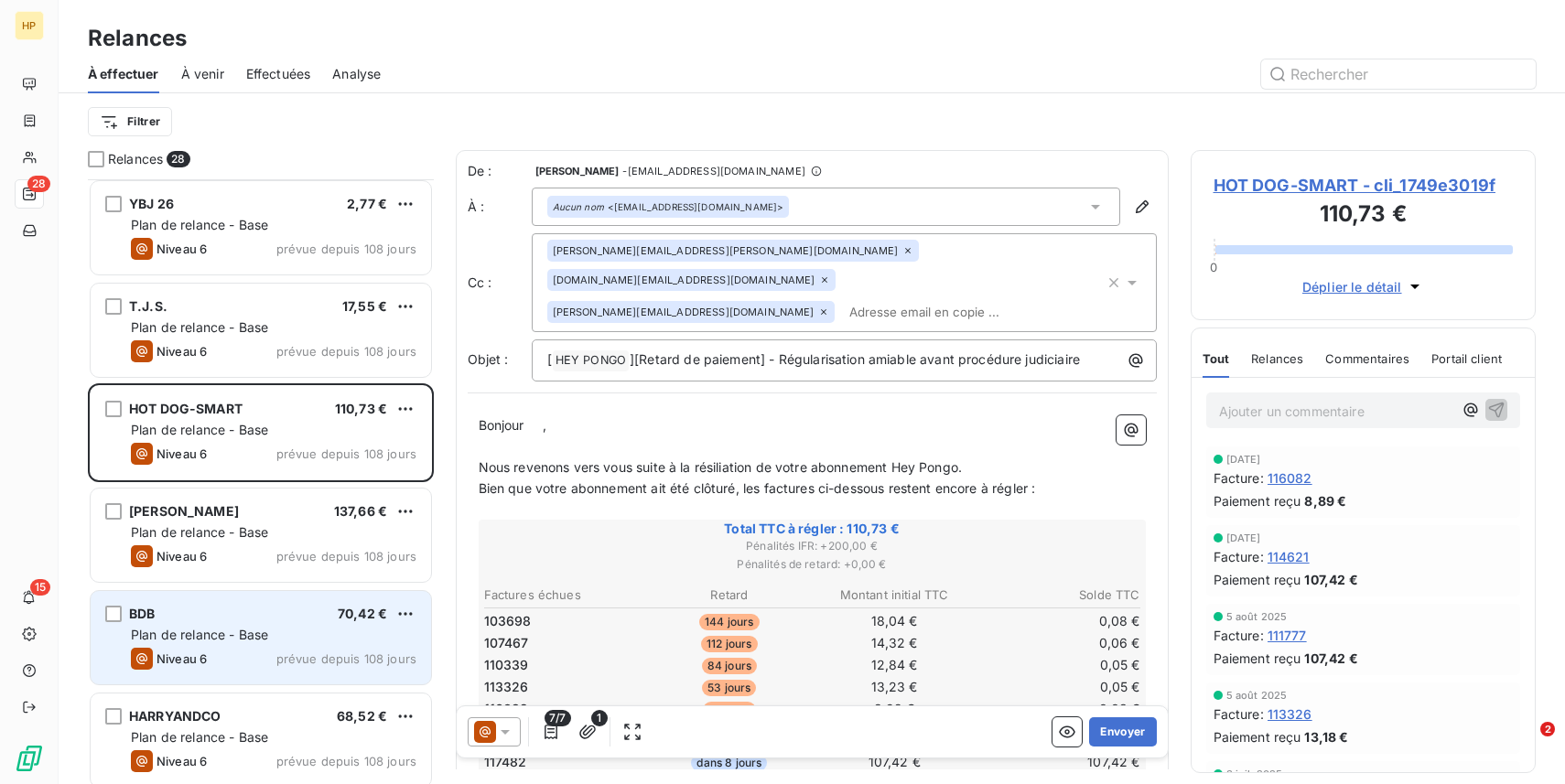
click at [238, 625] on div "BDB 70,42 € Plan de relance - Base Niveau 6 prévue depuis 108 jours" at bounding box center [261, 637] width 341 height 94
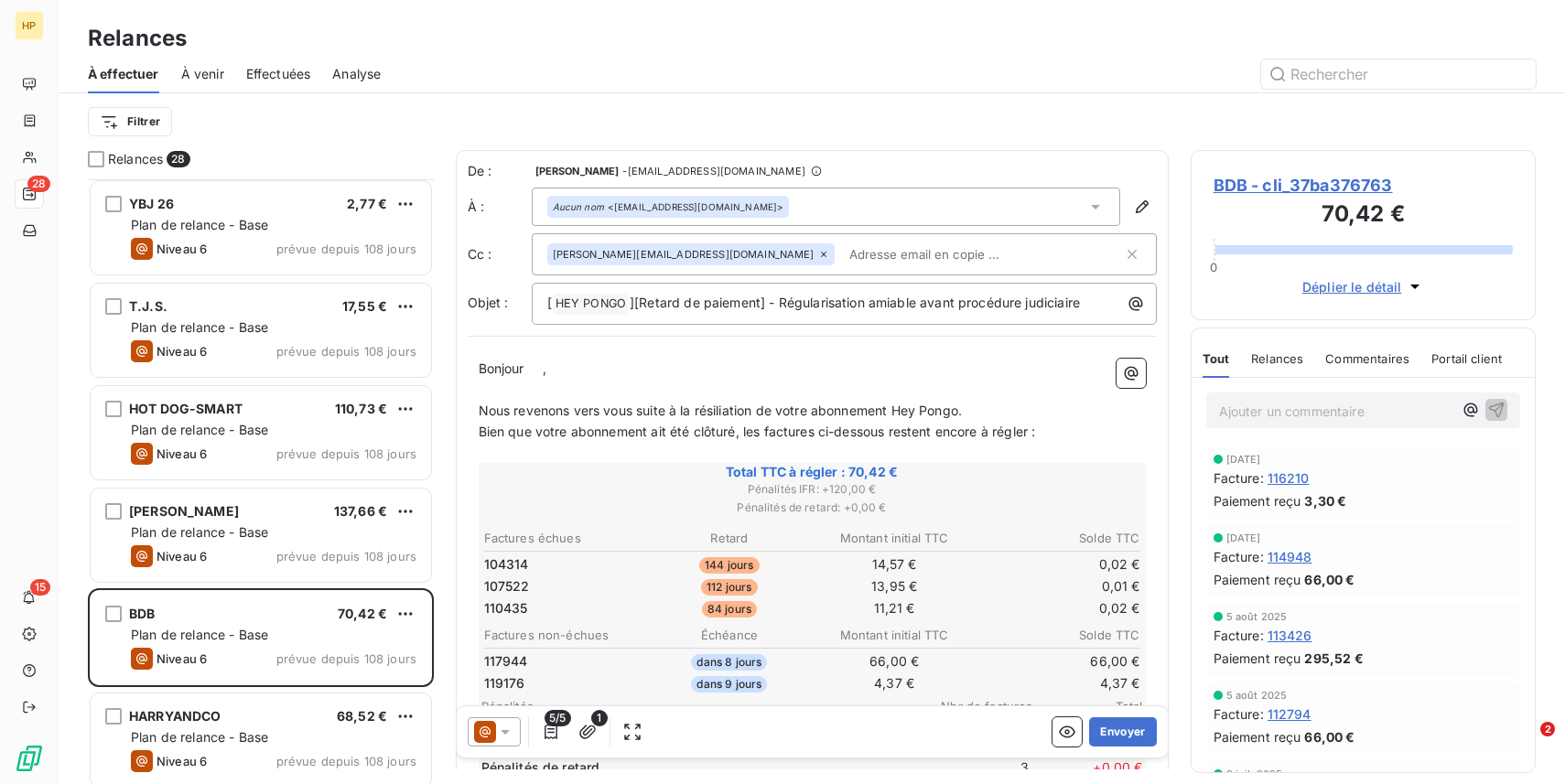
click at [1319, 193] on span "BDB - cli_37ba376763" at bounding box center [1363, 185] width 300 height 25
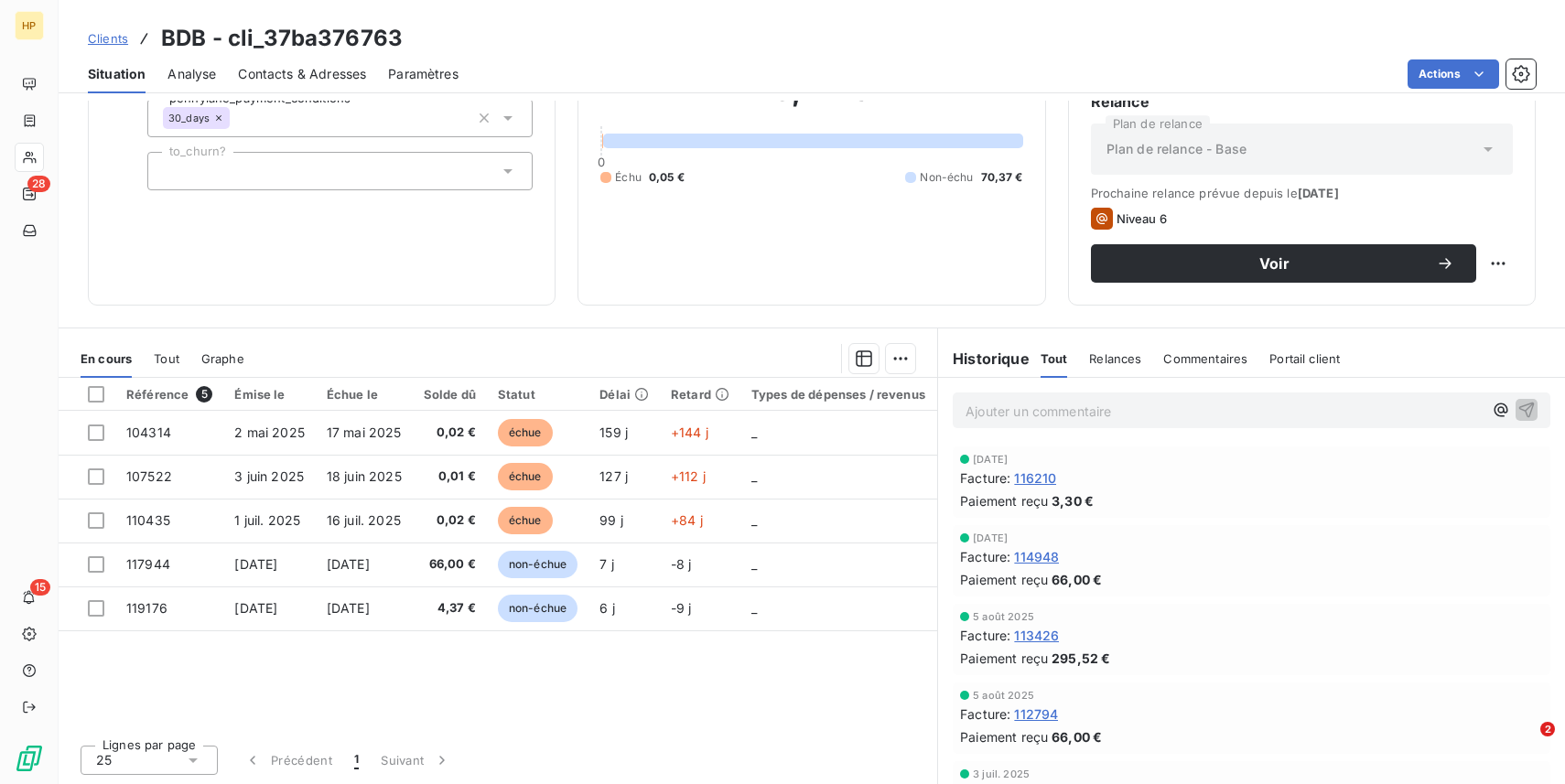
scroll to position [182, 0]
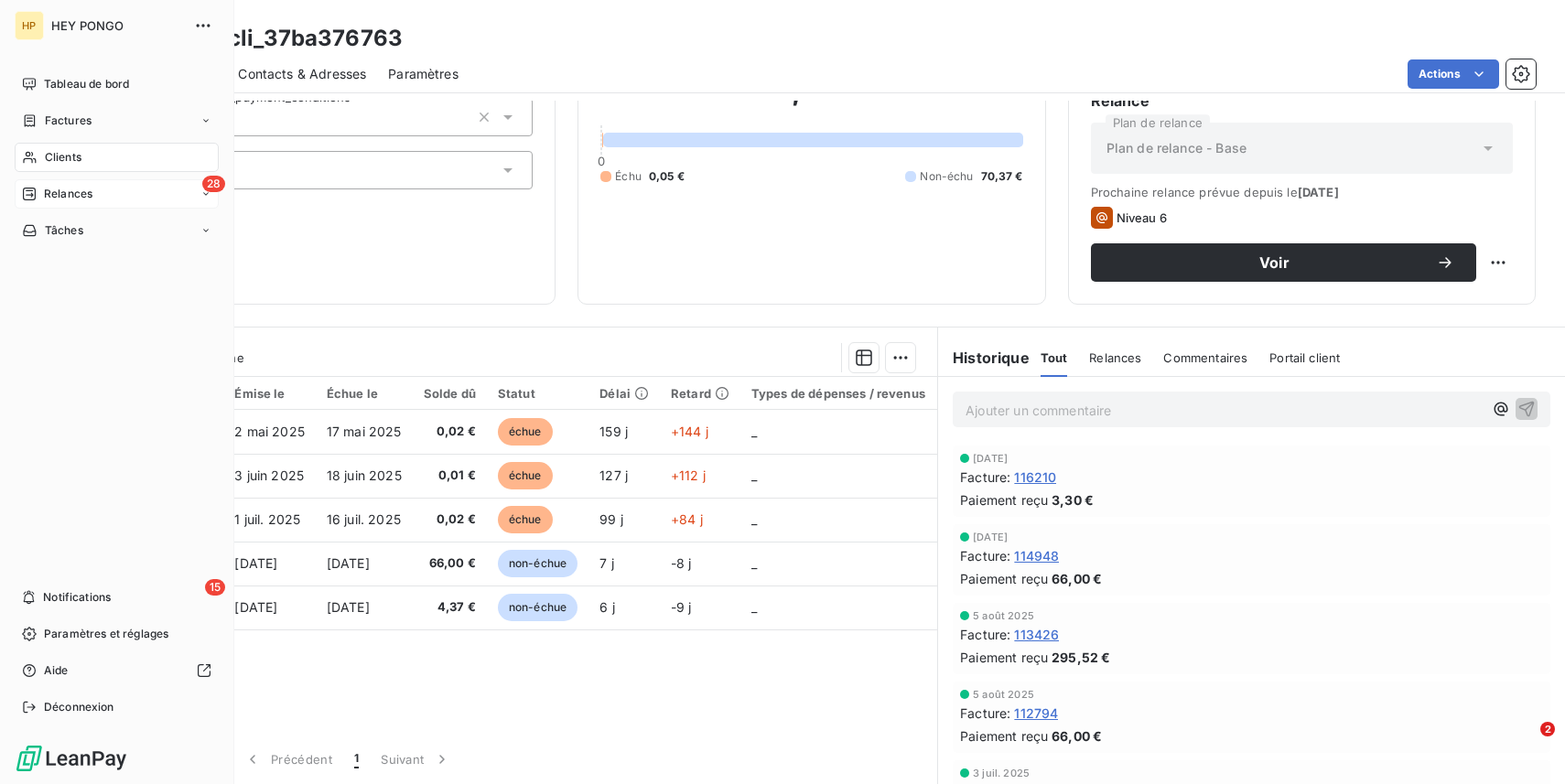
click at [51, 193] on span "Relances" at bounding box center [69, 194] width 48 height 16
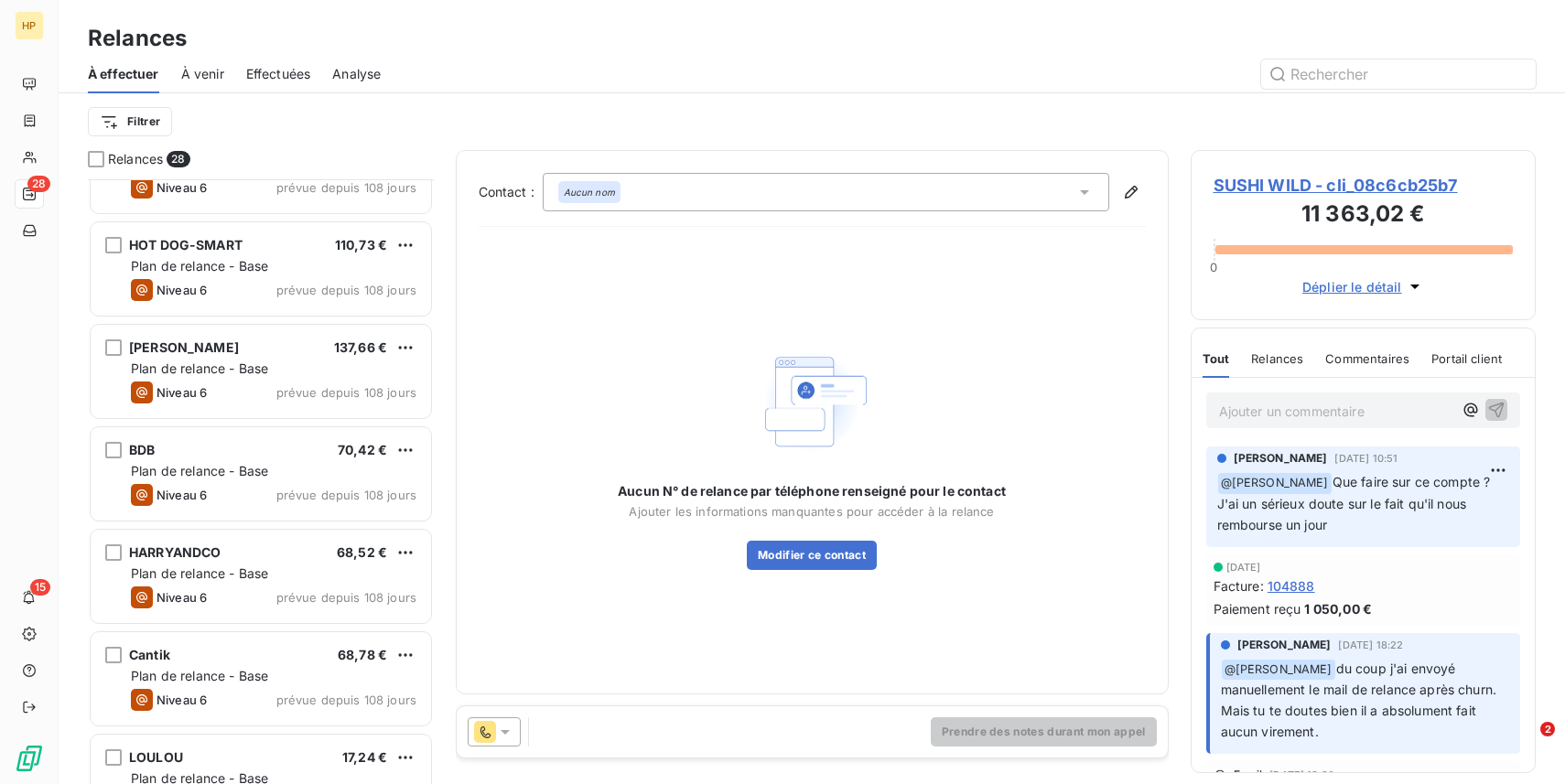
scroll to position [680, 0]
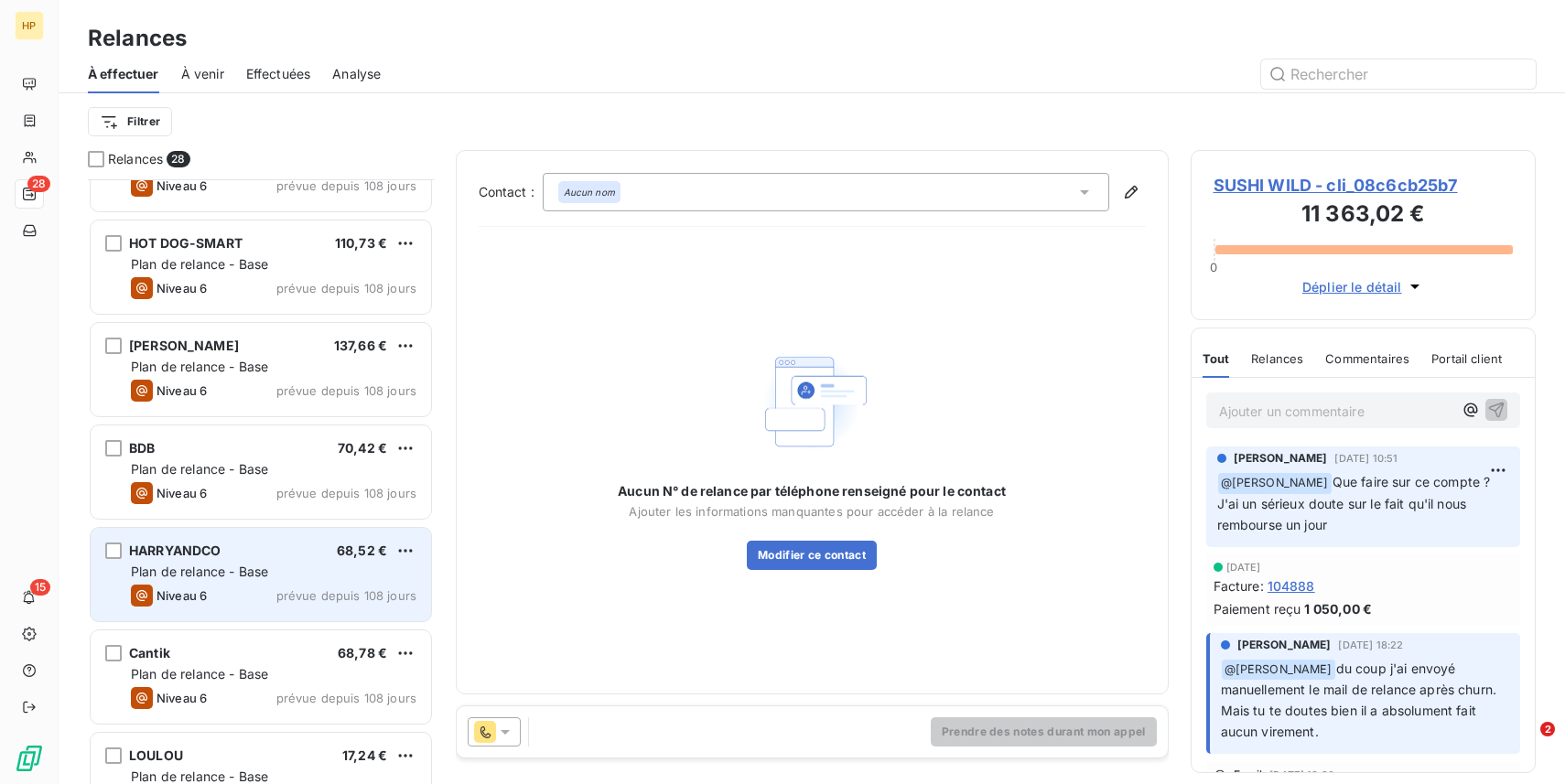
click at [230, 557] on div "HARRYANDCO 68,52 €" at bounding box center [274, 551] width 286 height 16
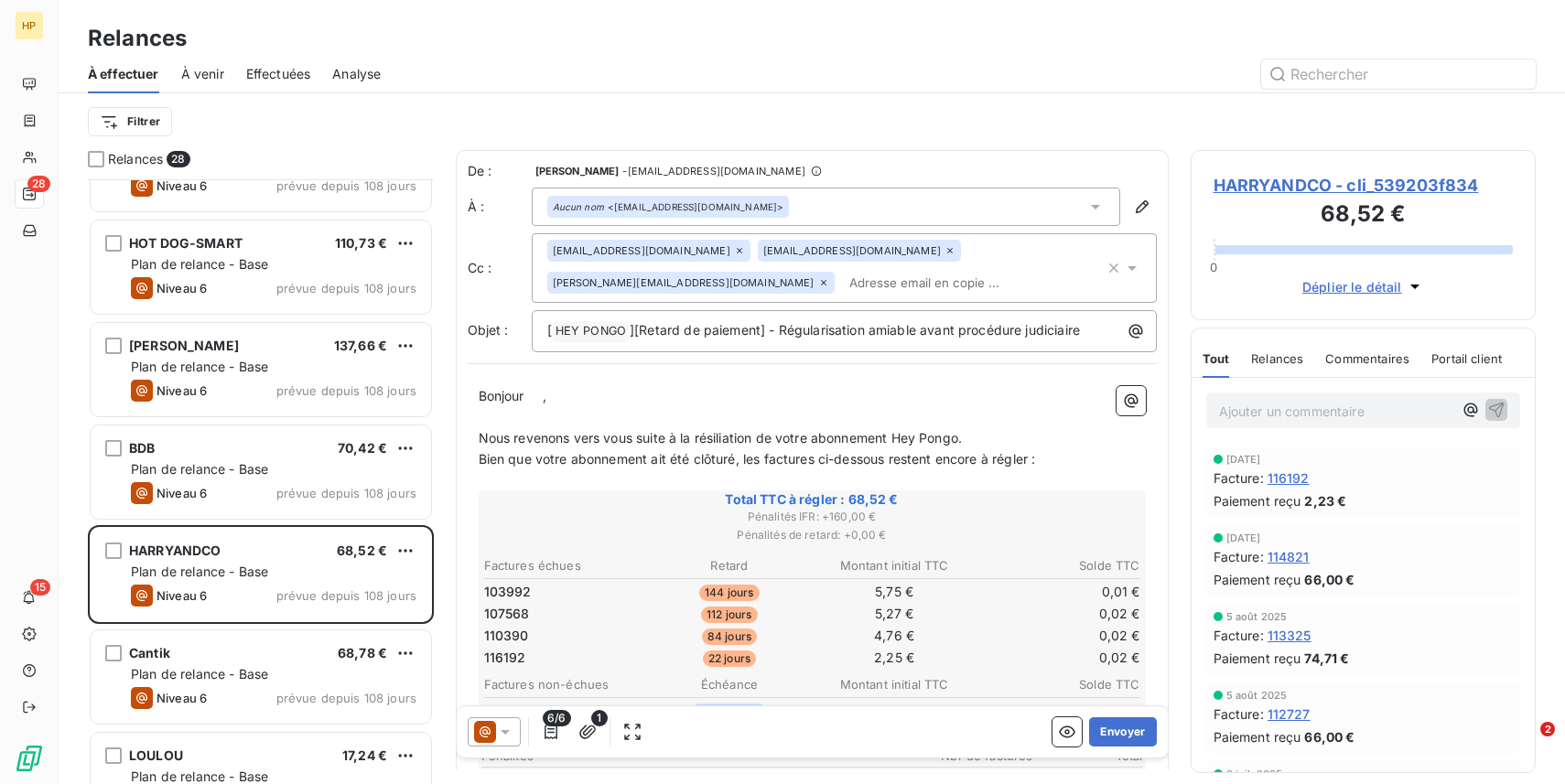
click at [1290, 188] on span "HARRYANDCO - cli_539203f834" at bounding box center [1363, 185] width 300 height 25
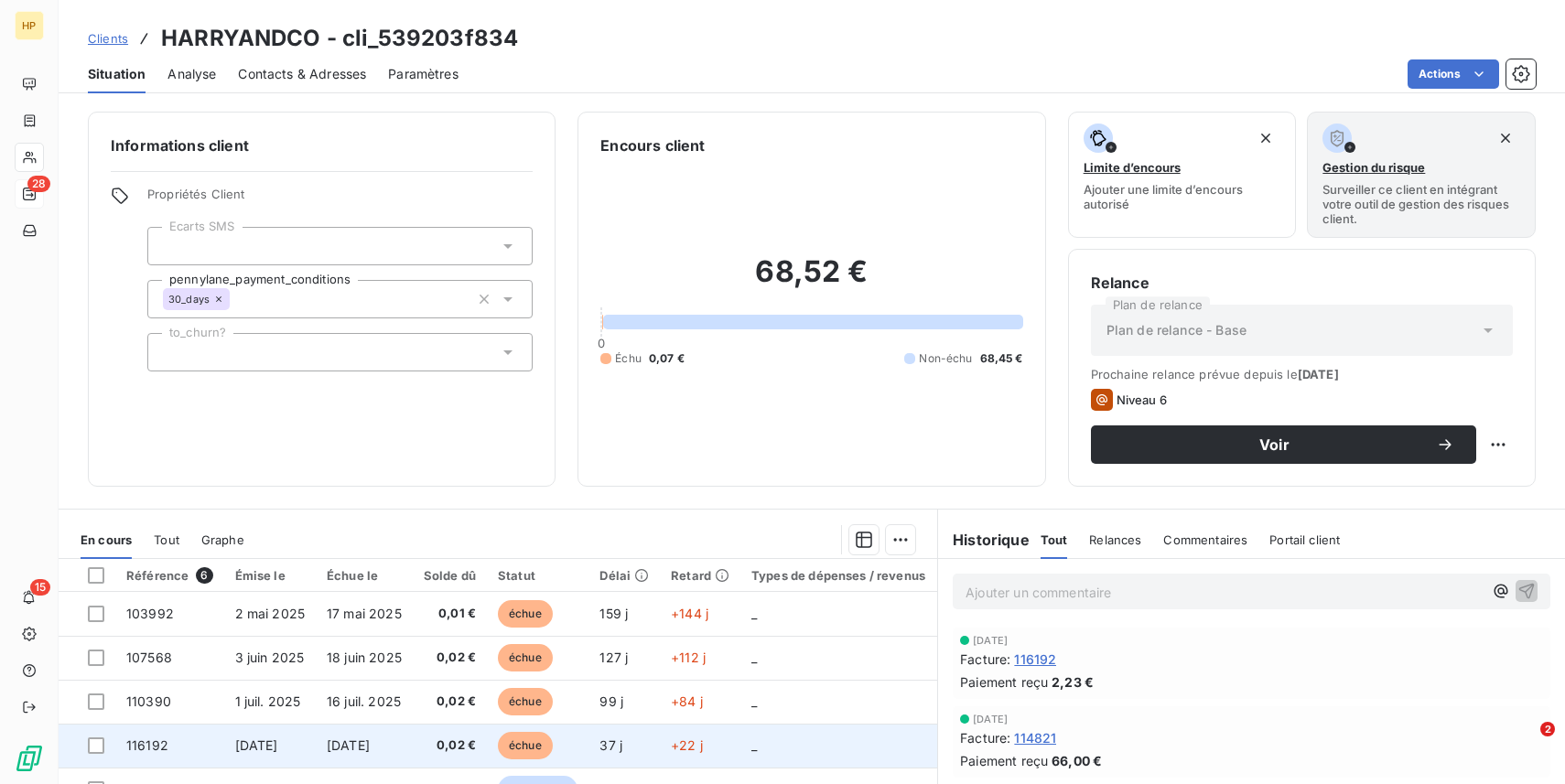
scroll to position [100, 0]
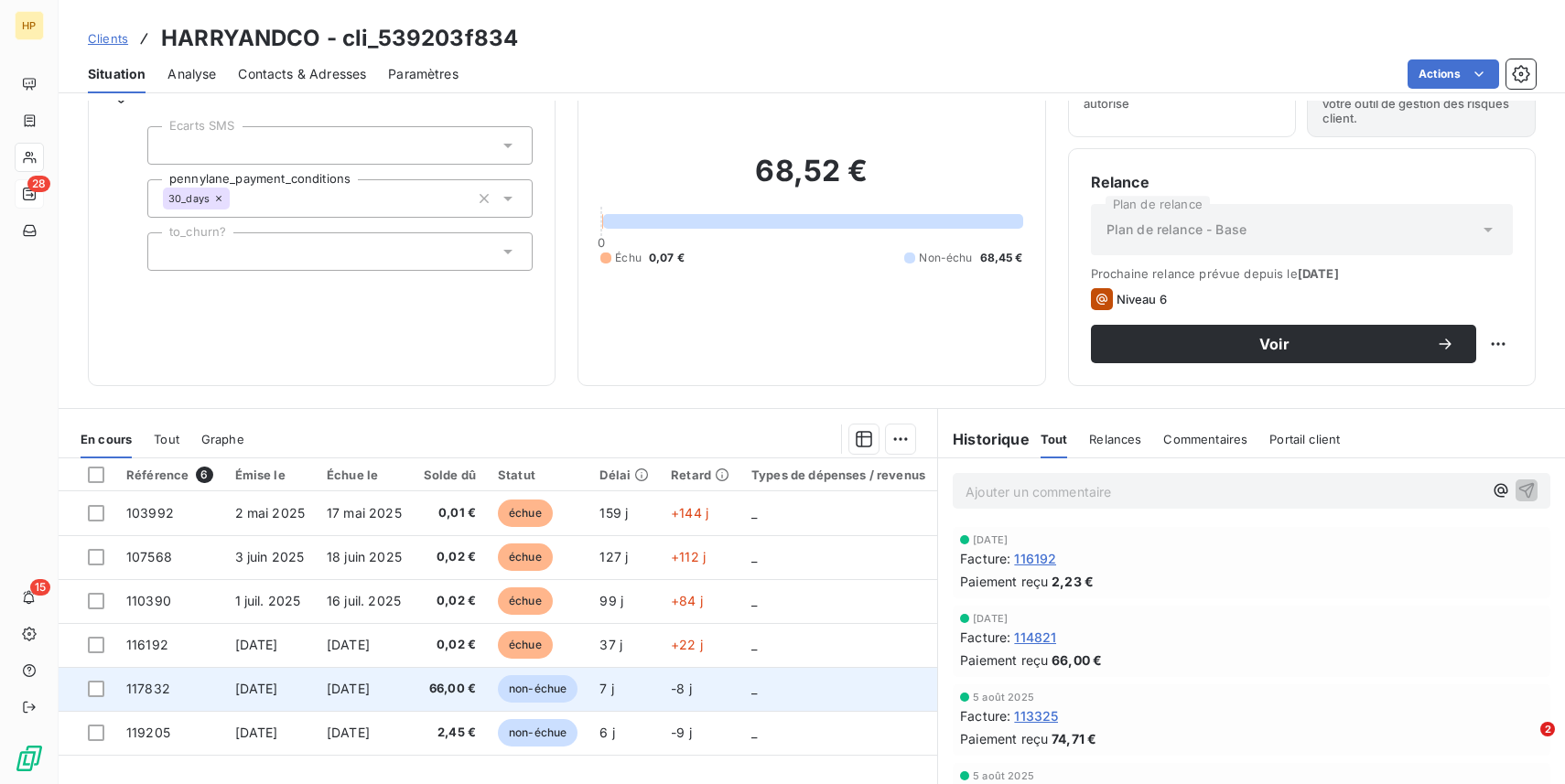
click at [438, 704] on td "66,00 €" at bounding box center [450, 689] width 74 height 44
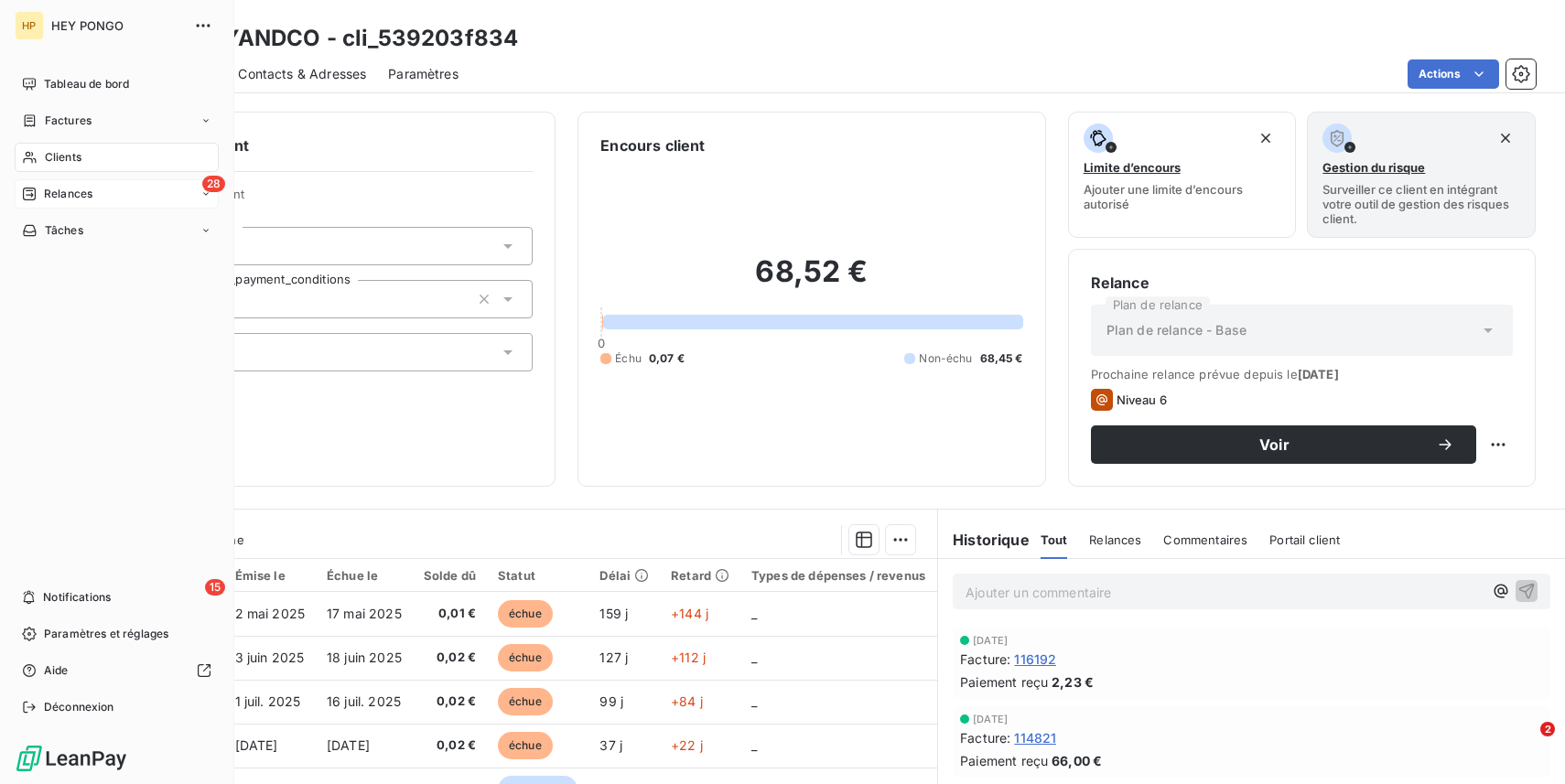
click at [43, 208] on nav "Tableau de bord Factures Clients 28 Relances Tâches" at bounding box center [117, 157] width 205 height 176
click at [60, 190] on span "Relances" at bounding box center [69, 194] width 48 height 16
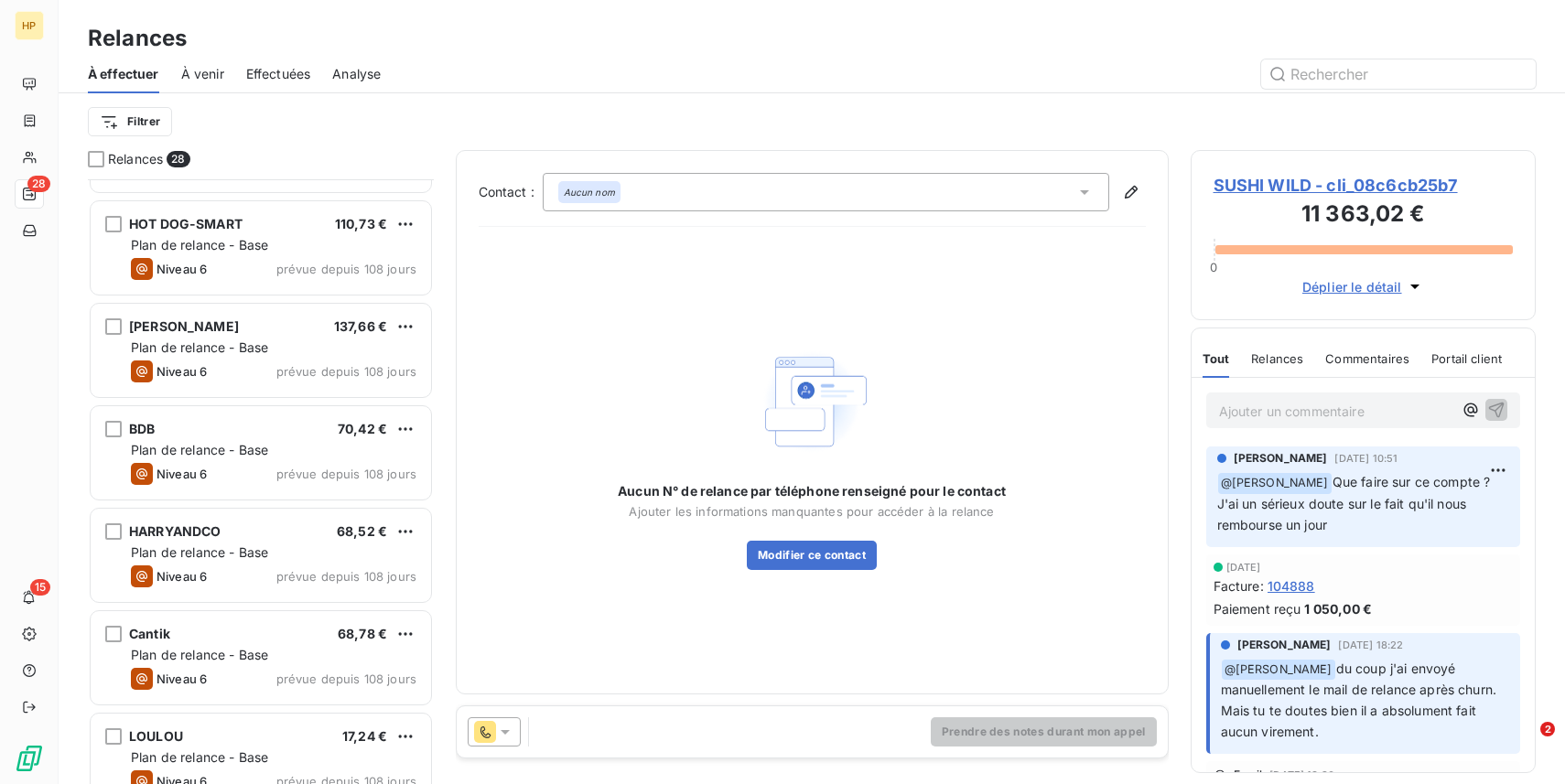
scroll to position [706, 0]
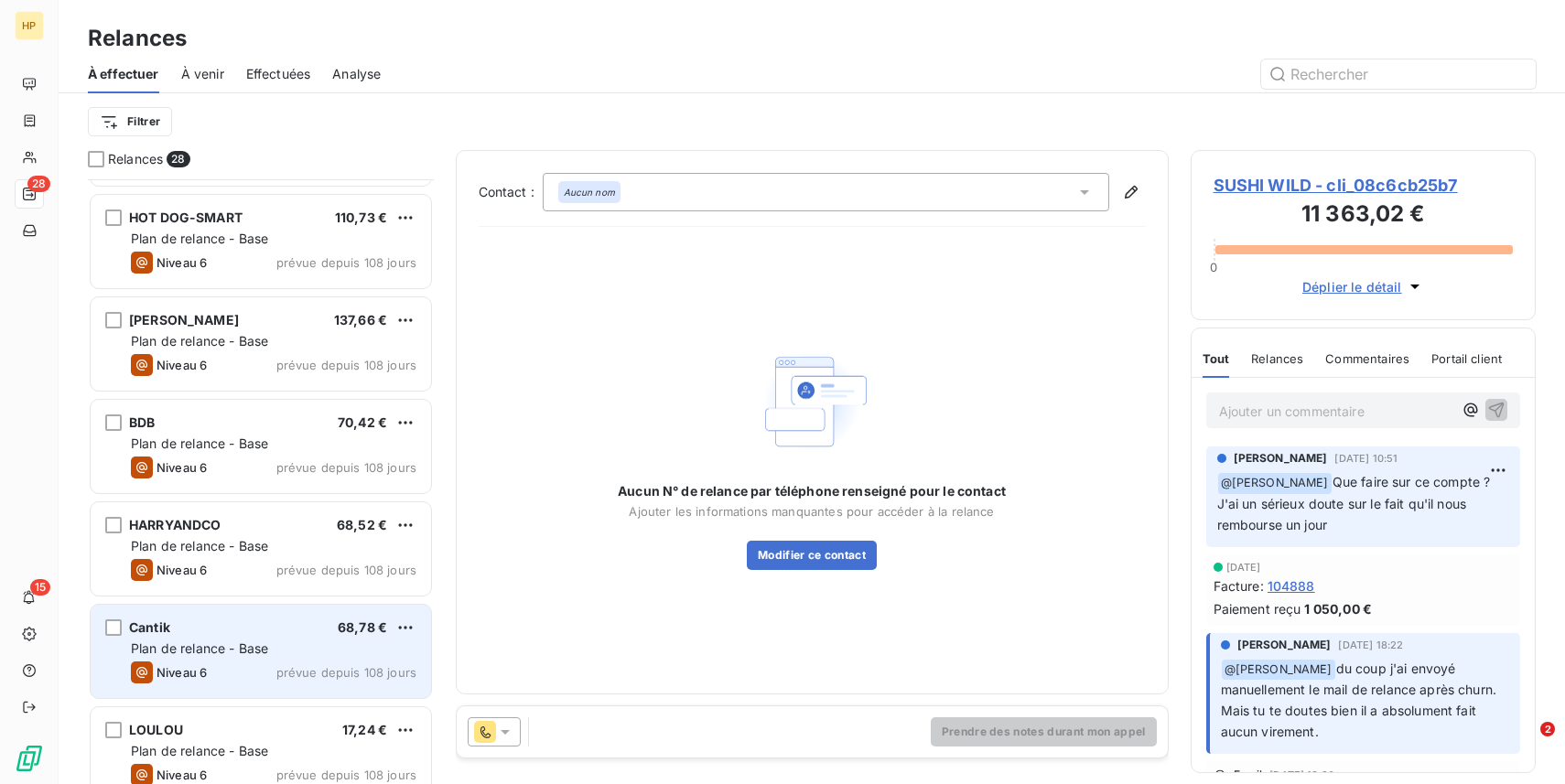
click at [251, 649] on span "Plan de relance - Base" at bounding box center [200, 648] width 137 height 15
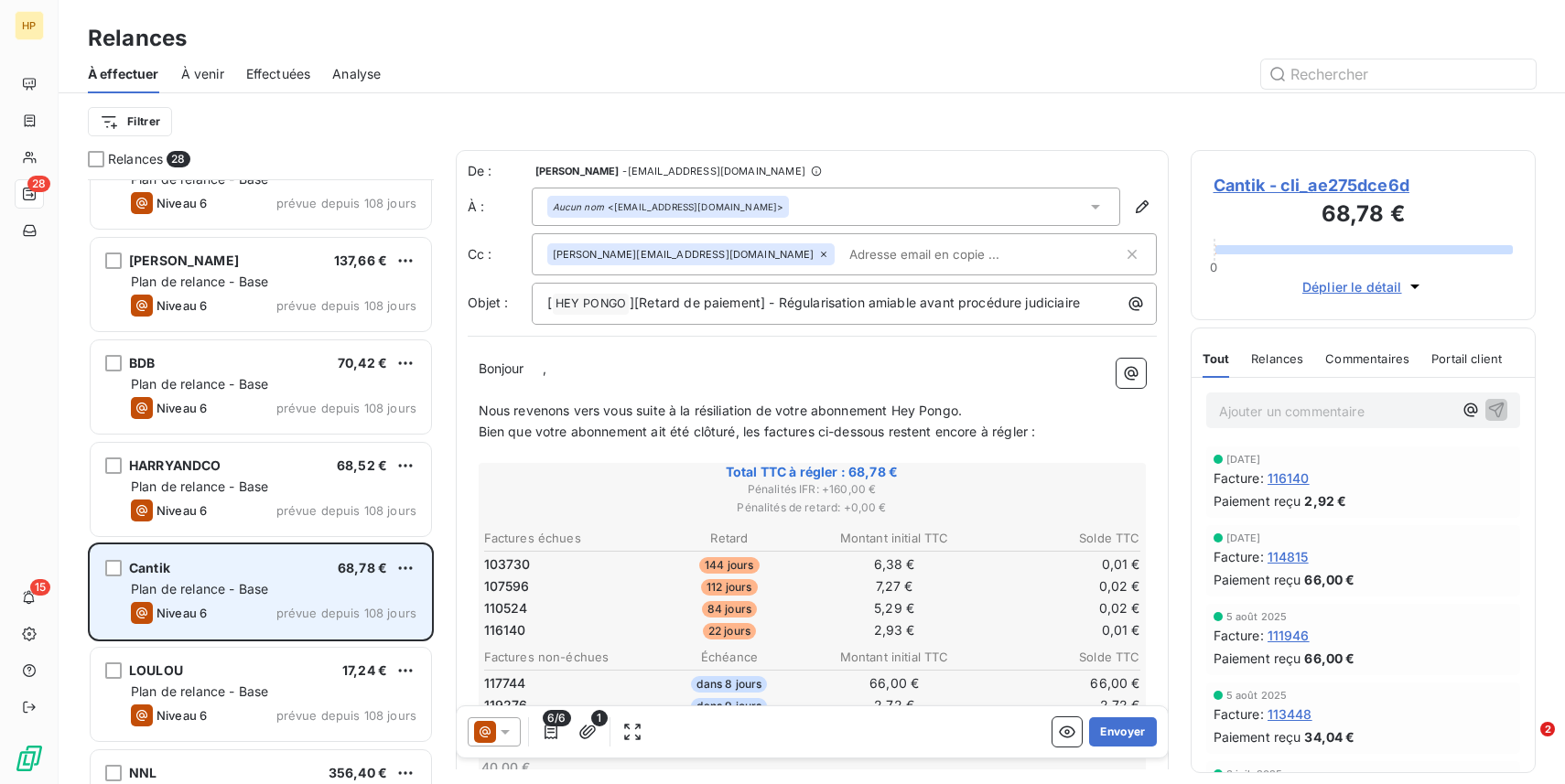
scroll to position [767, 0]
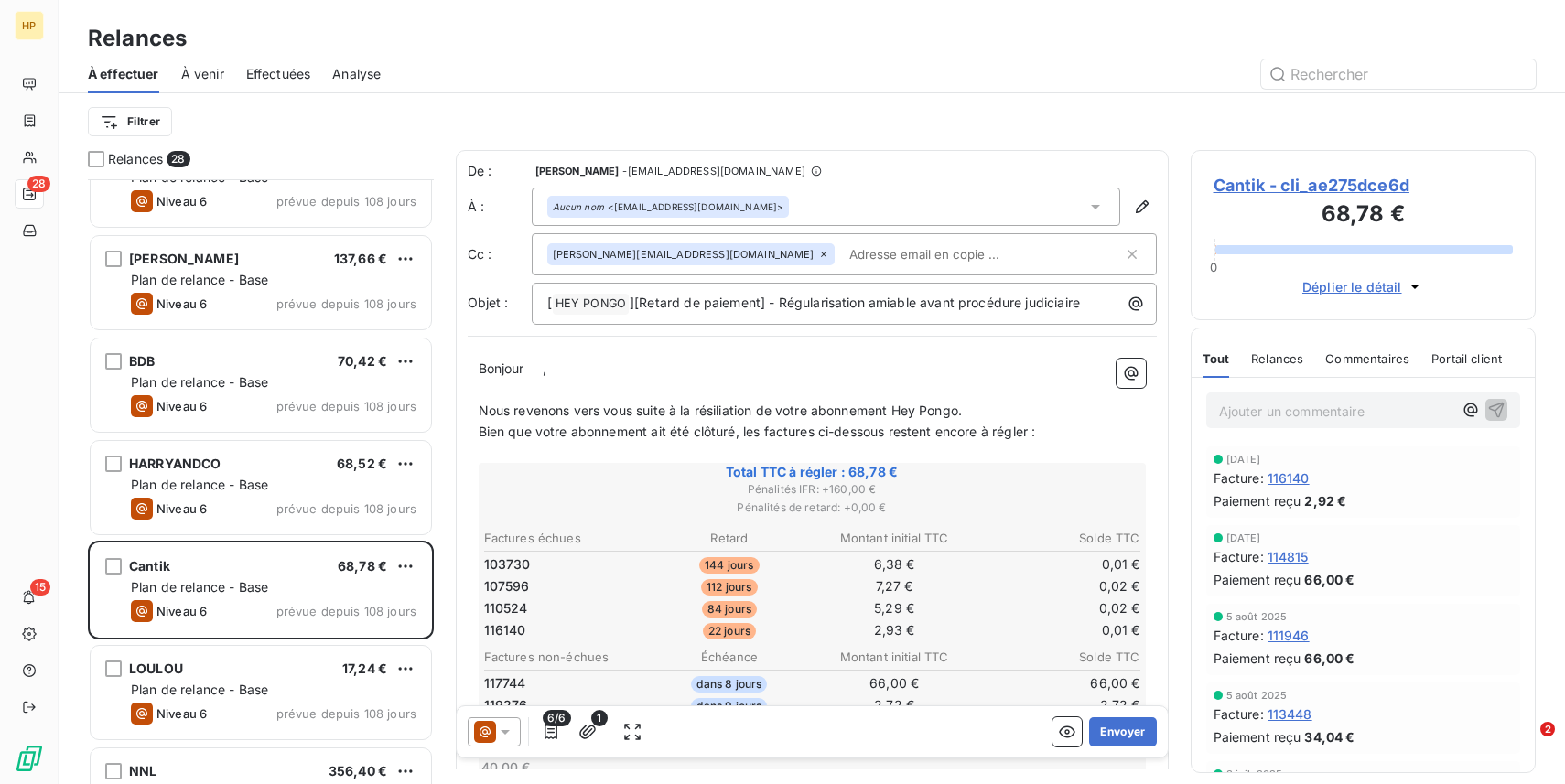
click at [1297, 478] on span "116140" at bounding box center [1289, 478] width 42 height 19
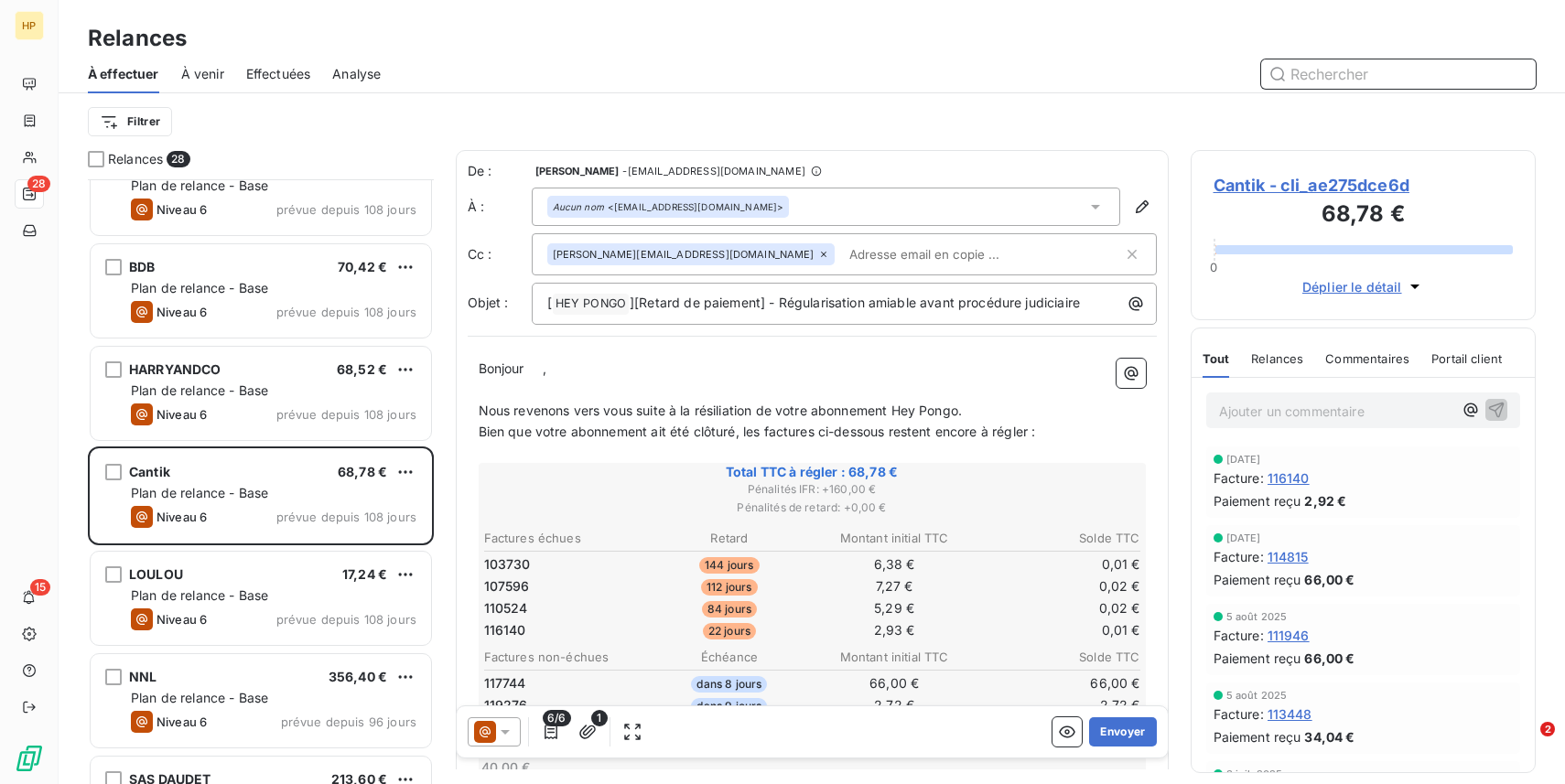
scroll to position [863, 0]
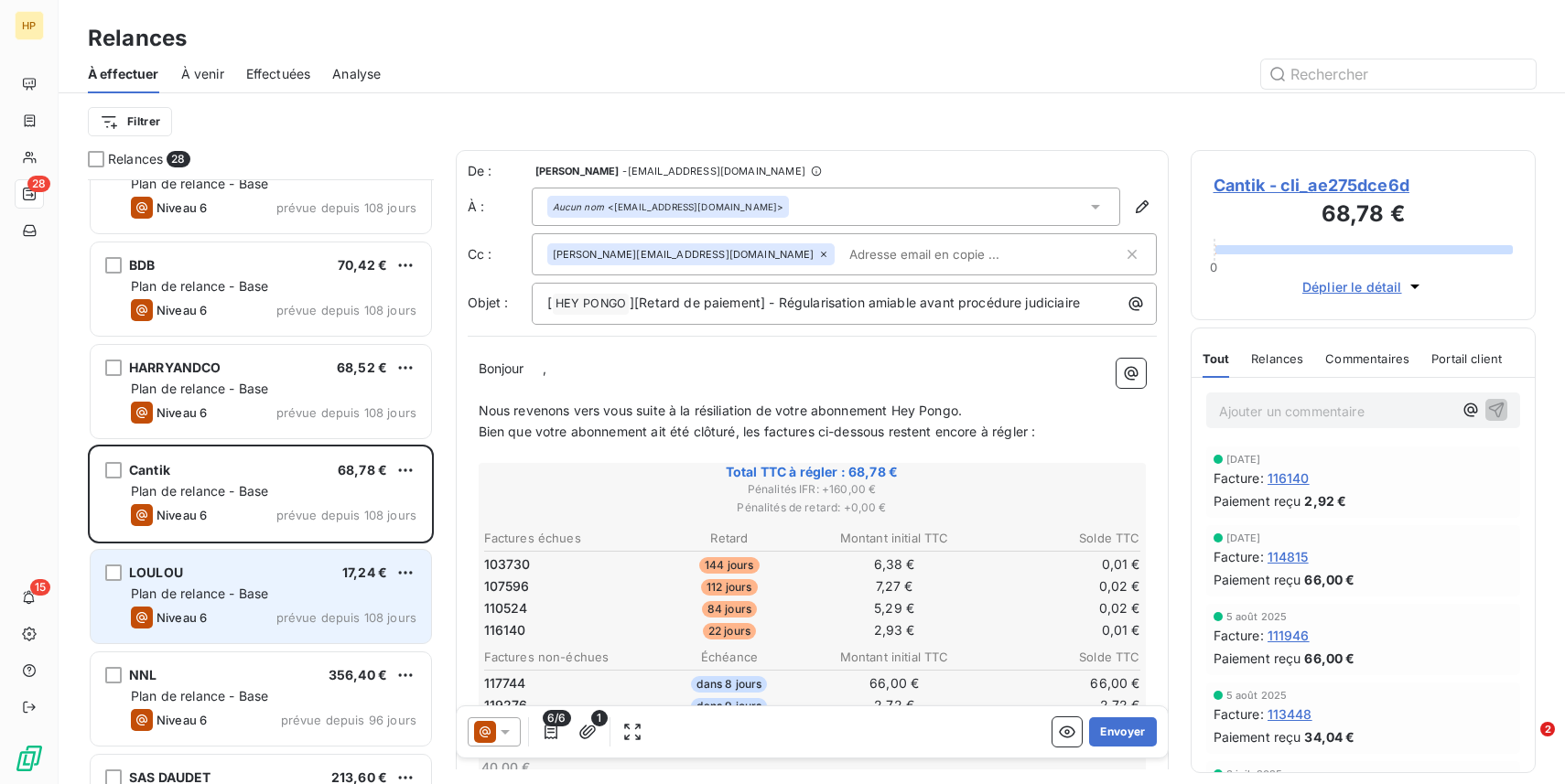
click at [254, 590] on span "Plan de relance - Base" at bounding box center [200, 593] width 137 height 15
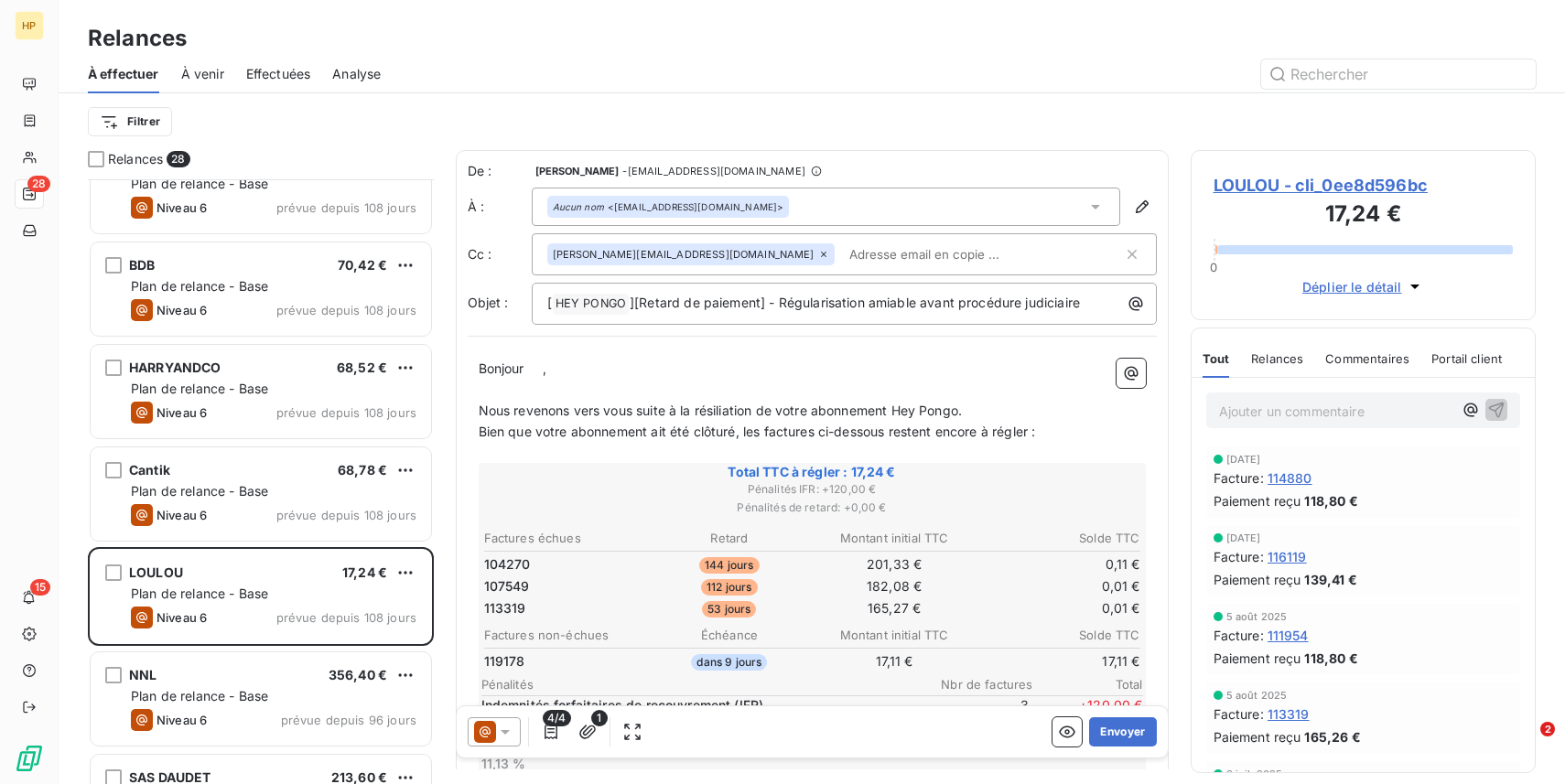
click at [1320, 188] on span "LOULOU - cli_0ee8d596bc" at bounding box center [1363, 185] width 300 height 25
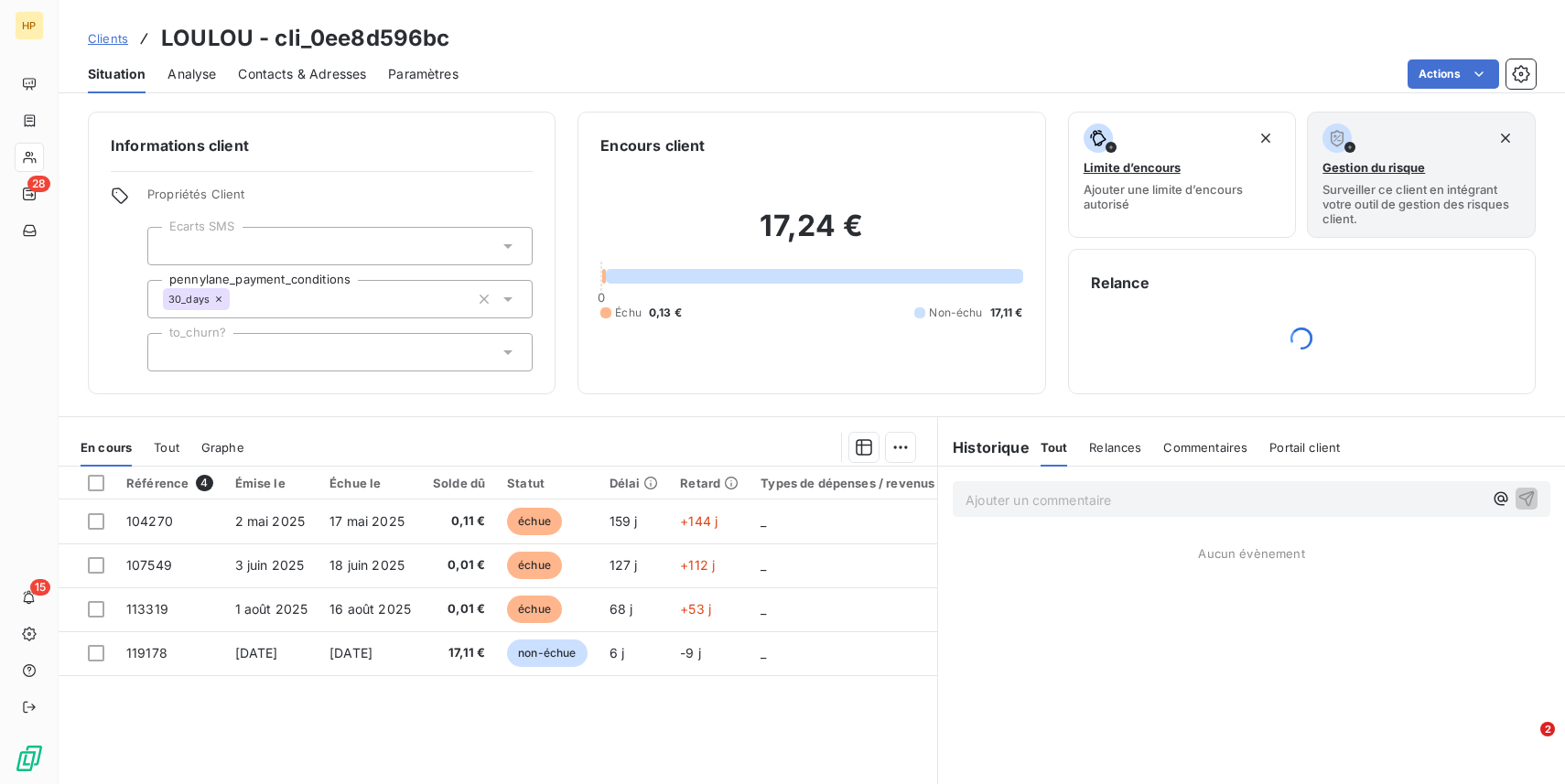
click at [383, 684] on div "Référence 4 Émise le Échue le Solde dû Statut Délai Retard Types de dépenses / …" at bounding box center [498, 642] width 879 height 352
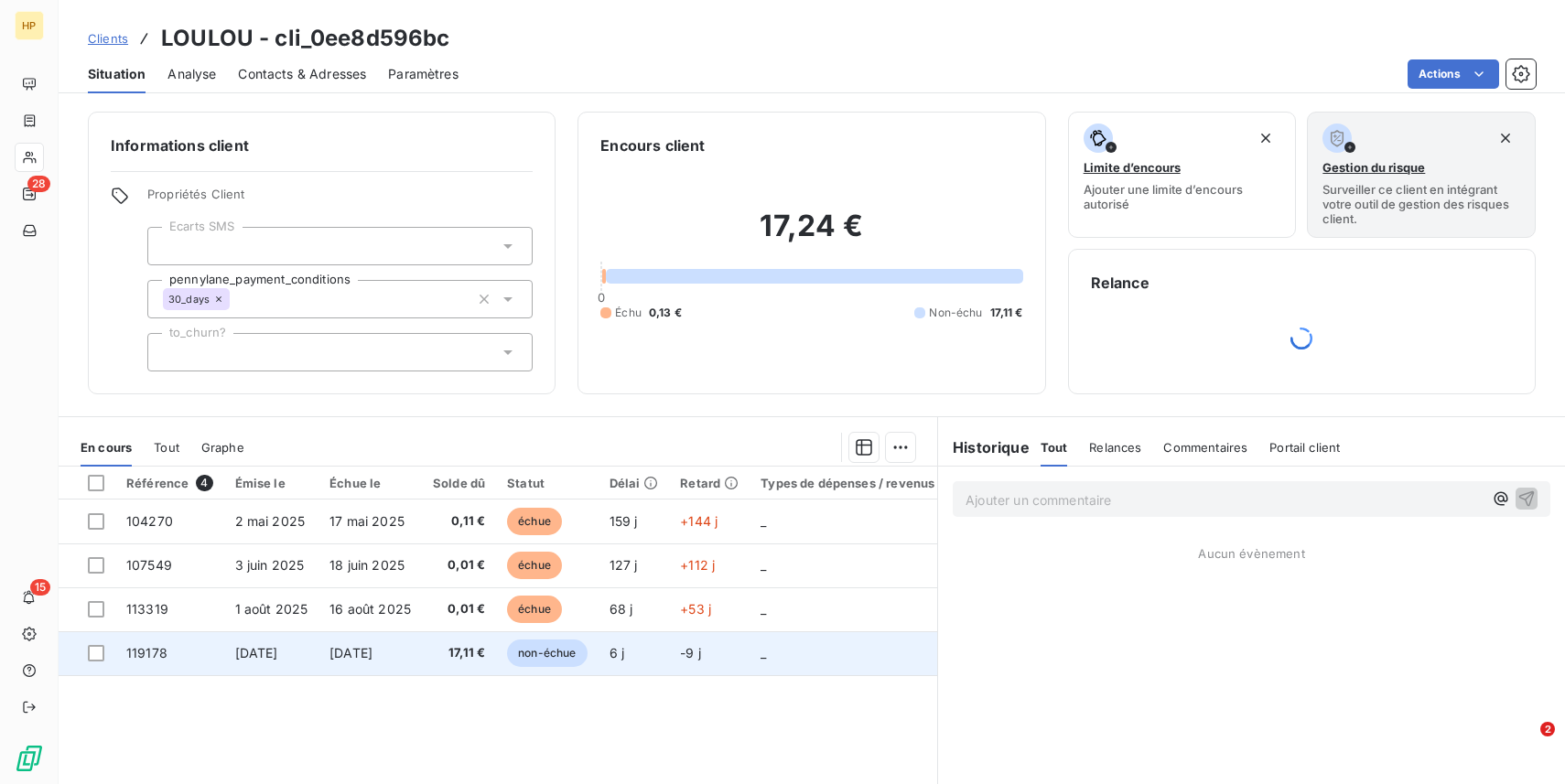
click at [384, 667] on tbody "104270 2 mai 2025 17 mai 2025 0,11 € échue 159 j +144 j _ _ _ 107549 3 juin 202…" at bounding box center [639, 587] width 1160 height 176
click at [384, 587] on td "18 juin 2025" at bounding box center [370, 566] width 103 height 44
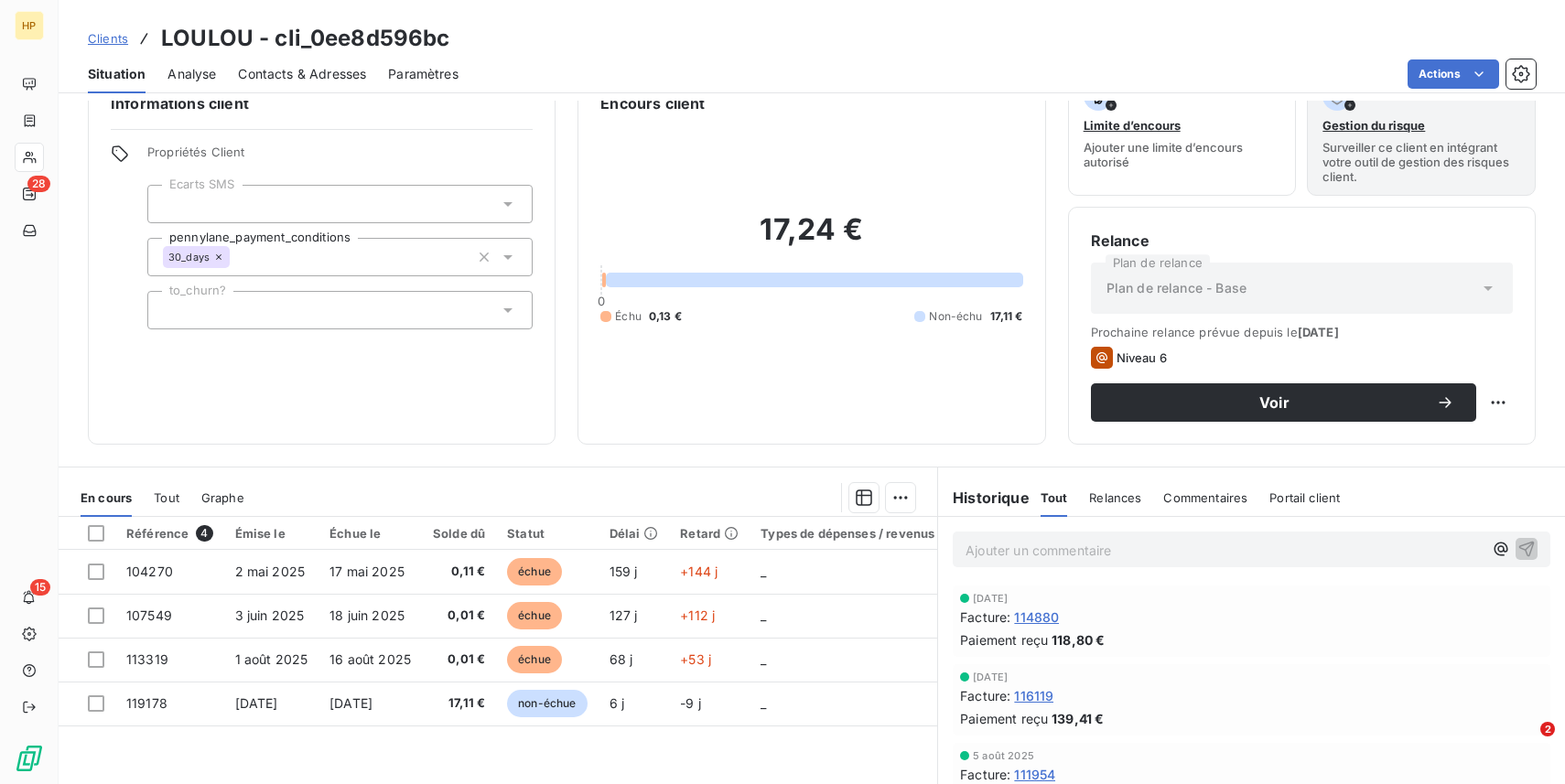
scroll to position [55, 0]
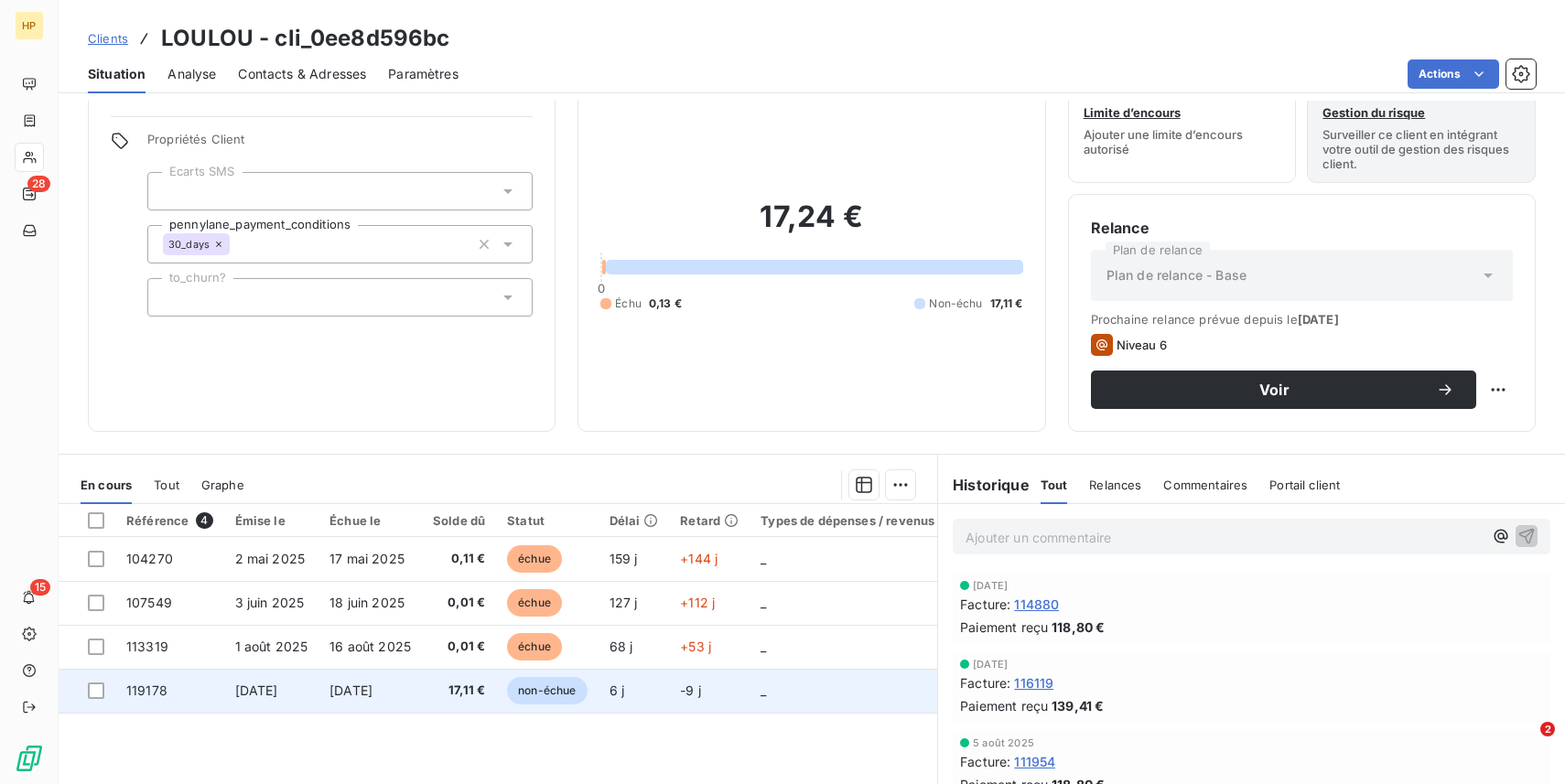
click at [372, 686] on span "[DATE]" at bounding box center [351, 690] width 43 height 15
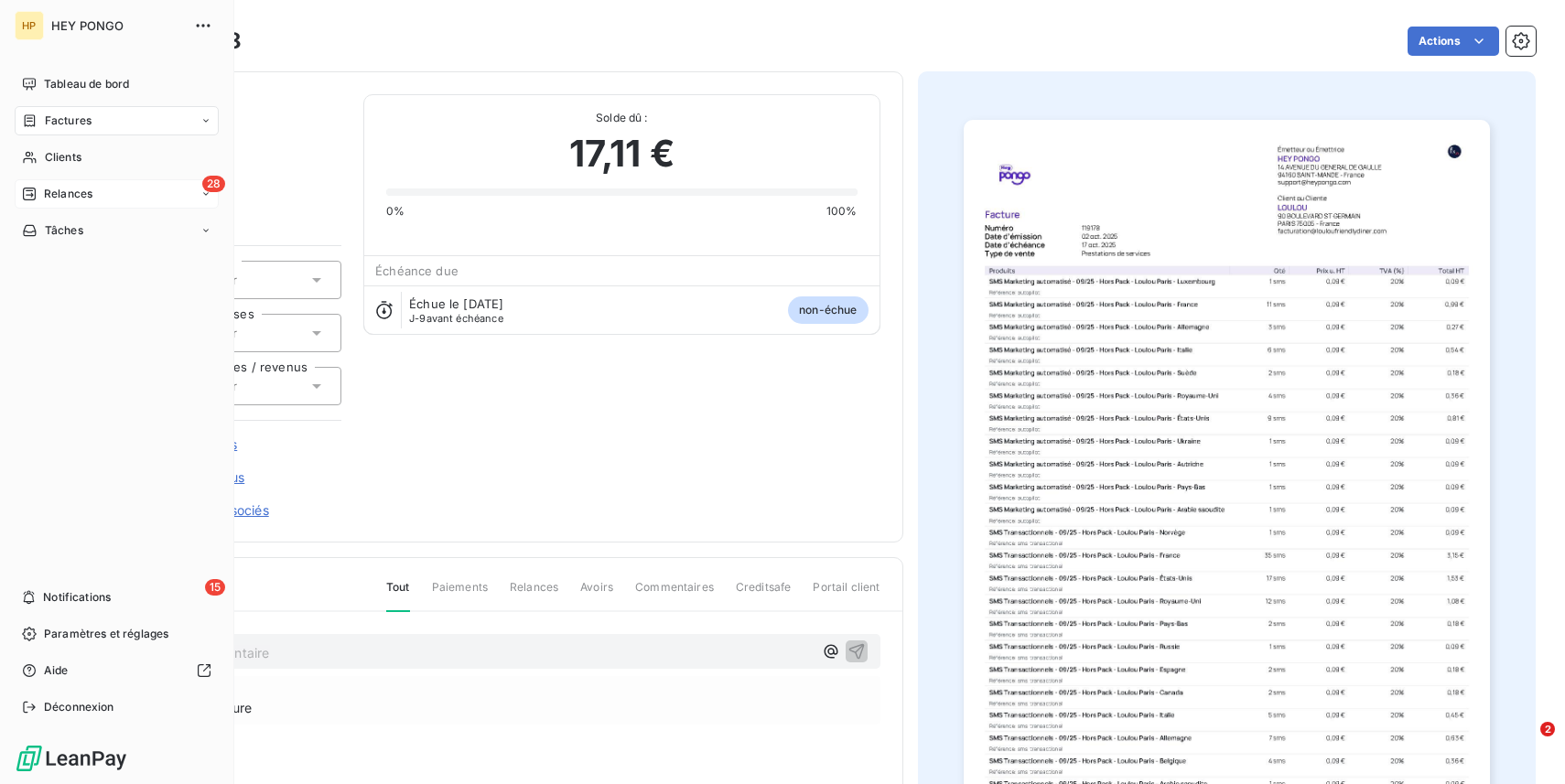
click at [54, 207] on div "28 Relances" at bounding box center [117, 194] width 205 height 29
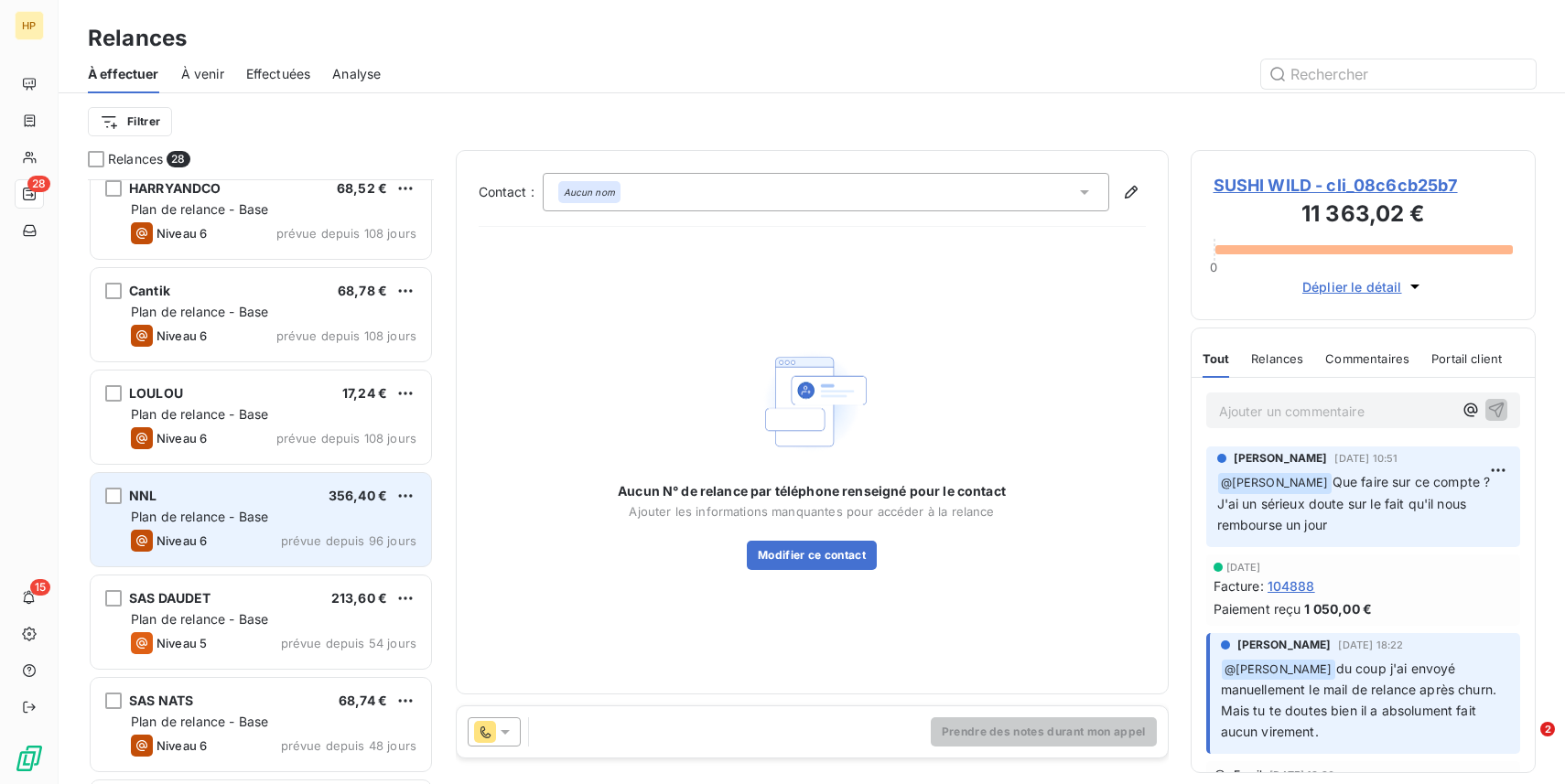
scroll to position [1095, 0]
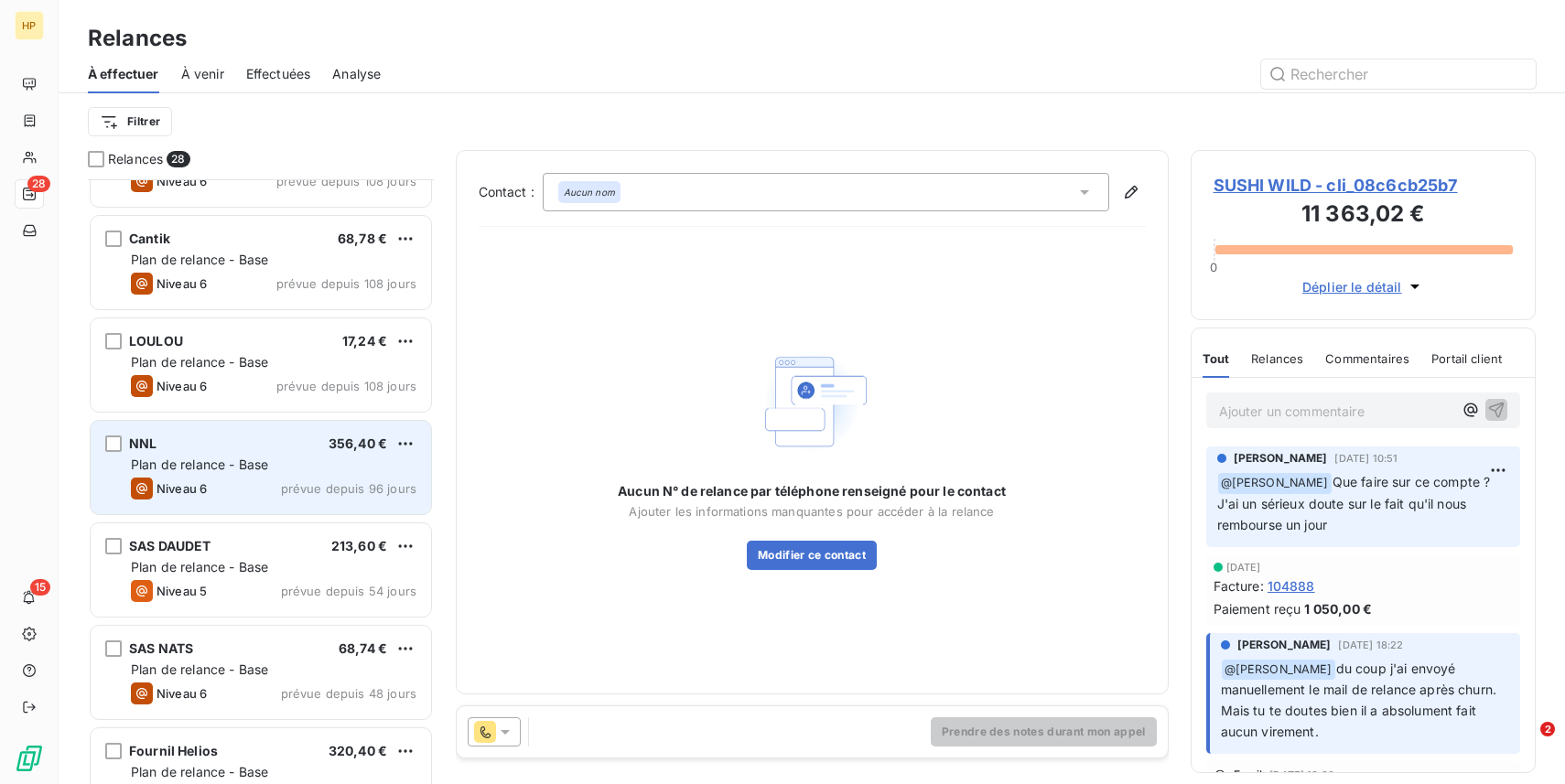
click at [213, 460] on span "Plan de relance - Base" at bounding box center [200, 464] width 137 height 15
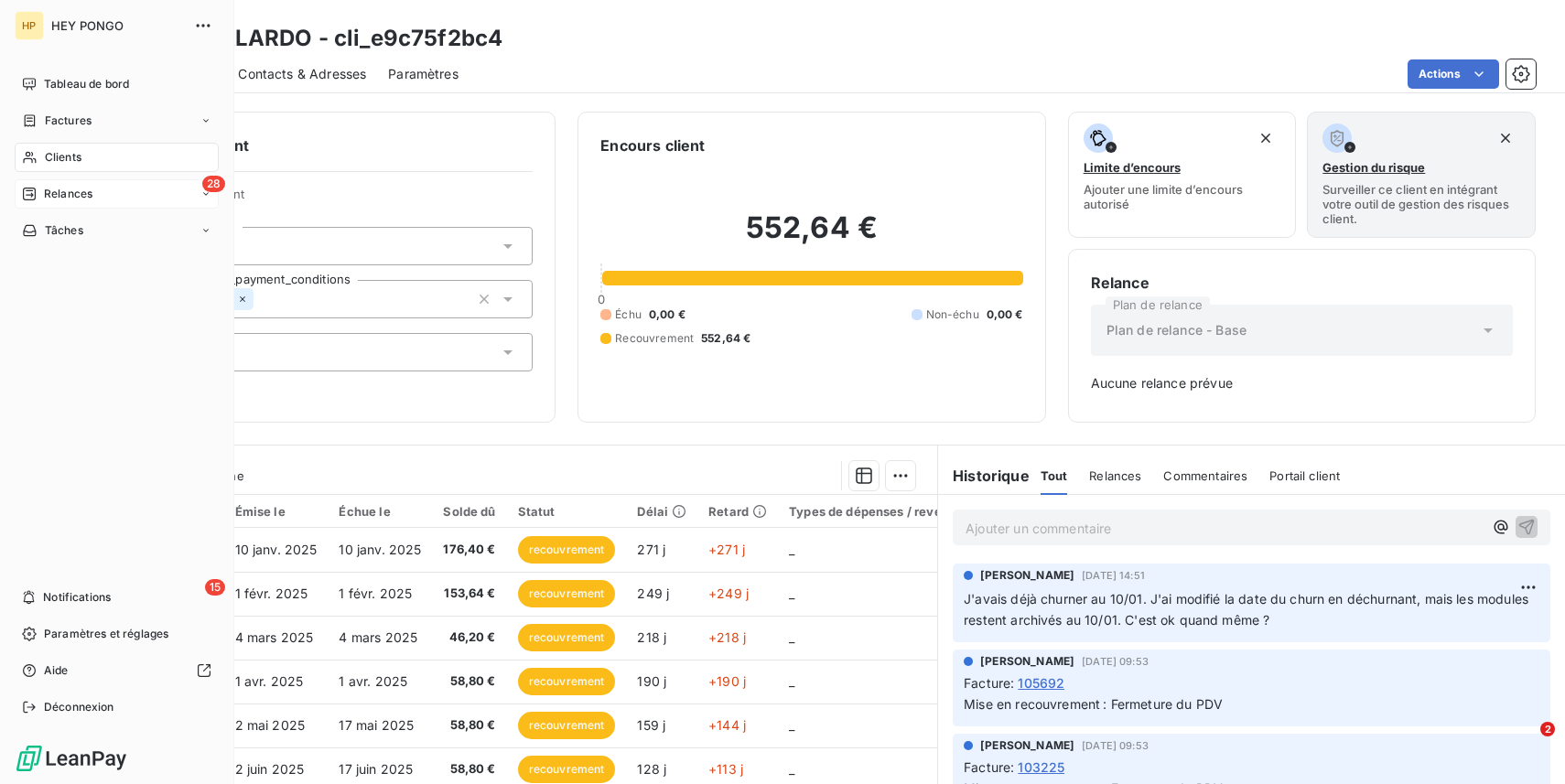
click at [86, 196] on span "Relances" at bounding box center [69, 194] width 48 height 16
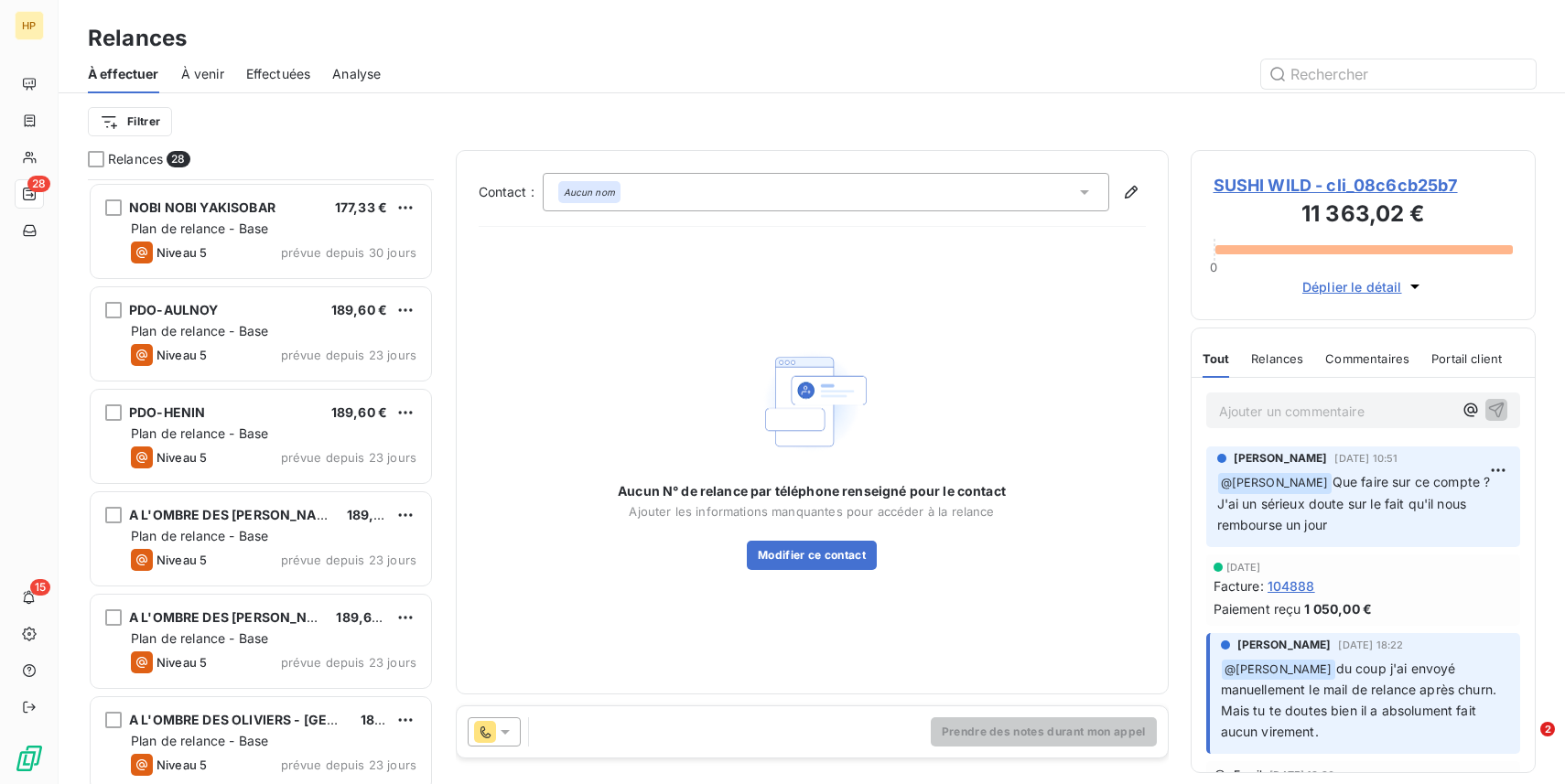
scroll to position [2265, 0]
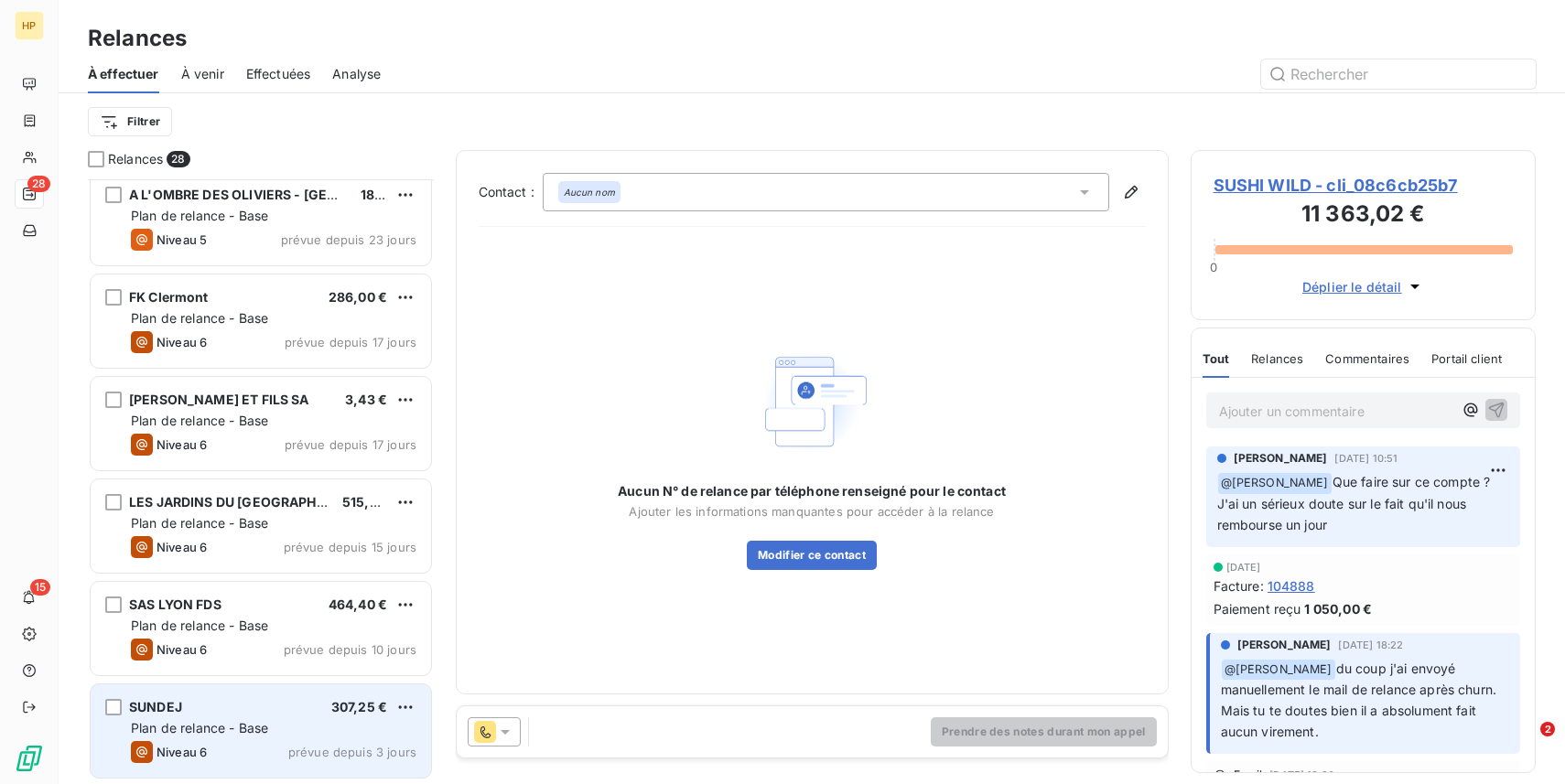
click at [241, 729] on span "Plan de relance - Base" at bounding box center [200, 728] width 137 height 15
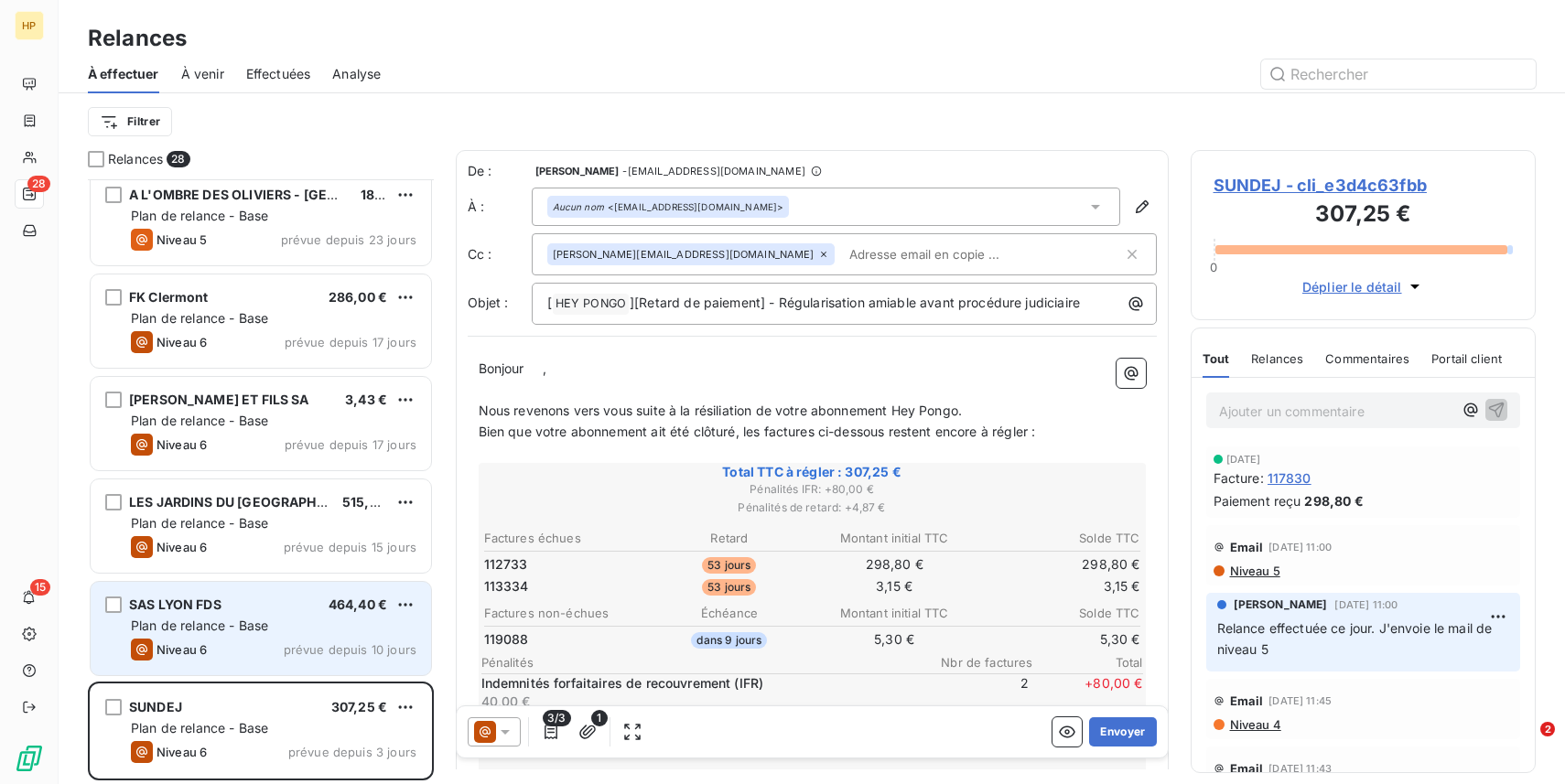
click at [262, 632] on span "Plan de relance - Base" at bounding box center [200, 625] width 137 height 15
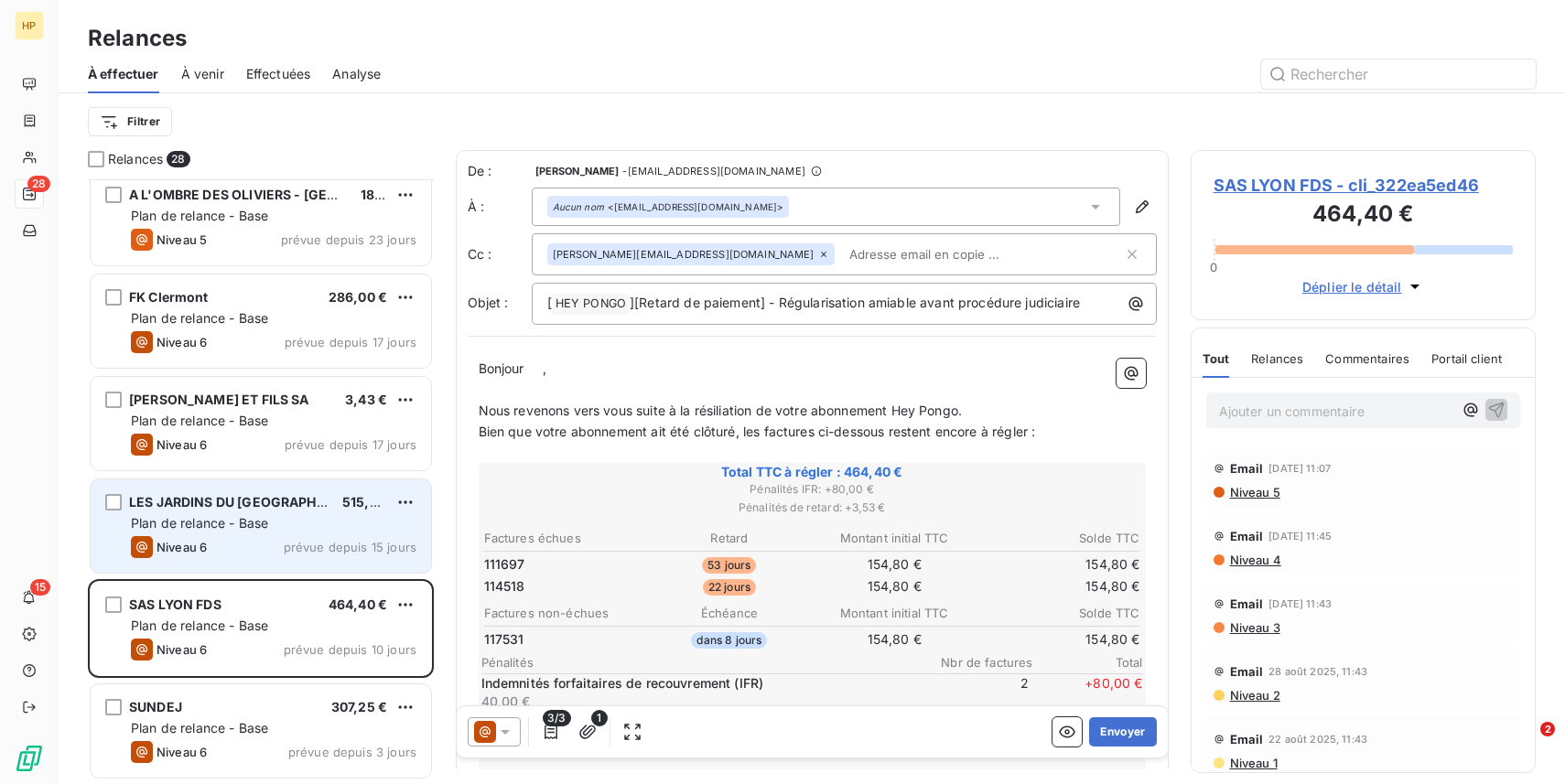
click at [280, 554] on div "Niveau 6 prévue depuis 15 jours" at bounding box center [274, 547] width 286 height 22
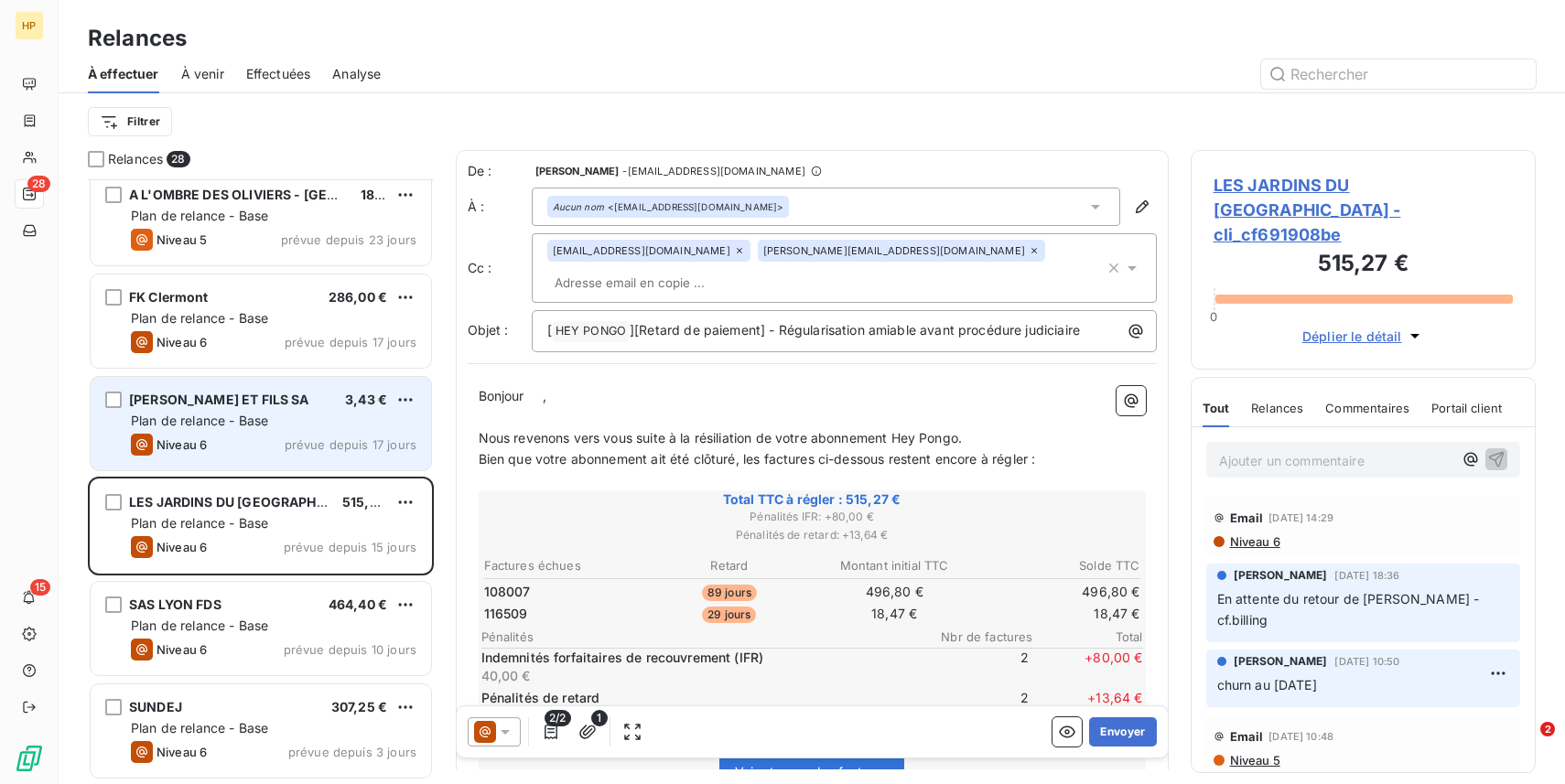
click at [294, 456] on div "MARQUETTE ET FILS SA 3,43 € Plan de relance - Base Niveau 6 prévue depuis 17 jo…" at bounding box center [261, 423] width 341 height 94
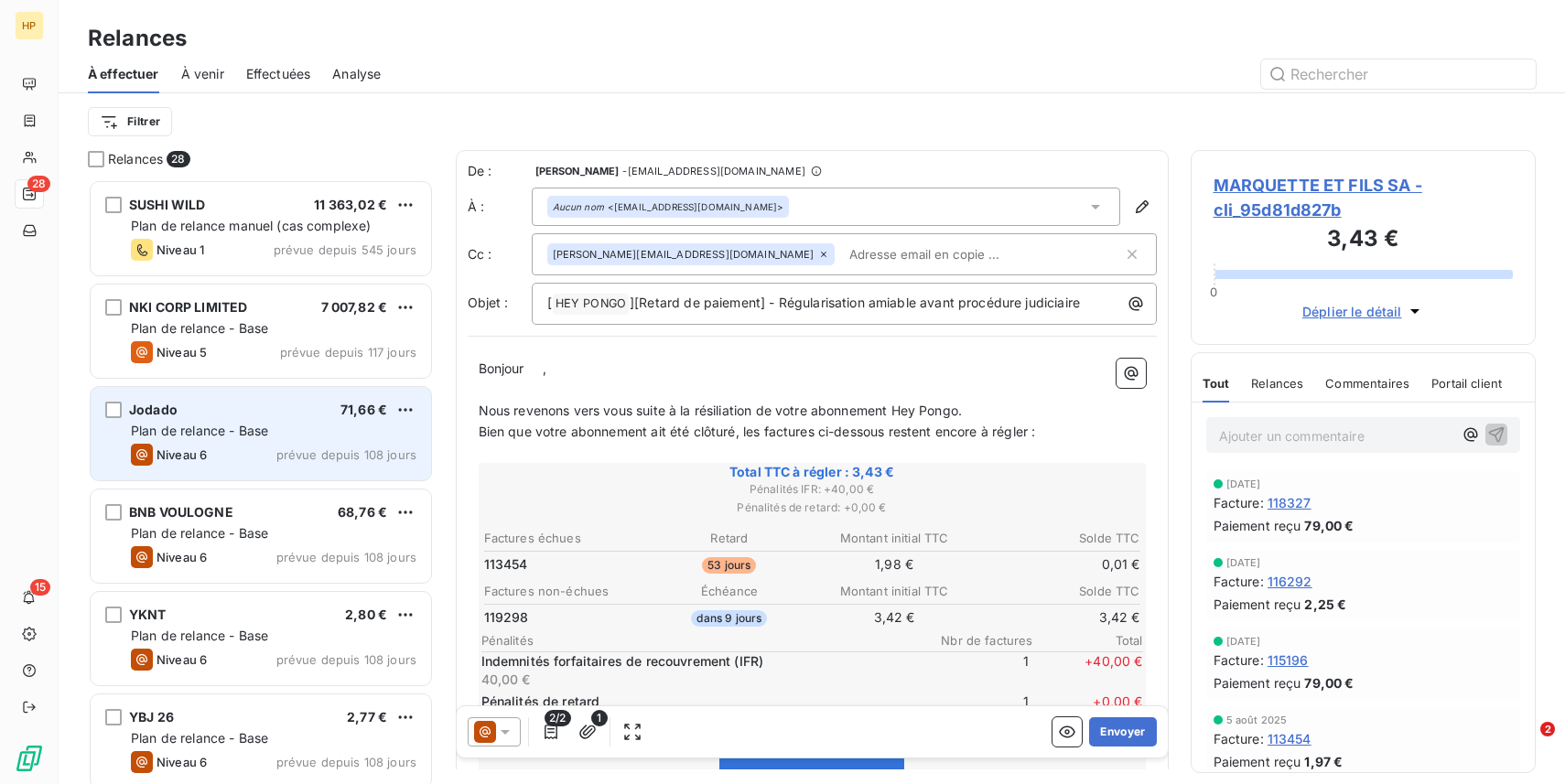
click at [294, 448] on span "prévue depuis 108 jours" at bounding box center [346, 454] width 140 height 14
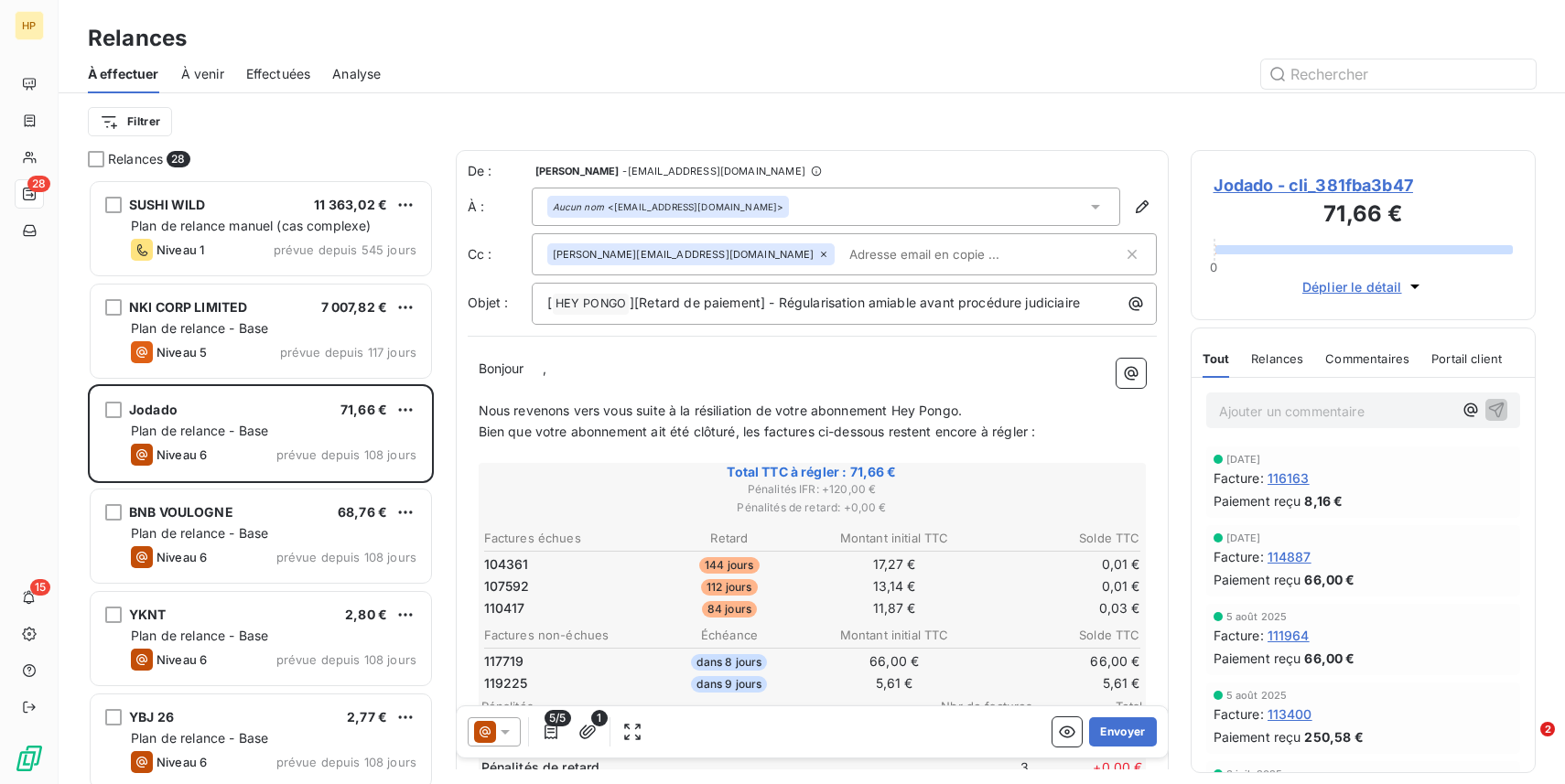
click at [1330, 189] on span "Jodado - cli_381fba3b47" at bounding box center [1363, 185] width 300 height 25
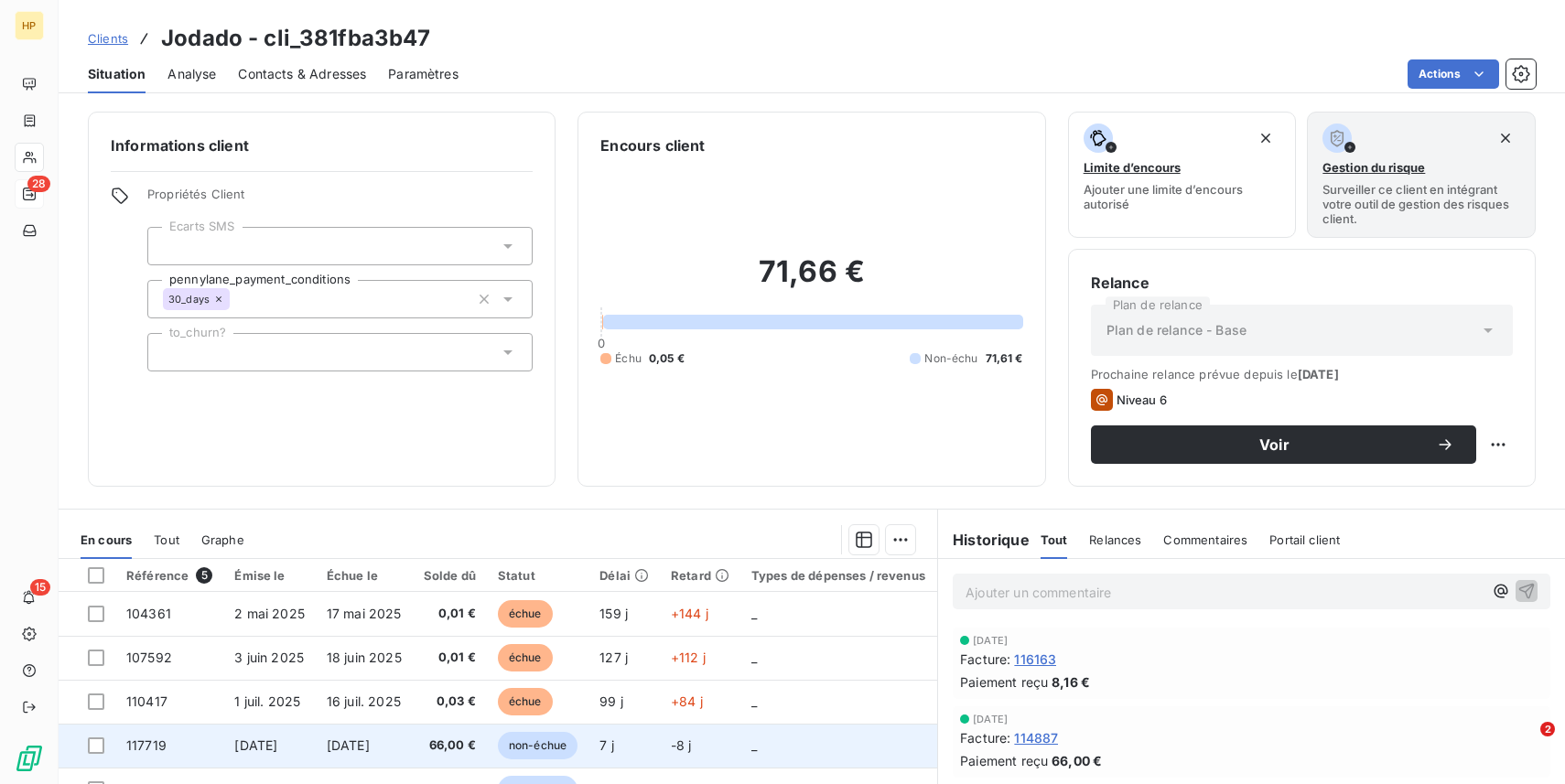
click at [370, 742] on span "[DATE]" at bounding box center [348, 745] width 43 height 15
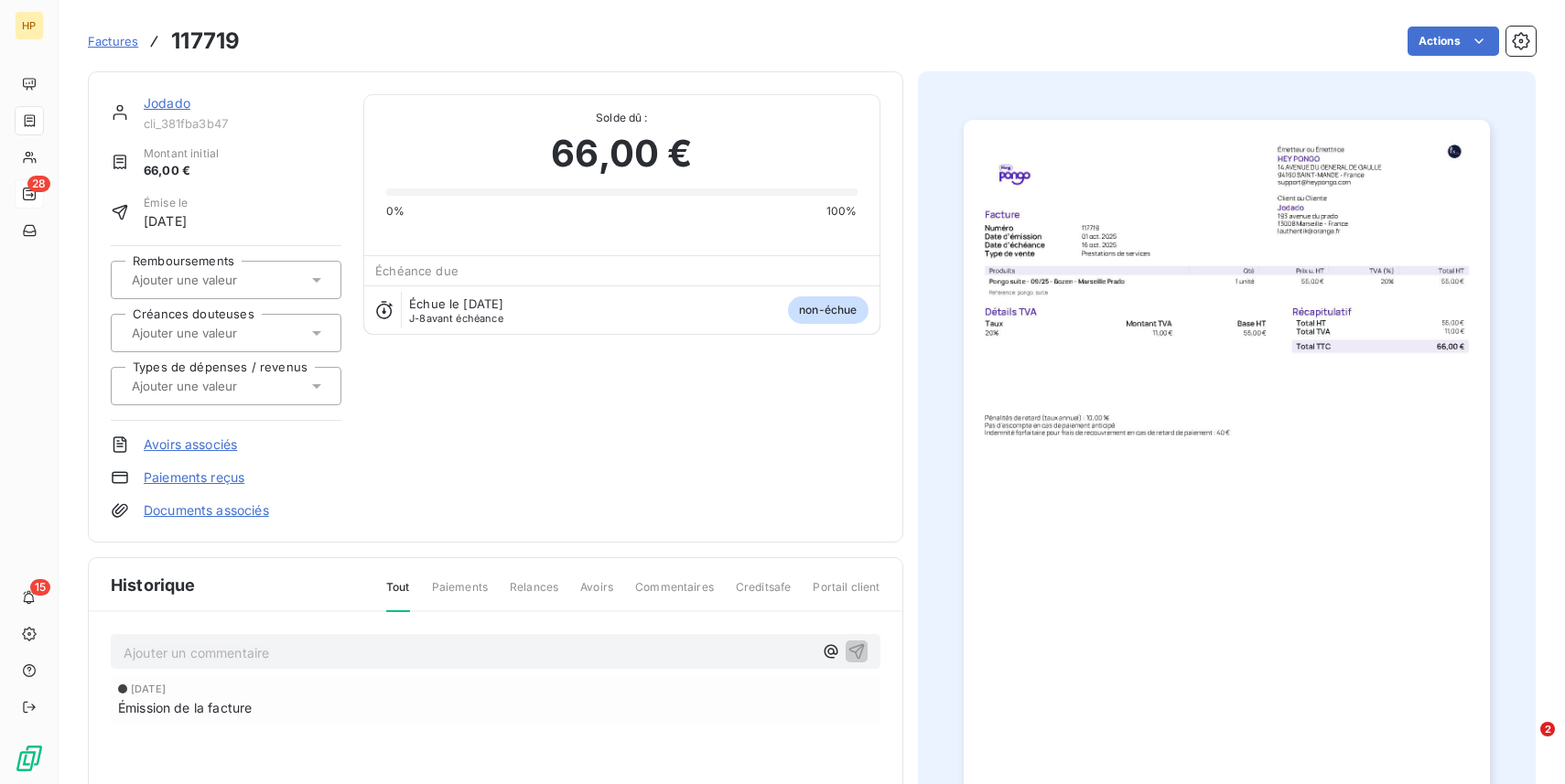
click at [114, 38] on span "Factures" at bounding box center [113, 41] width 50 height 14
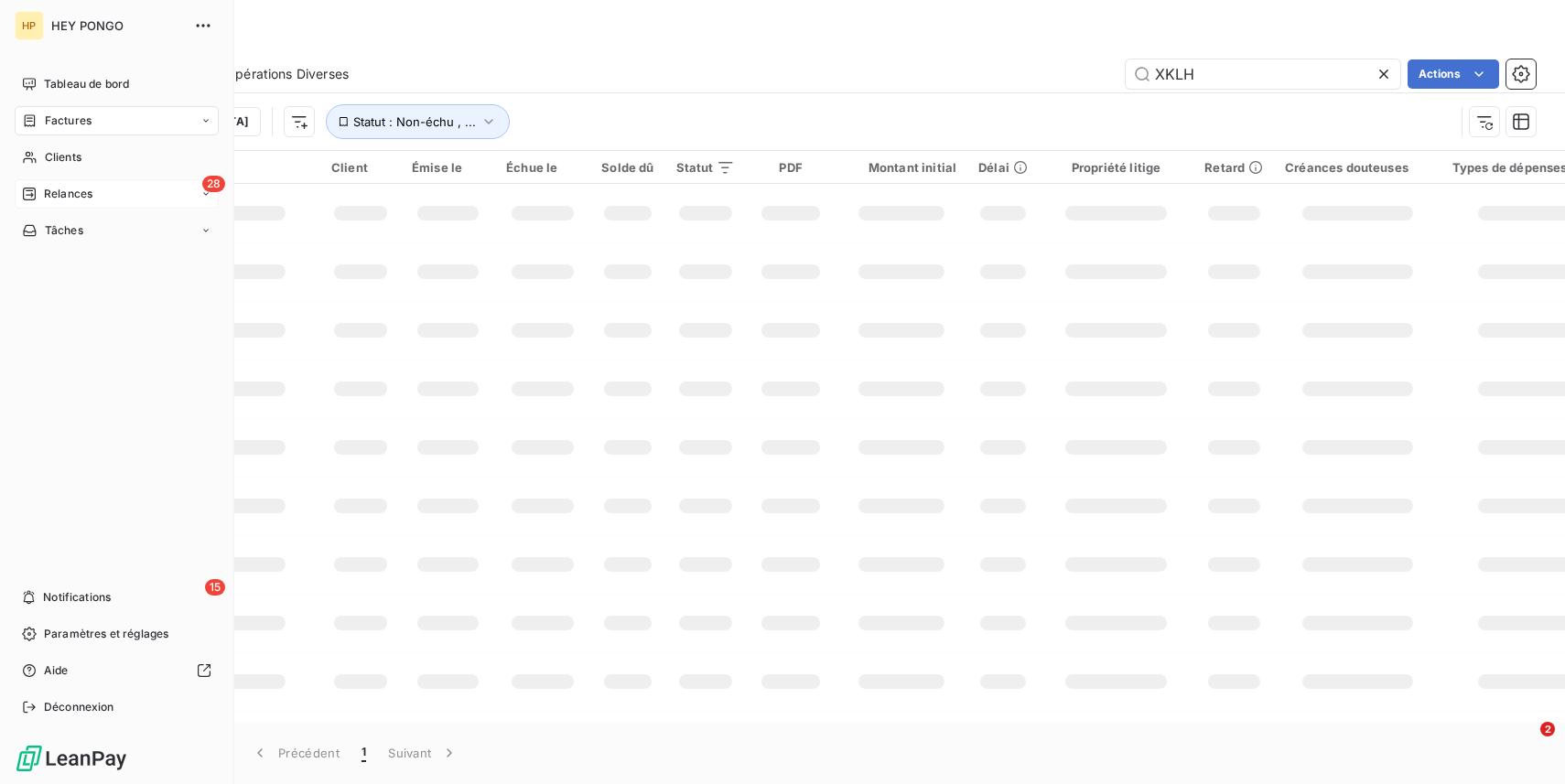
click at [50, 204] on div "28 Relances" at bounding box center [117, 194] width 205 height 29
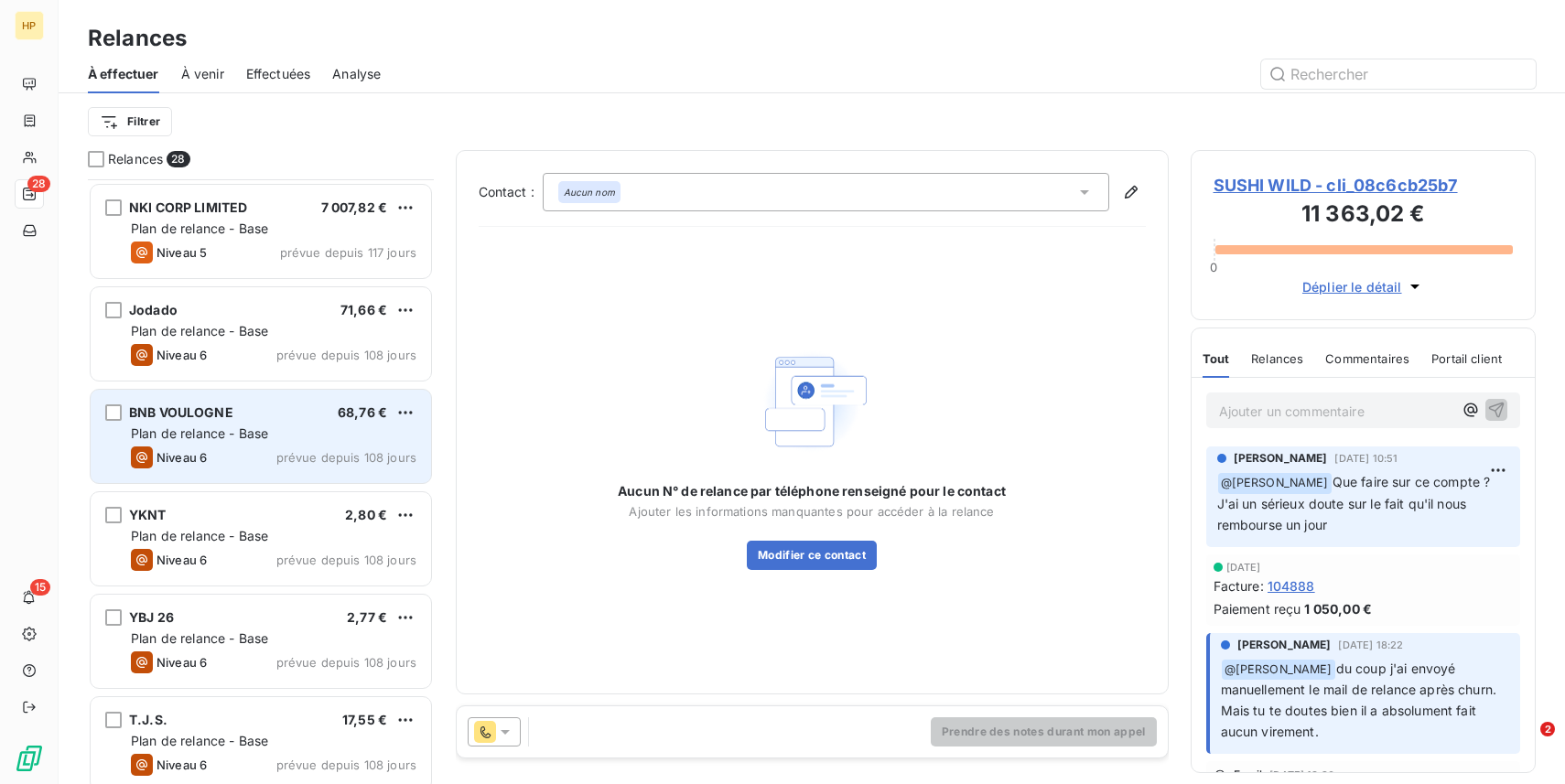
scroll to position [103, 0]
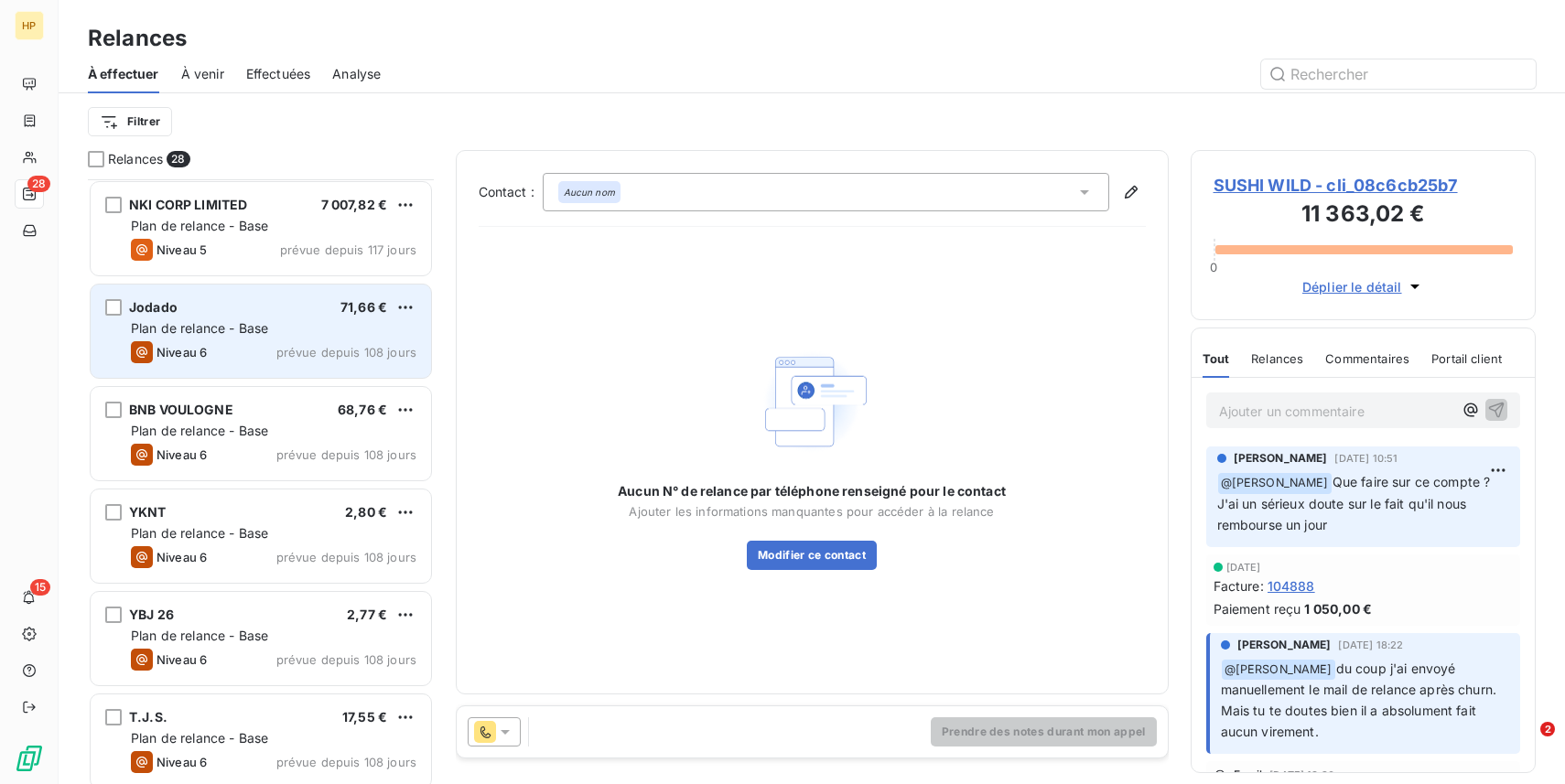
click at [307, 310] on div "Jodado 71,66 €" at bounding box center [274, 307] width 286 height 16
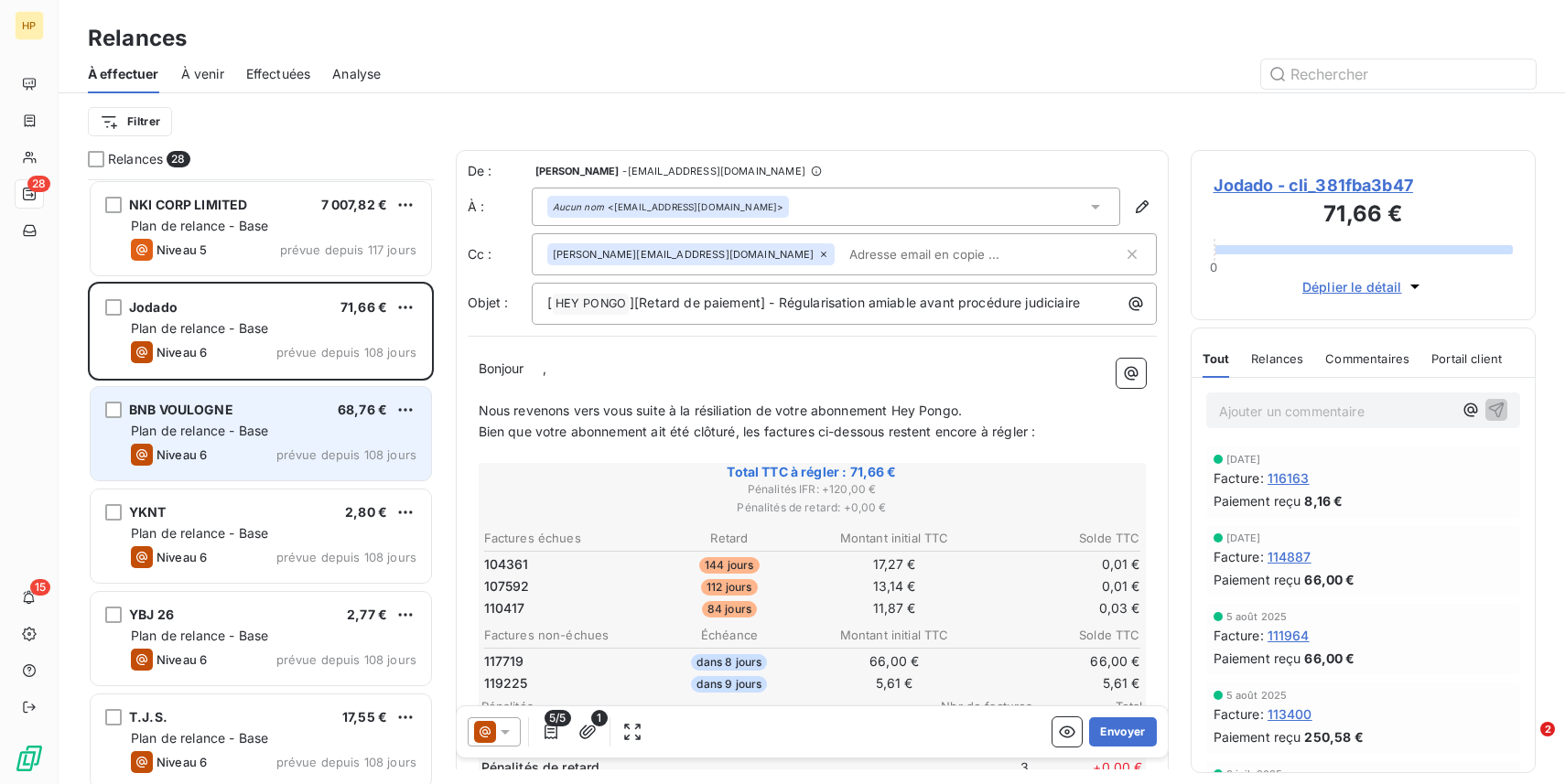
click at [172, 455] on span "Niveau 6" at bounding box center [181, 454] width 50 height 14
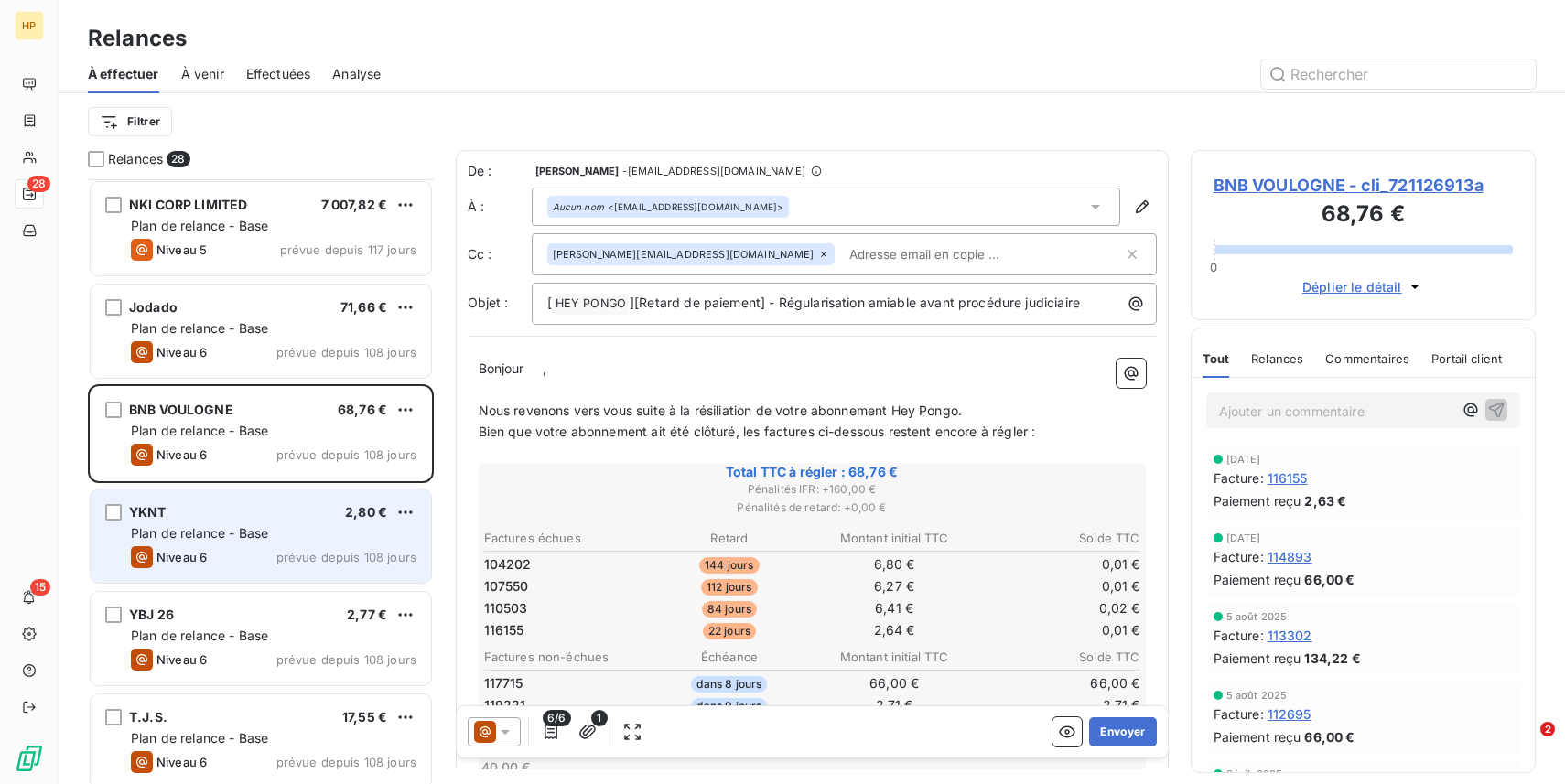
click at [245, 556] on div "Niveau 6 prévue depuis 108 jours" at bounding box center [274, 556] width 286 height 22
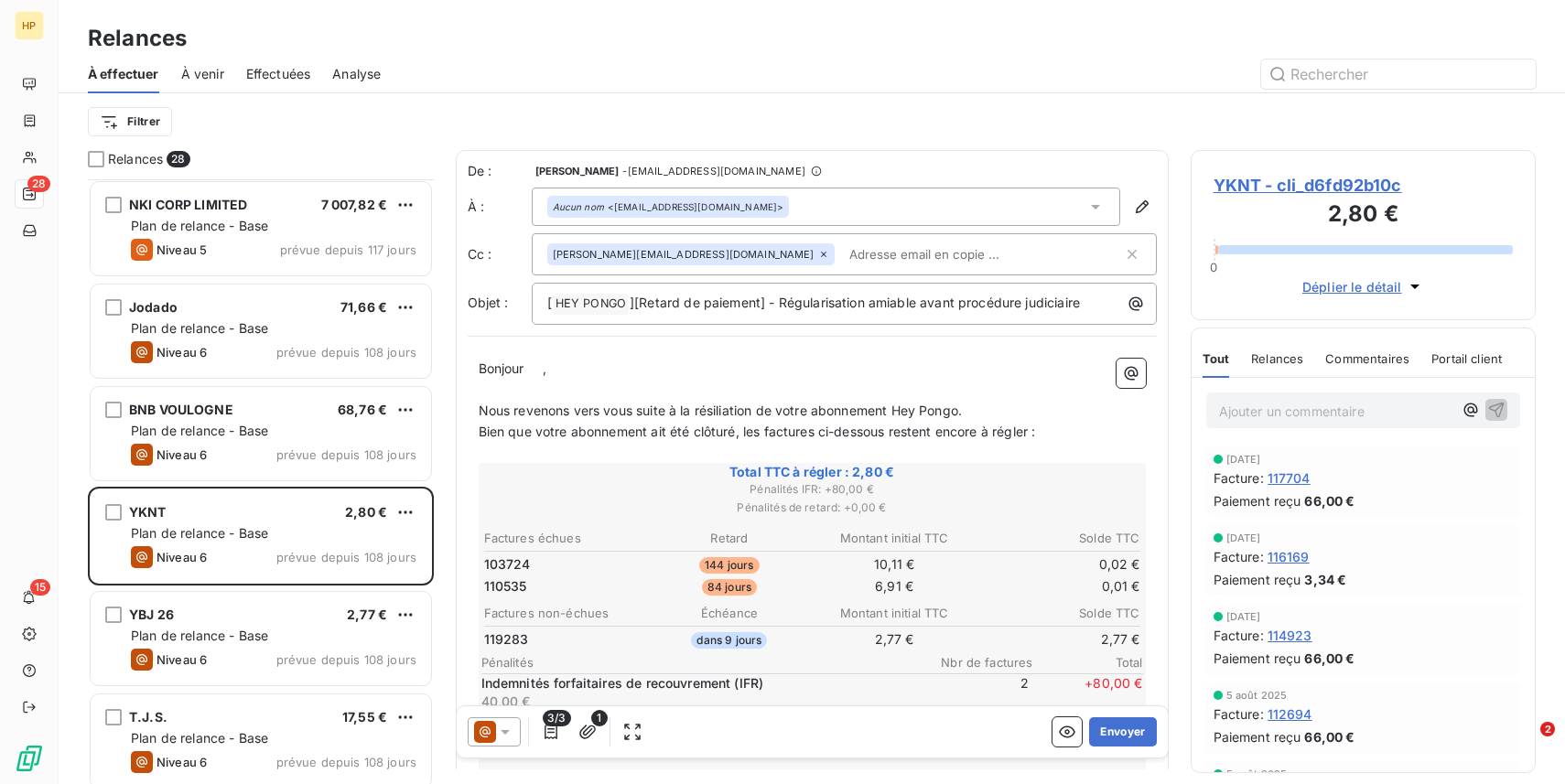
click at [892, 467] on span "Total TTC à régler : 2,80 €" at bounding box center [812, 472] width 662 height 18
click at [874, 469] on span "Total TTC à régler : 2,80 €" at bounding box center [812, 472] width 662 height 18
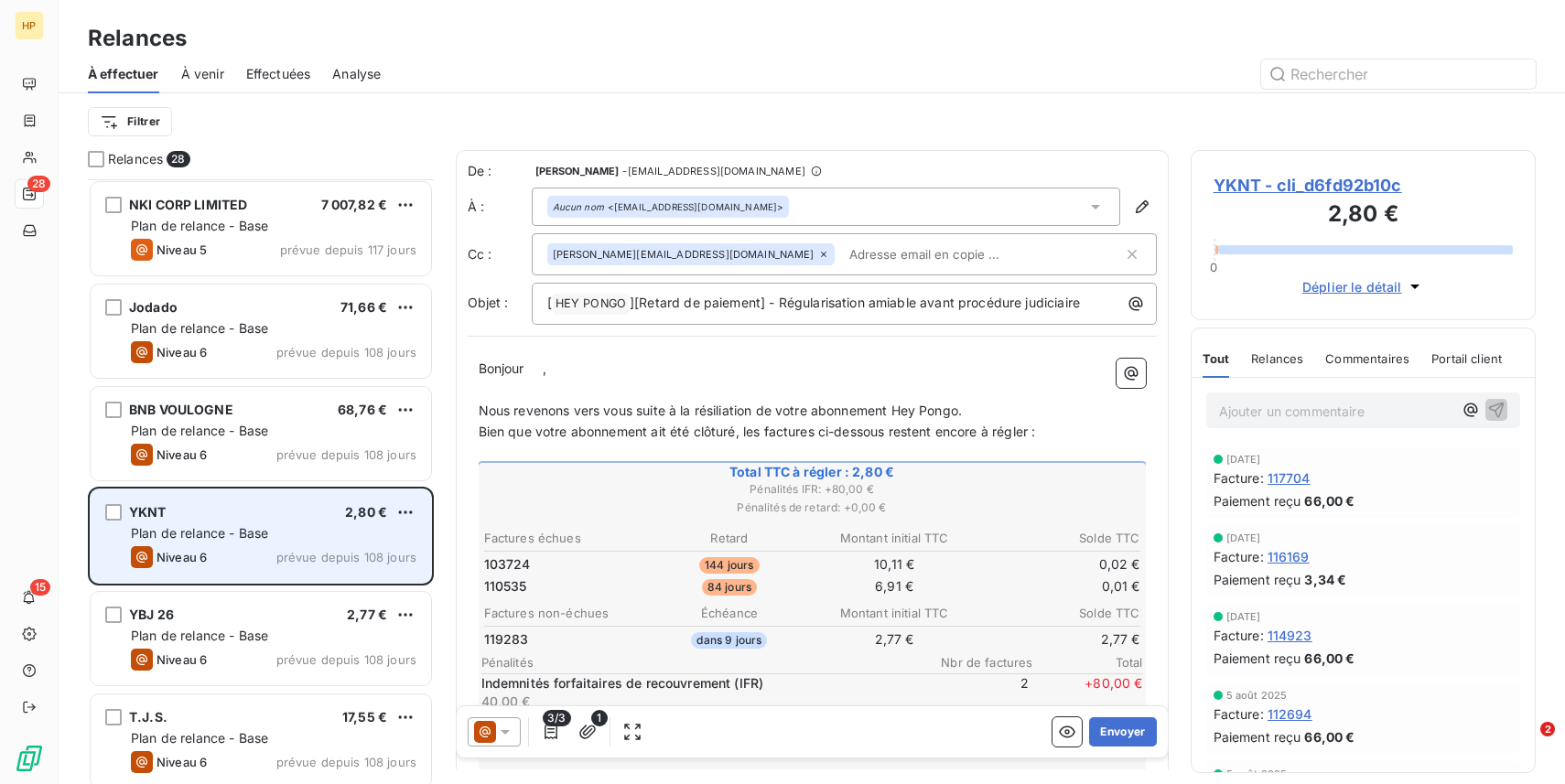
click at [247, 558] on div "Niveau 6 prévue depuis 108 jours" at bounding box center [274, 556] width 286 height 22
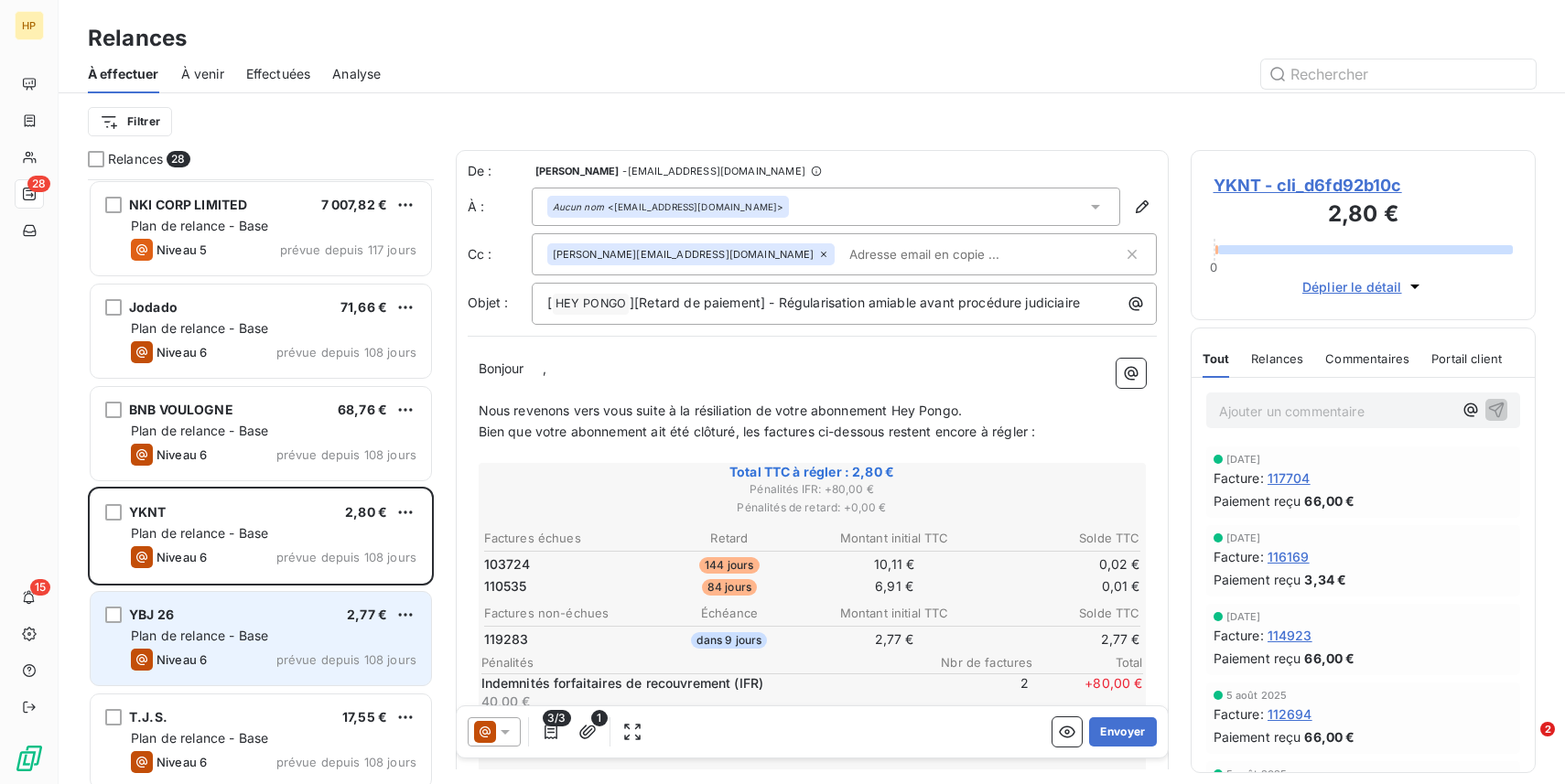
click at [257, 633] on span "Plan de relance - Base" at bounding box center [200, 635] width 137 height 15
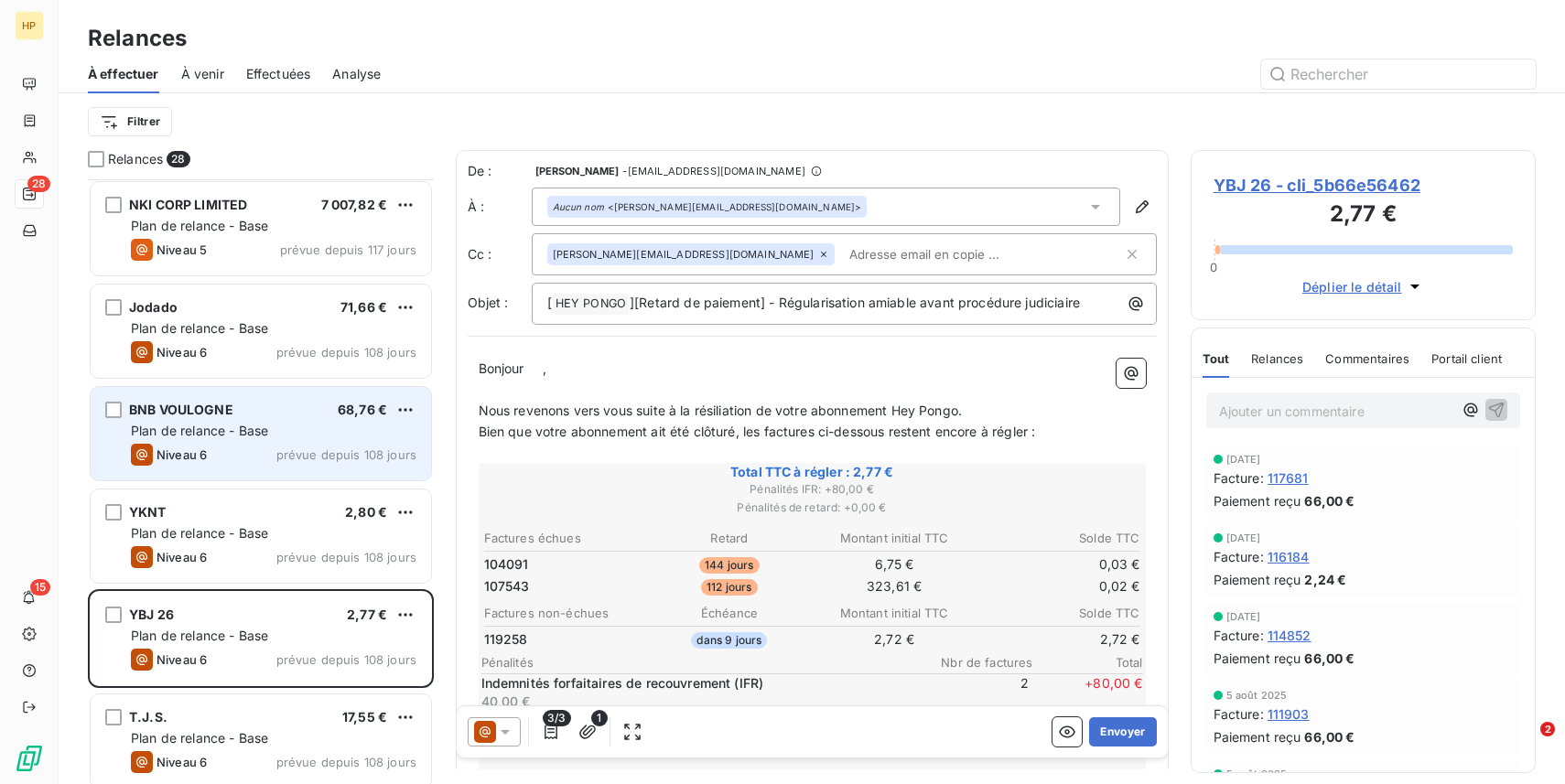
click at [256, 439] on div "Plan de relance - Base" at bounding box center [274, 430] width 286 height 18
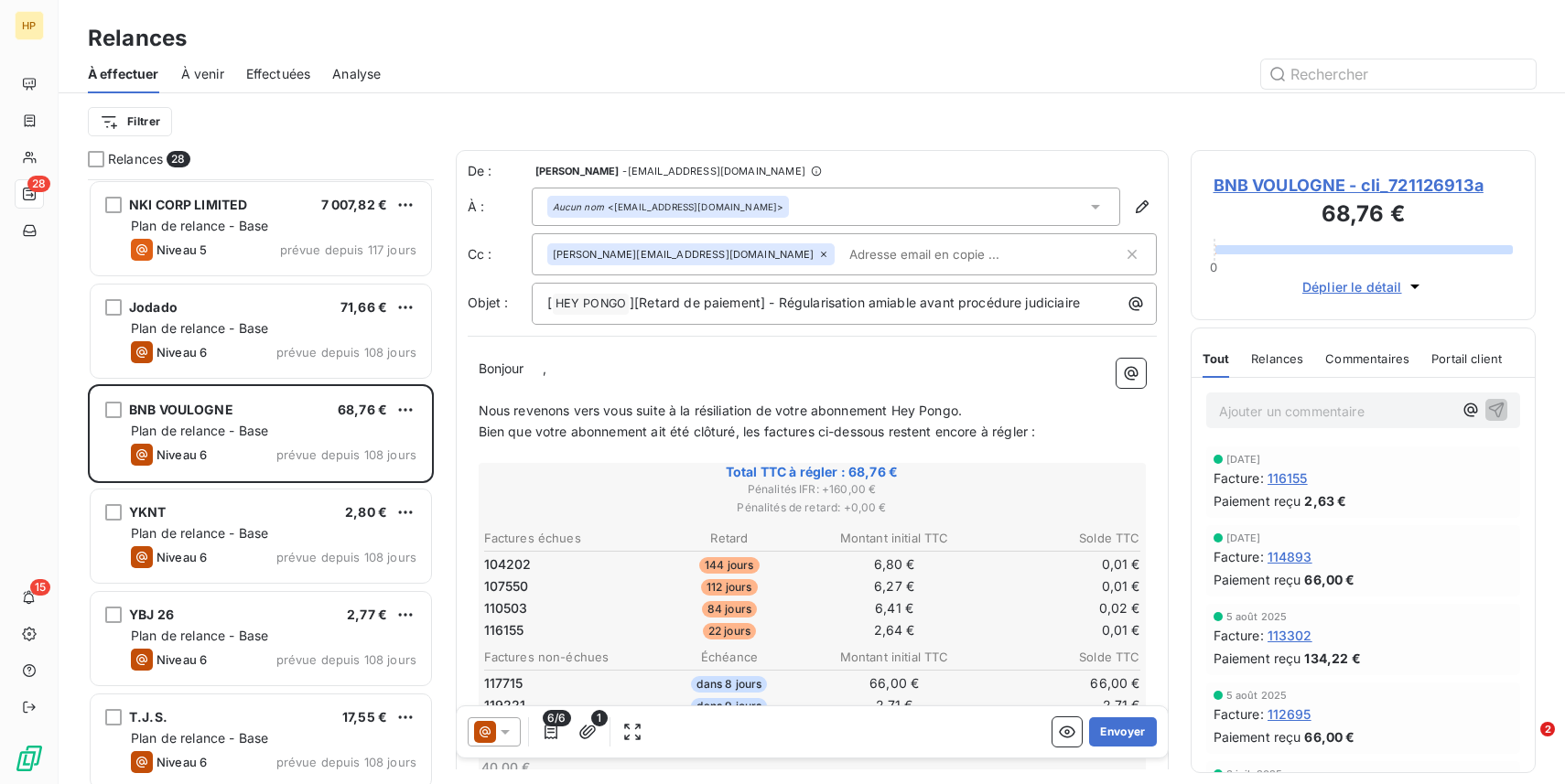
click at [1404, 179] on span "BNB VOULOGNE - cli_721126913a" at bounding box center [1363, 185] width 300 height 25
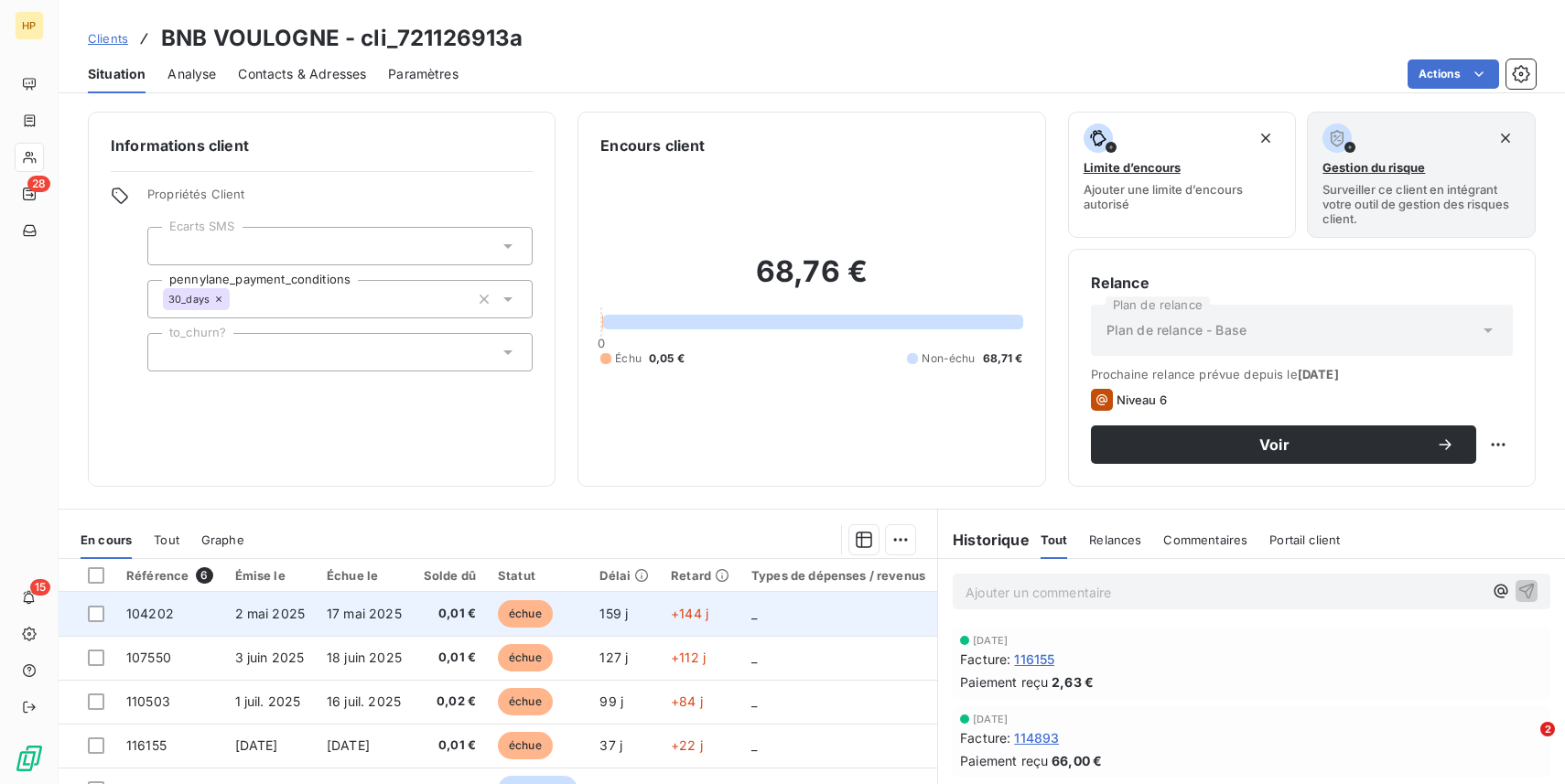
scroll to position [182, 0]
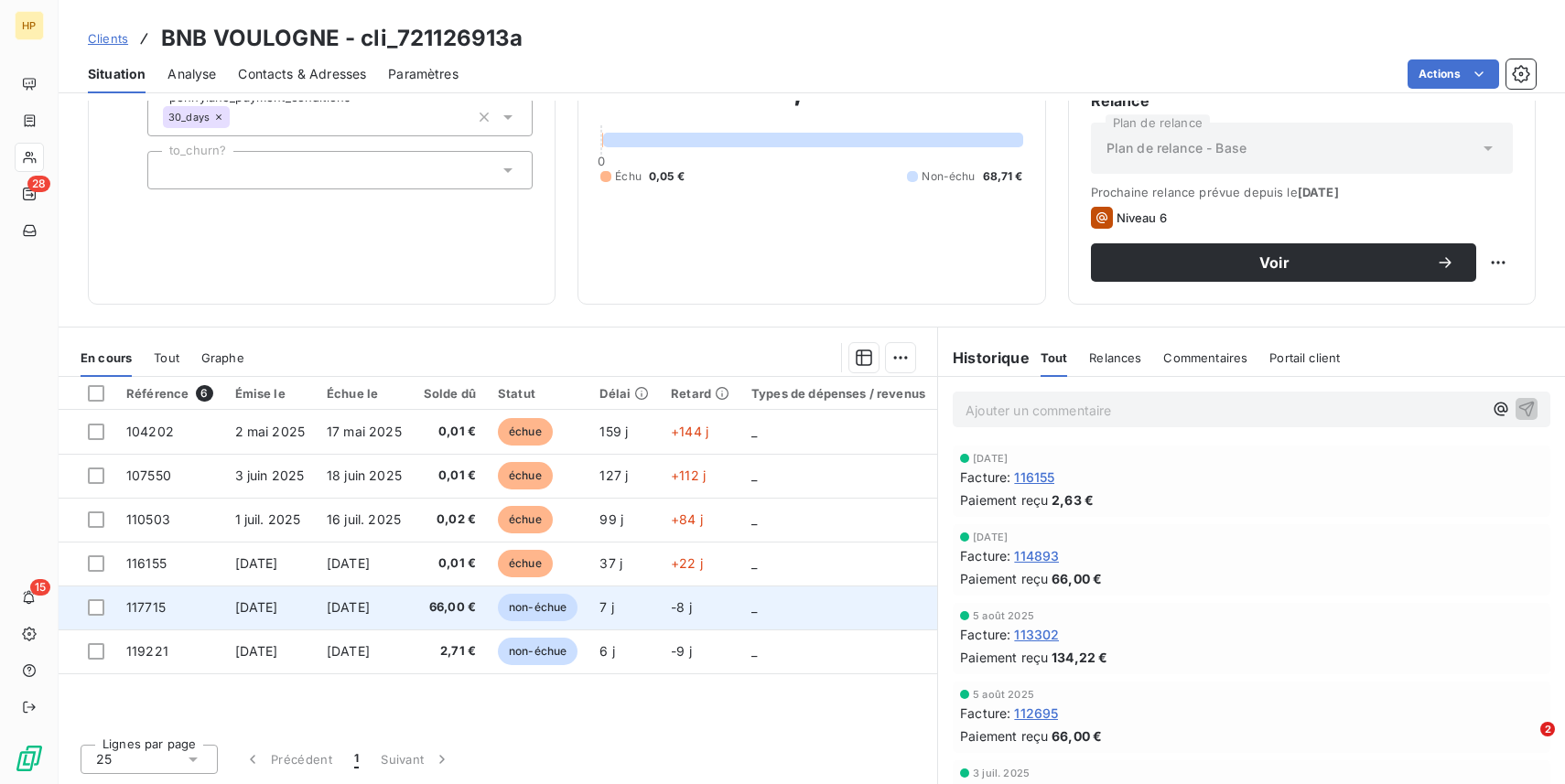
click at [353, 611] on span "[DATE]" at bounding box center [348, 607] width 43 height 15
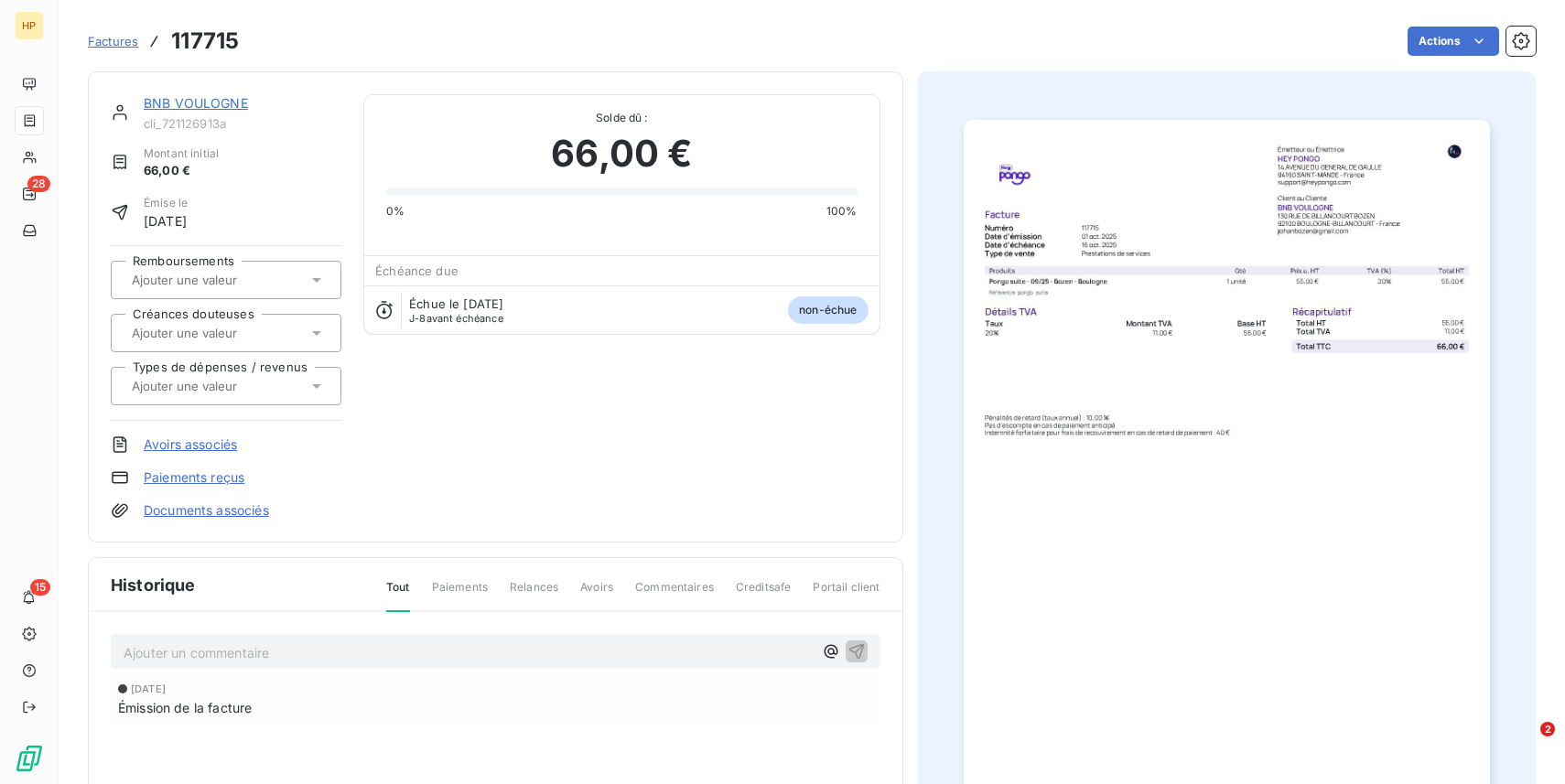
click at [577, 149] on span "66,00 €" at bounding box center [621, 153] width 141 height 55
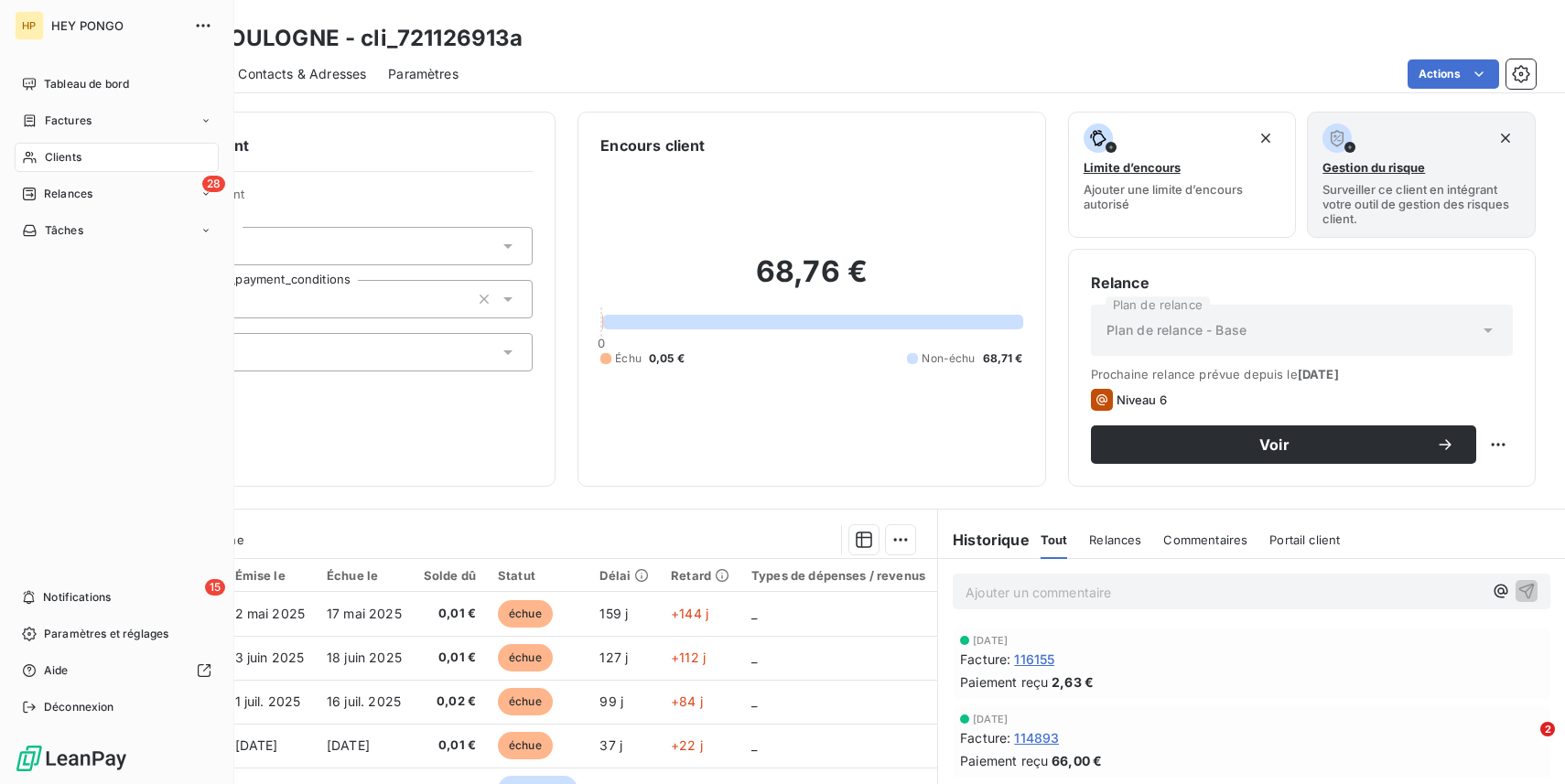
click at [55, 169] on div "Clients" at bounding box center [117, 157] width 205 height 29
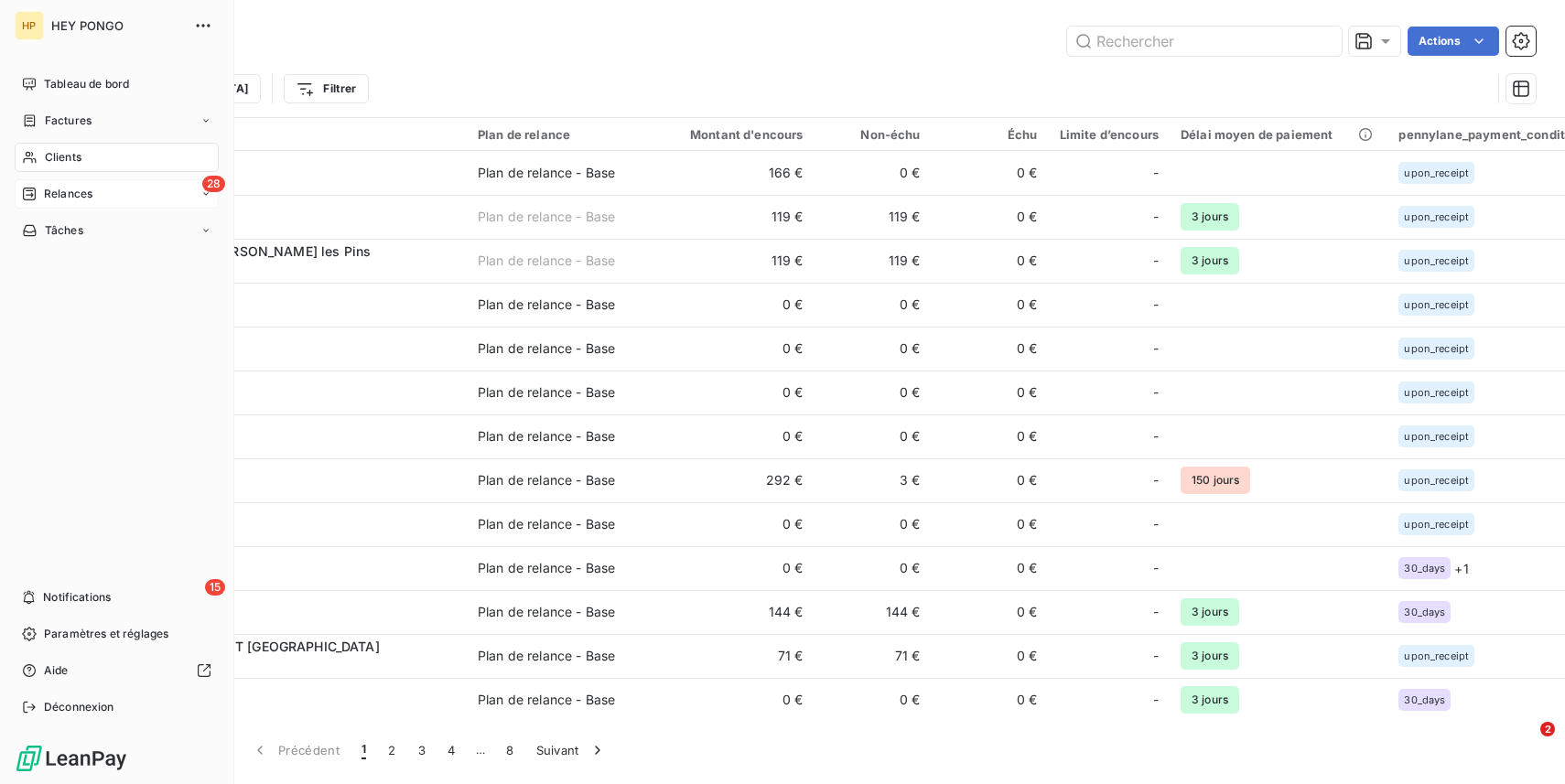
click at [48, 185] on div "28 Relances" at bounding box center [117, 194] width 205 height 29
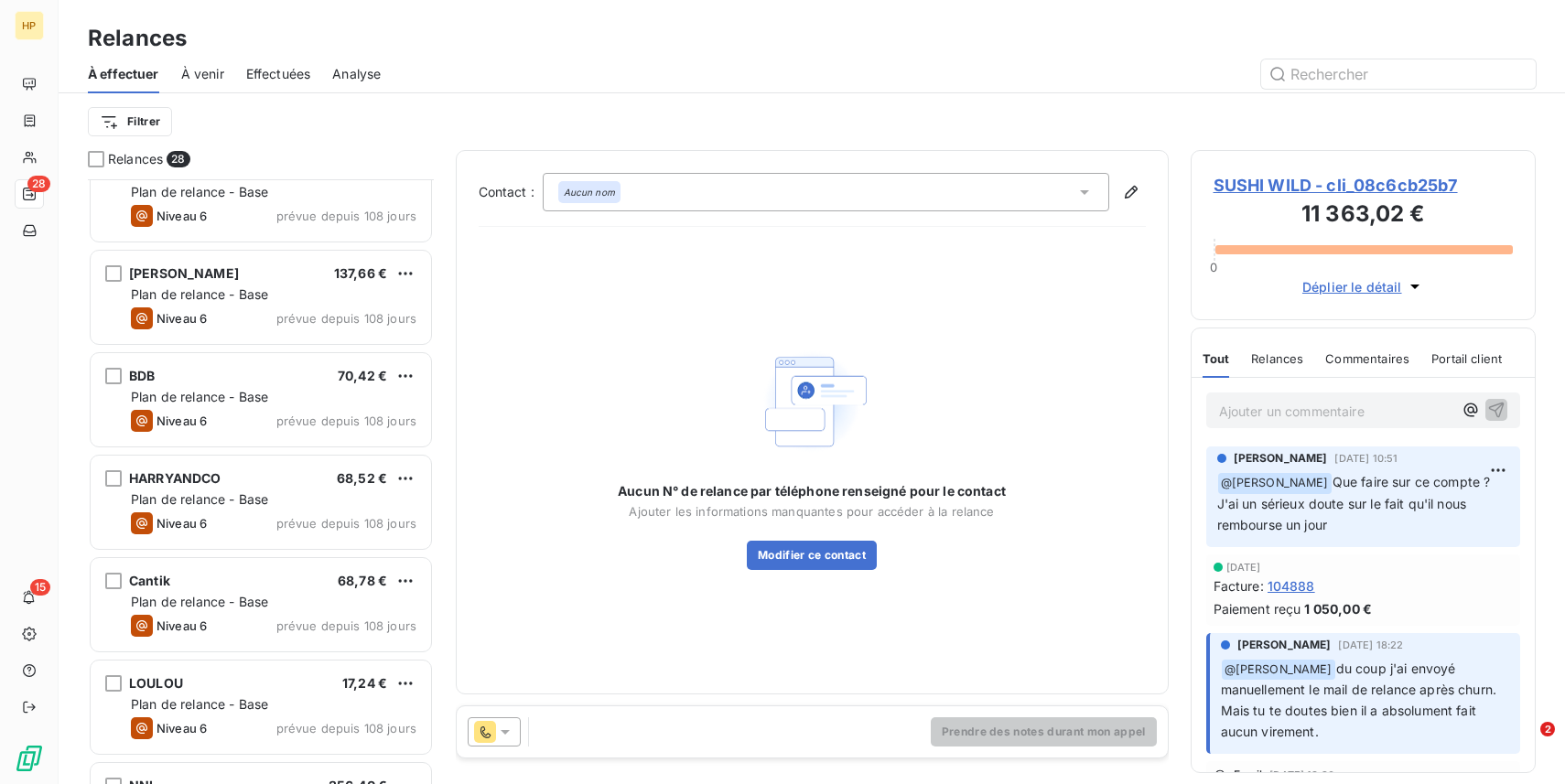
scroll to position [776, 0]
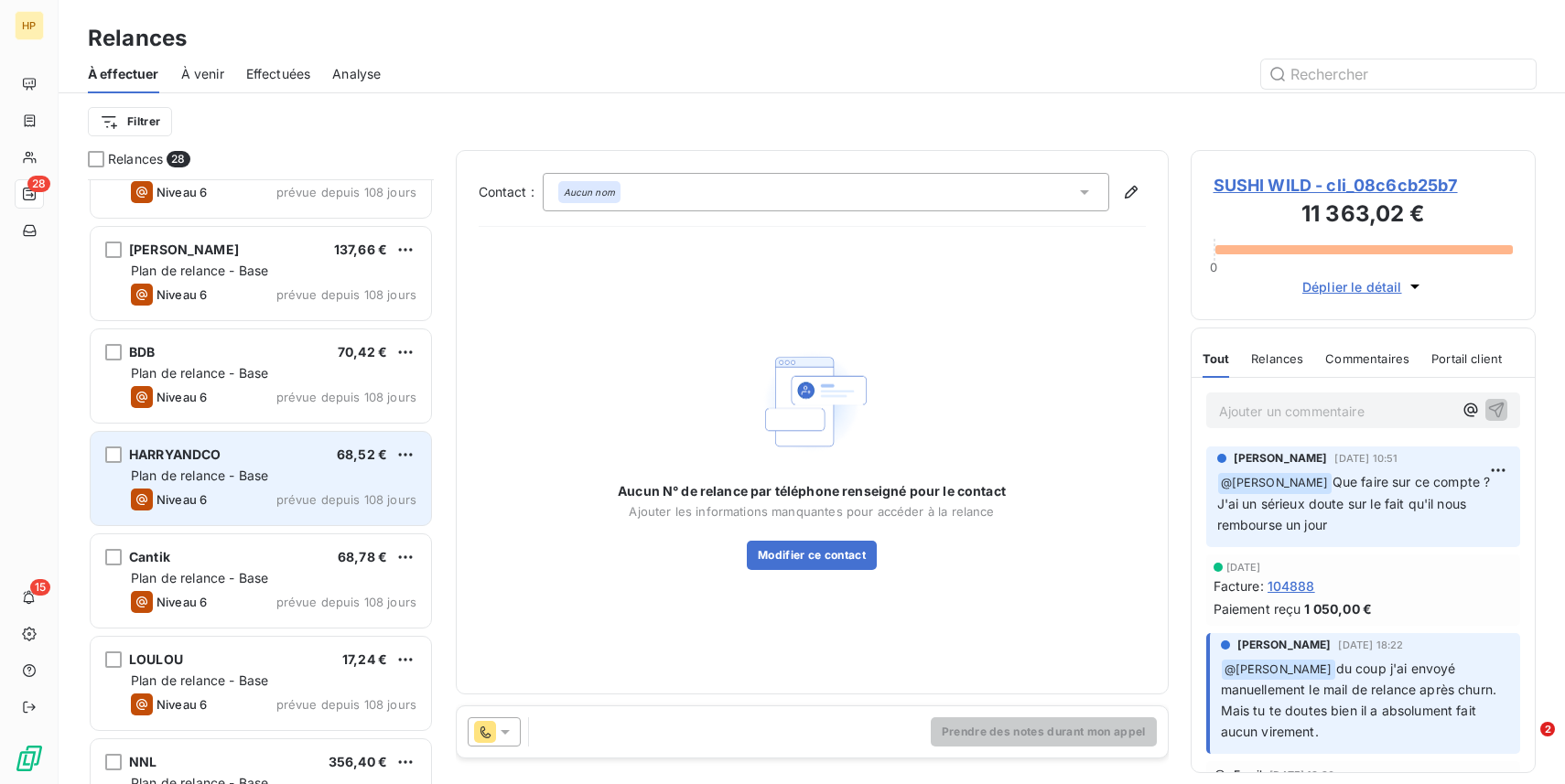
click at [194, 501] on span "Niveau 6" at bounding box center [181, 499] width 50 height 14
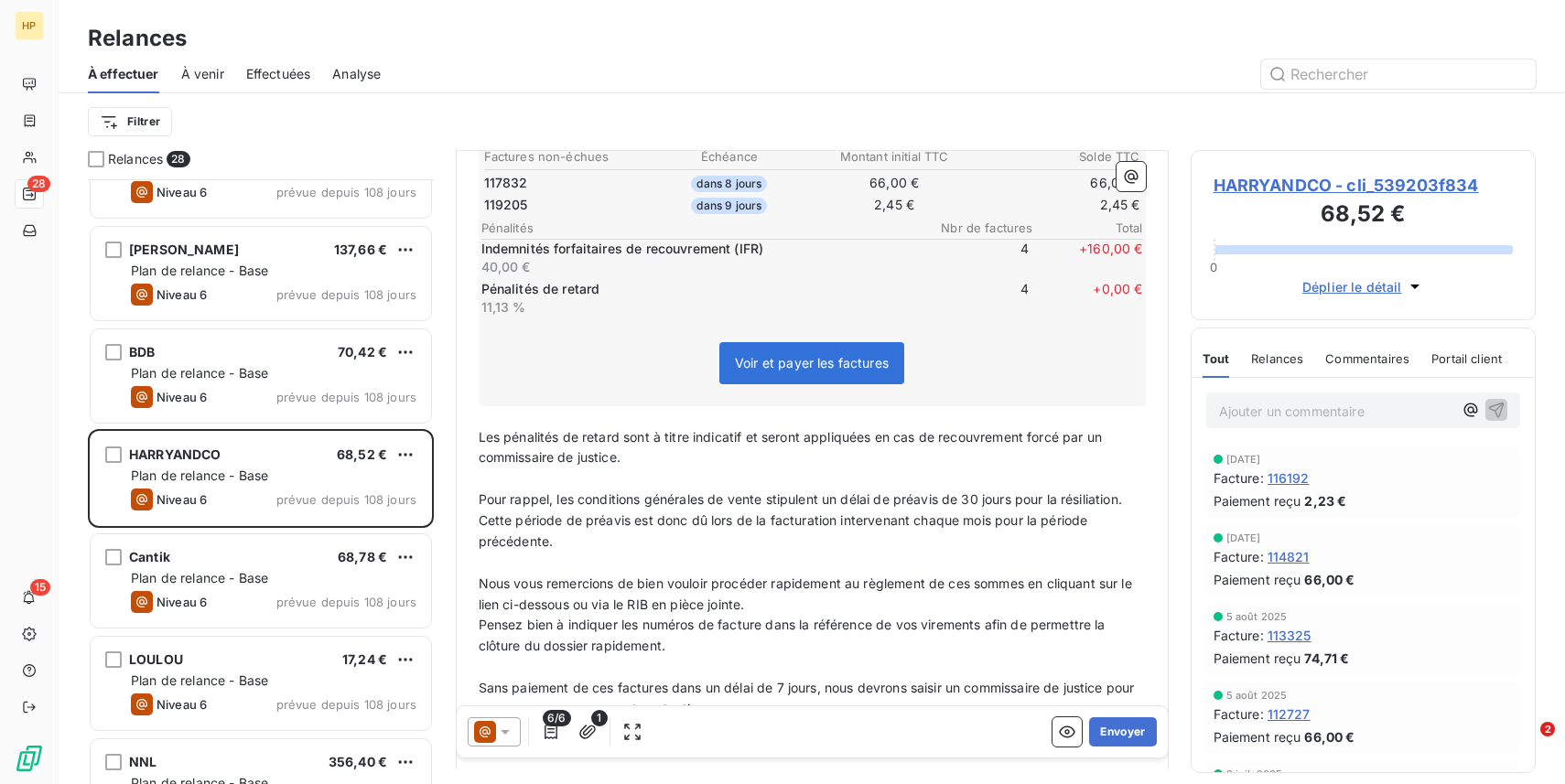
scroll to position [661, 0]
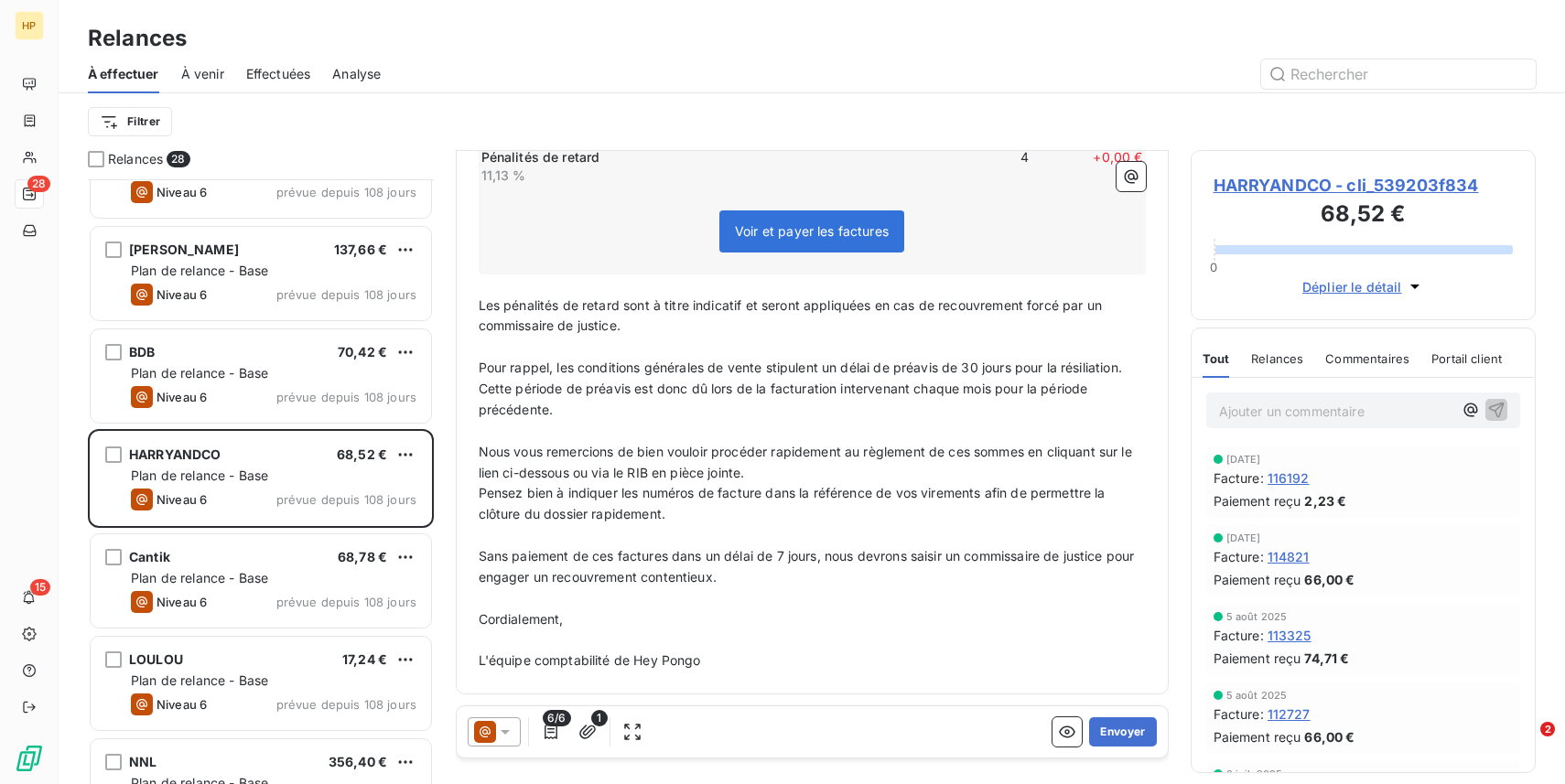
click at [1336, 196] on span "HARRYANDCO - cli_539203f834" at bounding box center [1363, 185] width 300 height 25
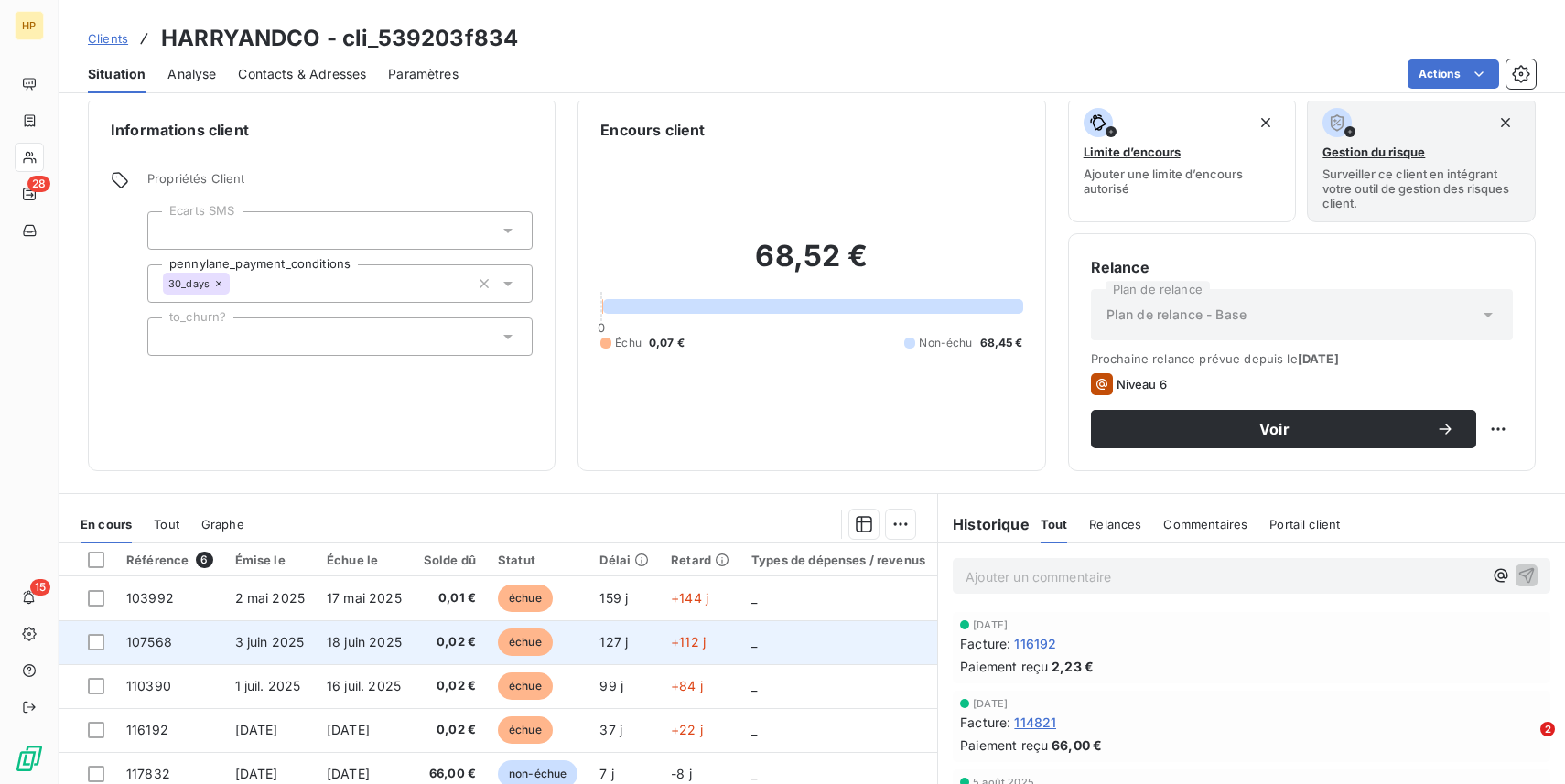
scroll to position [166, 0]
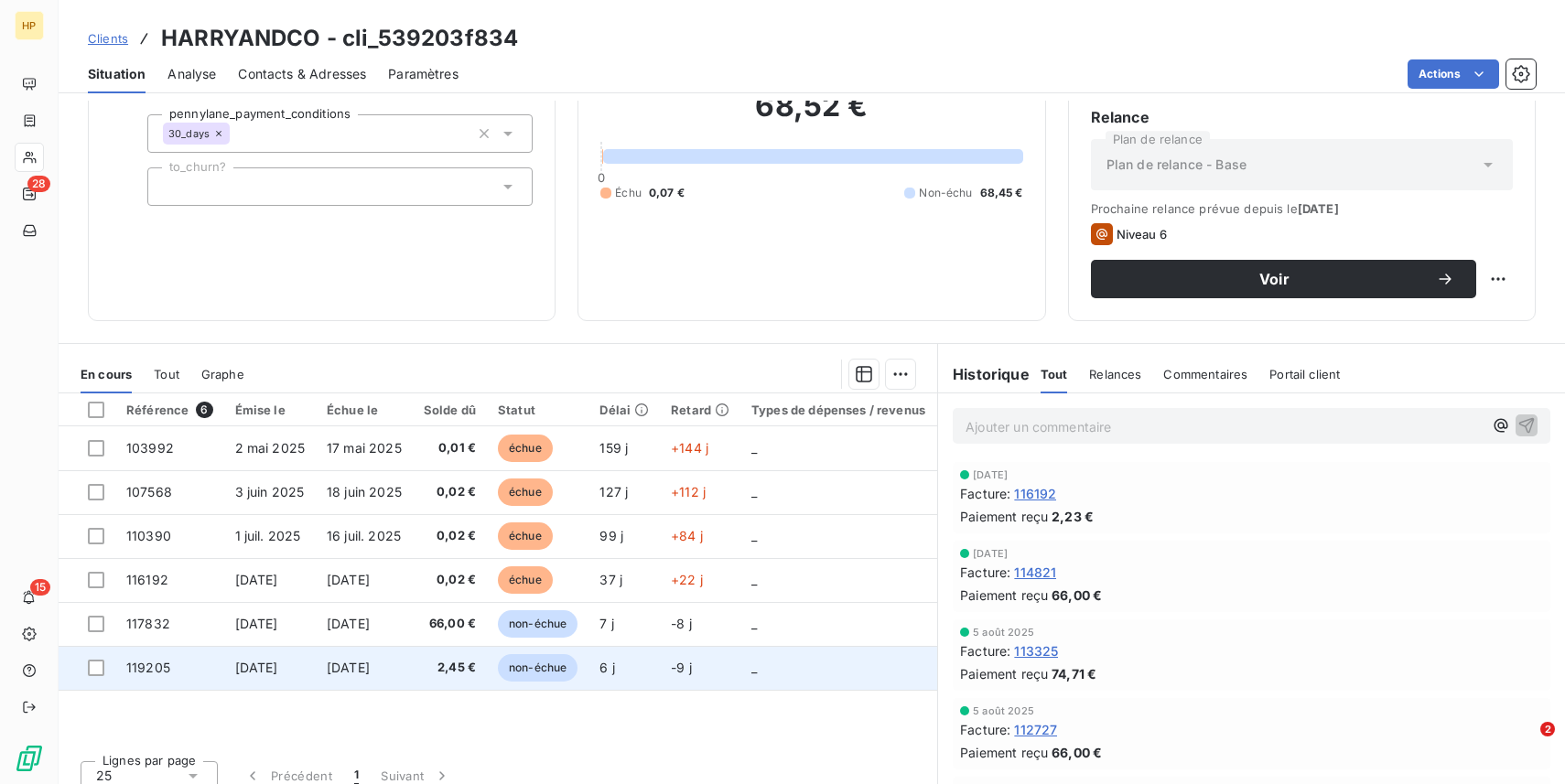
click at [407, 659] on td "[DATE]" at bounding box center [364, 668] width 97 height 44
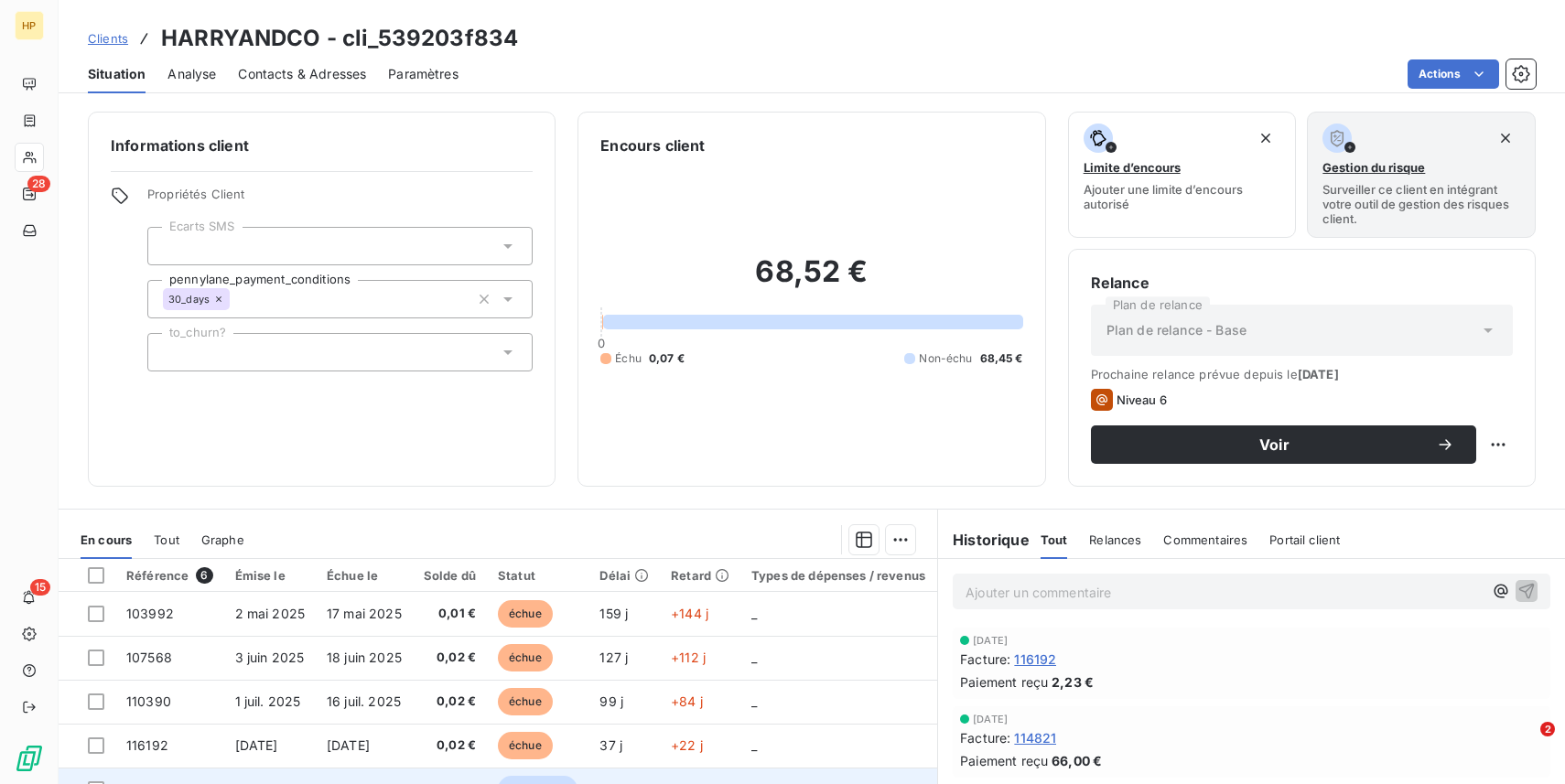
scroll to position [182, 0]
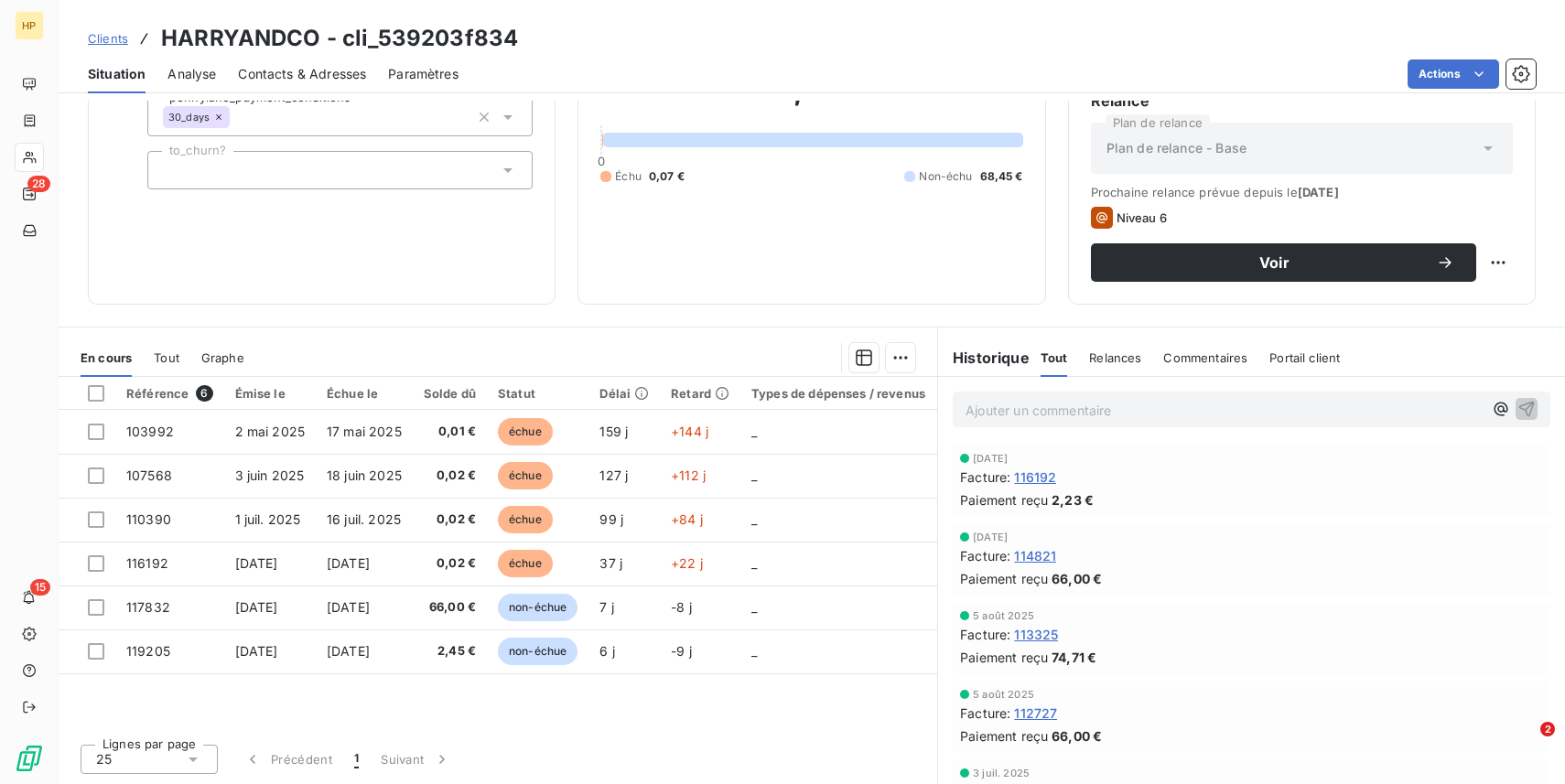
click at [1126, 405] on p "Ajouter un commentaire ﻿" at bounding box center [1224, 411] width 517 height 23
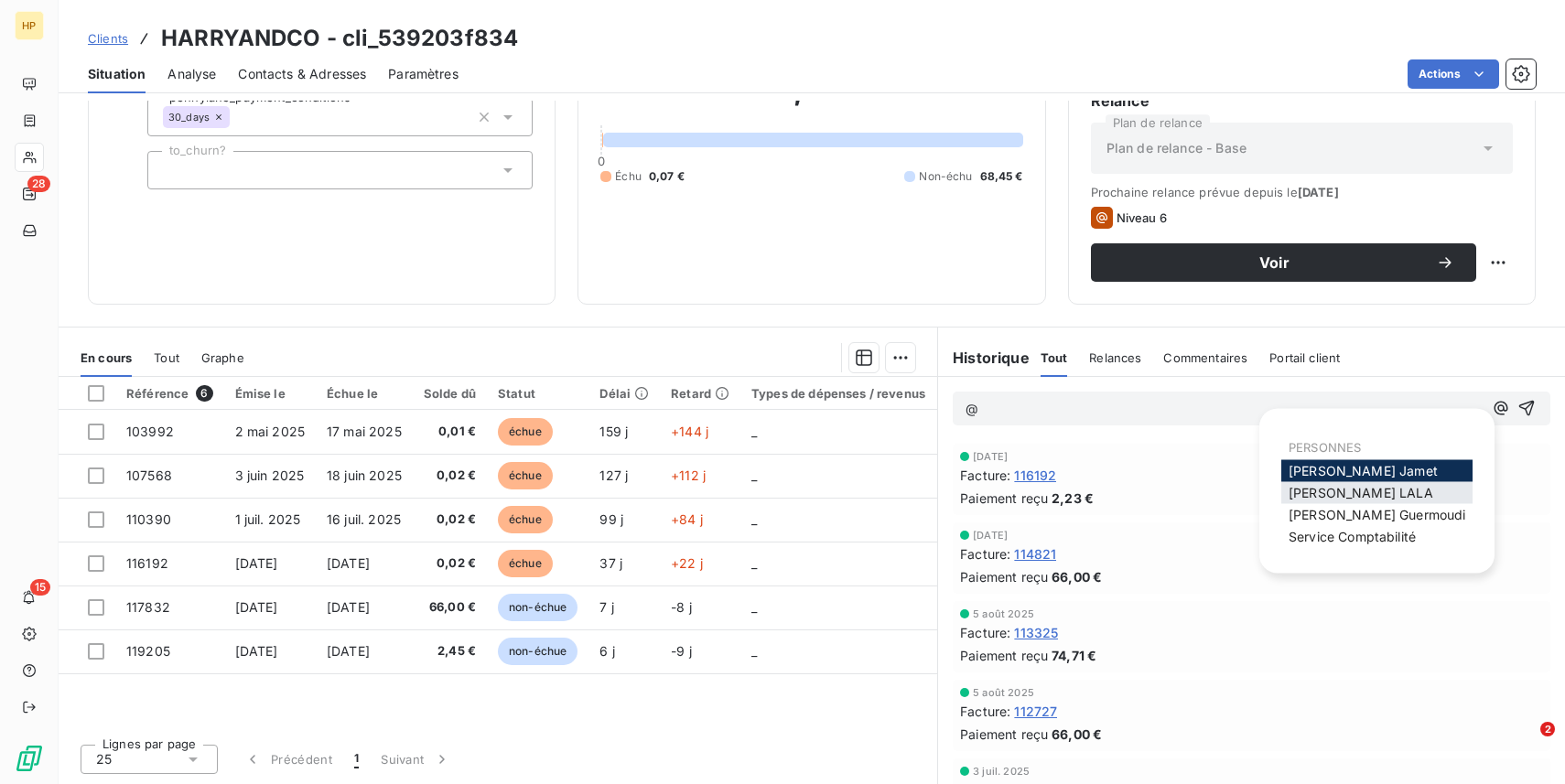
click at [1387, 490] on div "[PERSON_NAME]" at bounding box center [1377, 493] width 191 height 22
click at [1336, 495] on span "[PERSON_NAME]" at bounding box center [1361, 493] width 145 height 15
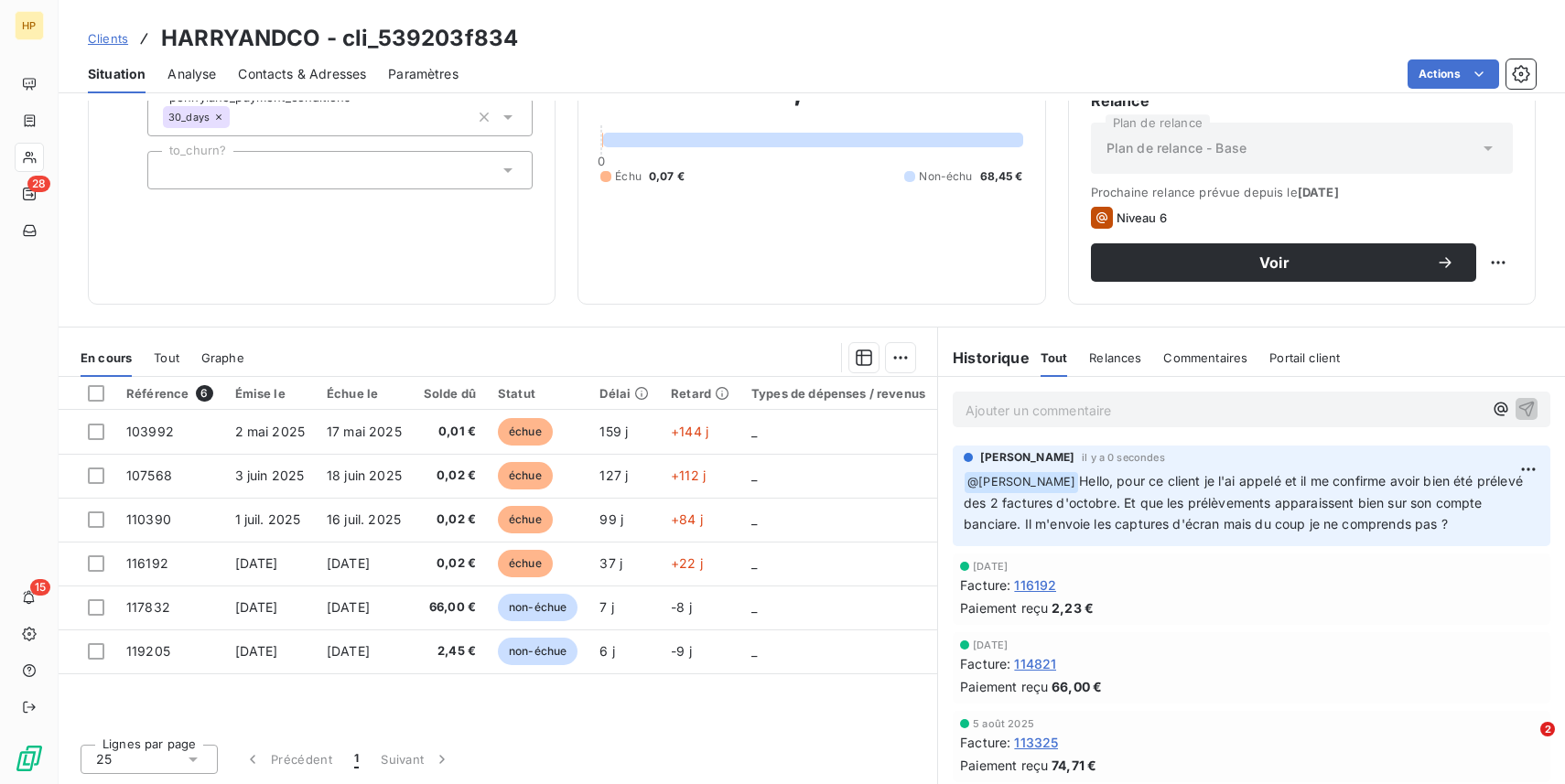
click at [1301, 407] on p "Ajouter un commentaire ﻿" at bounding box center [1224, 411] width 517 height 23
